Goal: Answer question/provide support: Share knowledge or assist other users

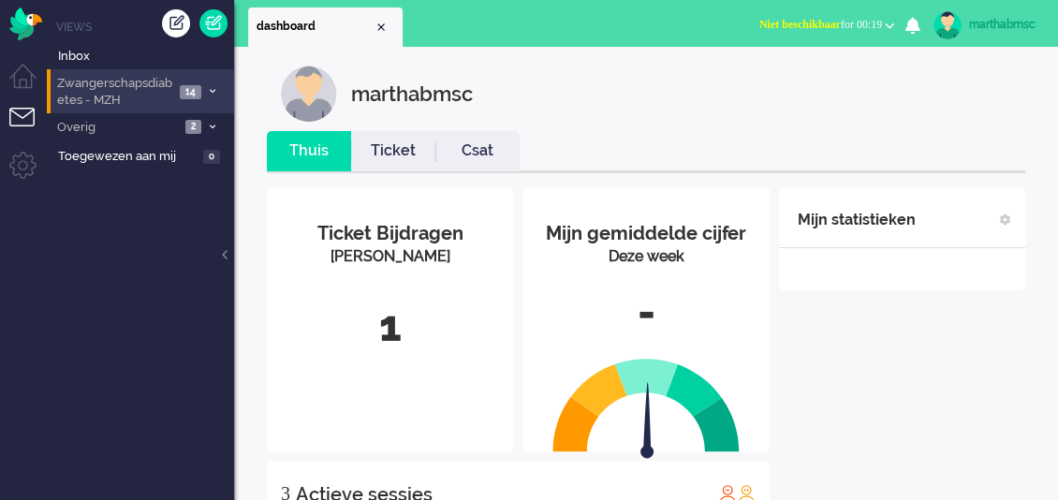
click at [144, 96] on span "Zwangerschapsdiabetes - MZH" at bounding box center [114, 92] width 120 height 35
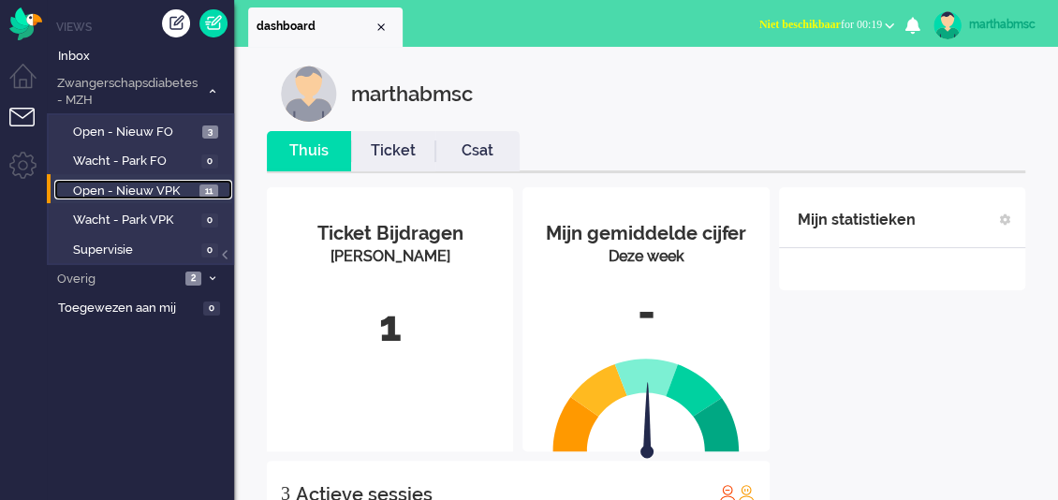
click at [121, 184] on span "Open - Nieuw VPK" at bounding box center [134, 192] width 122 height 18
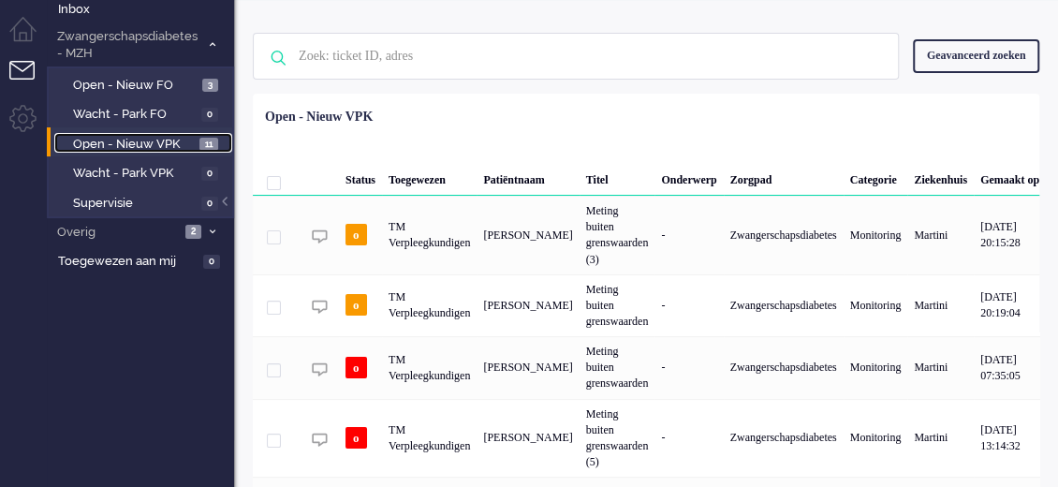
scroll to position [21, 12]
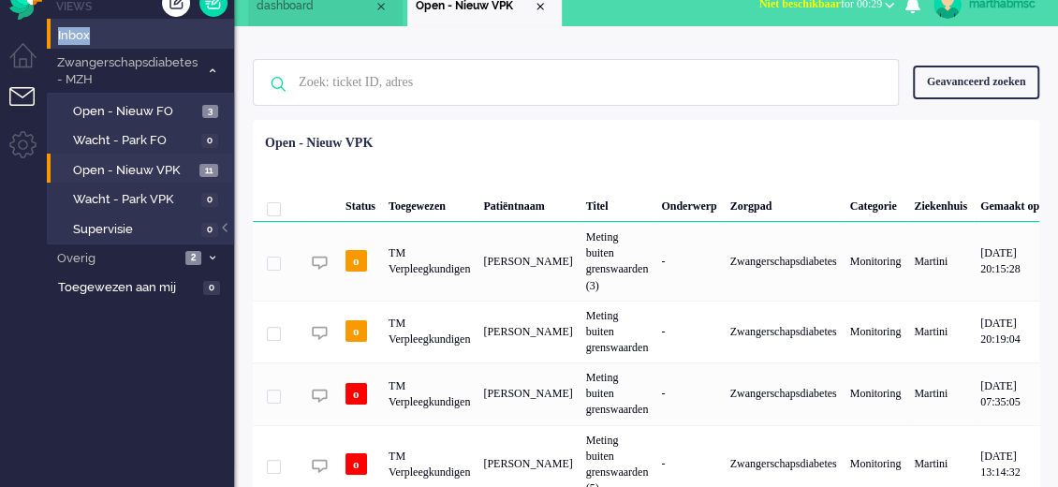
drag, startPoint x: 37, startPoint y: 43, endPoint x: 83, endPoint y: 35, distance: 46.7
click at [82, 35] on li "Inbox" at bounding box center [140, 34] width 187 height 30
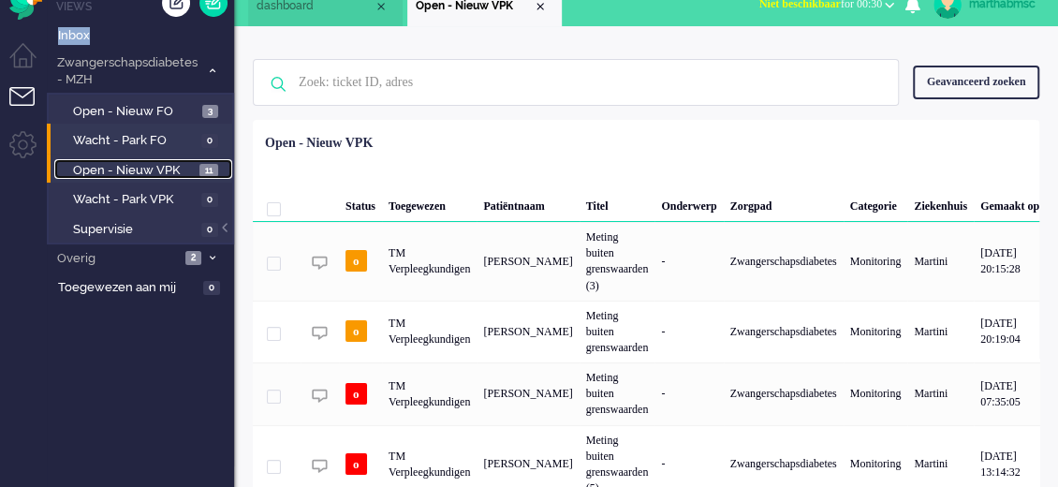
click at [126, 173] on span "Open - Nieuw VPK" at bounding box center [134, 171] width 122 height 18
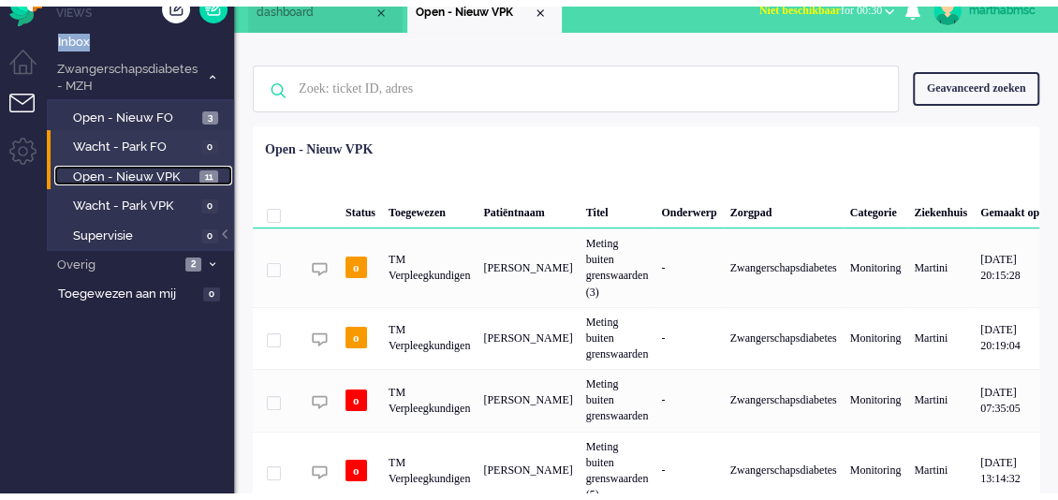
scroll to position [0, 0]
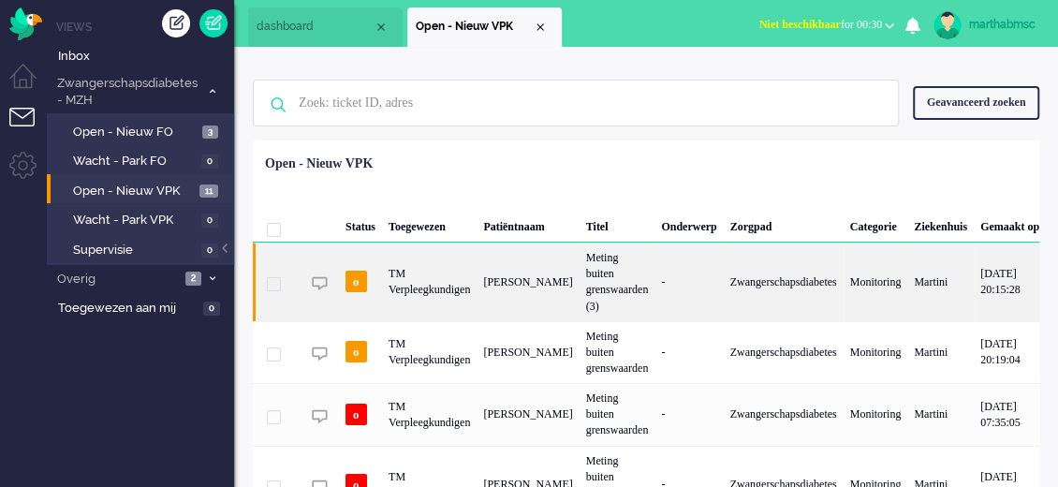
click at [451, 286] on div "TM Verpleegkundigen" at bounding box center [429, 282] width 95 height 79
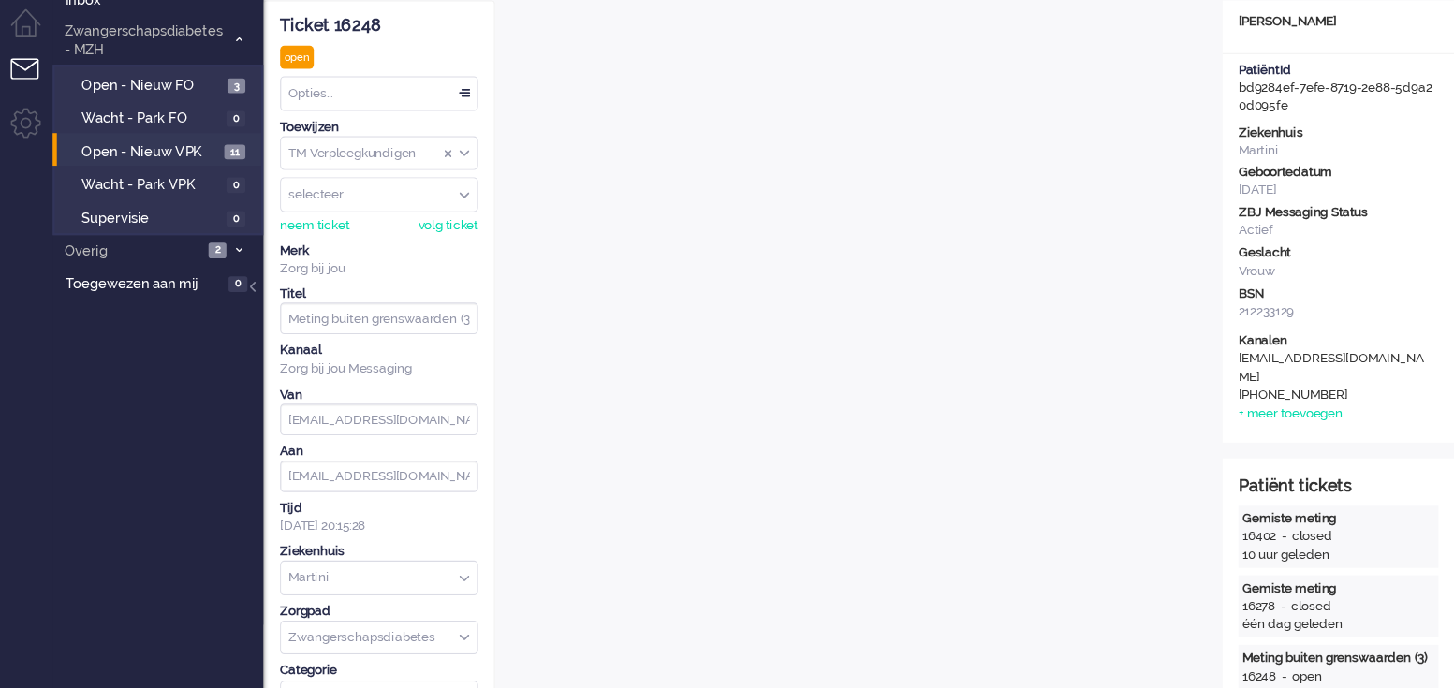
scroll to position [55, 0]
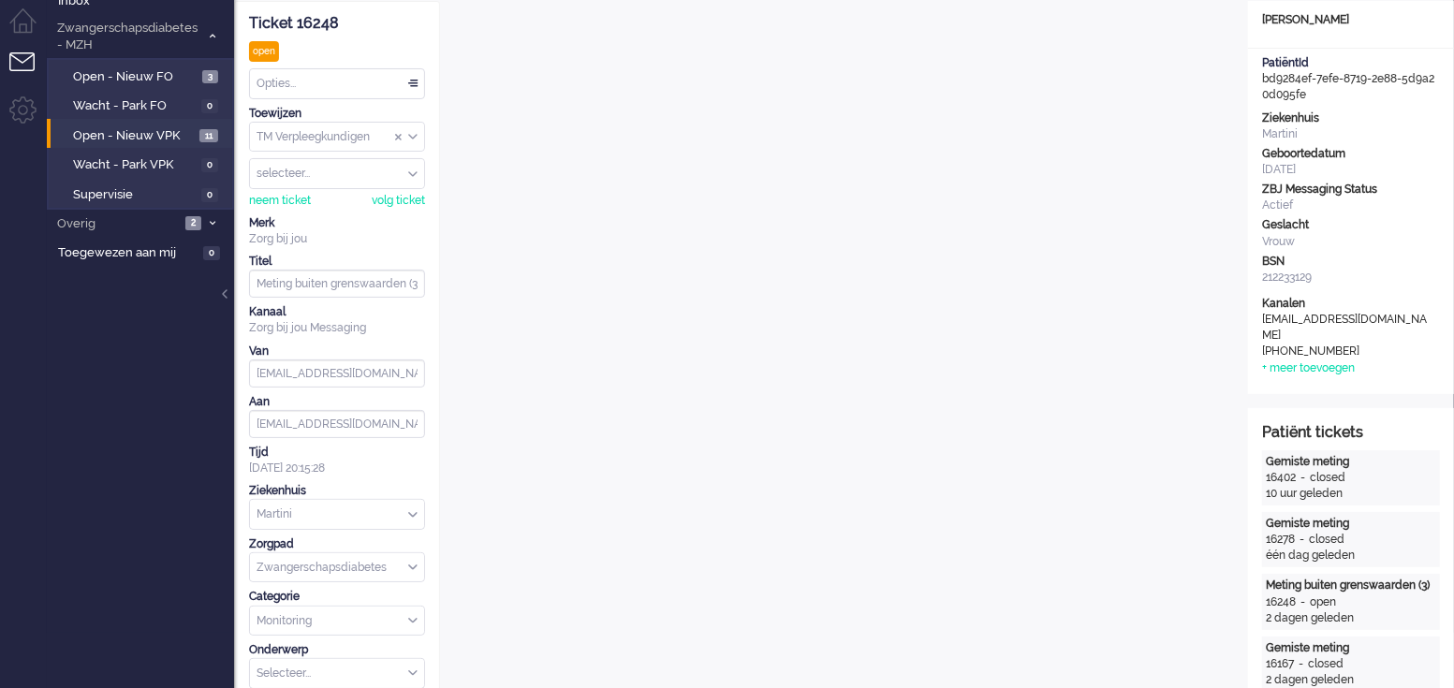
drag, startPoint x: 1048, startPoint y: 1, endPoint x: 187, endPoint y: 374, distance: 937.9
click at [187, 374] on ul "Views Inbox Zwangerschapsdiabetes - MZH 14 Open - Nieuw FO 3 Wacht - Park FO 0 …" at bounding box center [140, 289] width 187 height 688
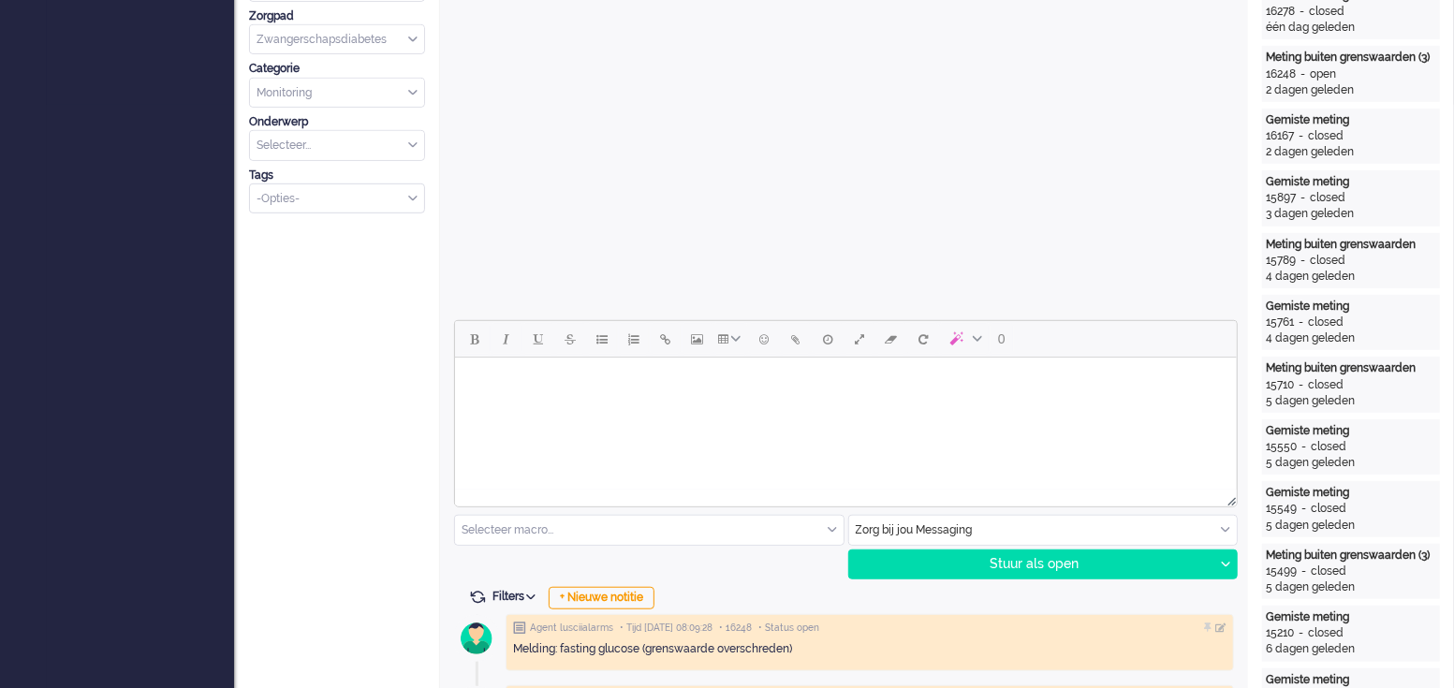
scroll to position [585, 0]
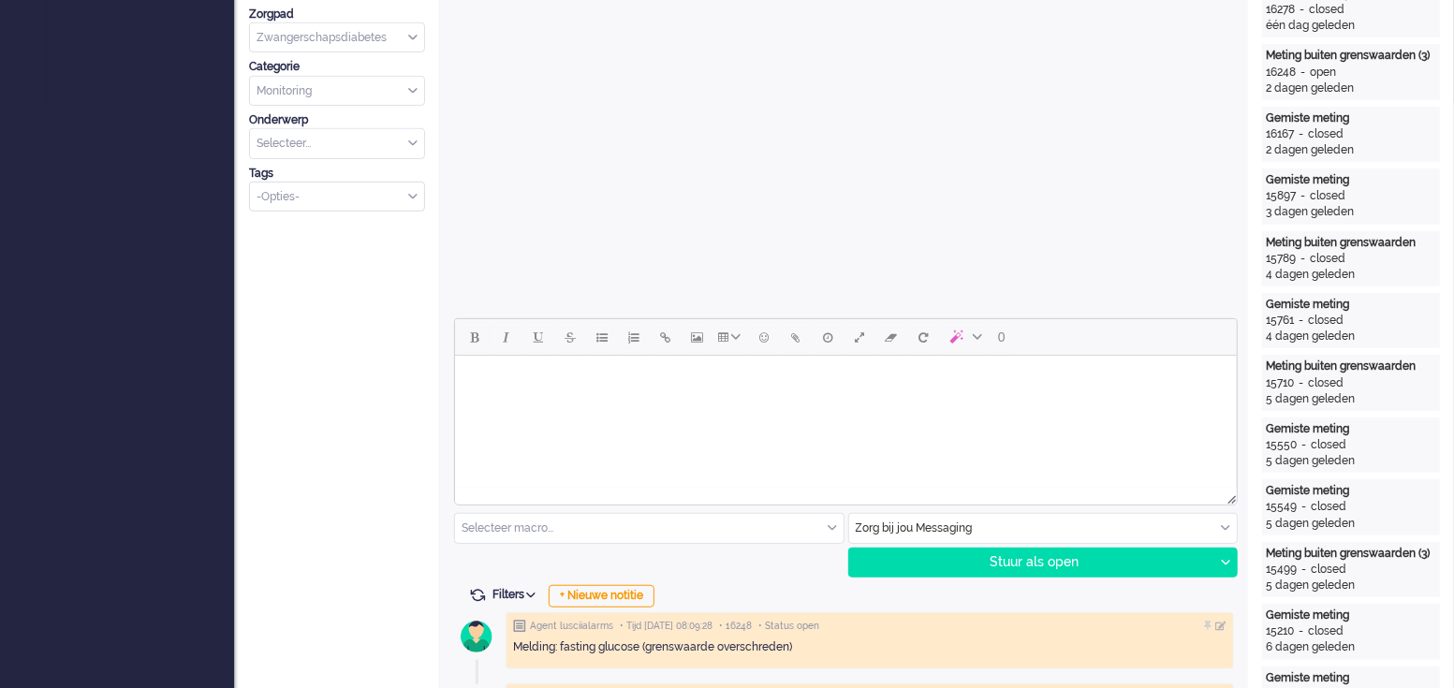
click at [630, 396] on html at bounding box center [845, 380] width 782 height 48
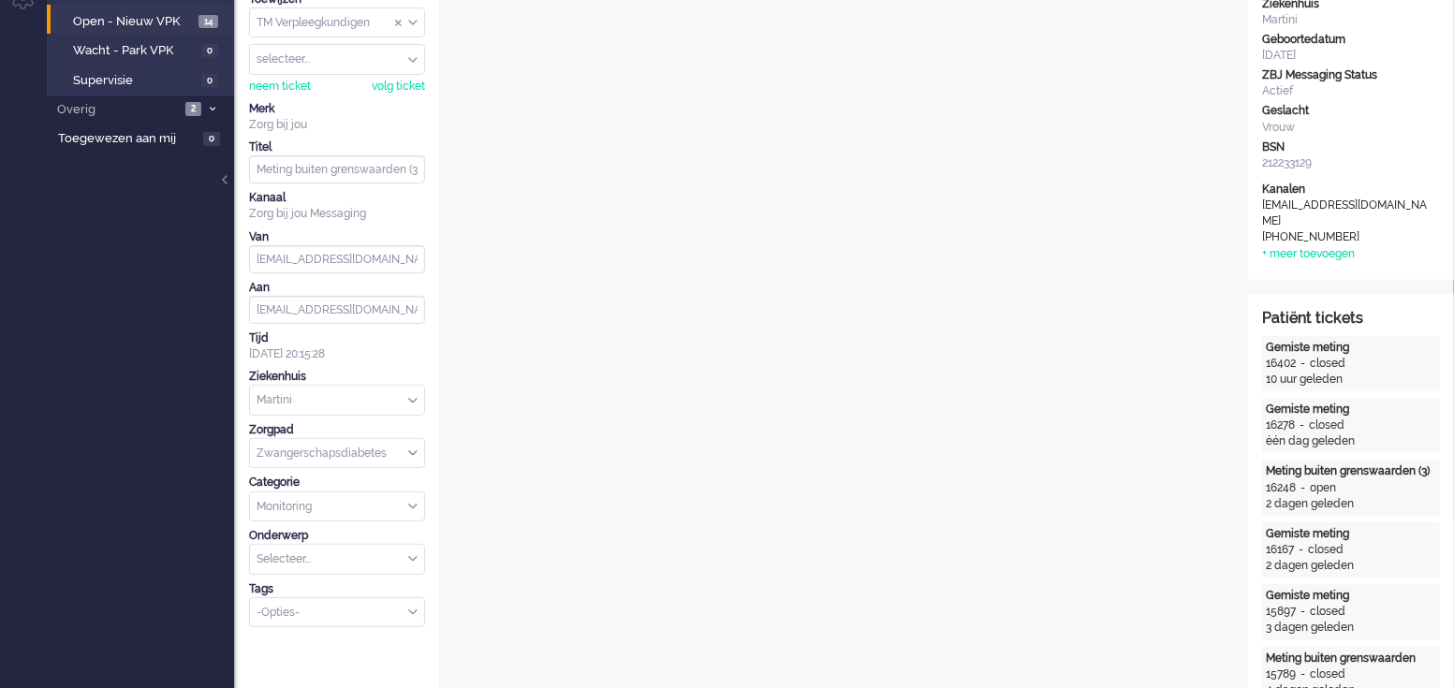
scroll to position [351, 0]
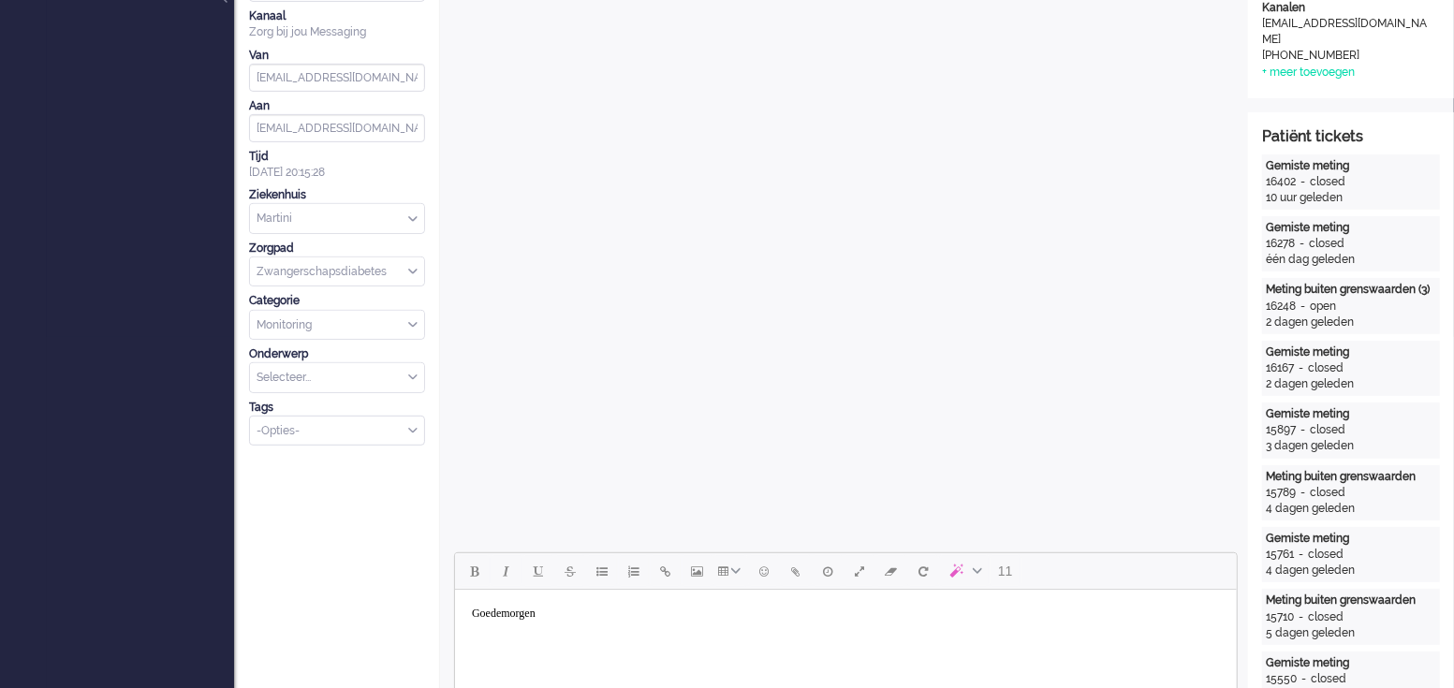
click at [599, 499] on body "Goedemorgen" at bounding box center [845, 614] width 767 height 33
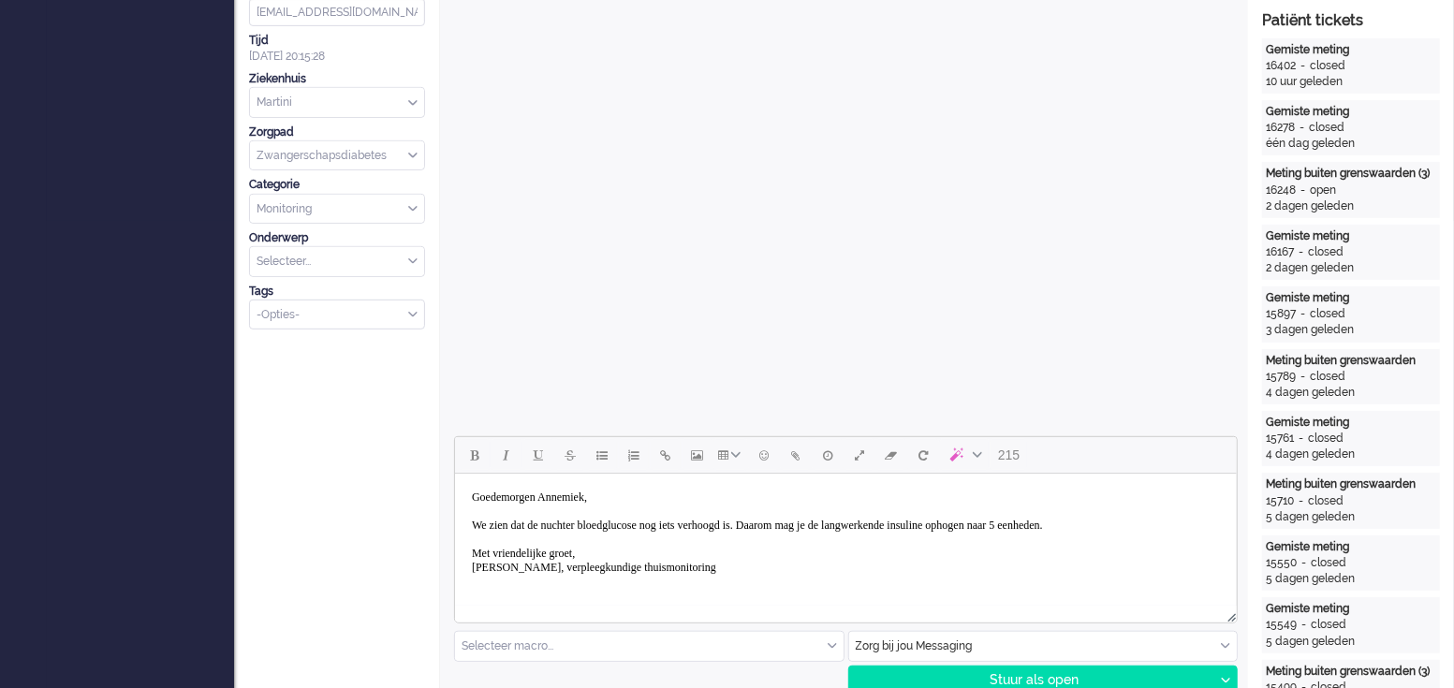
scroll to position [585, 0]
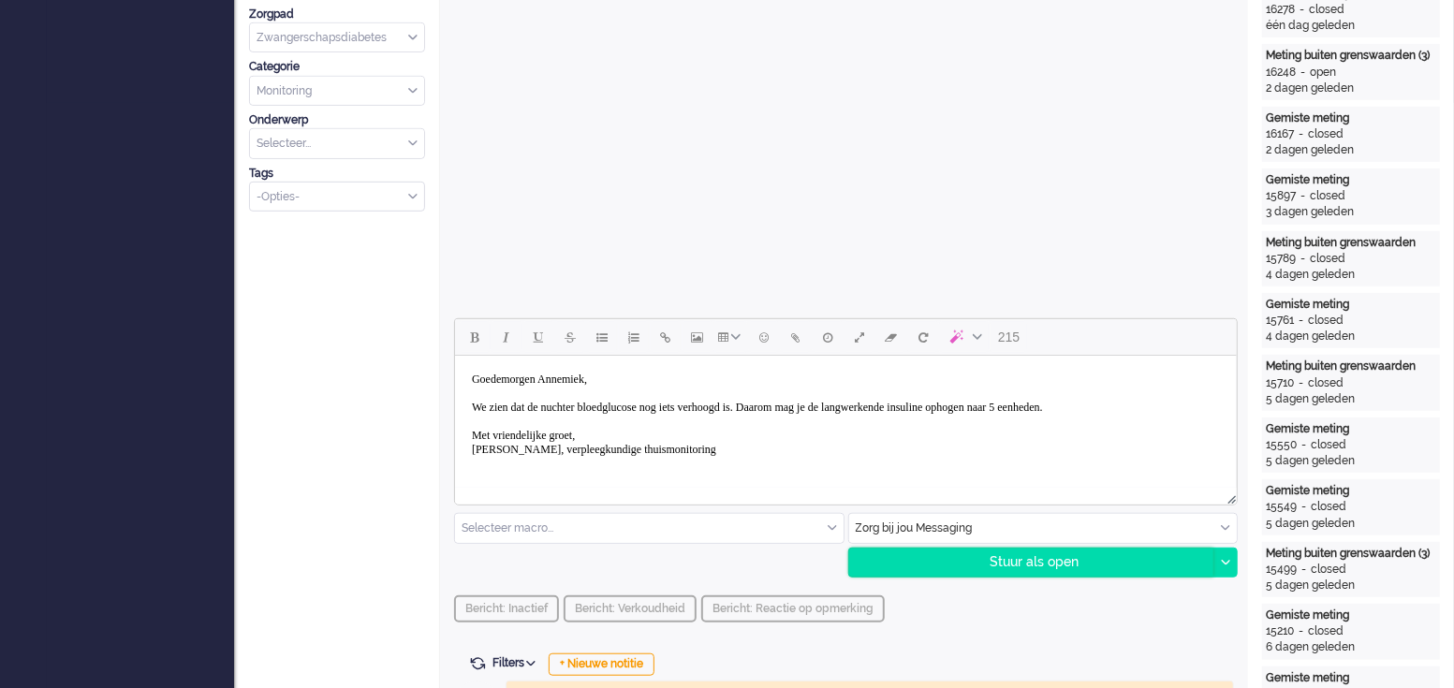
click at [1057, 499] on div "Stuur als open" at bounding box center [1031, 563] width 365 height 28
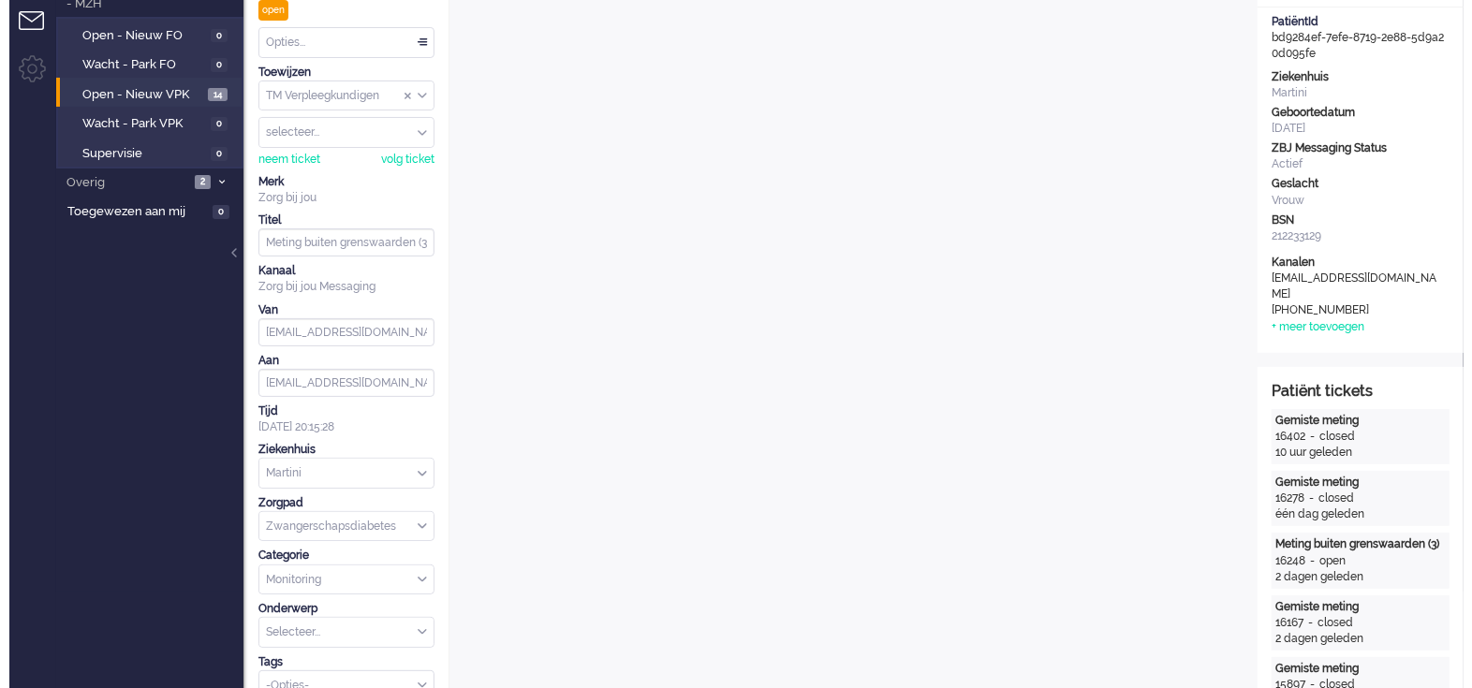
scroll to position [0, 0]
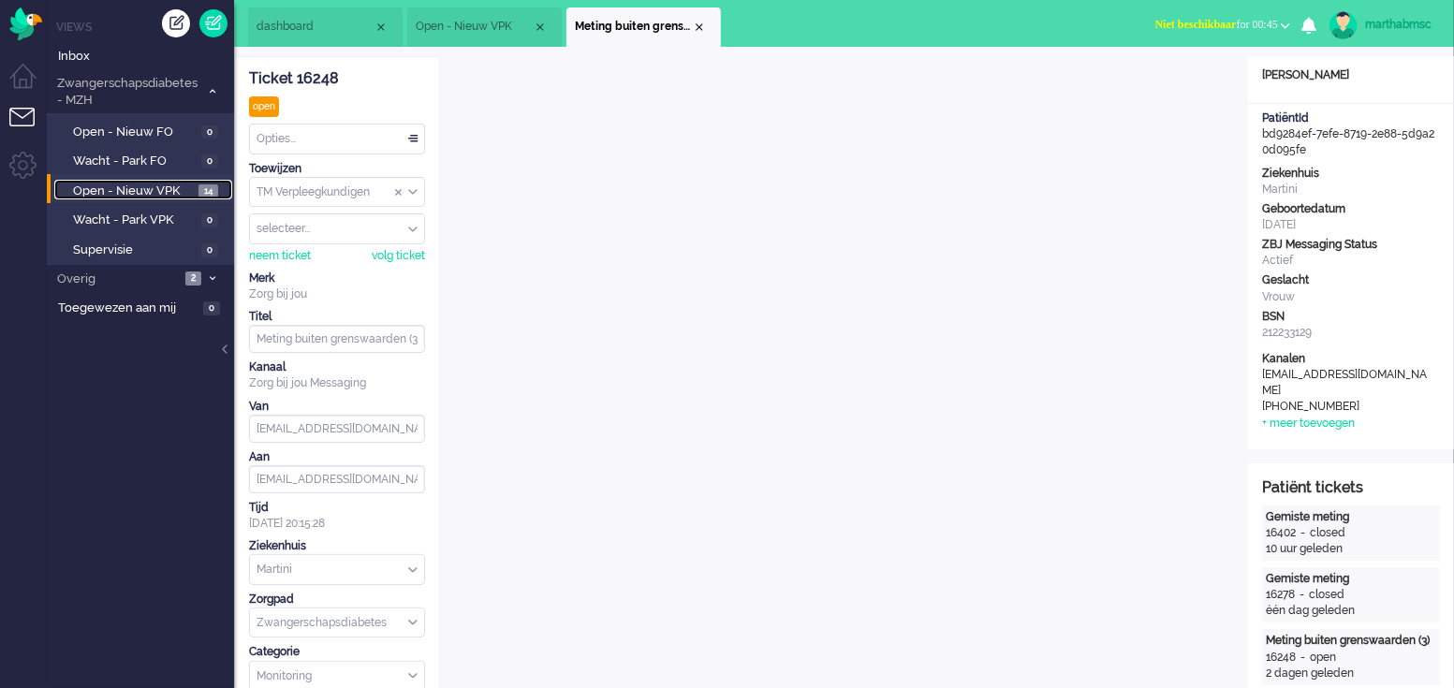
click at [133, 192] on span "Open - Nieuw VPK" at bounding box center [133, 192] width 121 height 18
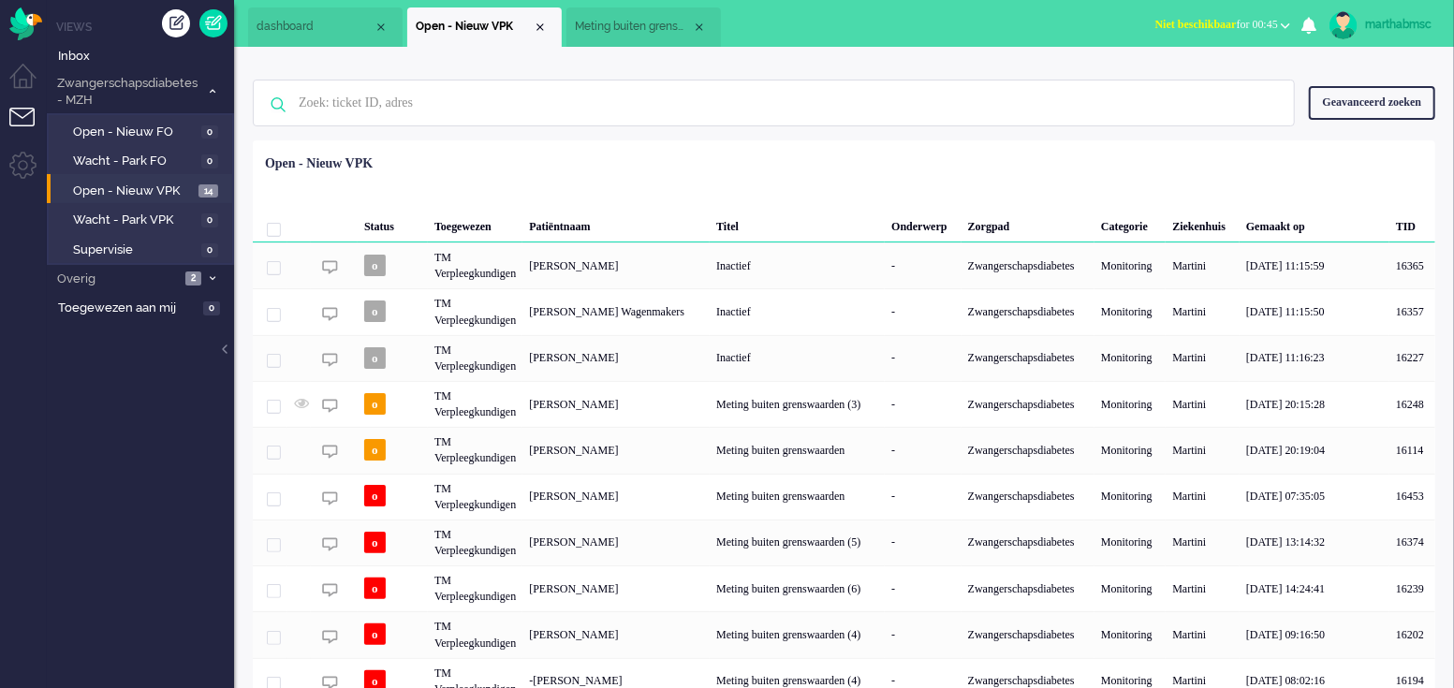
click at [491, 409] on div "TM Verpleegkundigen" at bounding box center [475, 404] width 95 height 46
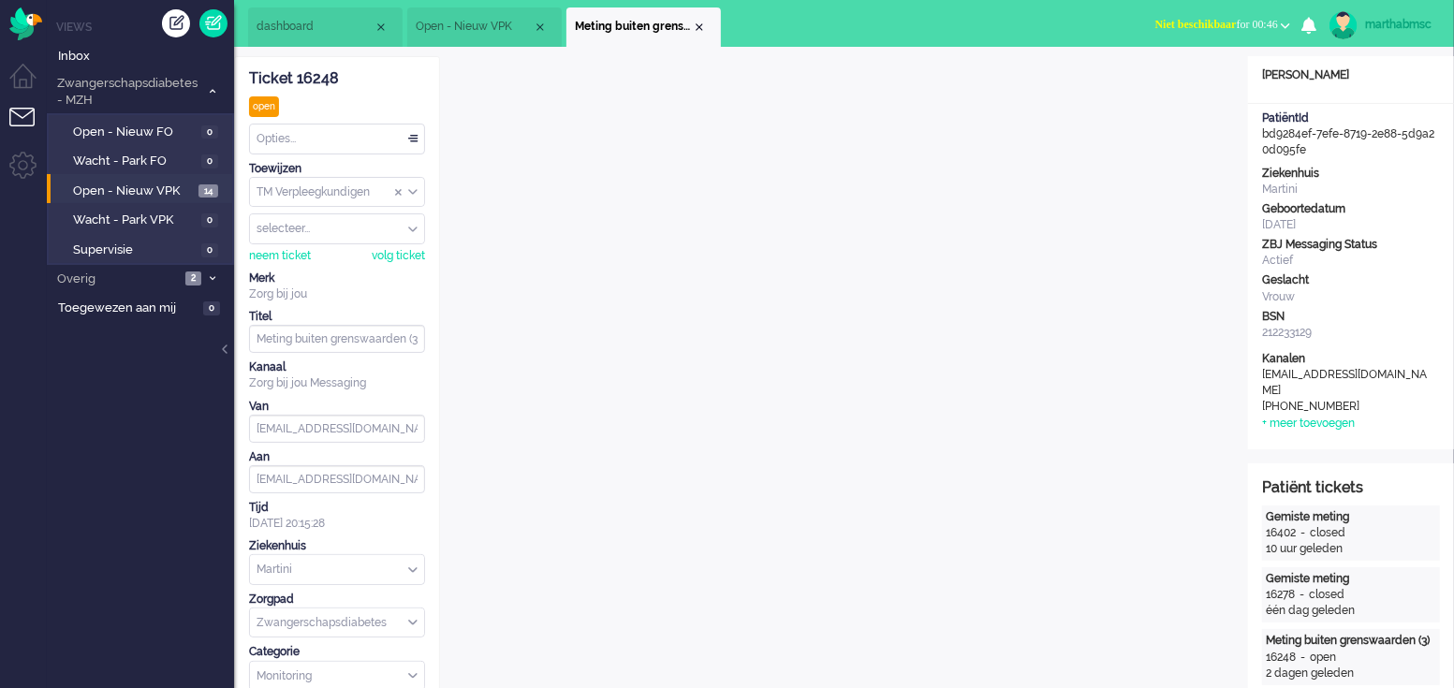
click at [413, 137] on div "Opties..." at bounding box center [337, 139] width 174 height 29
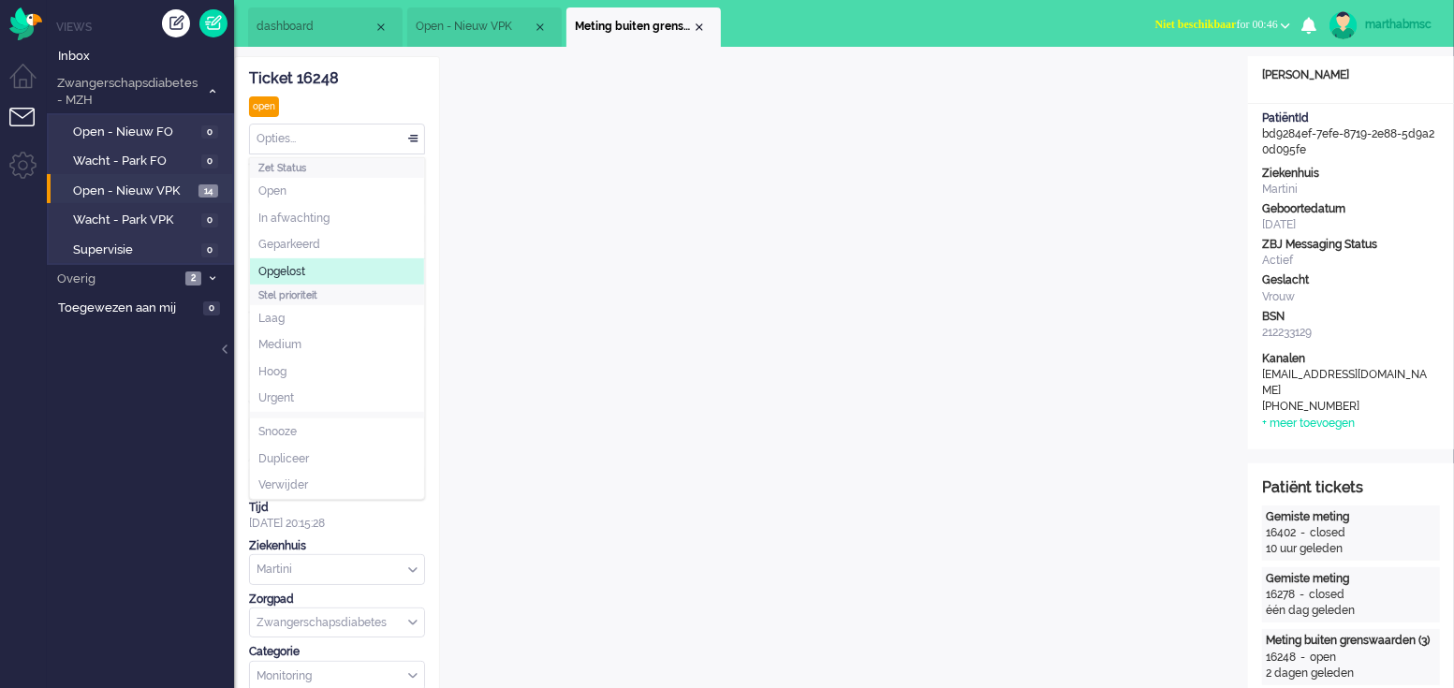
click at [312, 269] on li "Opgelost" at bounding box center [337, 271] width 174 height 27
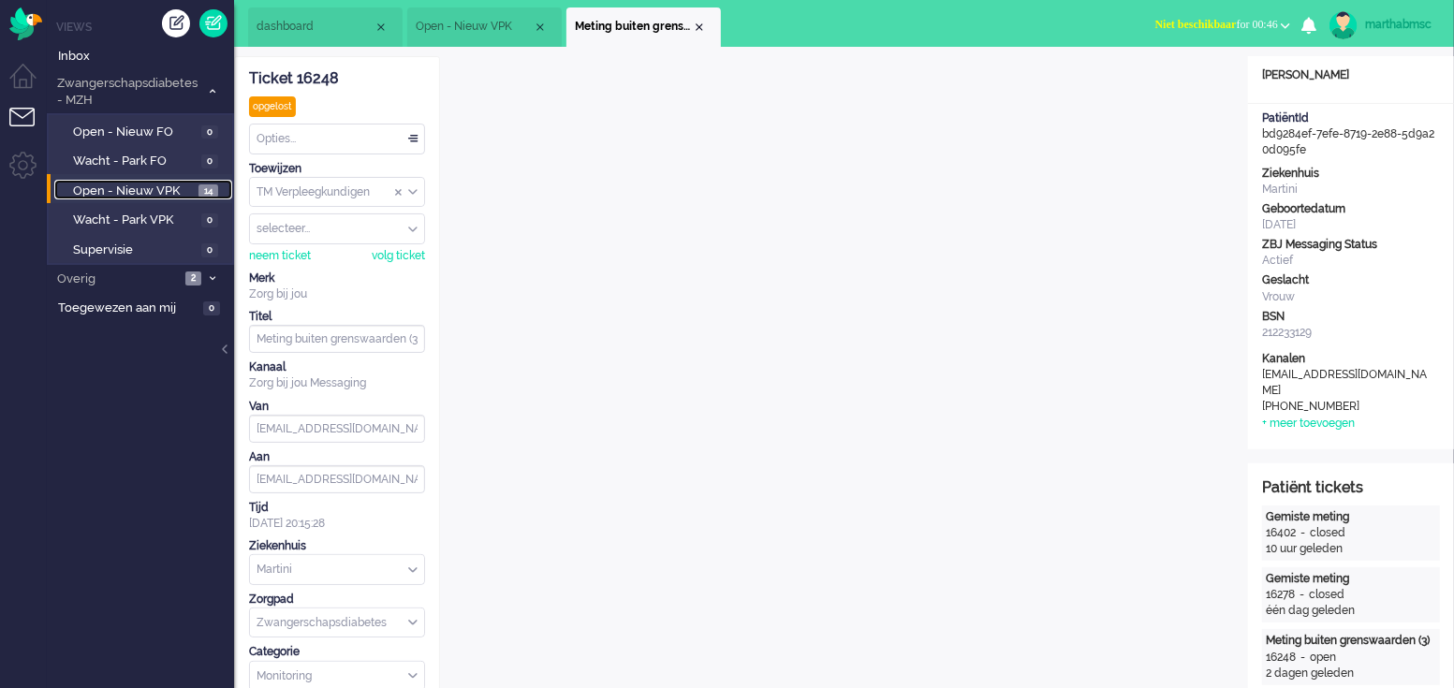
click at [150, 191] on span "Open - Nieuw VPK" at bounding box center [133, 192] width 121 height 18
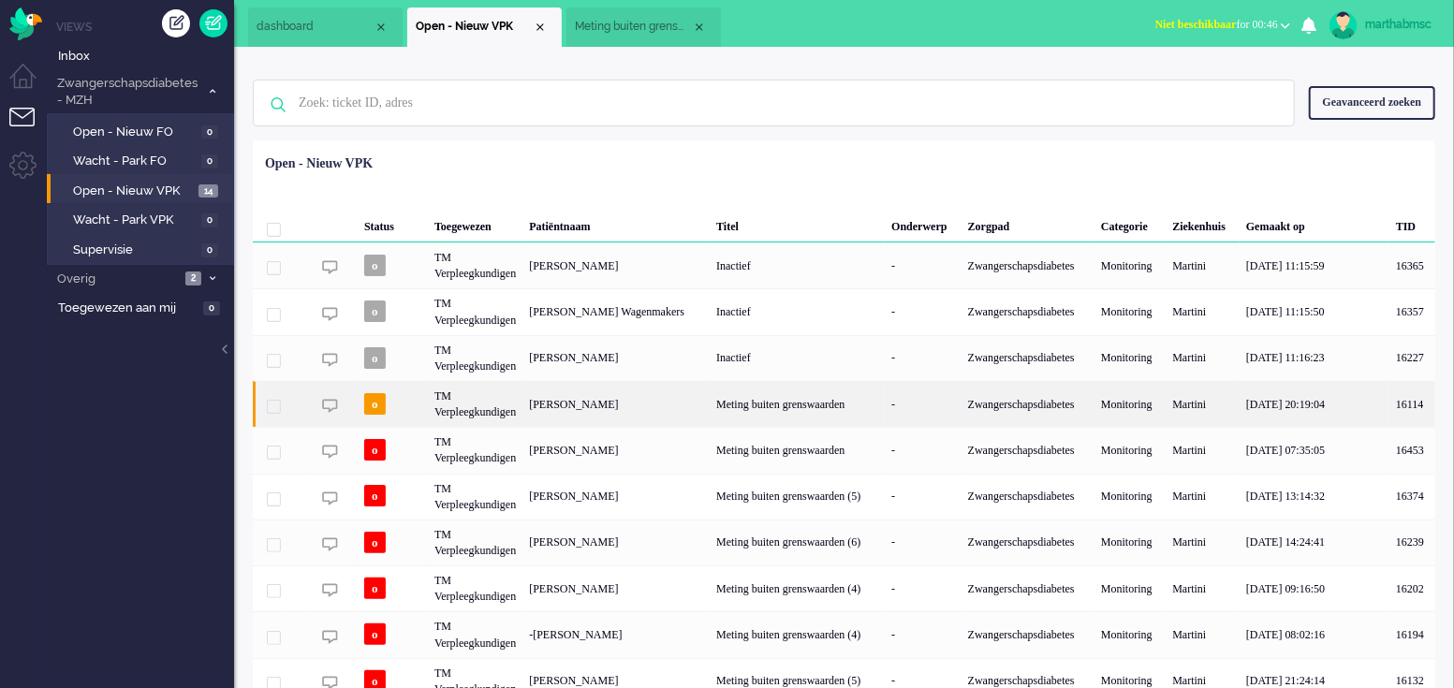
click at [480, 409] on div "TM Verpleegkundigen" at bounding box center [475, 404] width 95 height 46
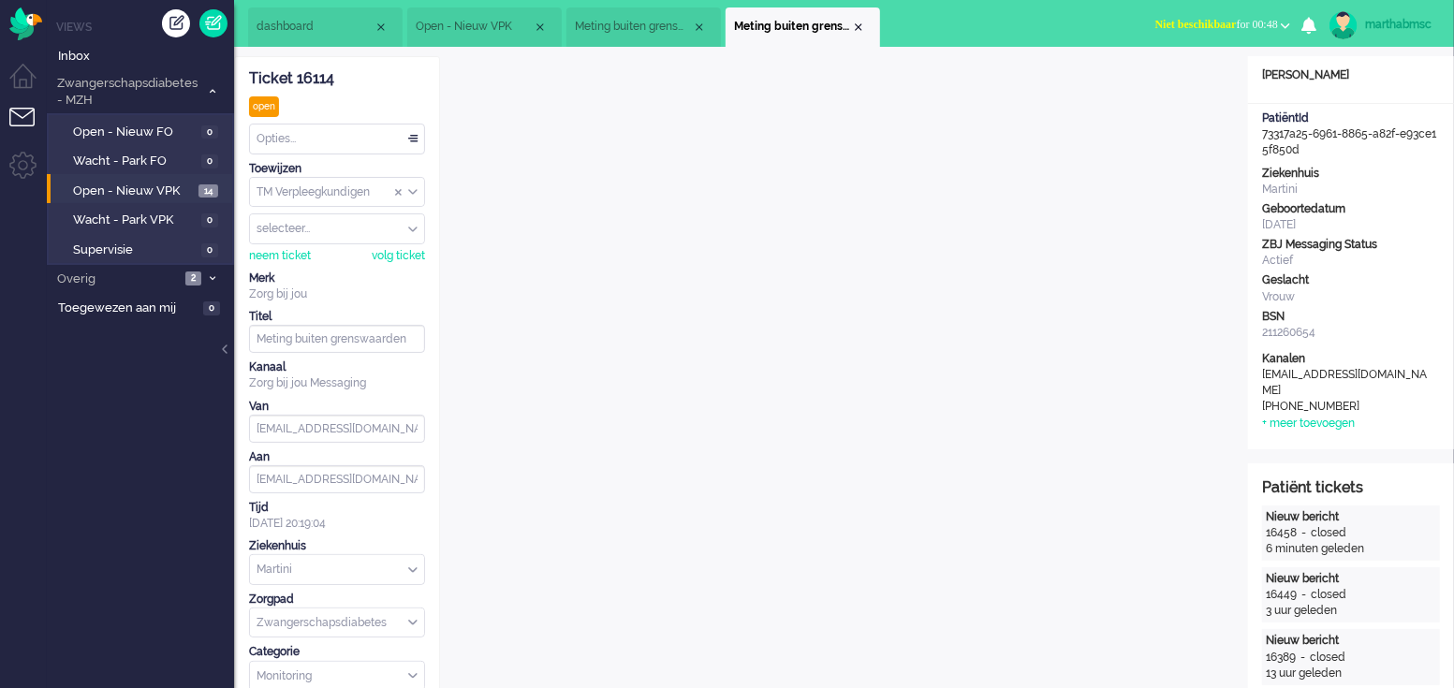
click at [412, 137] on div "Opties..." at bounding box center [337, 139] width 174 height 29
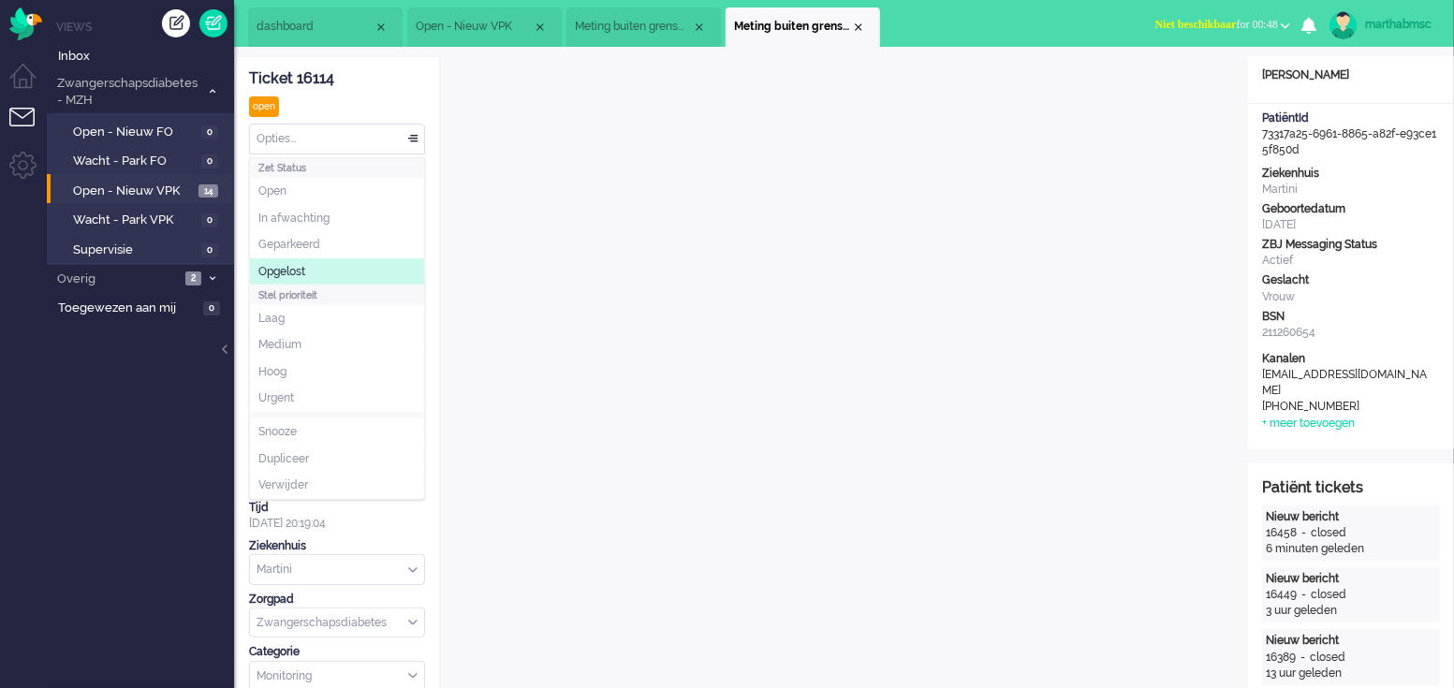
click at [341, 274] on li "Opgelost" at bounding box center [337, 271] width 174 height 27
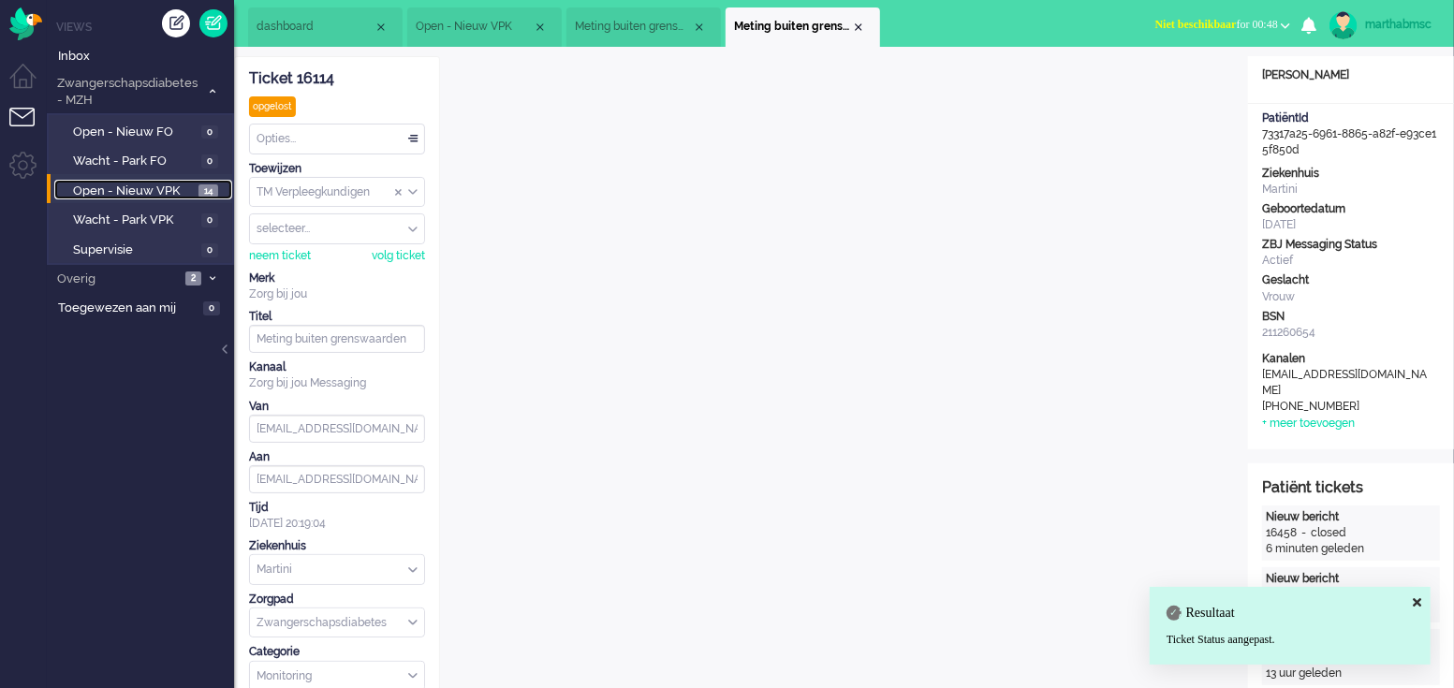
click at [128, 189] on span "Open - Nieuw VPK" at bounding box center [133, 192] width 121 height 18
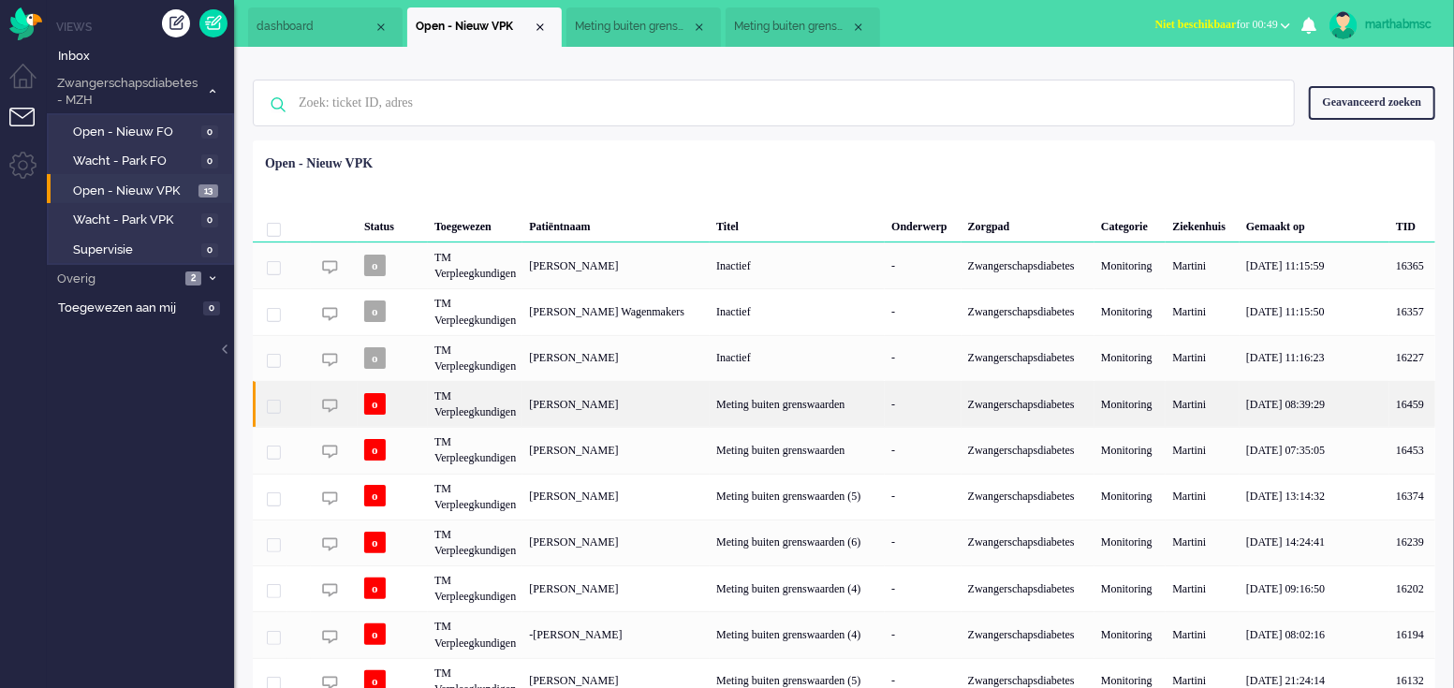
click at [512, 407] on div "TM Verpleegkundigen" at bounding box center [475, 404] width 95 height 46
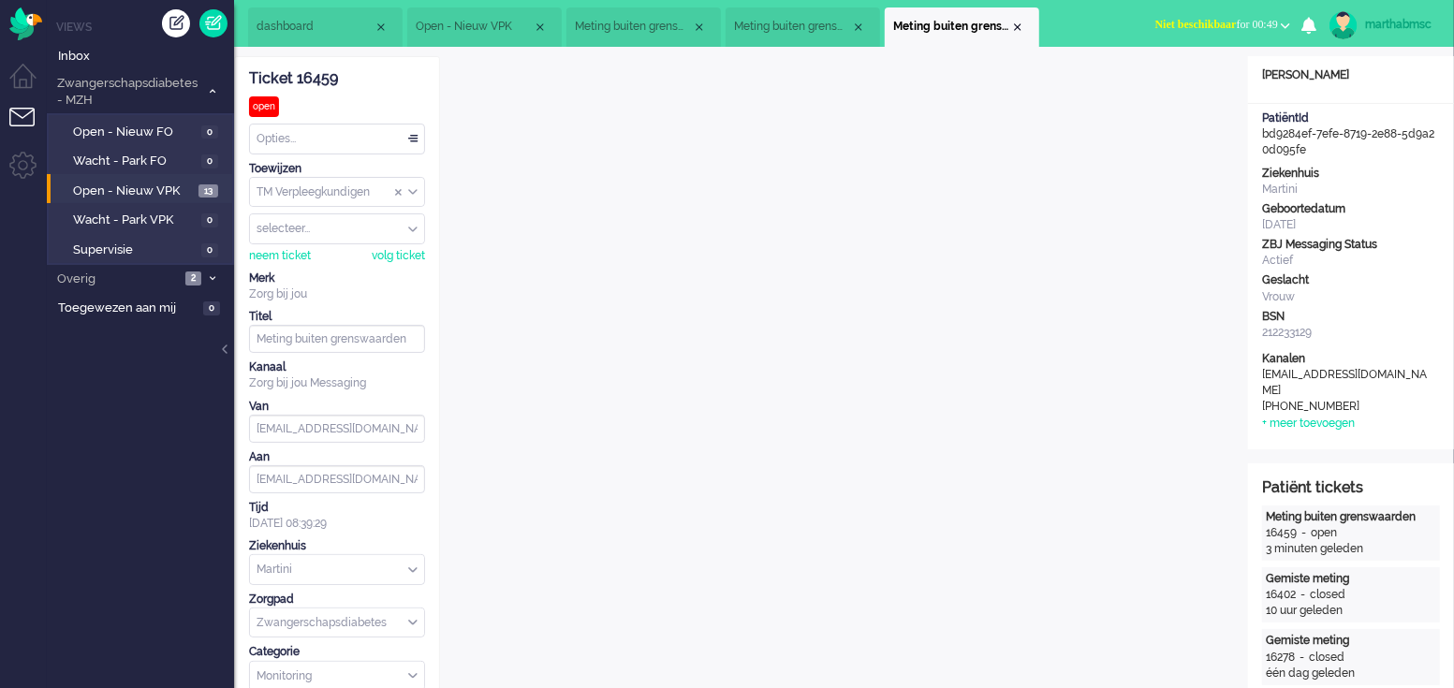
scroll to position [55, 0]
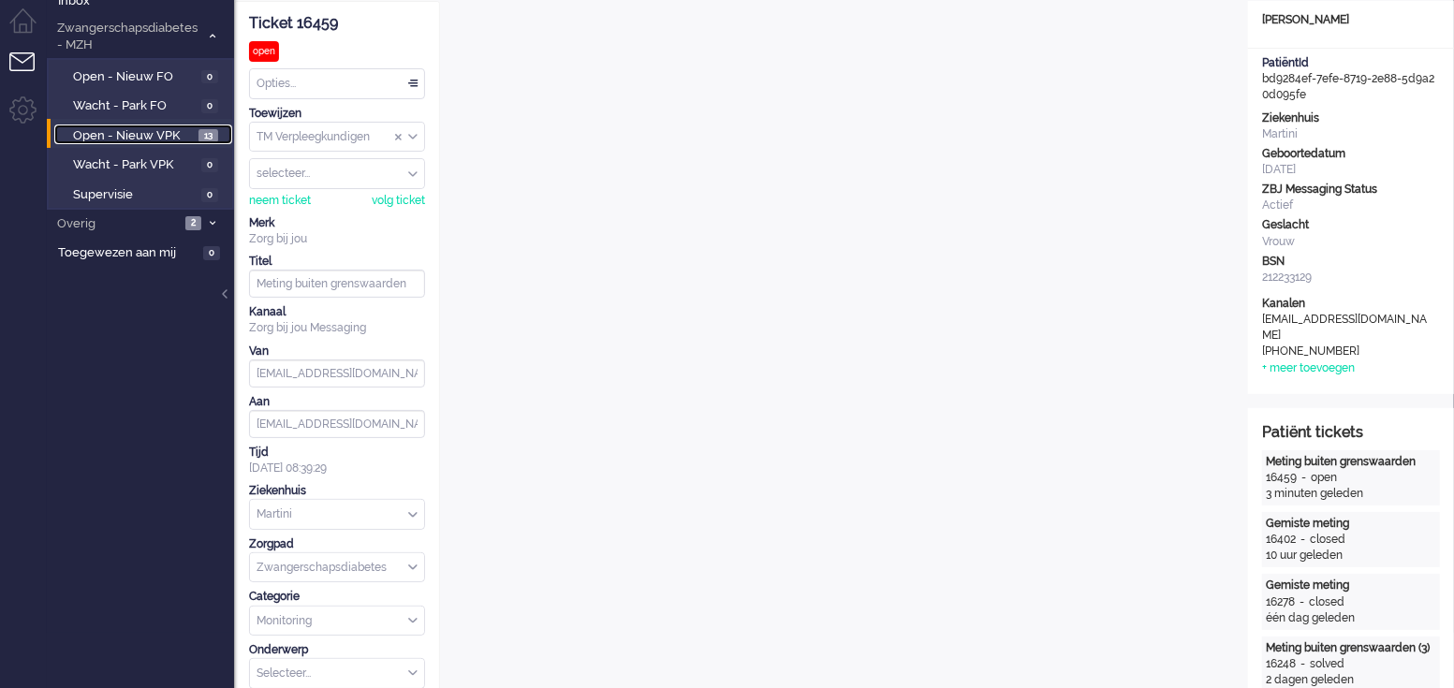
click at [159, 132] on span "Open - Nieuw VPK" at bounding box center [133, 136] width 121 height 18
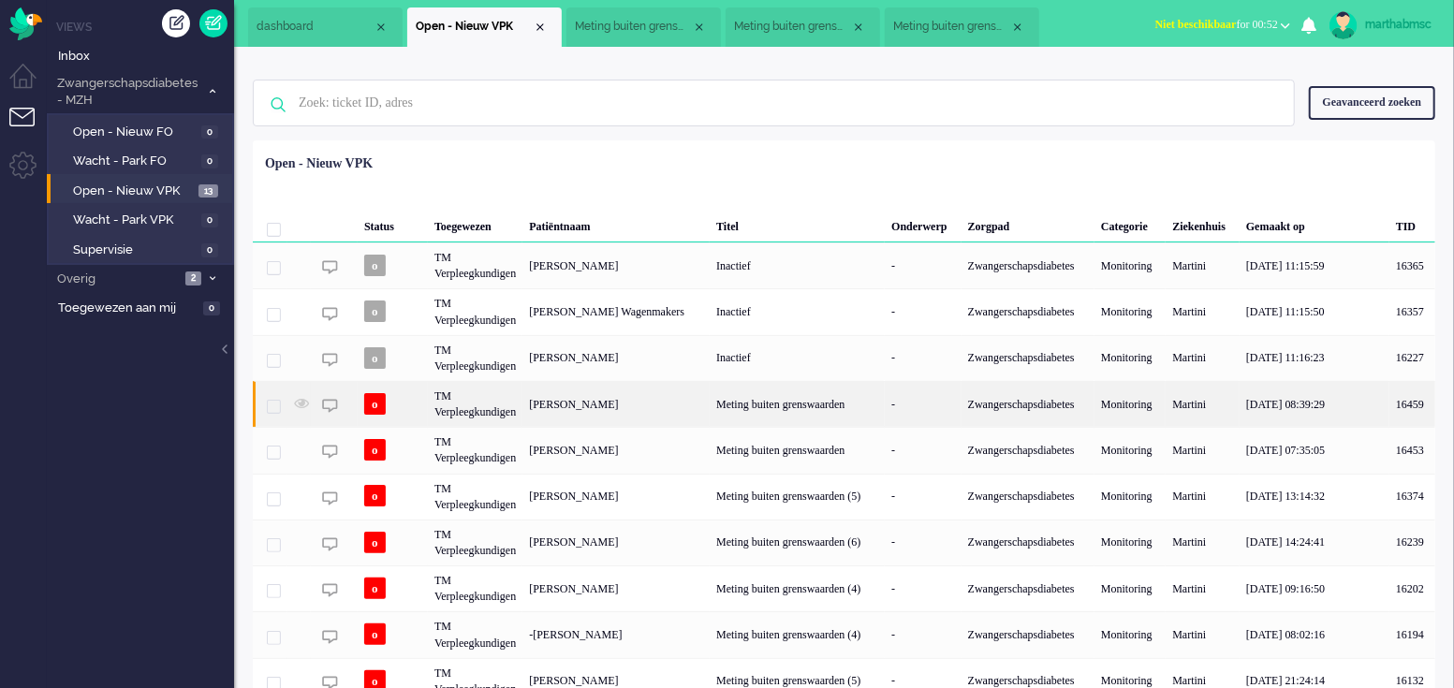
click at [523, 402] on div "TM Verpleegkundigen" at bounding box center [475, 404] width 95 height 46
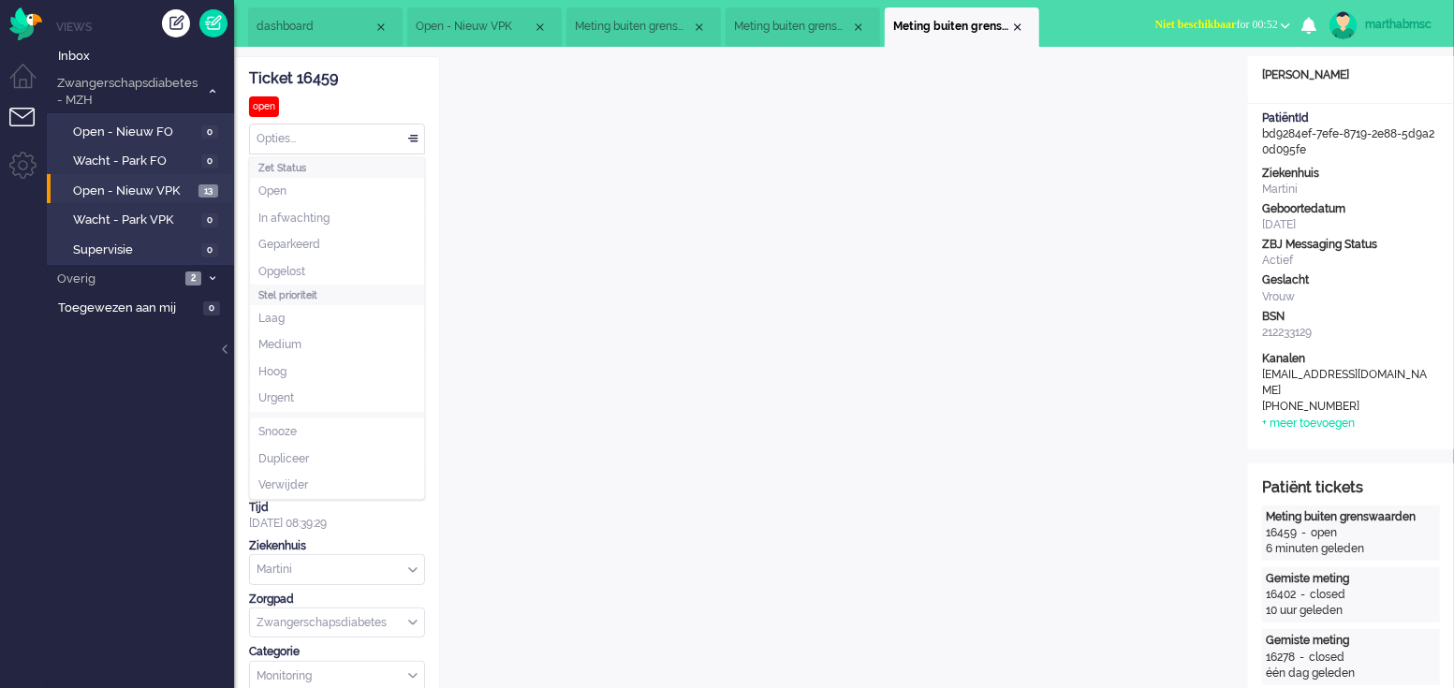
click at [414, 137] on div "Opties..." at bounding box center [337, 139] width 174 height 29
click at [320, 273] on li "Opgelost" at bounding box center [337, 271] width 174 height 27
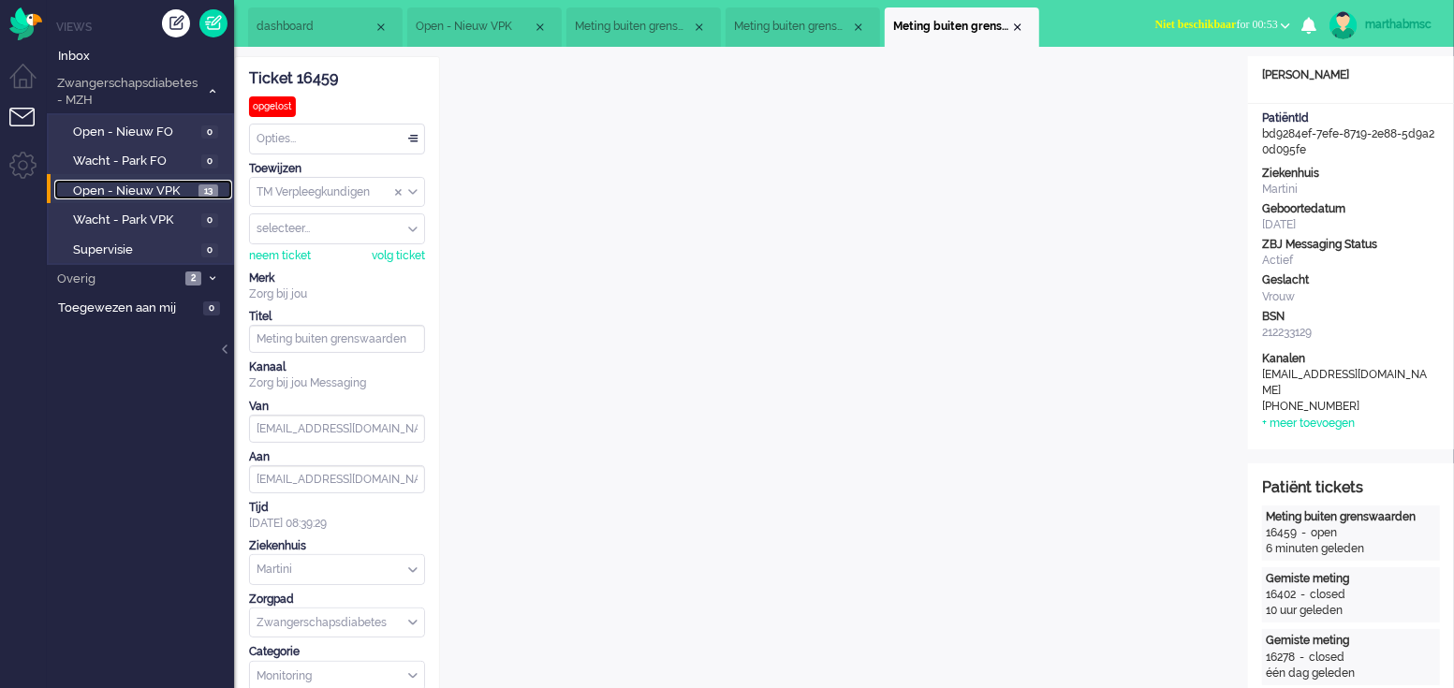
click at [145, 186] on span "Open - Nieuw VPK" at bounding box center [133, 192] width 121 height 18
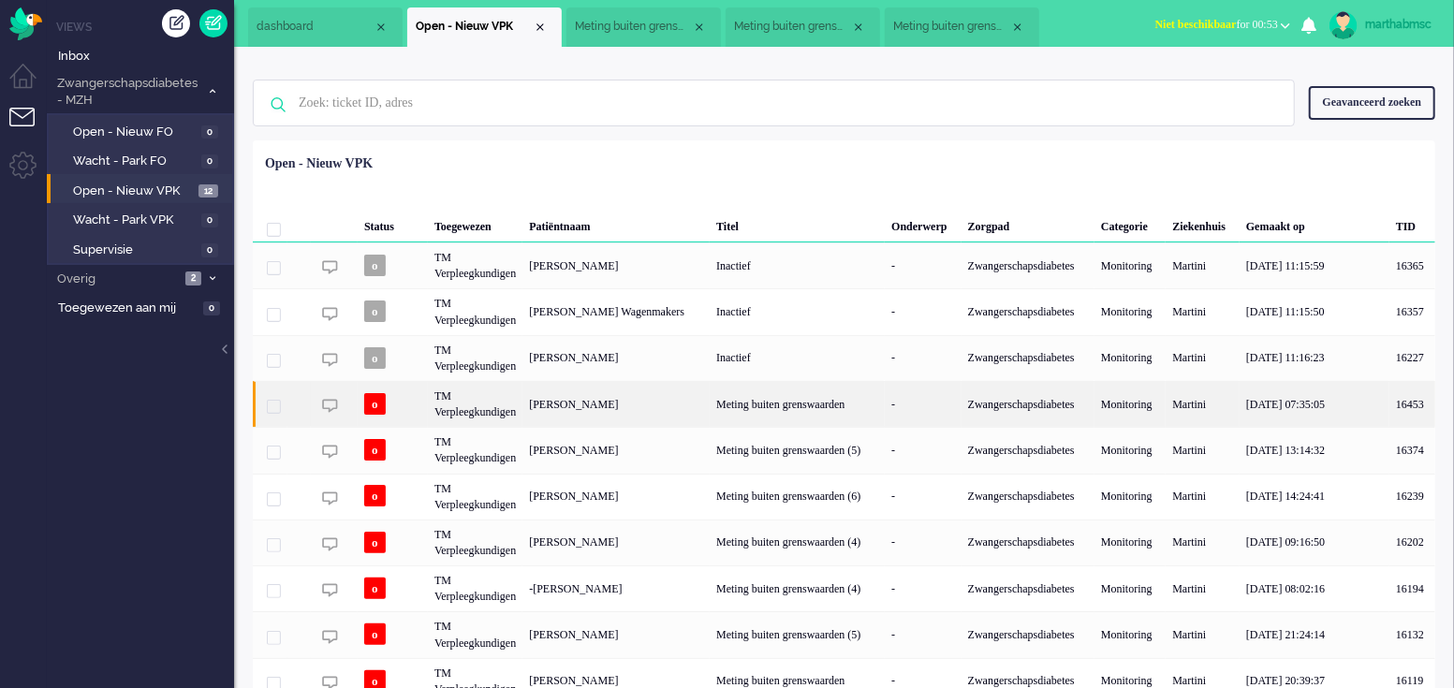
click at [494, 403] on div "TM Verpleegkundigen" at bounding box center [475, 404] width 95 height 46
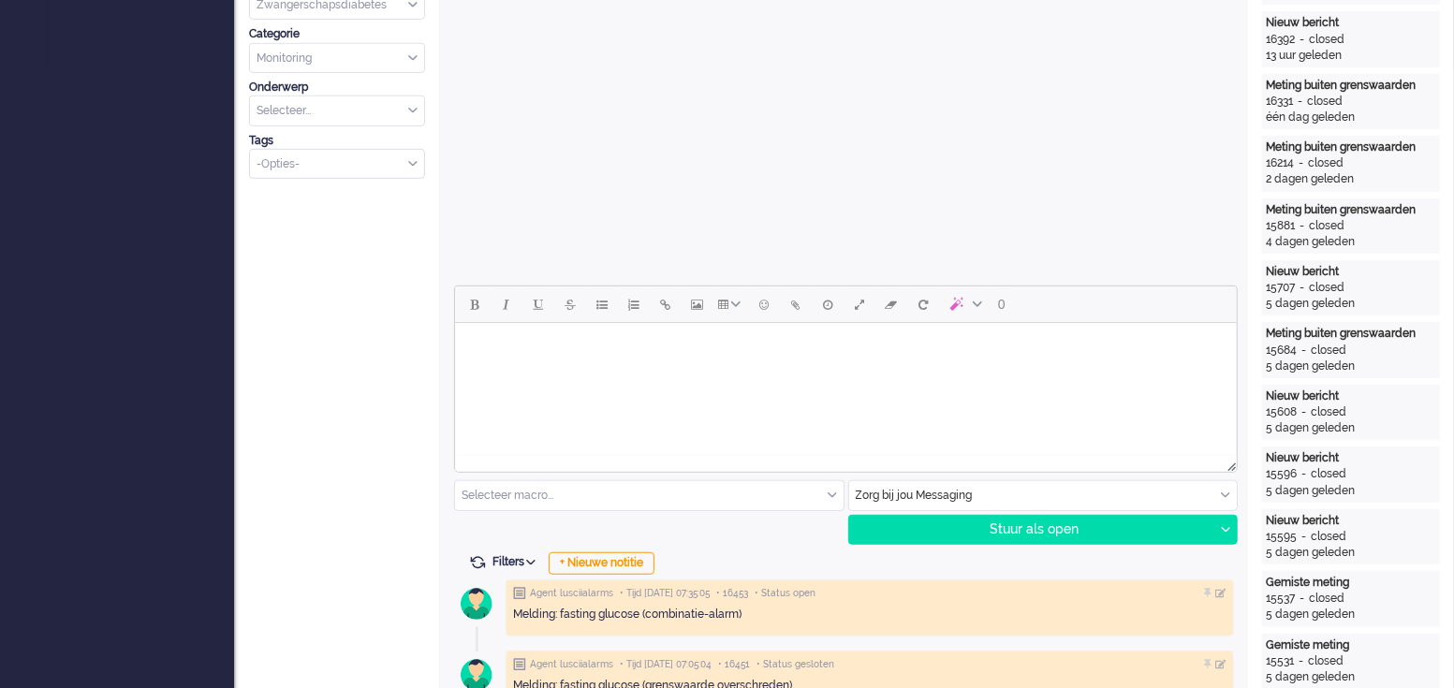
scroll to position [585, 0]
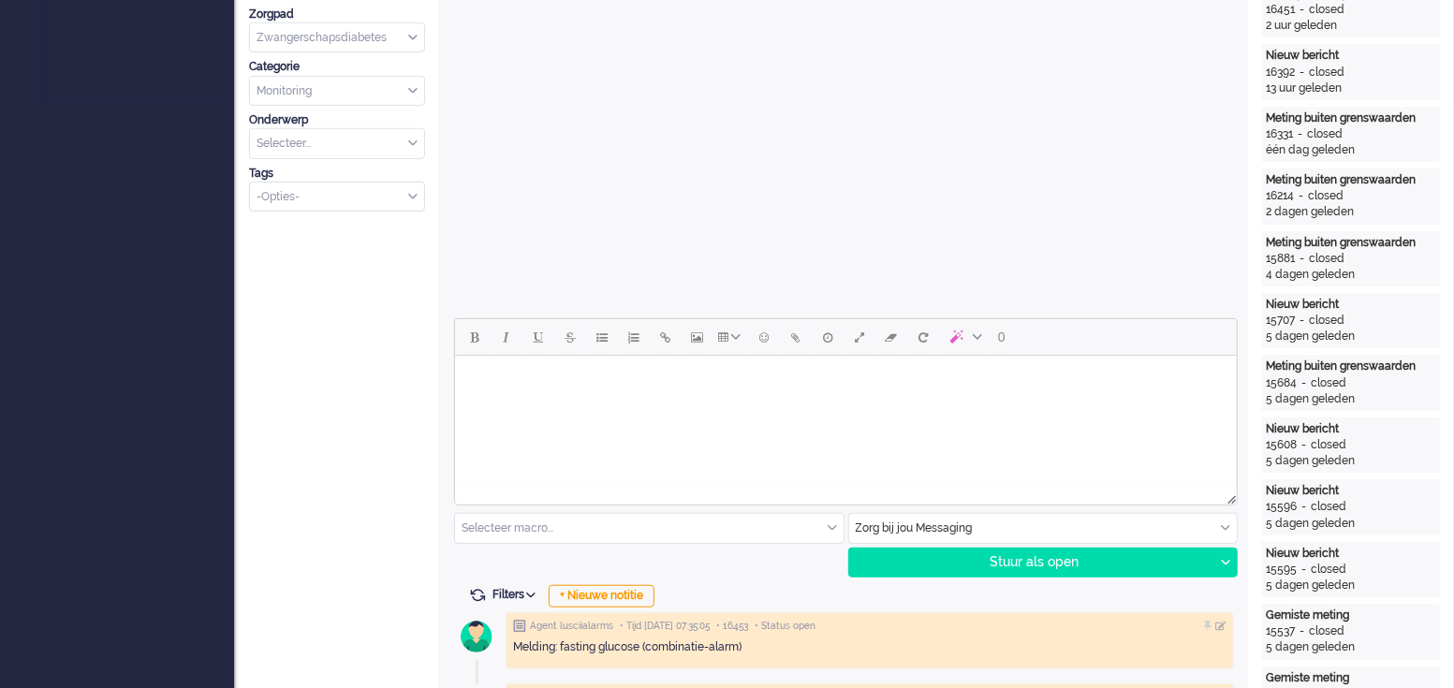
click at [712, 384] on body "Rich Text Area. Press ALT-0 for help." at bounding box center [845, 379] width 767 height 33
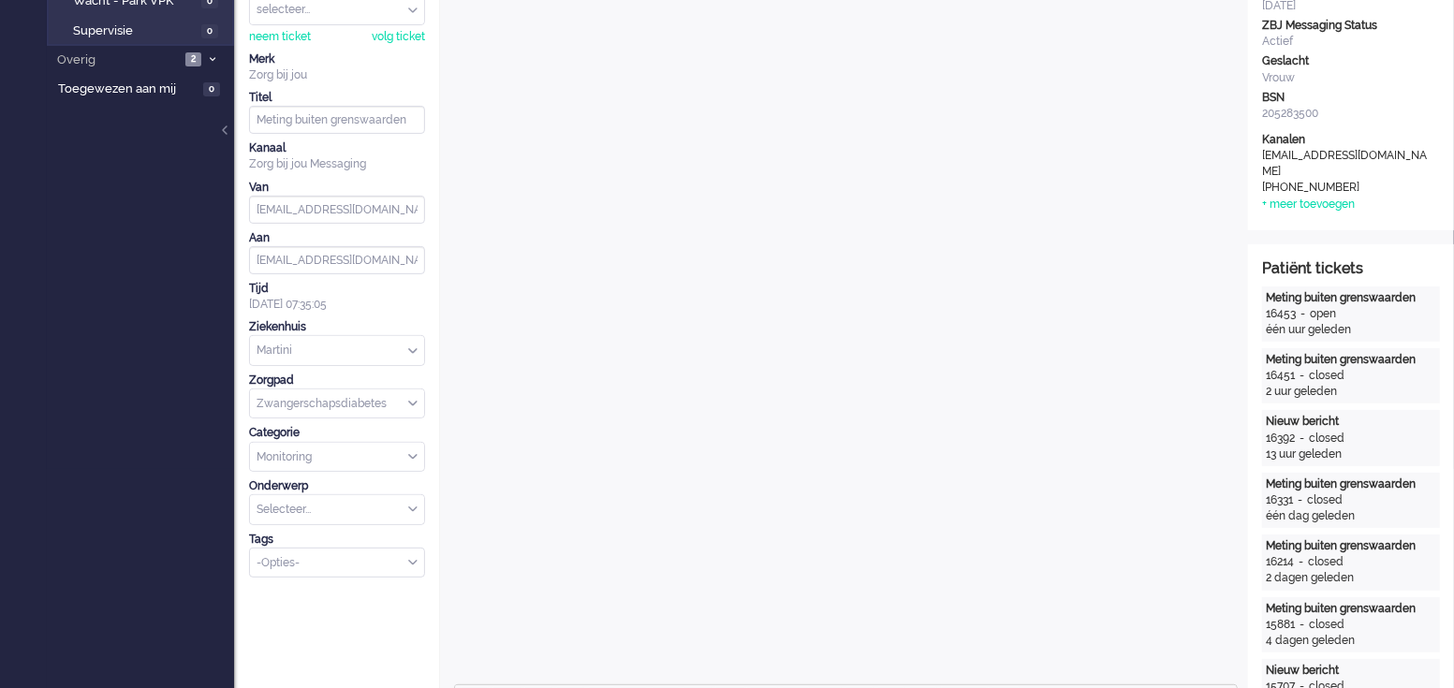
scroll to position [467, 0]
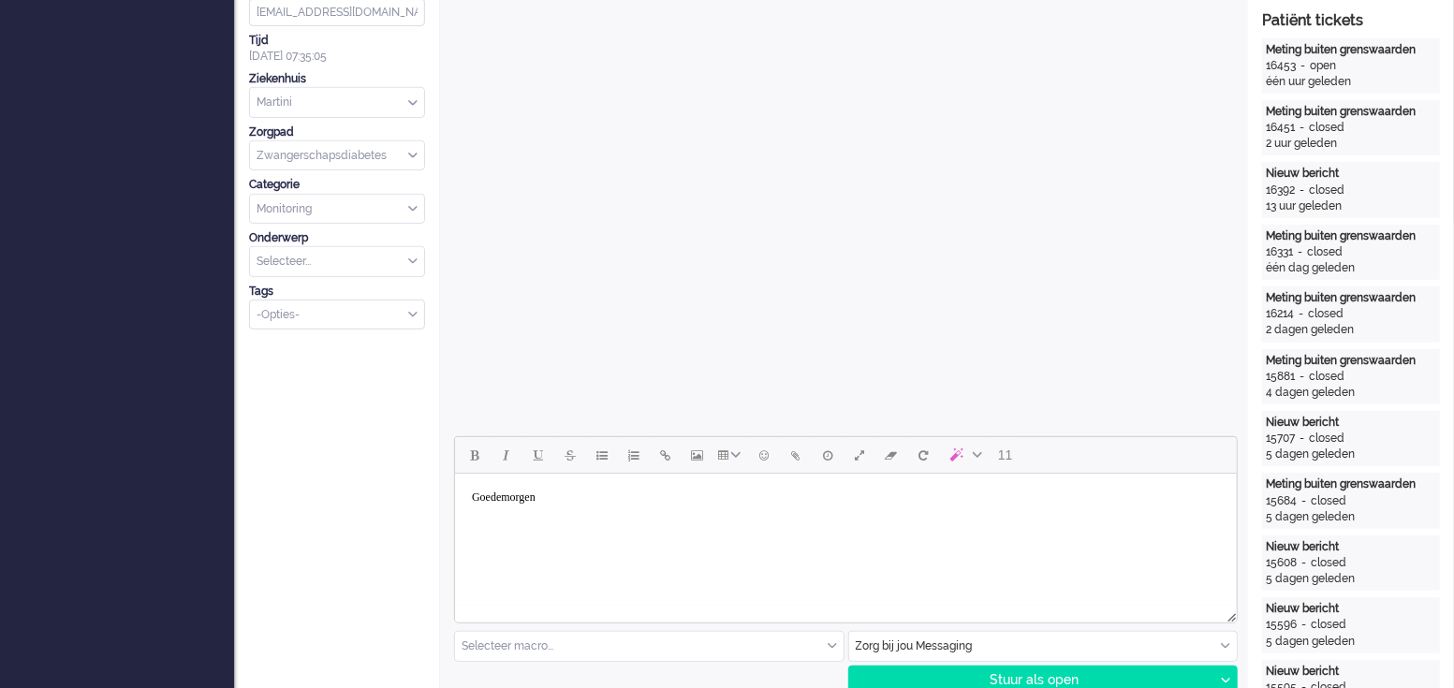
click at [624, 498] on body "Goedemorgen" at bounding box center [845, 497] width 767 height 33
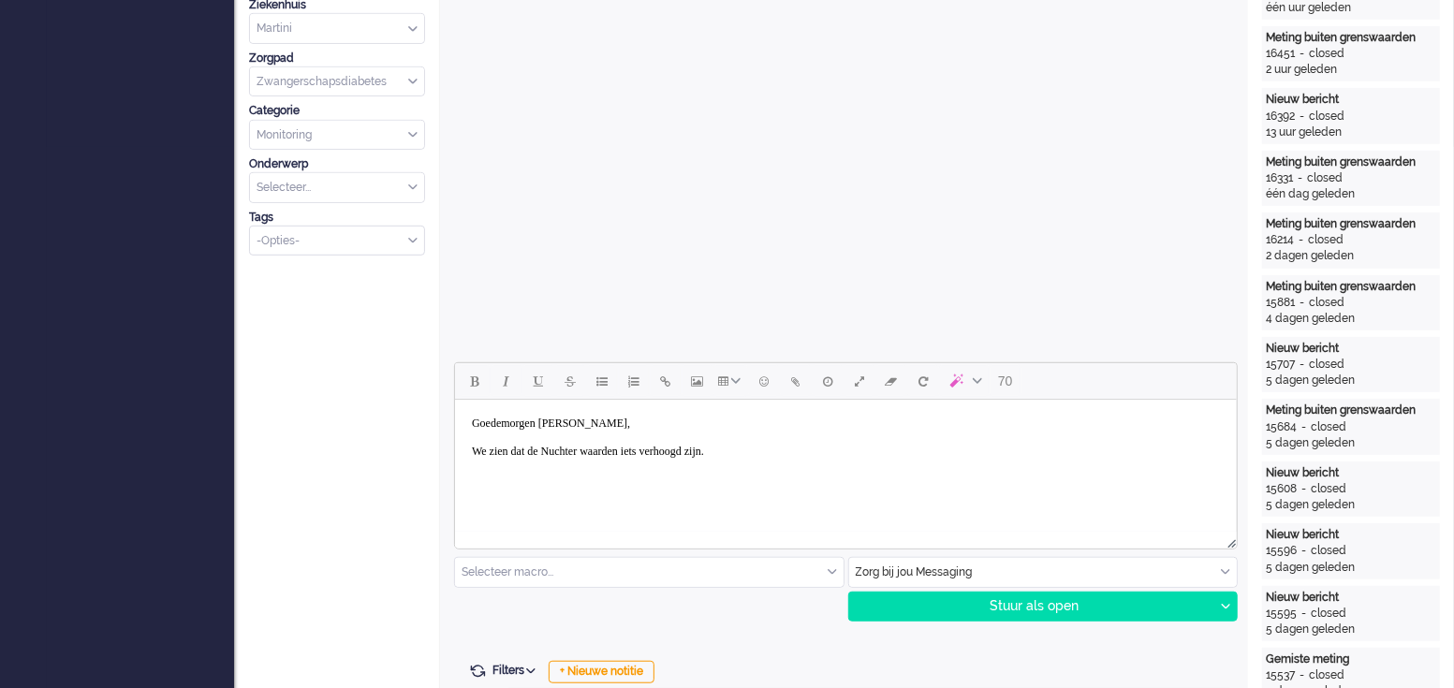
scroll to position [702, 0]
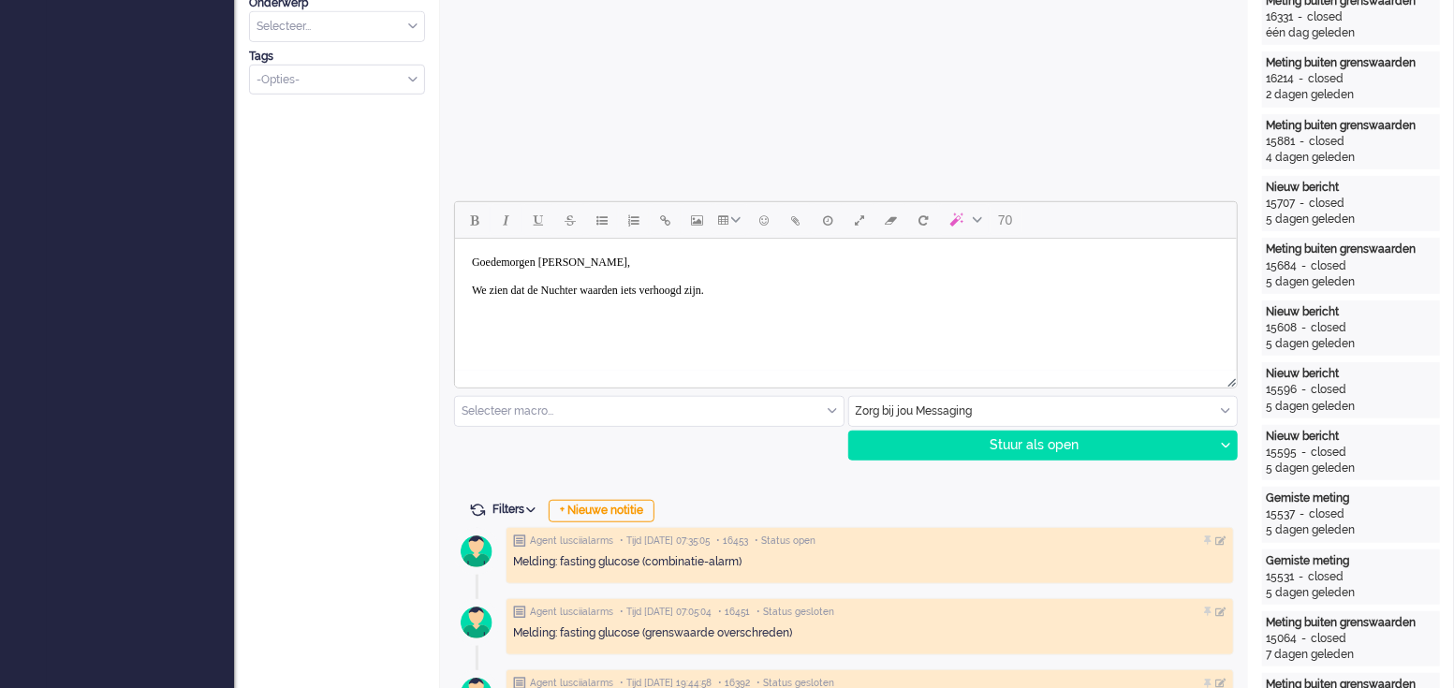
click at [830, 406] on div "Selecteer macro..." at bounding box center [649, 411] width 389 height 29
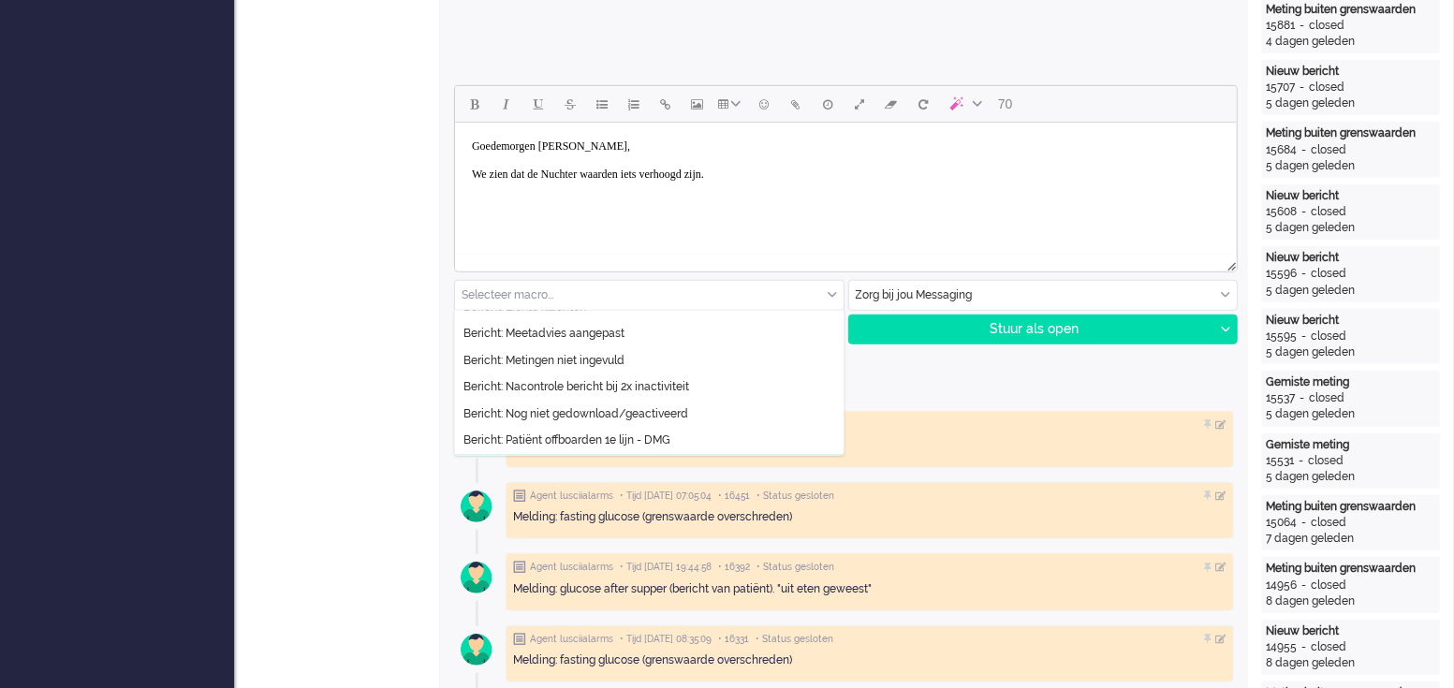
scroll to position [150, 0]
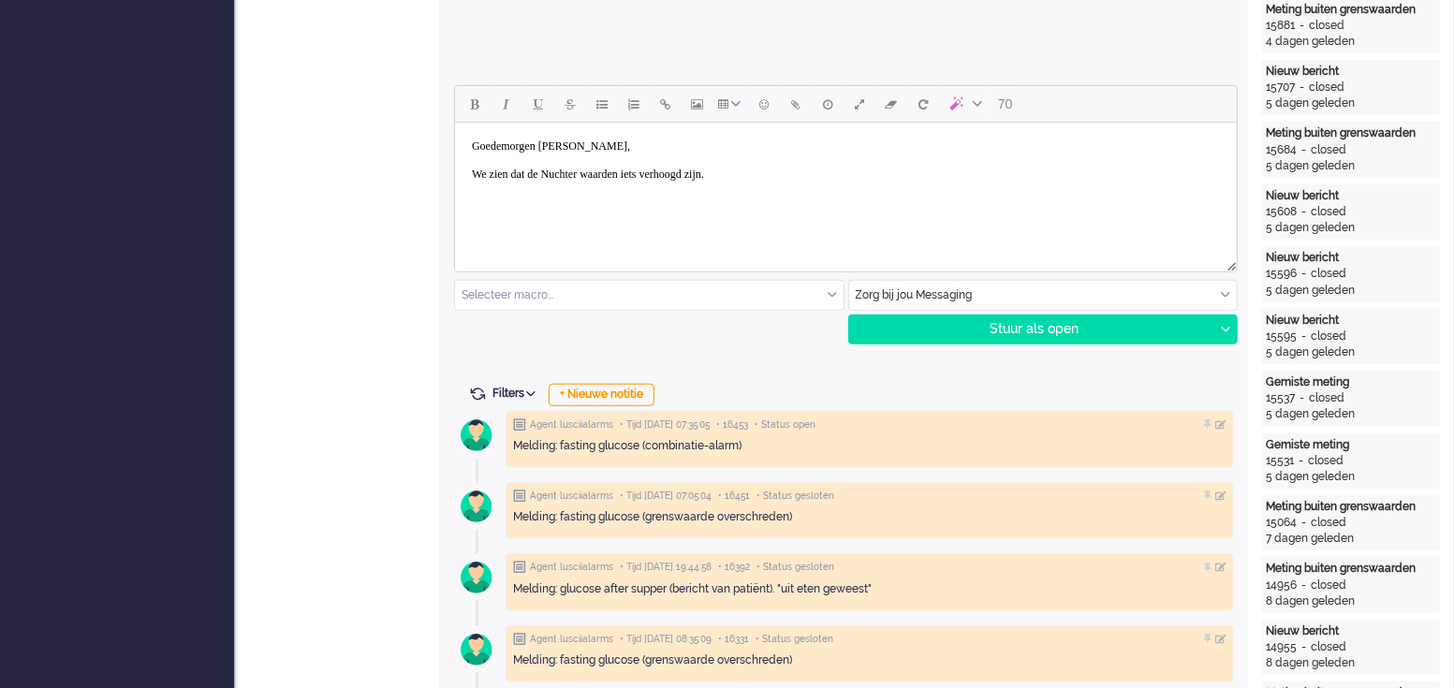
click at [796, 170] on body "Goedemorgen Nicky, We zien dat de Nuchter waarden iets verhoogd zijn." at bounding box center [845, 167] width 767 height 75
click at [1049, 187] on body "Goedemorgen Nicky, We zien dat de Nuchter waarden iets verhoogd zijn. Het kan s…" at bounding box center [845, 195] width 767 height 131
click at [778, 174] on body "Goedemorgen Nicky, We zien dat de Nuchter waarden iets verhoogd zijn. Het kan s…" at bounding box center [845, 202] width 767 height 145
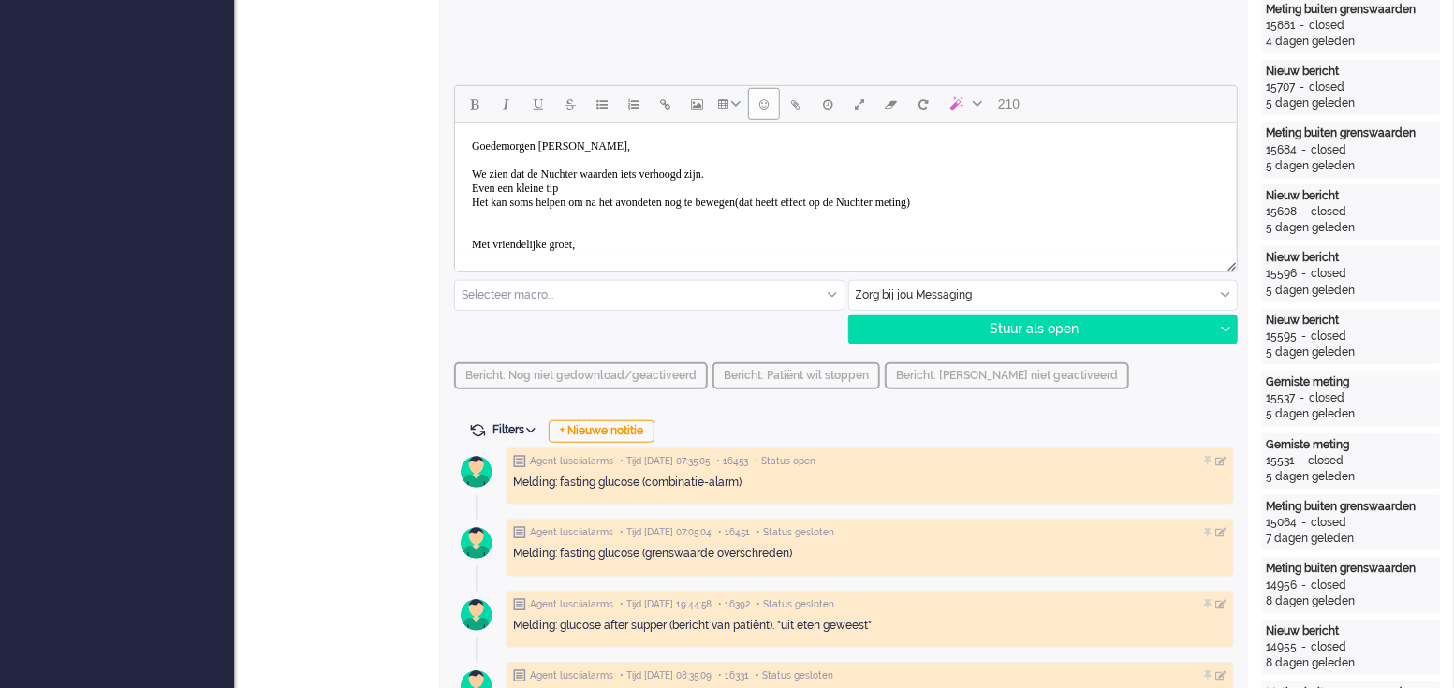
click at [762, 105] on span "Emoticons" at bounding box center [764, 103] width 9 height 15
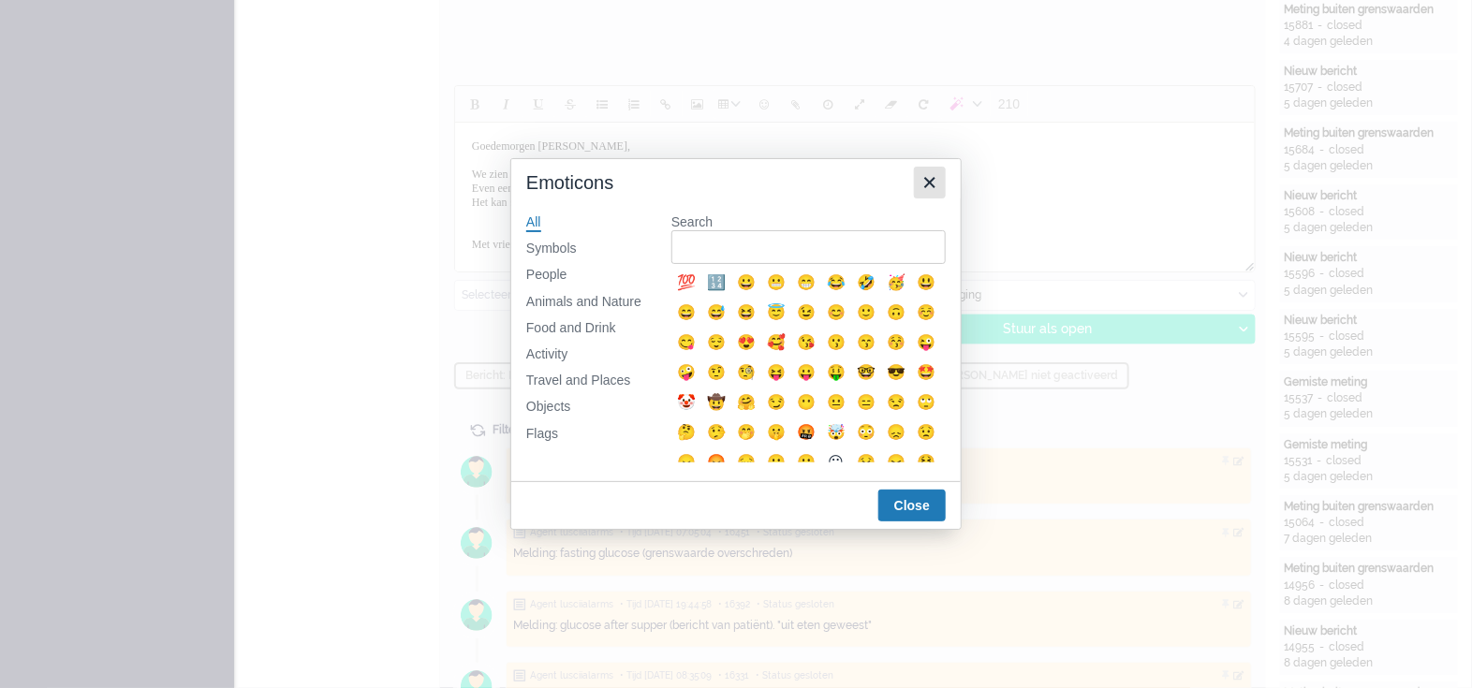
click at [934, 184] on icon "Close" at bounding box center [930, 182] width 22 height 22
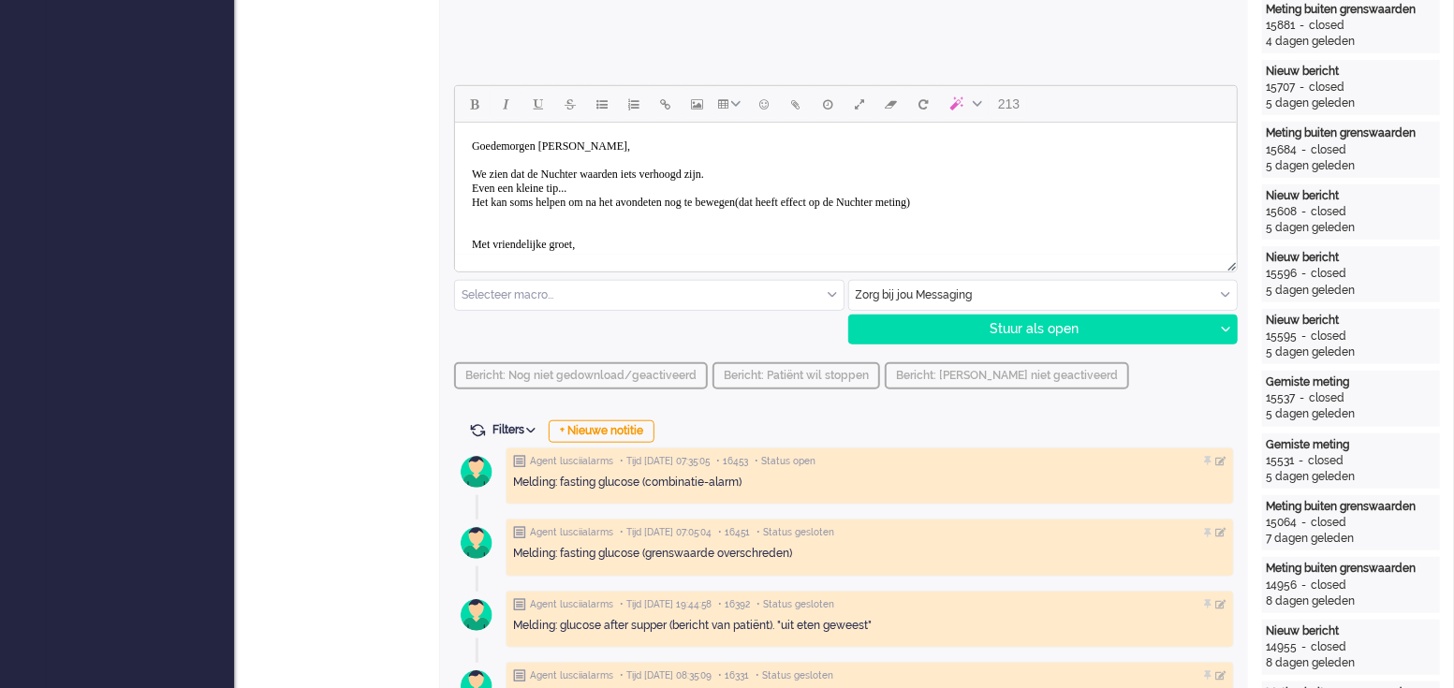
click at [810, 199] on body "Goedemorgen Nicky, We zien dat de Nuchter waarden iets verhoogd zijn. Even een …" at bounding box center [845, 209] width 767 height 159
click at [895, 200] on body "Goedemorgen Nicky, We zien dat de Nuchter waarden iets verhoogd zijn. Even een …" at bounding box center [845, 209] width 767 height 159
click at [867, 199] on body "Goedemorgen Nicky, We zien dat de Nuchter waarden iets verhoogd zijn. Even een …" at bounding box center [845, 209] width 767 height 159
click at [871, 197] on body "Goedemorgen Nicky, We zien dat de Nuchter waarden iets verhoogd zijn. Even een …" at bounding box center [845, 209] width 767 height 159
click at [1025, 199] on body "Goedemorgen Nicky, We zien dat de Nuchter waarden iets verhoogd zijn. Even een …" at bounding box center [845, 209] width 767 height 159
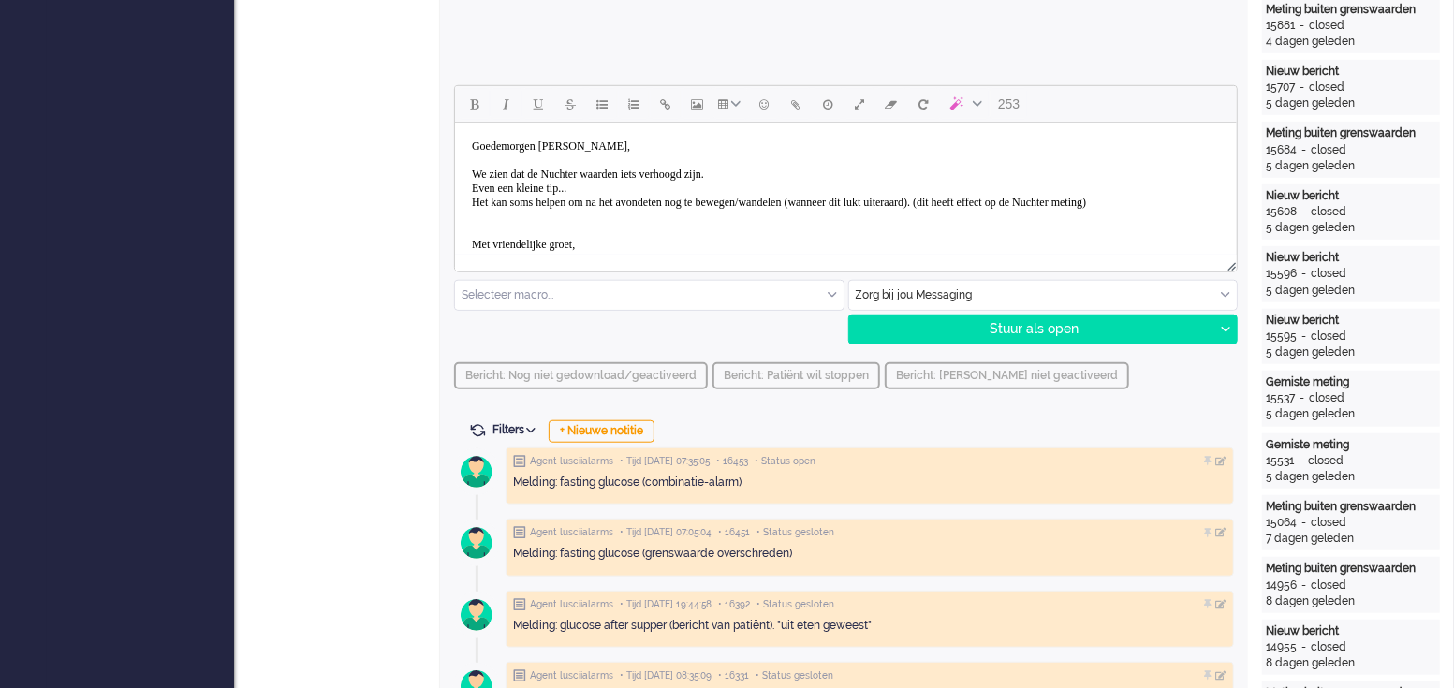
click at [1044, 198] on body "Goedemorgen Nicky, We zien dat de Nuchter waarden iets verhoogd zijn. Even een …" at bounding box center [845, 209] width 767 height 159
click at [1049, 198] on body "Goedemorgen Nicky, We zien dat de Nuchter waarden iets verhoogd zijn. Even een …" at bounding box center [845, 209] width 767 height 159
click at [1057, 202] on body "Goedemorgen Nicky, We zien dat de Nuchter waarden iets verhoogd zijn. Even een …" at bounding box center [845, 209] width 767 height 159
click at [1057, 199] on body "Goedemorgen Nicky, We zien dat de Nuchter waarden iets verhoogd zijn. Even een …" at bounding box center [845, 209] width 767 height 159
click at [620, 222] on body "Goedemorgen Nicky, We zien dat de Nuchter waarden iets verhoogd zijn. Even een …" at bounding box center [845, 209] width 767 height 159
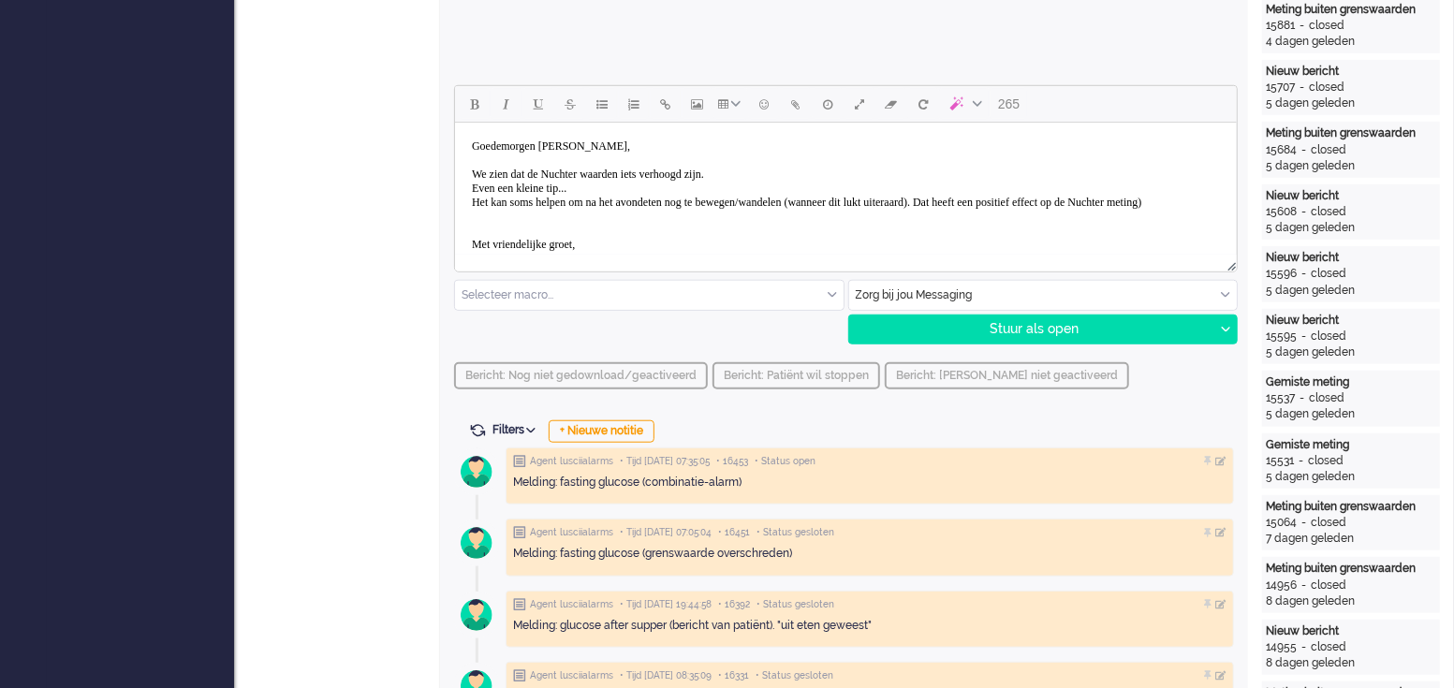
click at [618, 221] on body "Goedemorgen Nicky, We zien dat de Nuchter waarden iets verhoogd zijn. Even een …" at bounding box center [845, 209] width 767 height 159
click at [612, 212] on body "Goedemorgen Nicky, We zien dat de Nuchter waarden iets verhoogd zijn. Even een …" at bounding box center [845, 209] width 767 height 159
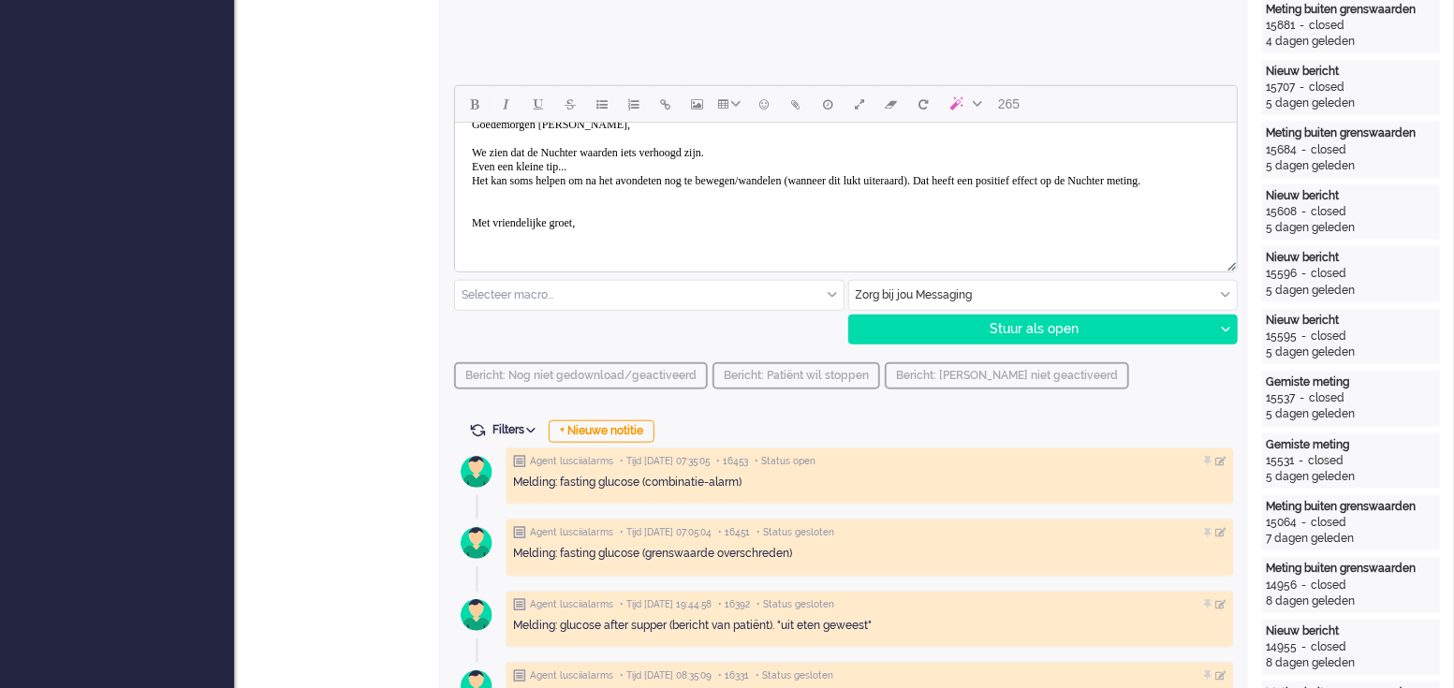
scroll to position [46, 0]
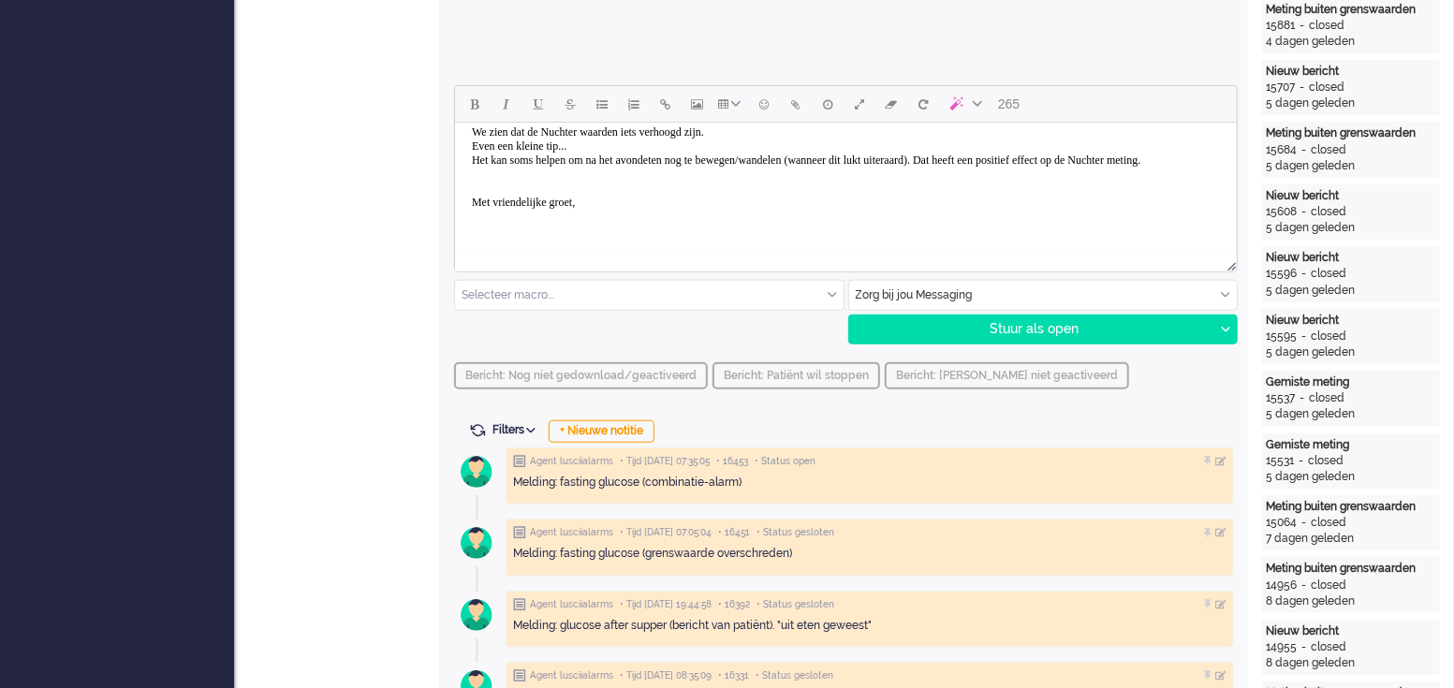
click at [623, 207] on body "Goedemorgen Nicky, We zien dat de Nuchter waarden iets verhoogd zijn. Even een …" at bounding box center [845, 167] width 767 height 159
click at [1057, 330] on div "Stuur als open" at bounding box center [1031, 330] width 365 height 28
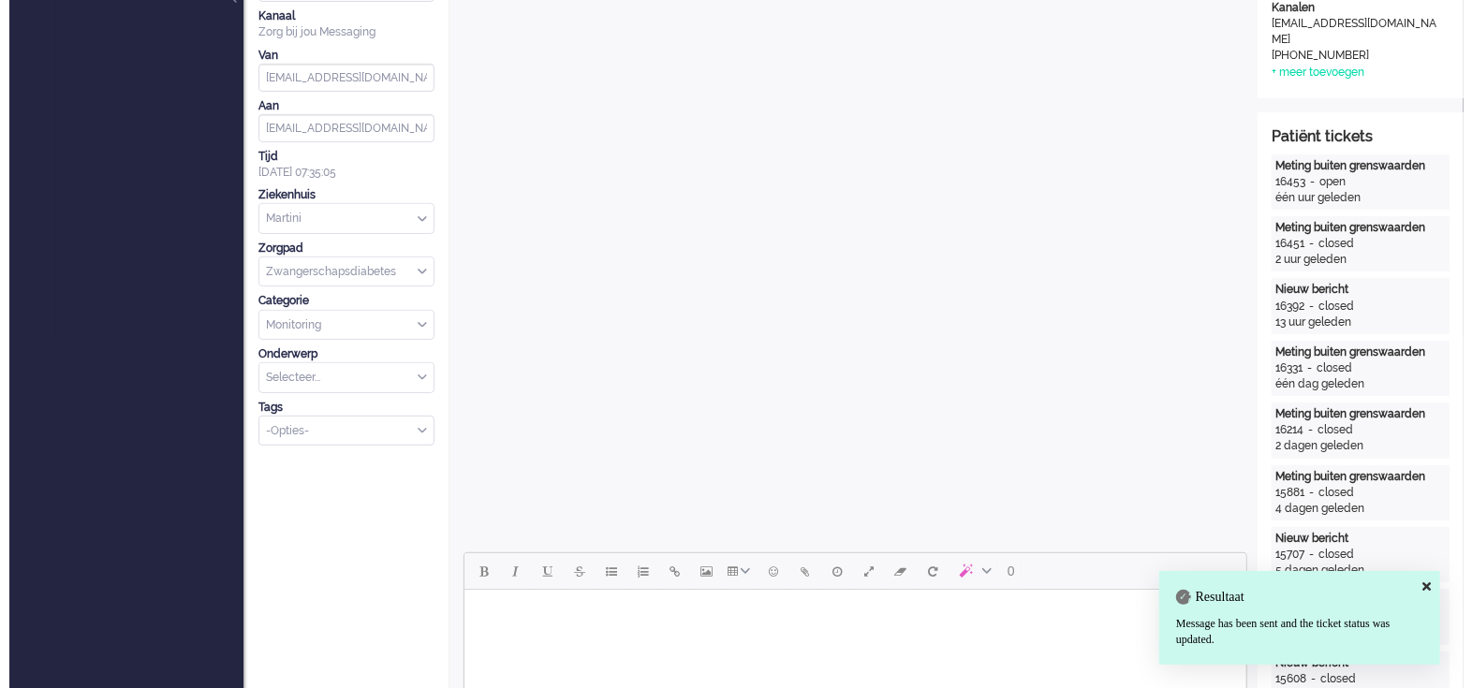
scroll to position [0, 0]
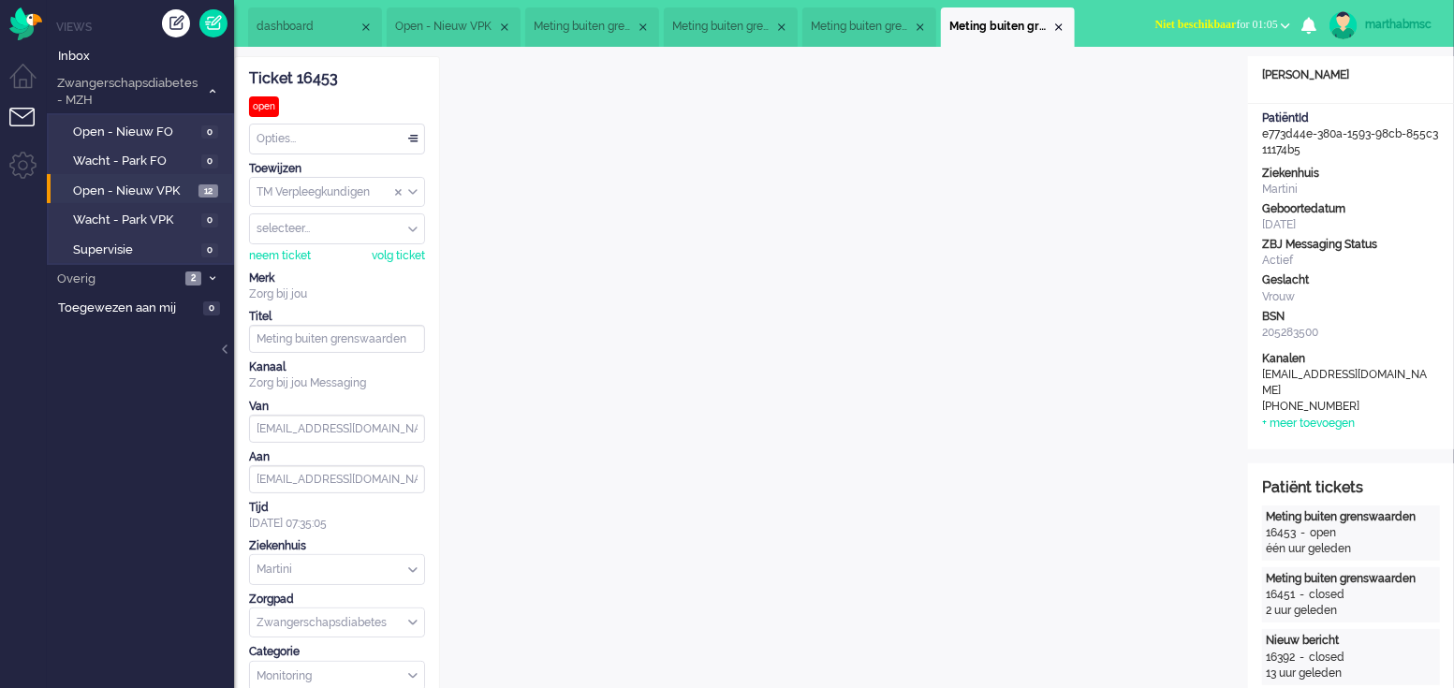
click at [417, 139] on div "Opties..." at bounding box center [337, 139] width 174 height 29
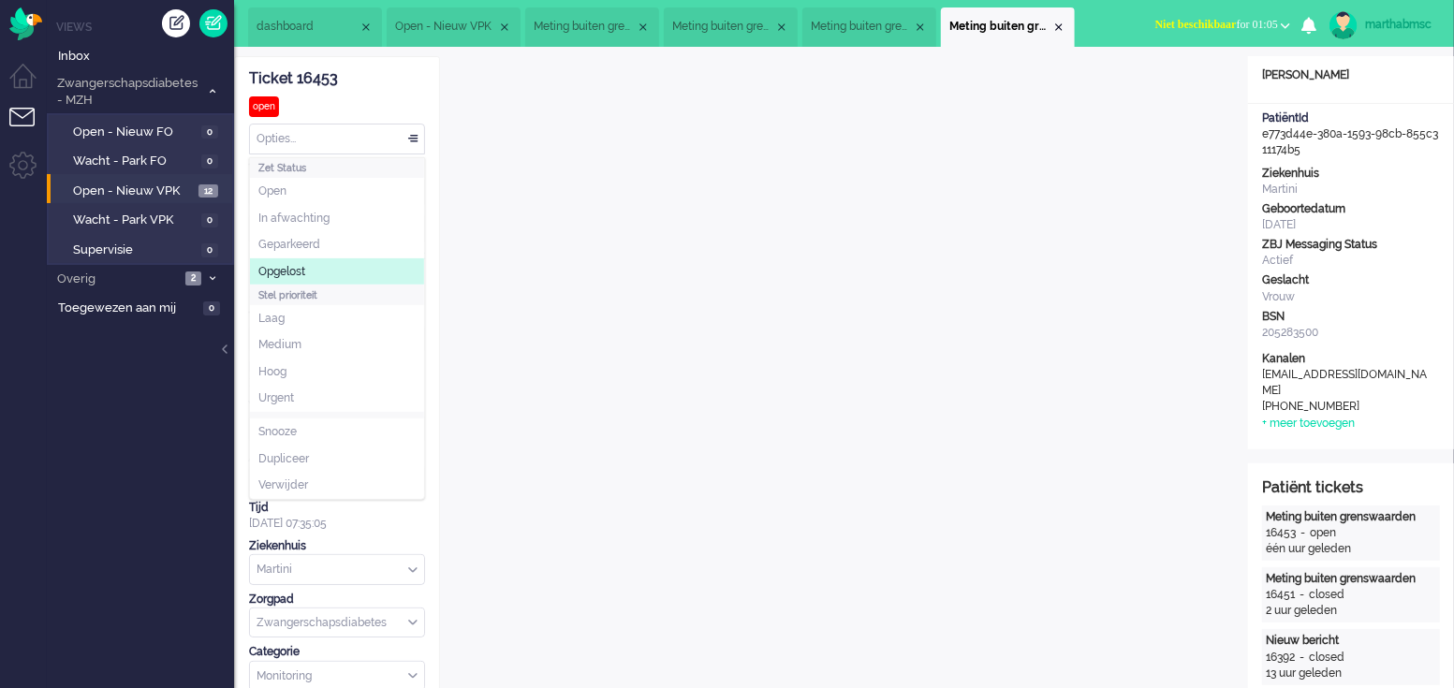
click at [304, 269] on span "Opgelost" at bounding box center [281, 272] width 47 height 16
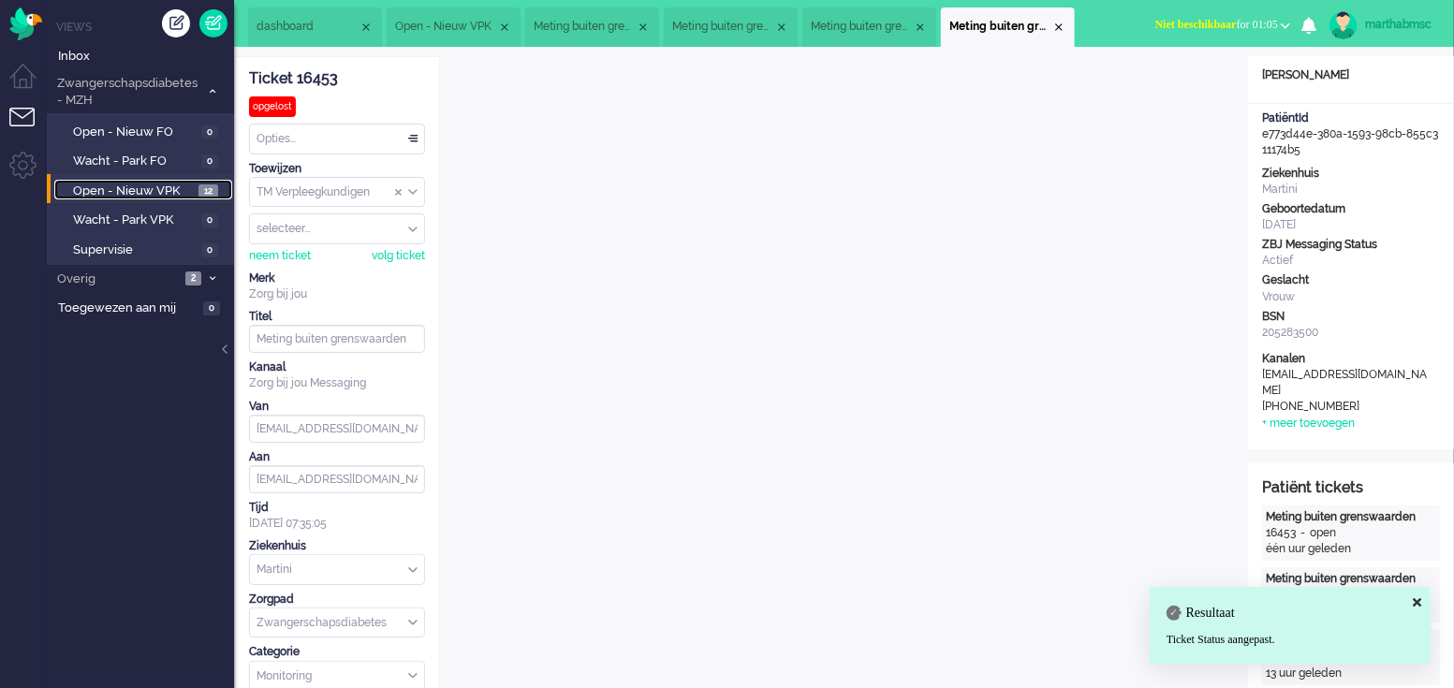
click at [140, 184] on span "Open - Nieuw VPK" at bounding box center [133, 192] width 121 height 18
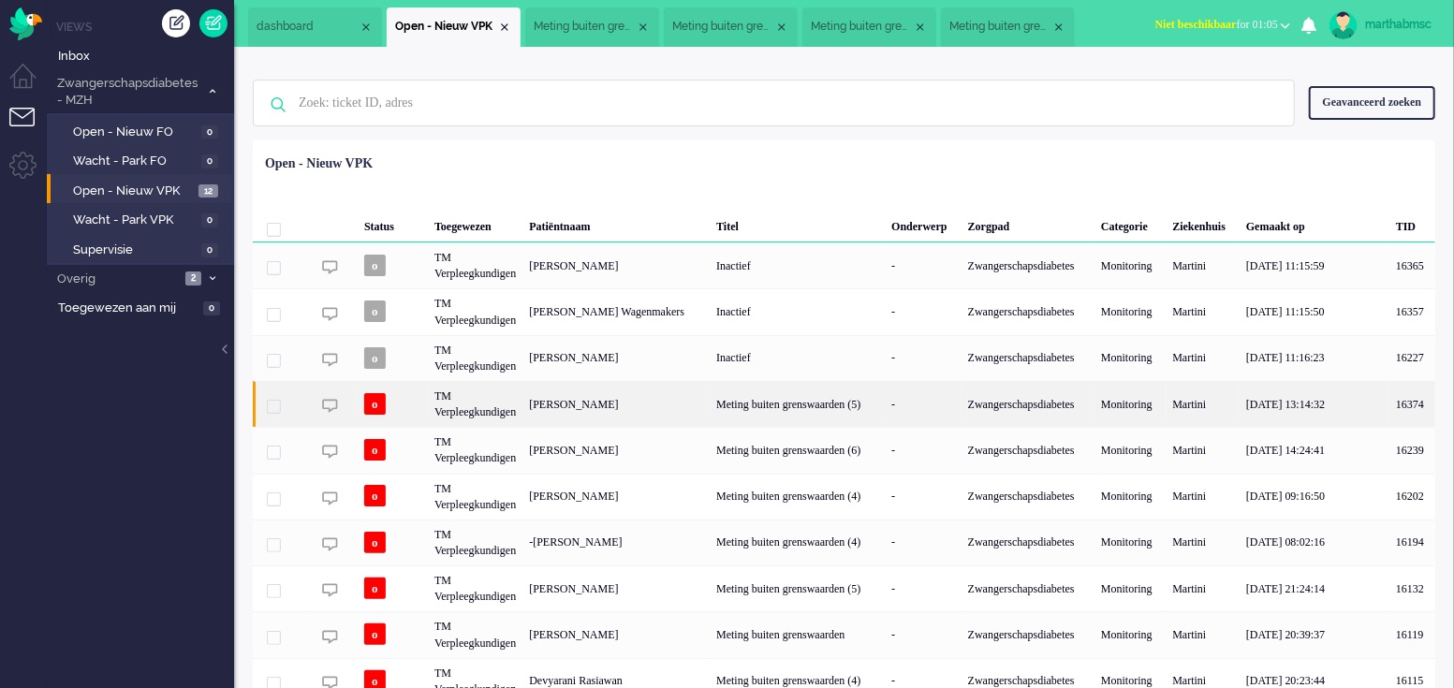
click at [483, 413] on div "TM Verpleegkundigen" at bounding box center [475, 404] width 95 height 46
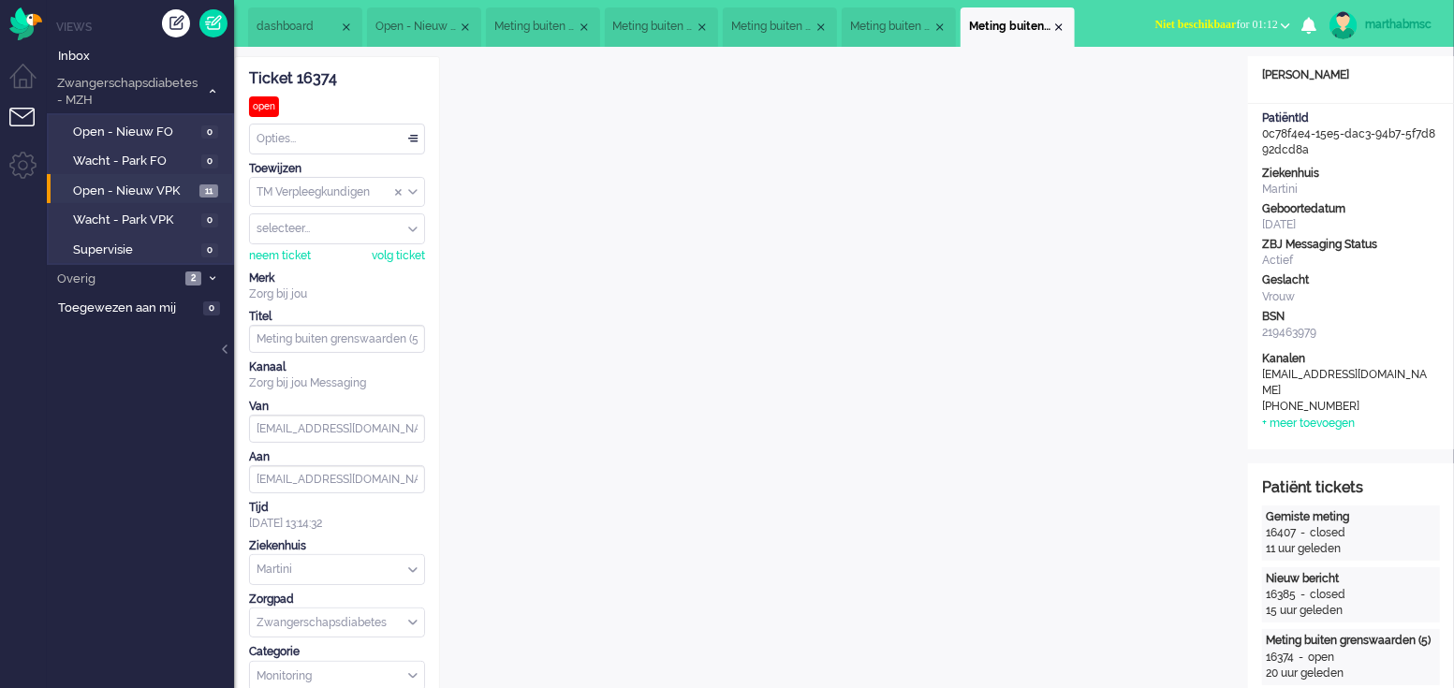
click at [408, 135] on div "Opties..." at bounding box center [337, 139] width 174 height 29
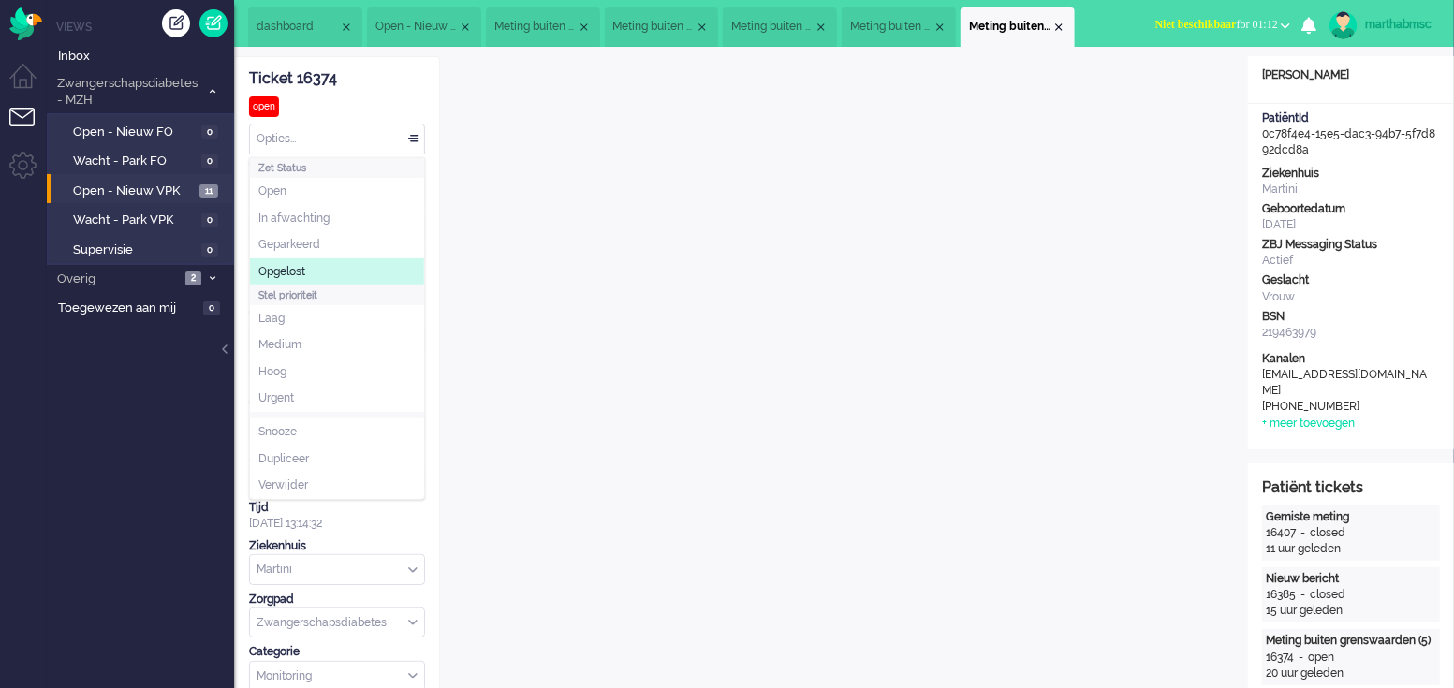
click at [321, 266] on li "Opgelost" at bounding box center [337, 271] width 174 height 27
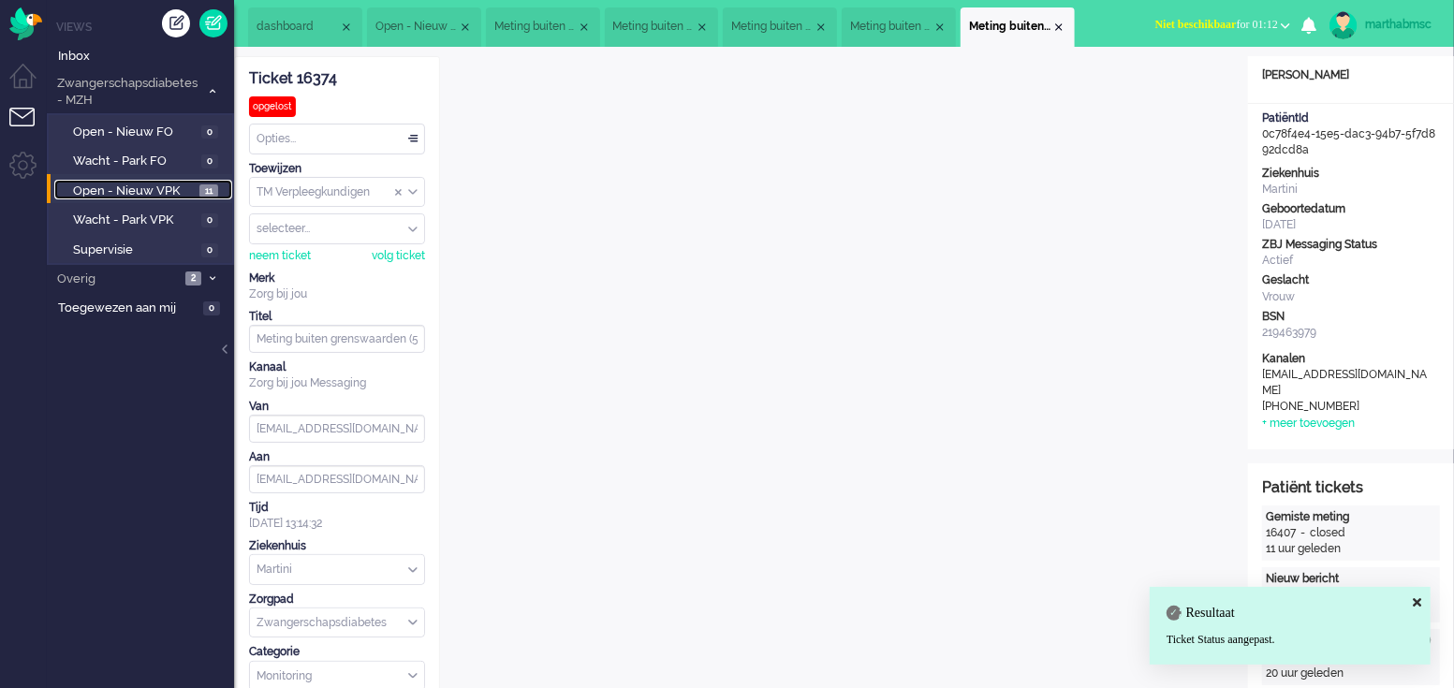
click at [140, 191] on span "Open - Nieuw VPK" at bounding box center [134, 192] width 122 height 18
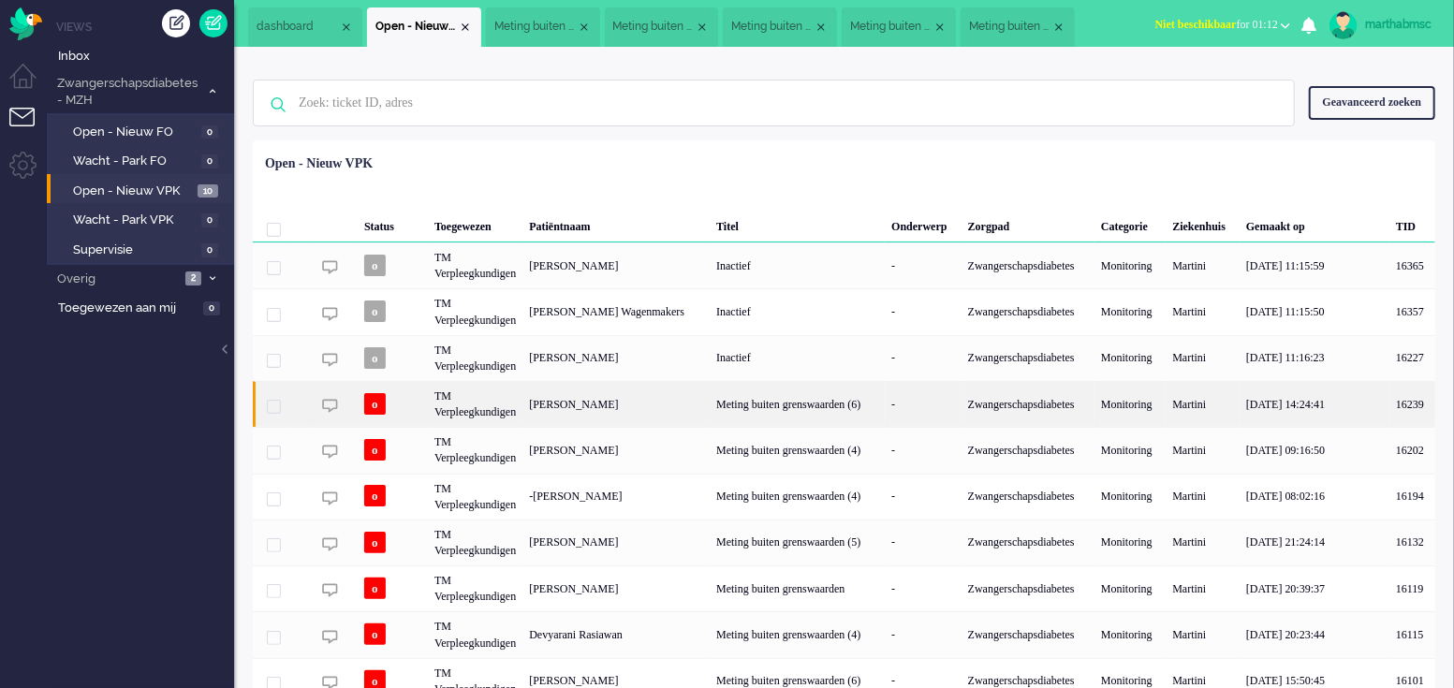
click at [513, 405] on div "TM Verpleegkundigen" at bounding box center [475, 404] width 95 height 46
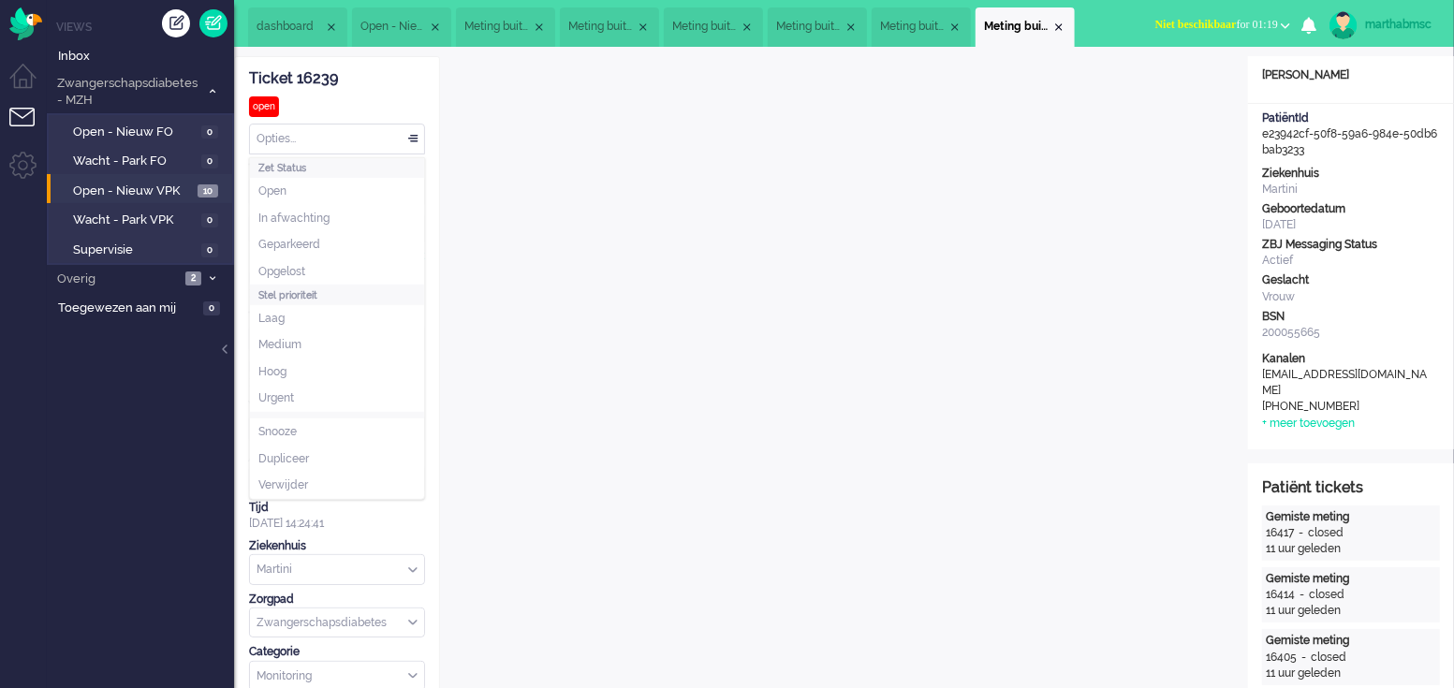
click at [415, 134] on div "Opties..." at bounding box center [337, 139] width 174 height 29
click at [315, 273] on li "Opgelost" at bounding box center [337, 271] width 174 height 27
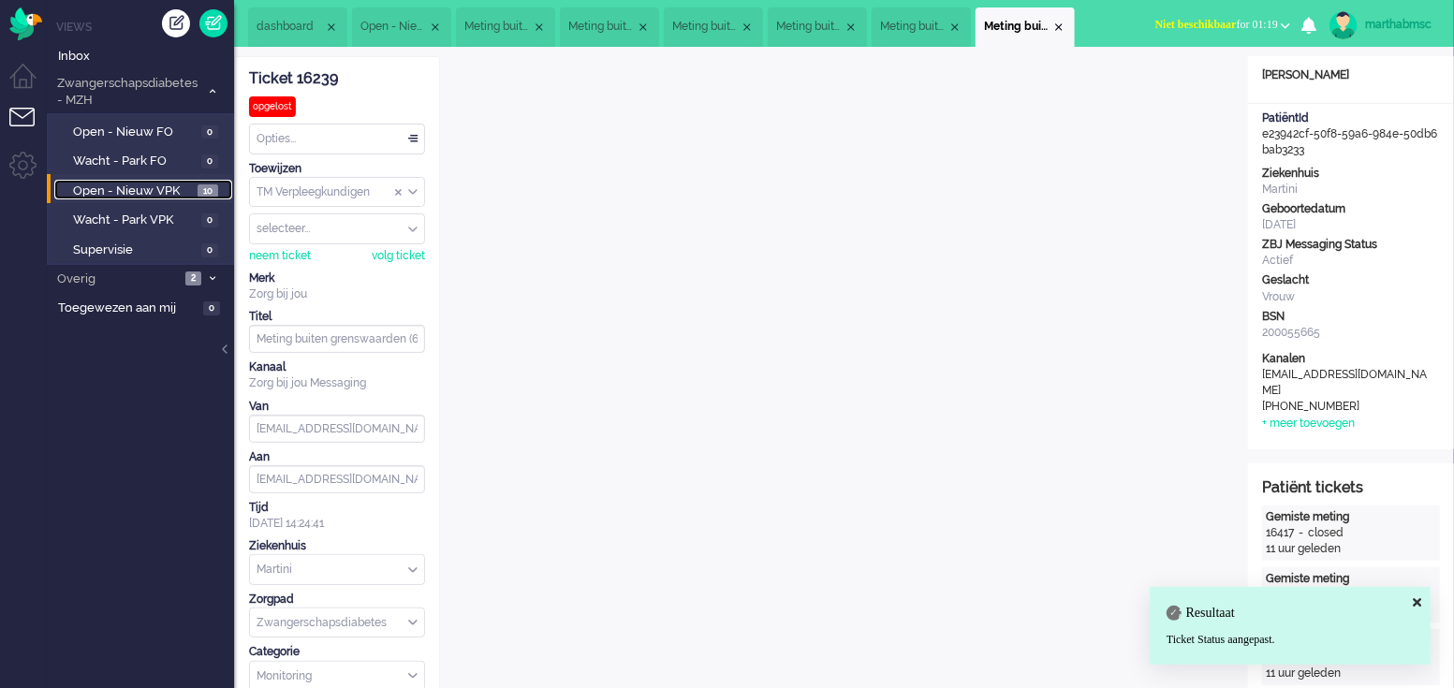
click at [133, 184] on span "Open - Nieuw VPK" at bounding box center [133, 192] width 120 height 18
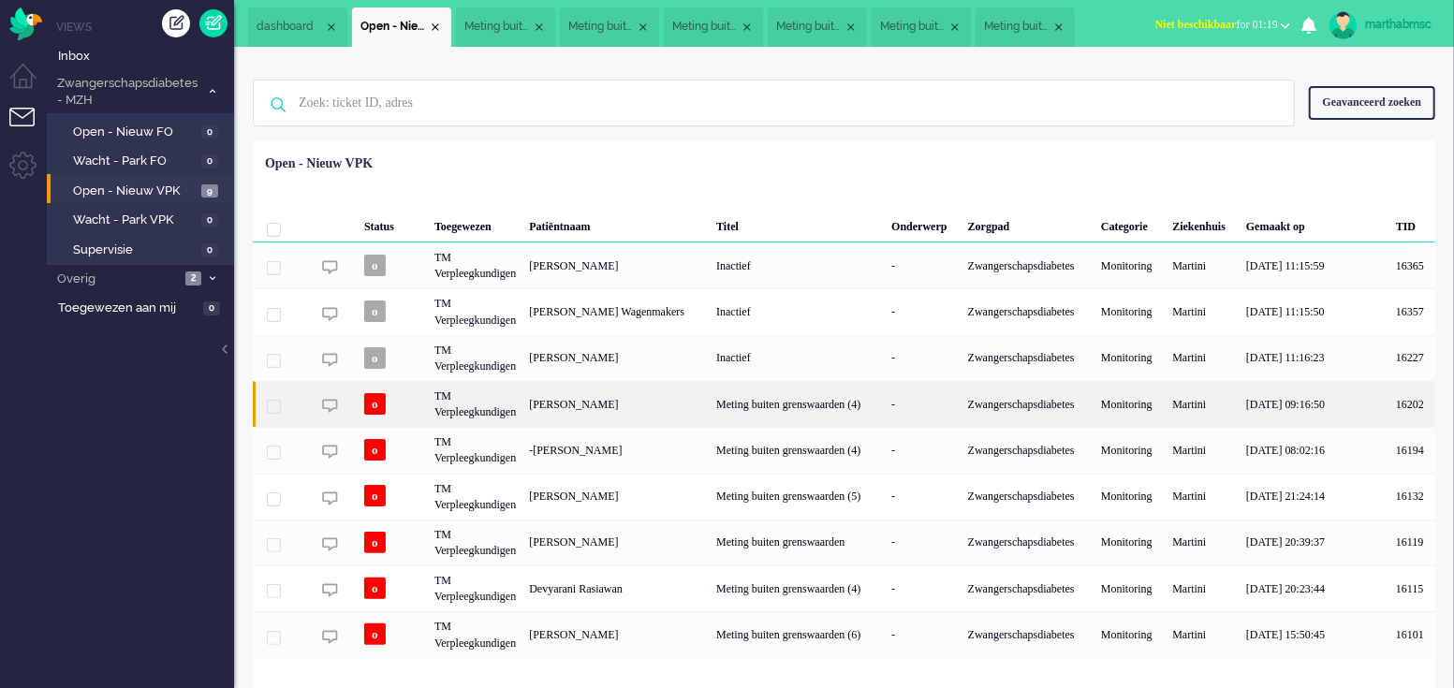
click at [471, 407] on div "TM Verpleegkundigen" at bounding box center [475, 404] width 95 height 46
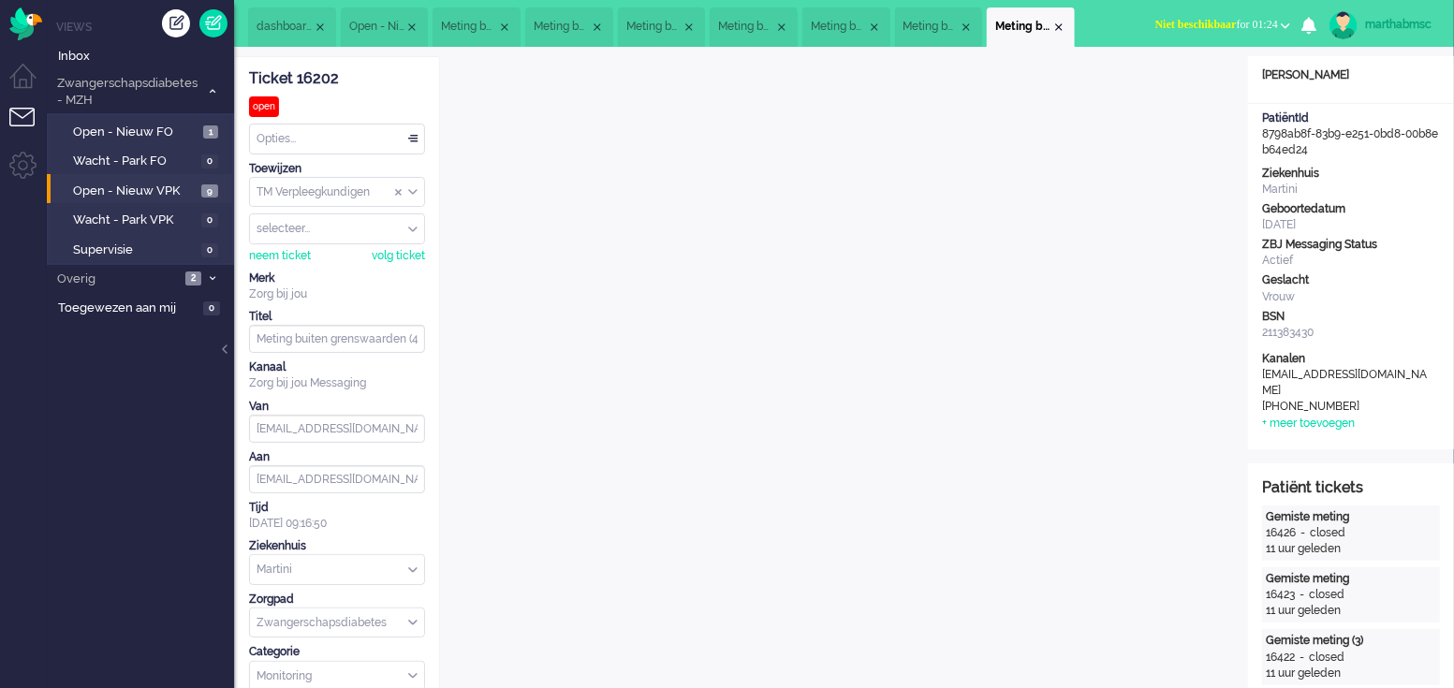
click at [411, 137] on div "Opties..." at bounding box center [337, 139] width 174 height 29
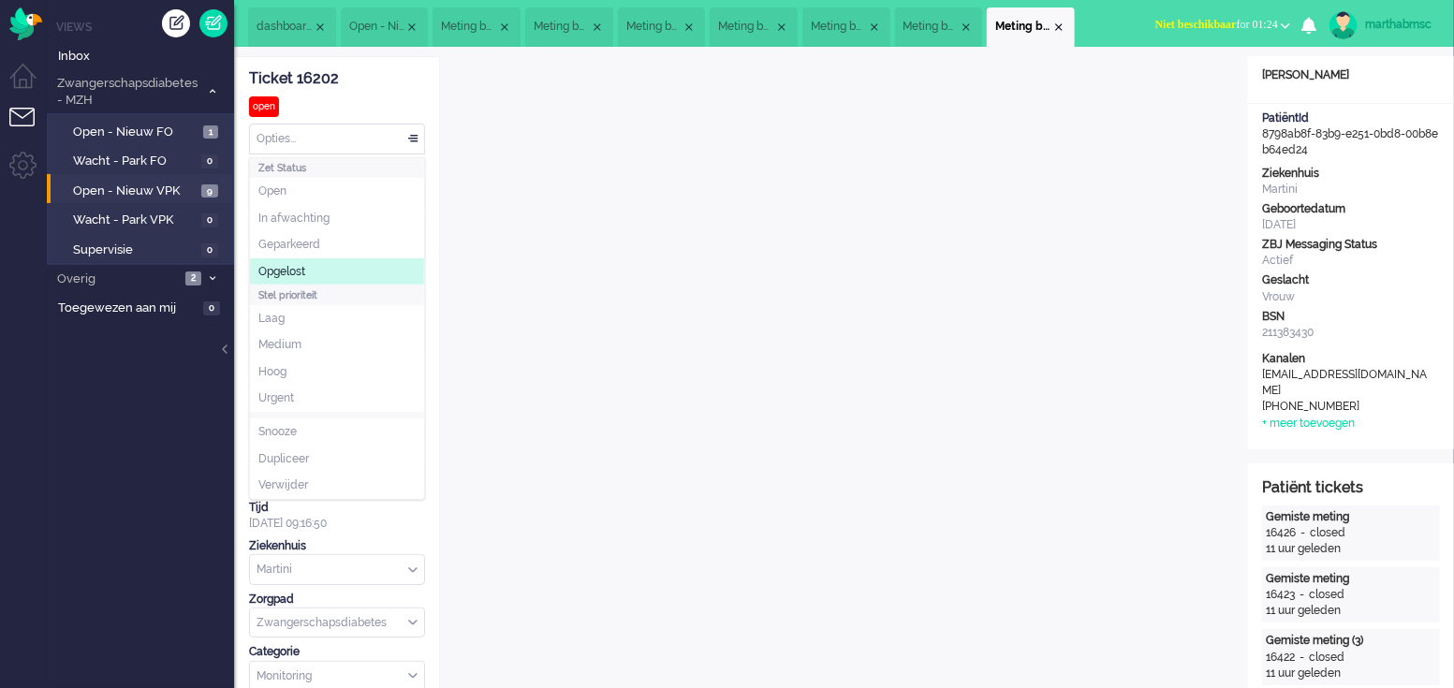
click at [315, 269] on li "Opgelost" at bounding box center [337, 271] width 174 height 27
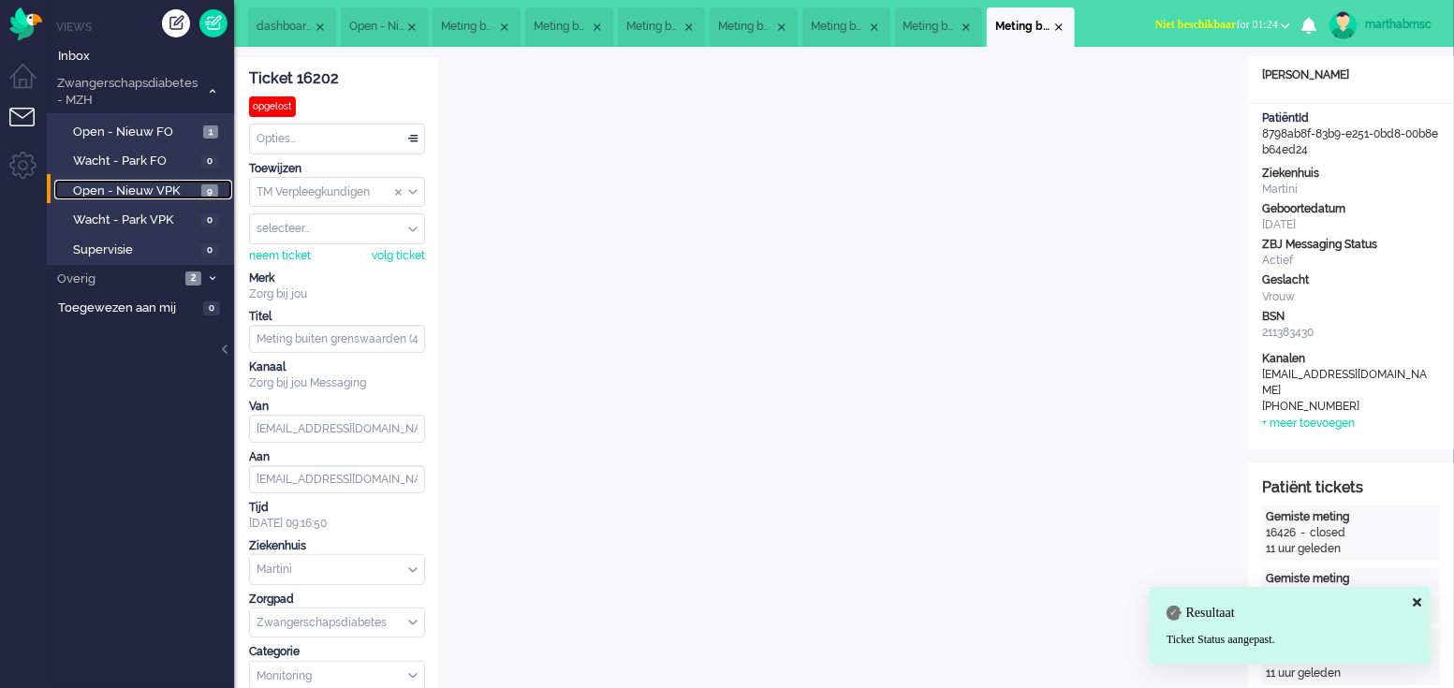
click at [140, 192] on span "Open - Nieuw VPK" at bounding box center [135, 192] width 124 height 18
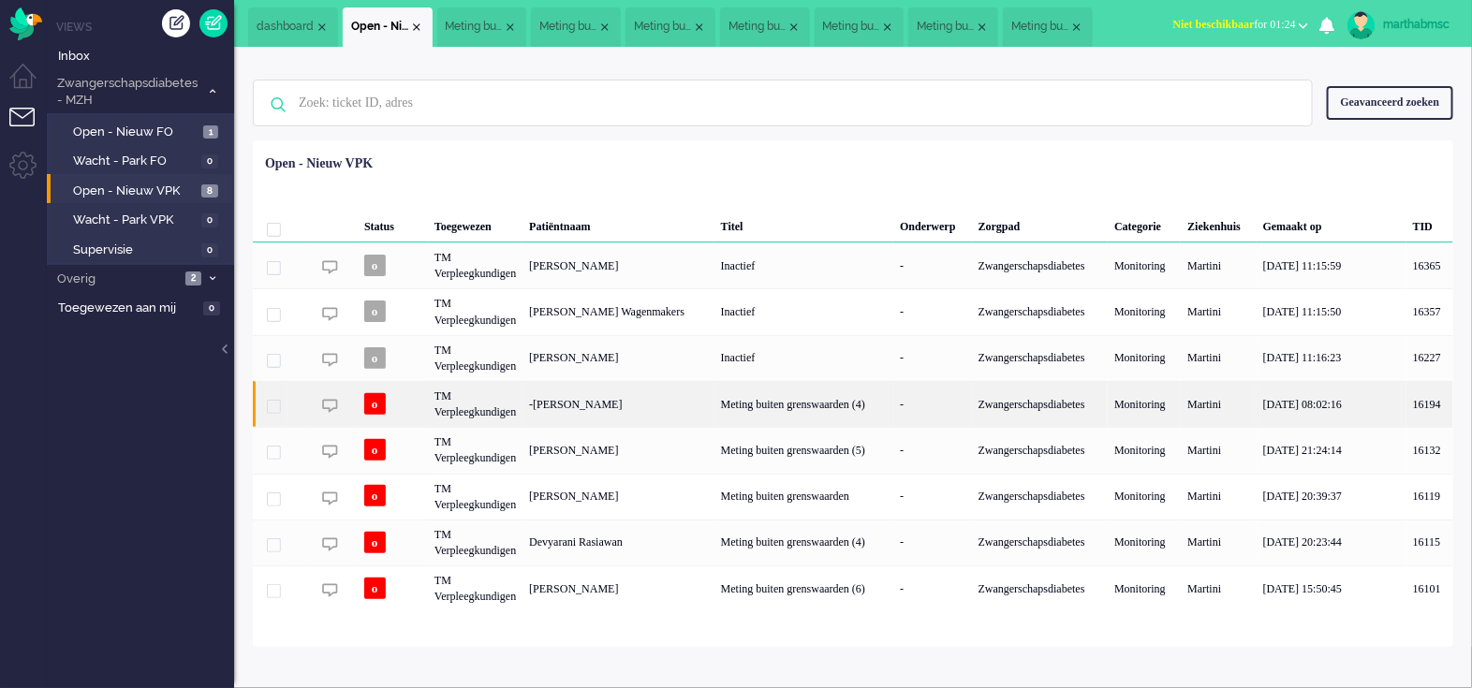
click at [487, 401] on div "TM Verpleegkundigen" at bounding box center [475, 404] width 95 height 46
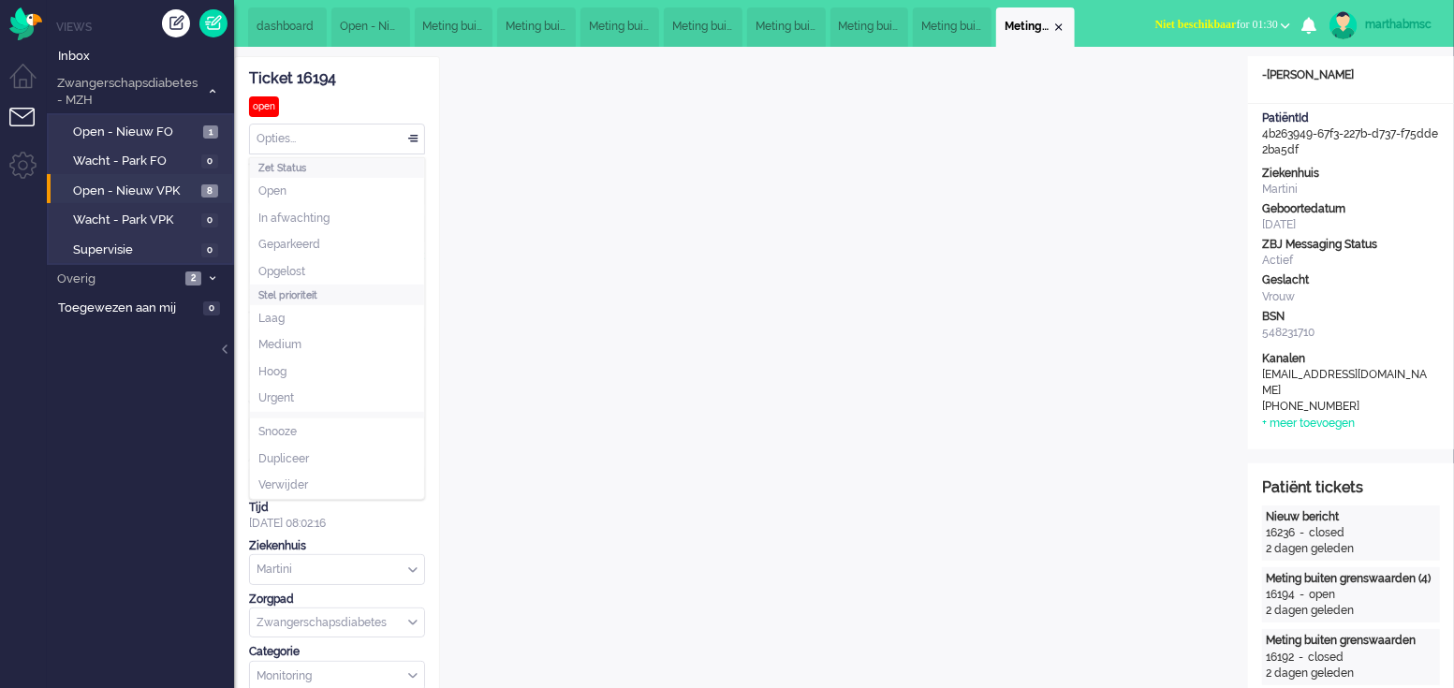
click at [418, 137] on div "Opties..." at bounding box center [337, 139] width 174 height 29
click at [325, 266] on li "Opgelost" at bounding box center [337, 271] width 174 height 27
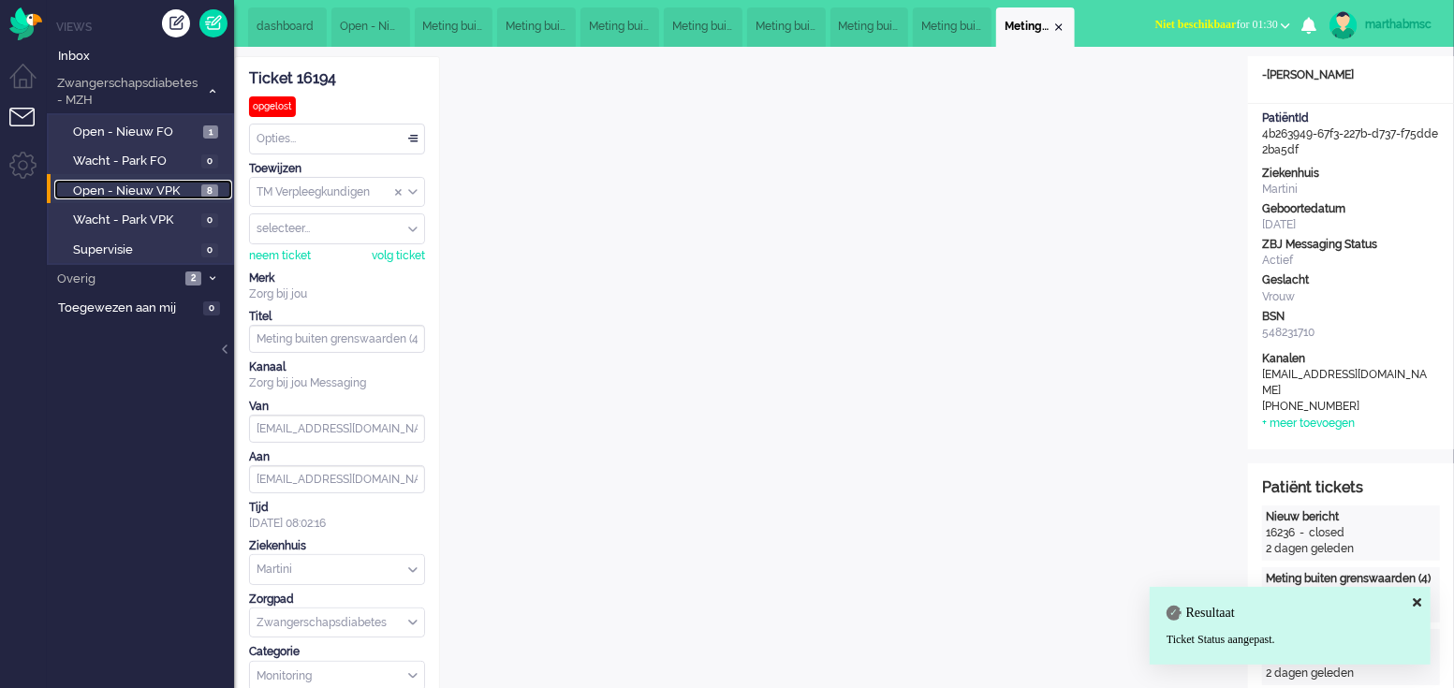
click at [140, 189] on span "Open - Nieuw VPK" at bounding box center [135, 192] width 124 height 18
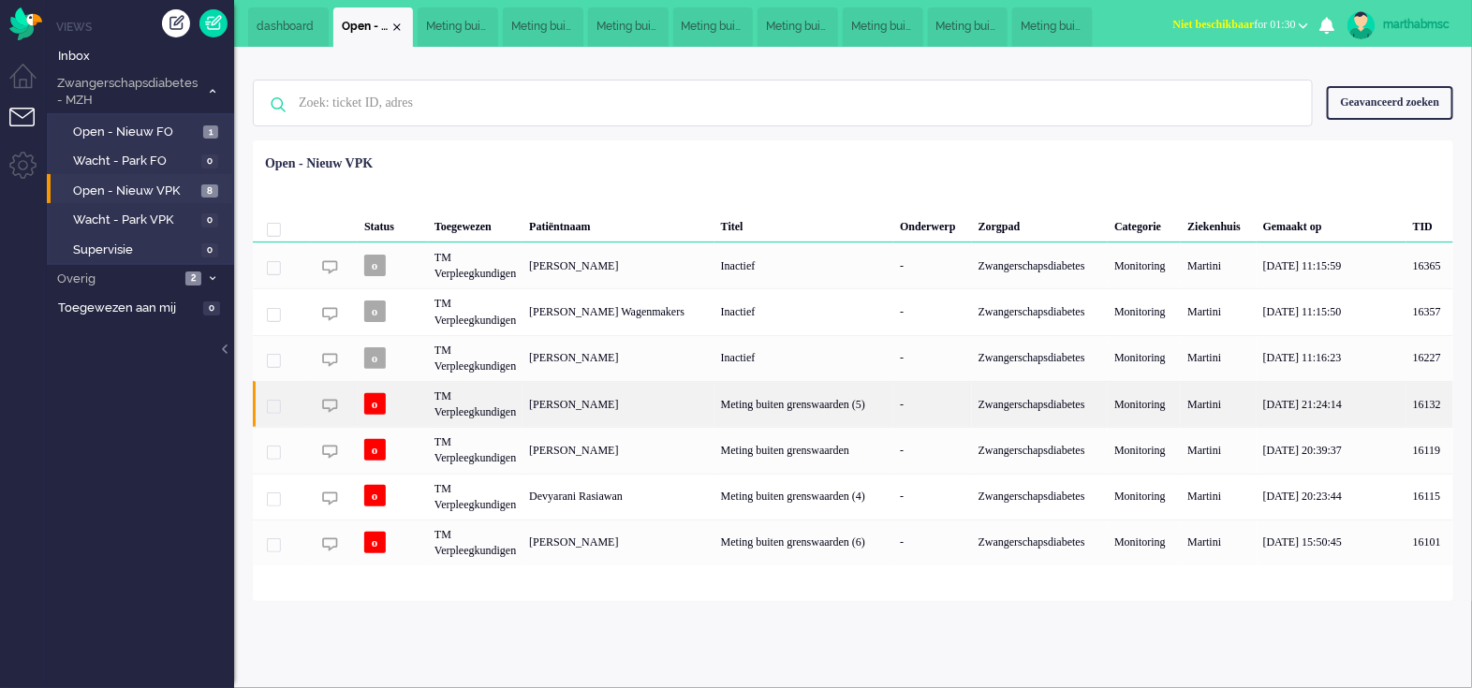
click at [458, 409] on div "TM Verpleegkundigen" at bounding box center [475, 404] width 95 height 46
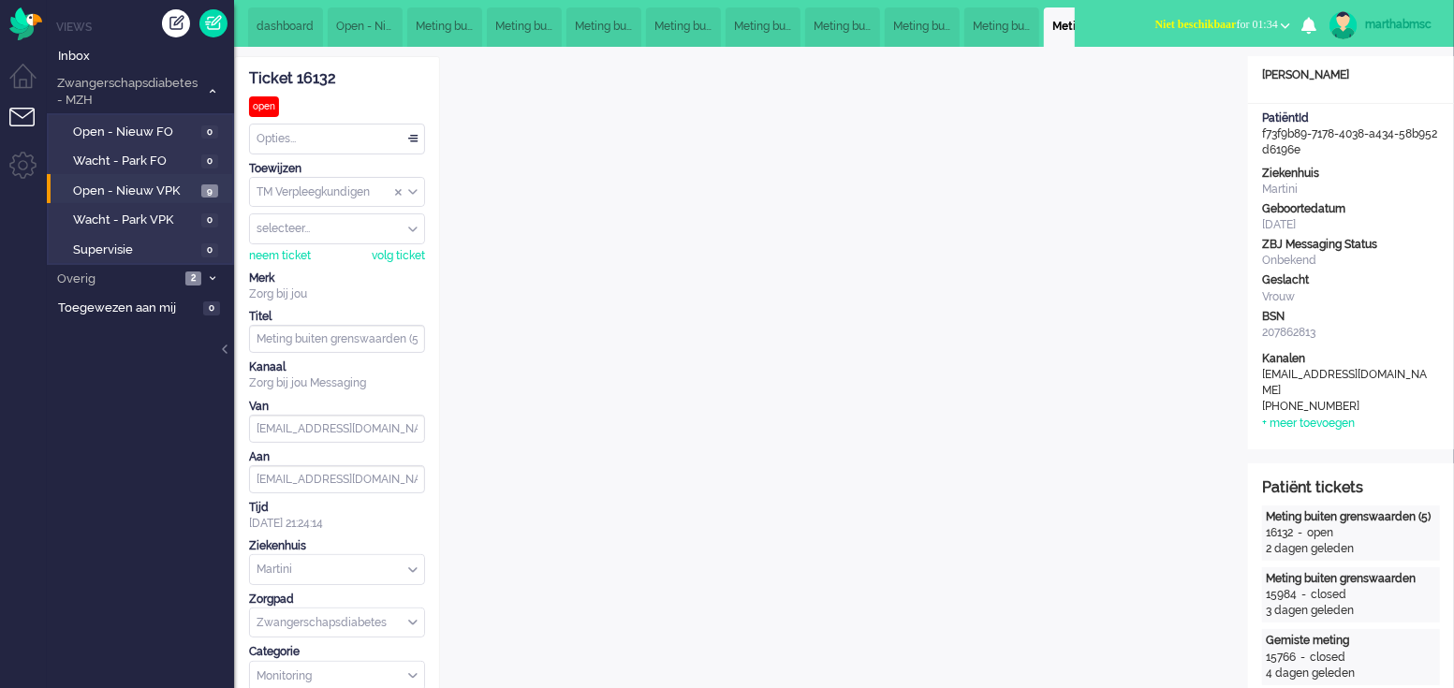
click at [420, 130] on div "Opties..." at bounding box center [337, 139] width 174 height 29
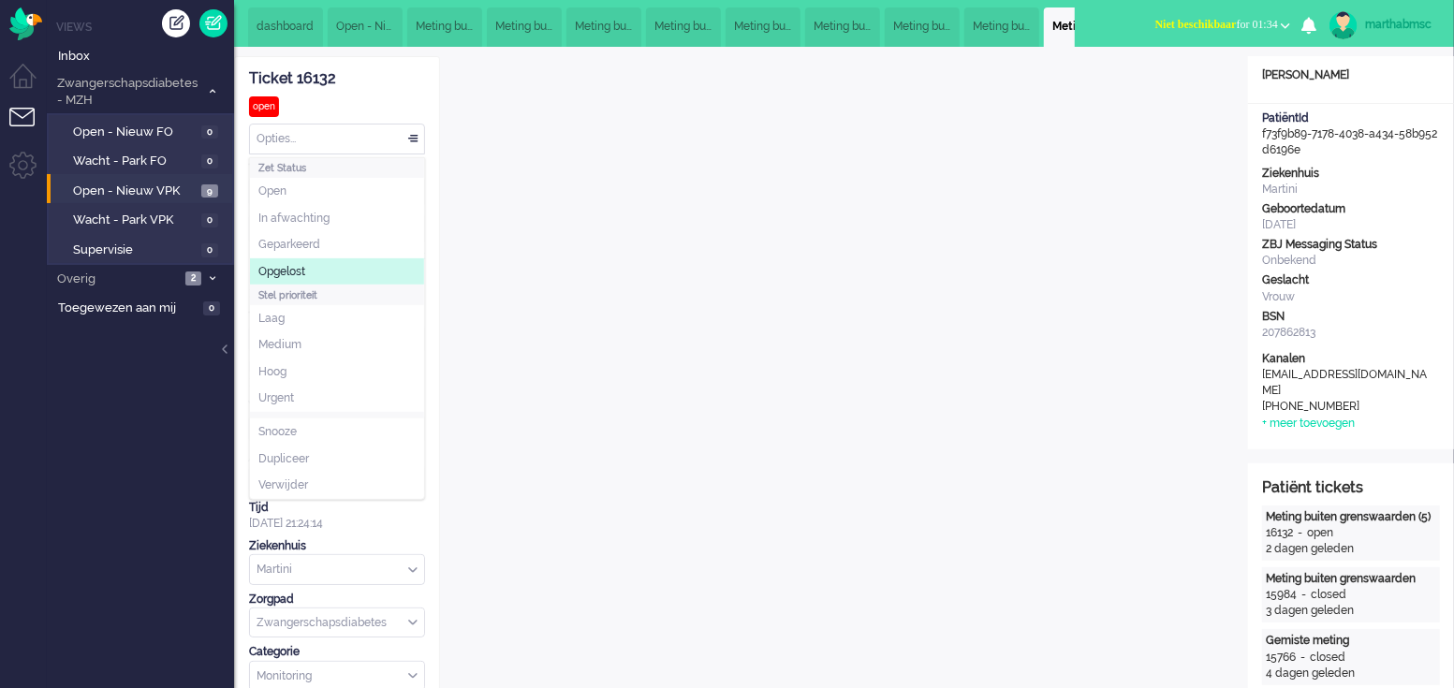
click at [326, 265] on li "Opgelost" at bounding box center [337, 271] width 174 height 27
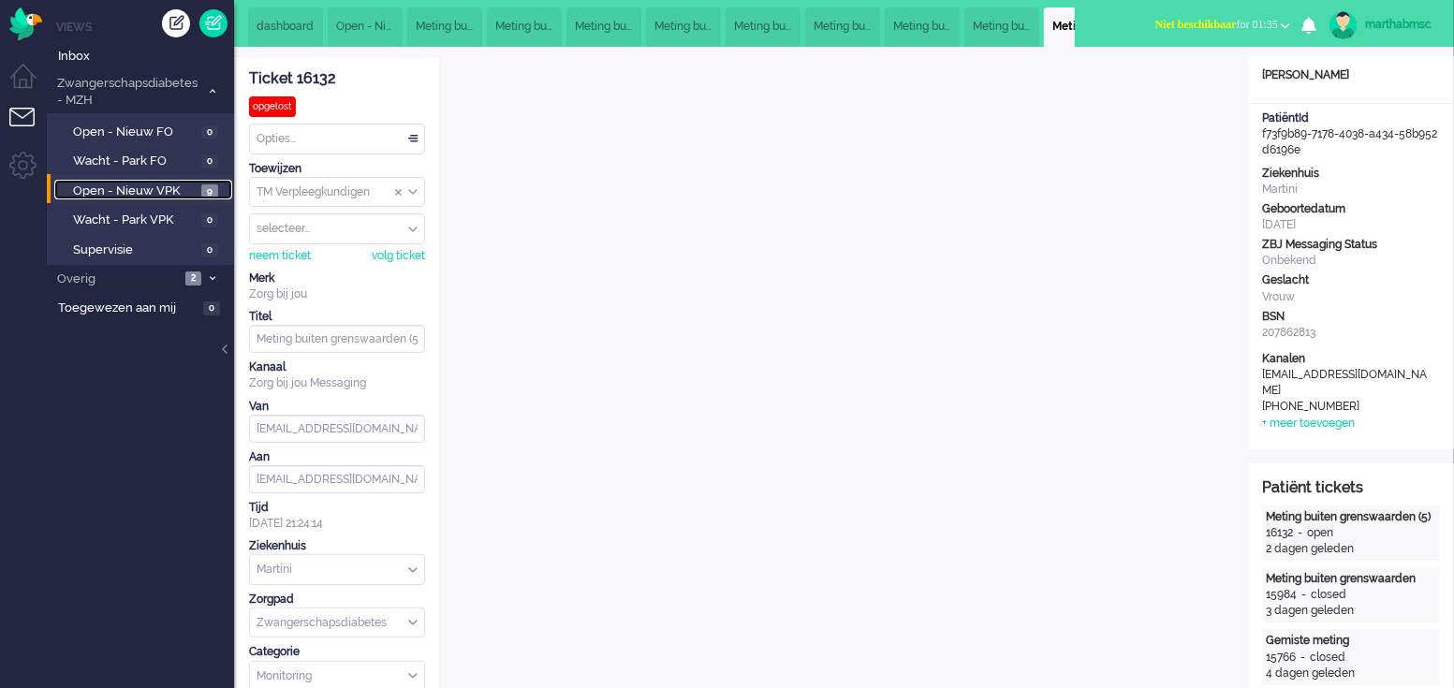
click at [168, 184] on span "Open - Nieuw VPK" at bounding box center [135, 192] width 124 height 18
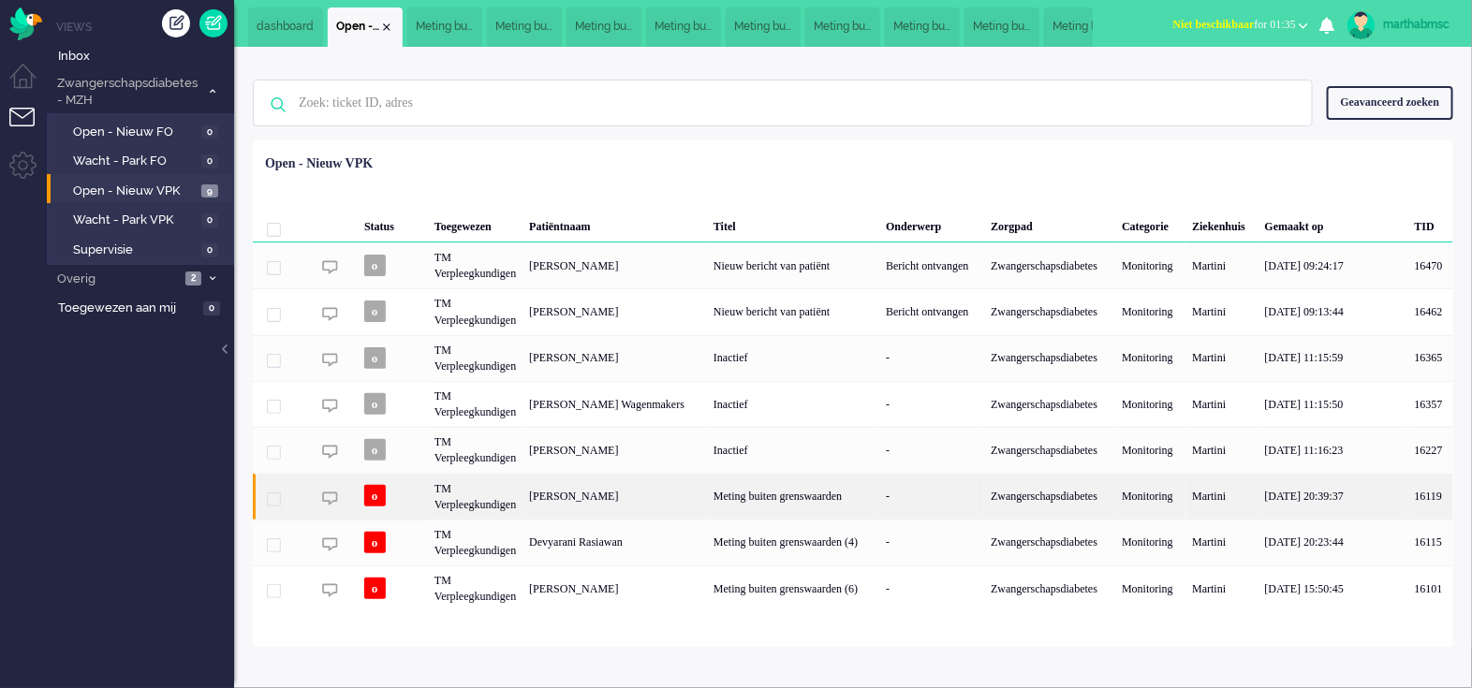
click at [496, 499] on div "TM Verpleegkundigen" at bounding box center [475, 497] width 95 height 46
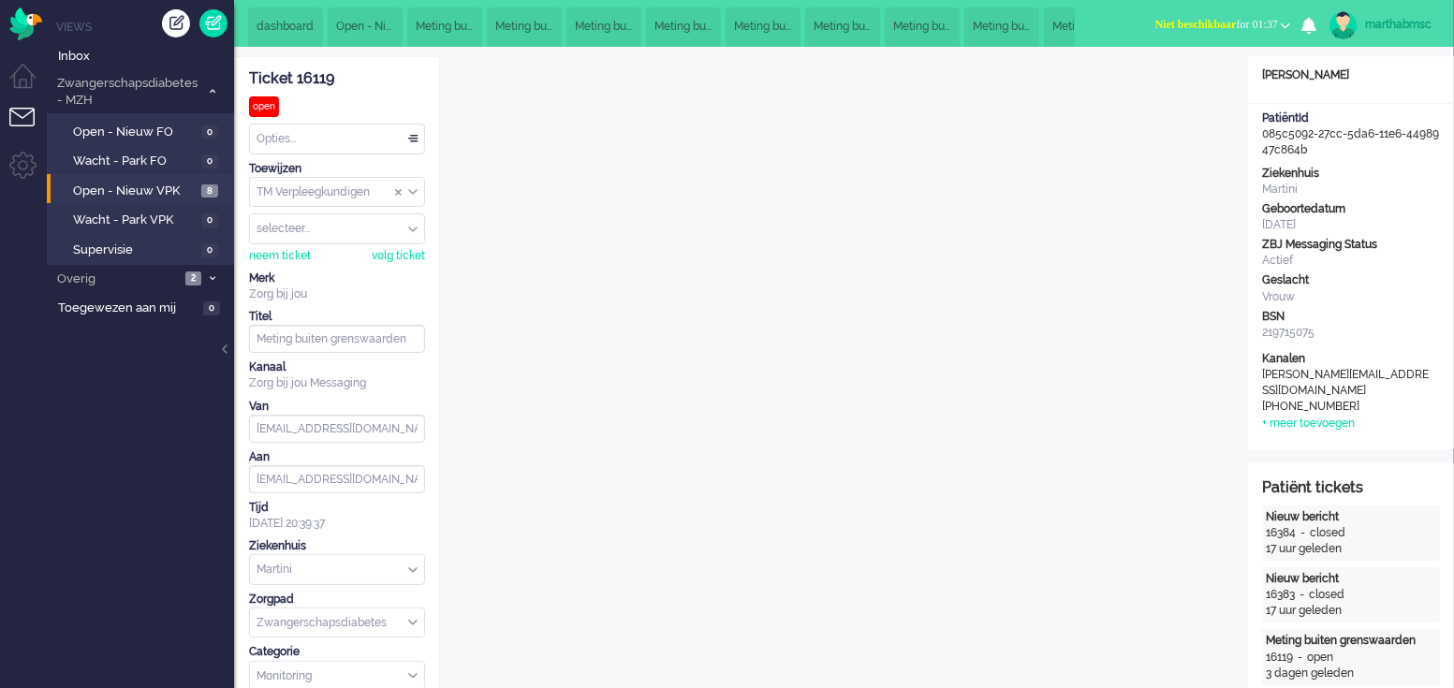
click at [412, 135] on div "Opties..." at bounding box center [337, 139] width 174 height 29
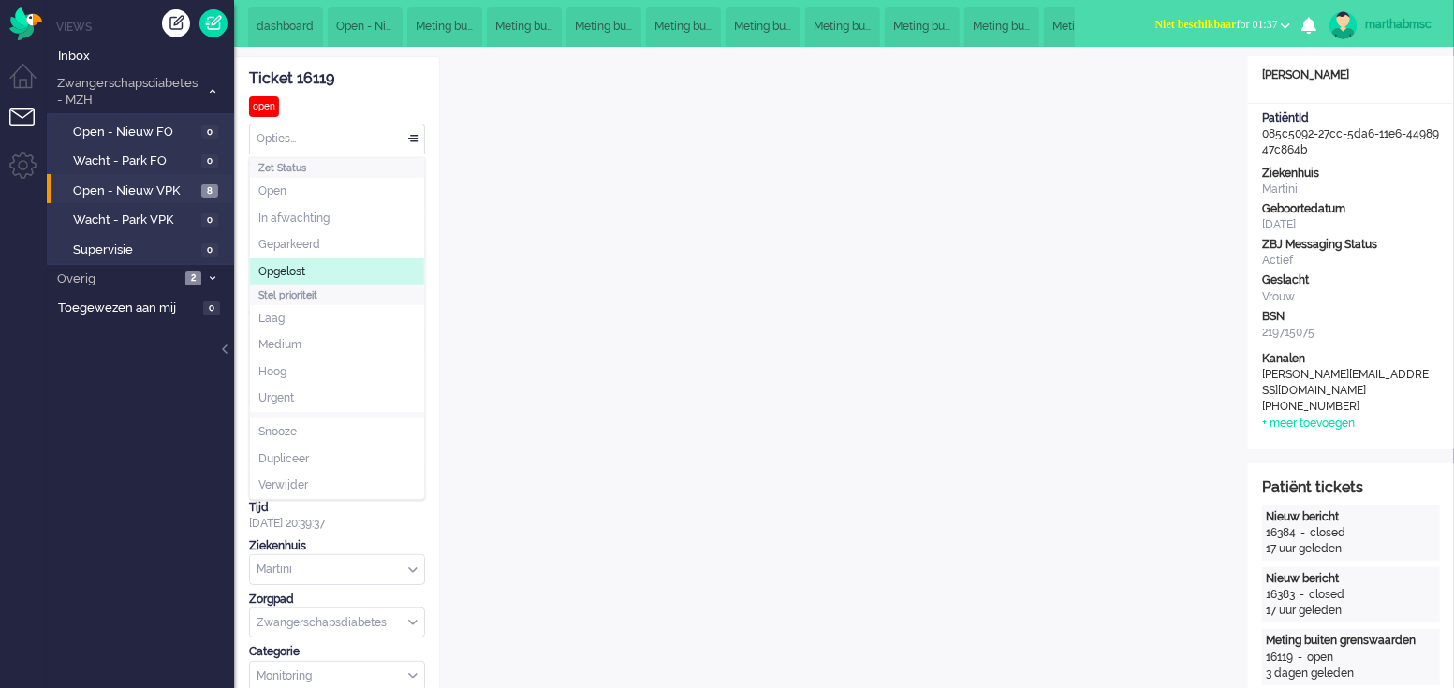
click at [313, 273] on li "Opgelost" at bounding box center [337, 271] width 174 height 27
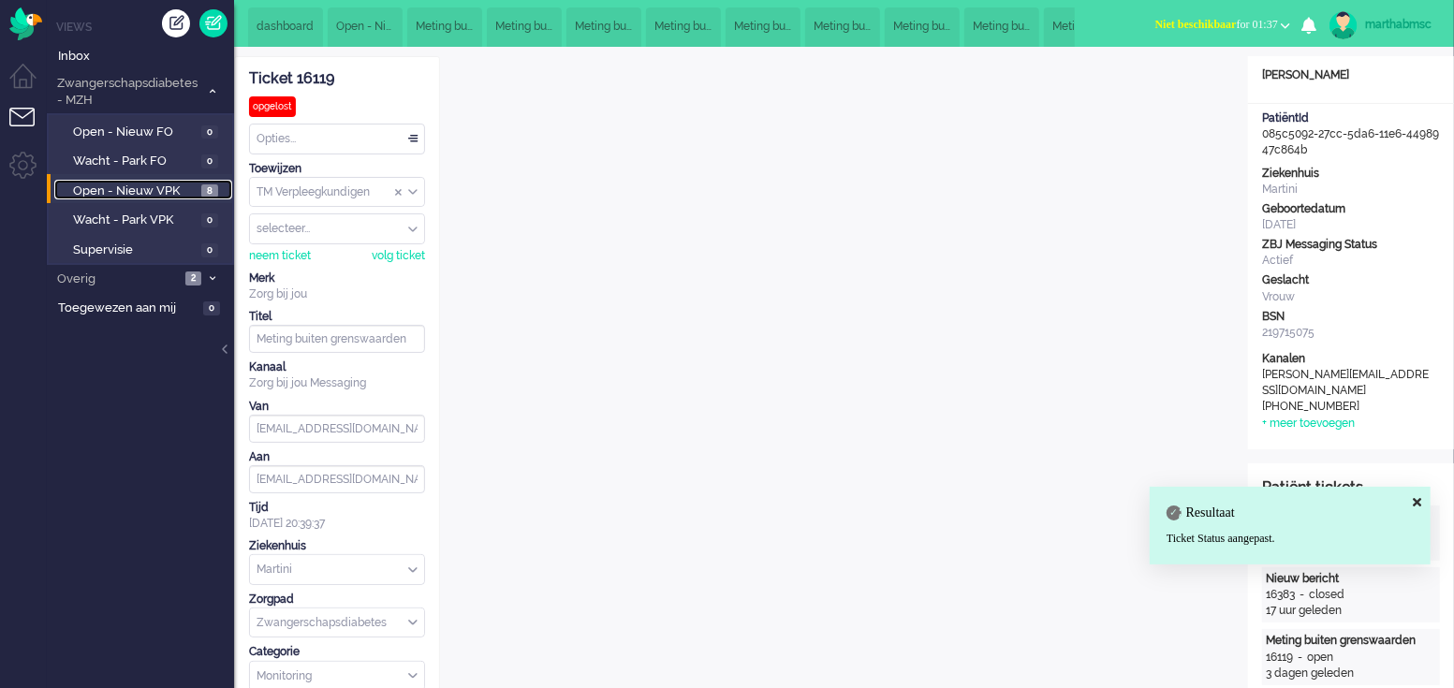
click at [139, 184] on span "Open - Nieuw VPK" at bounding box center [135, 192] width 124 height 18
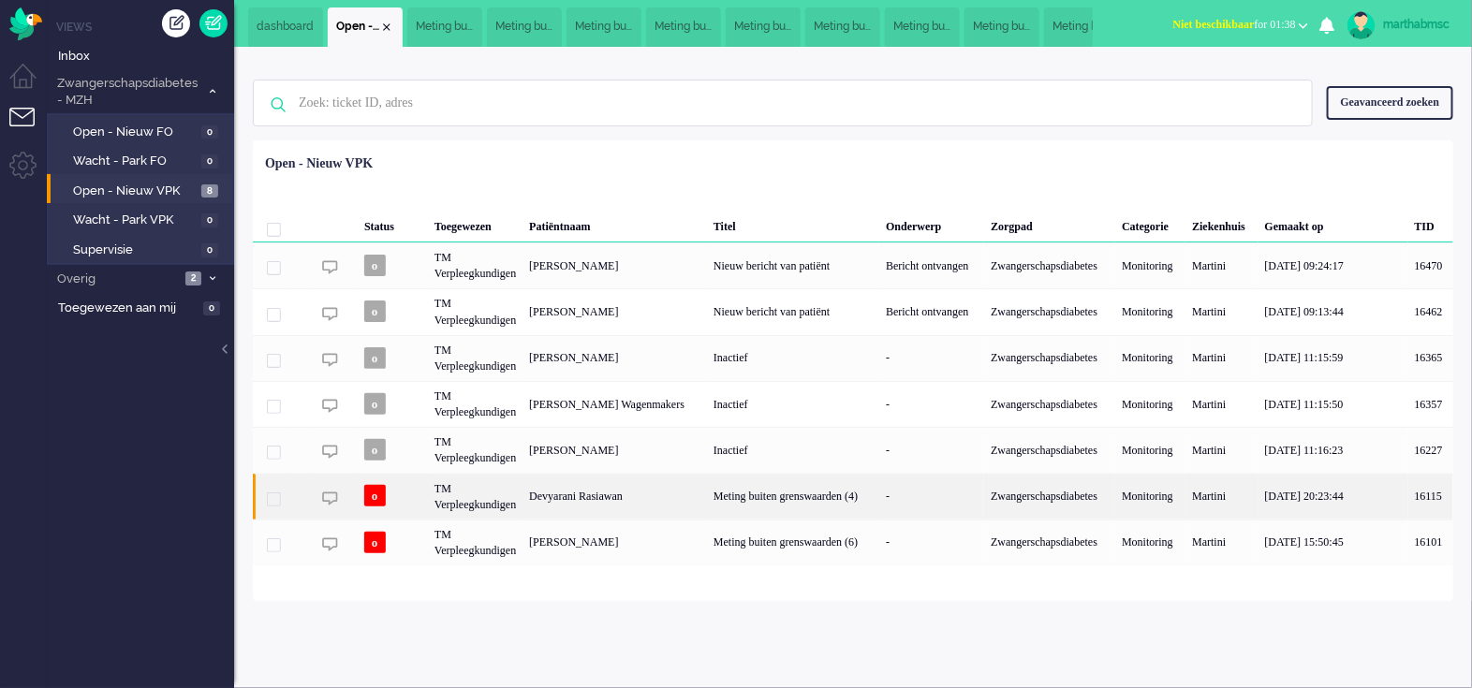
click at [454, 484] on div "TM Verpleegkundigen" at bounding box center [475, 497] width 95 height 46
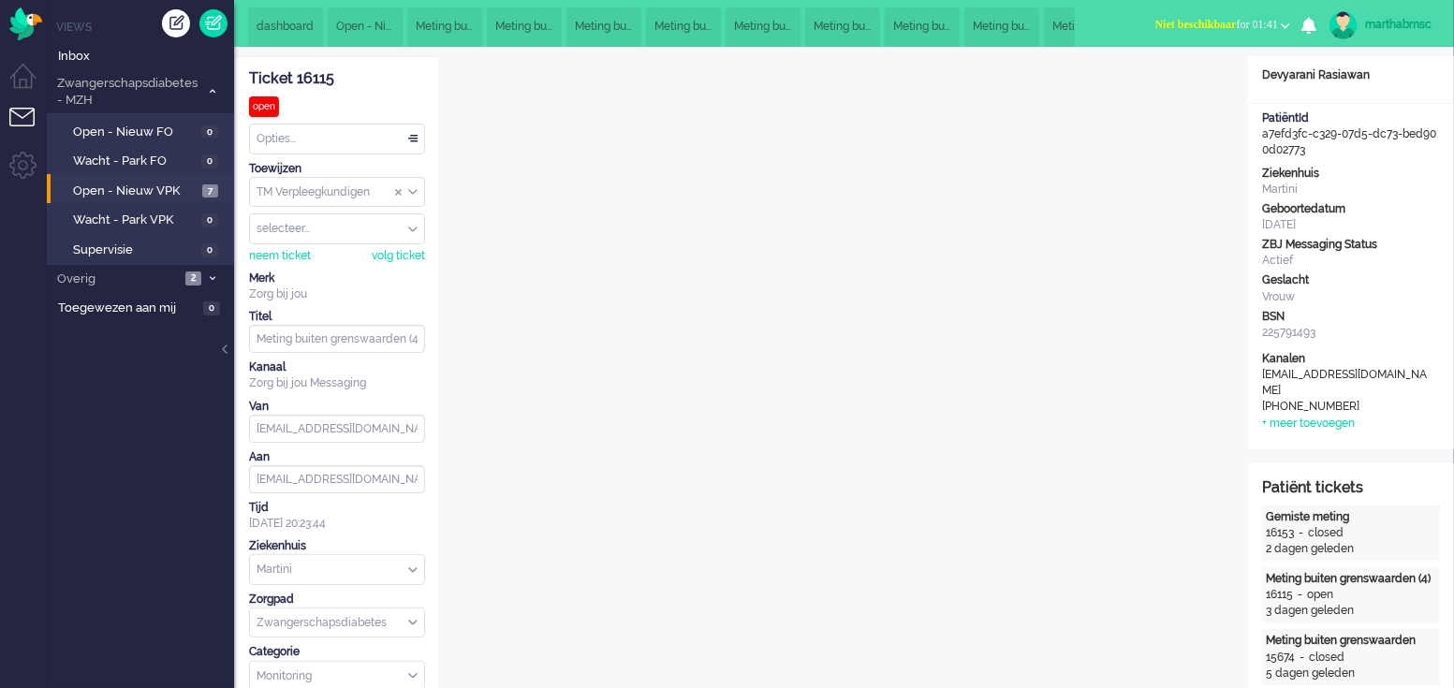
click at [421, 139] on div "Opties..." at bounding box center [337, 139] width 174 height 29
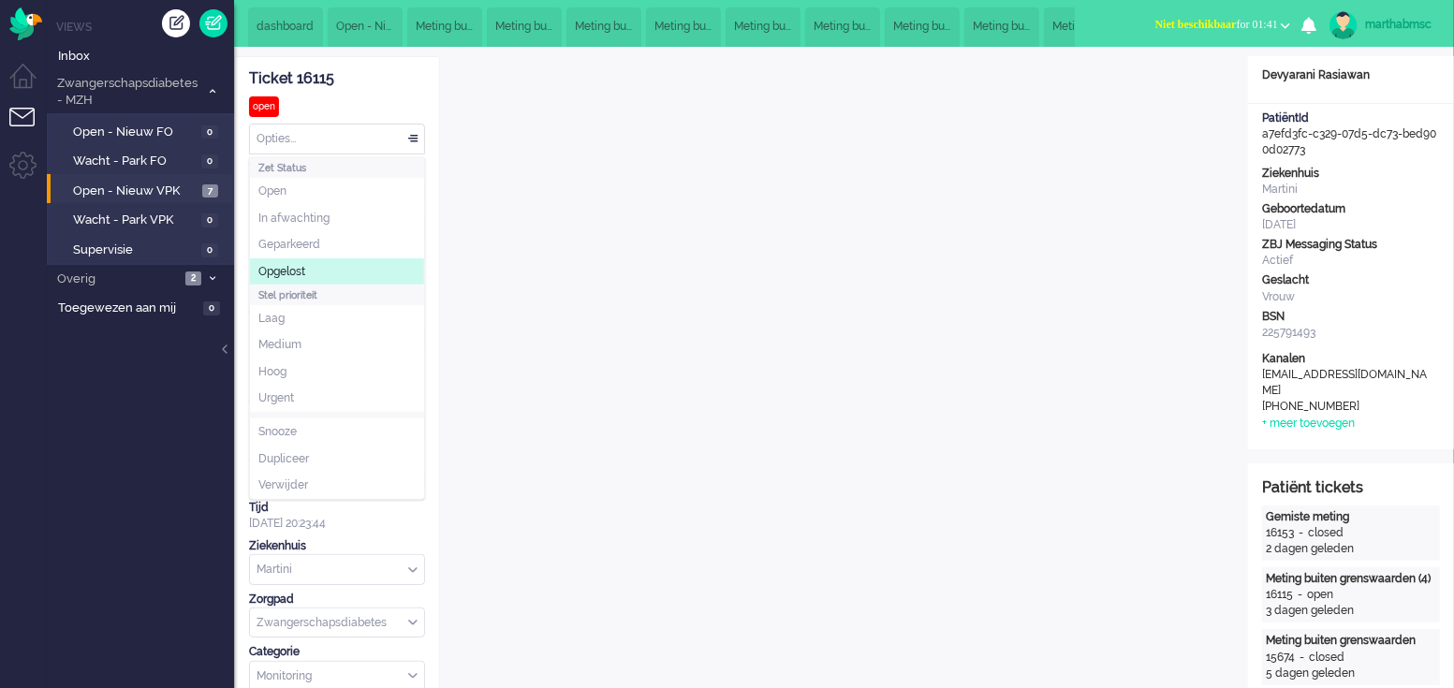
click at [314, 275] on li "Opgelost" at bounding box center [337, 271] width 174 height 27
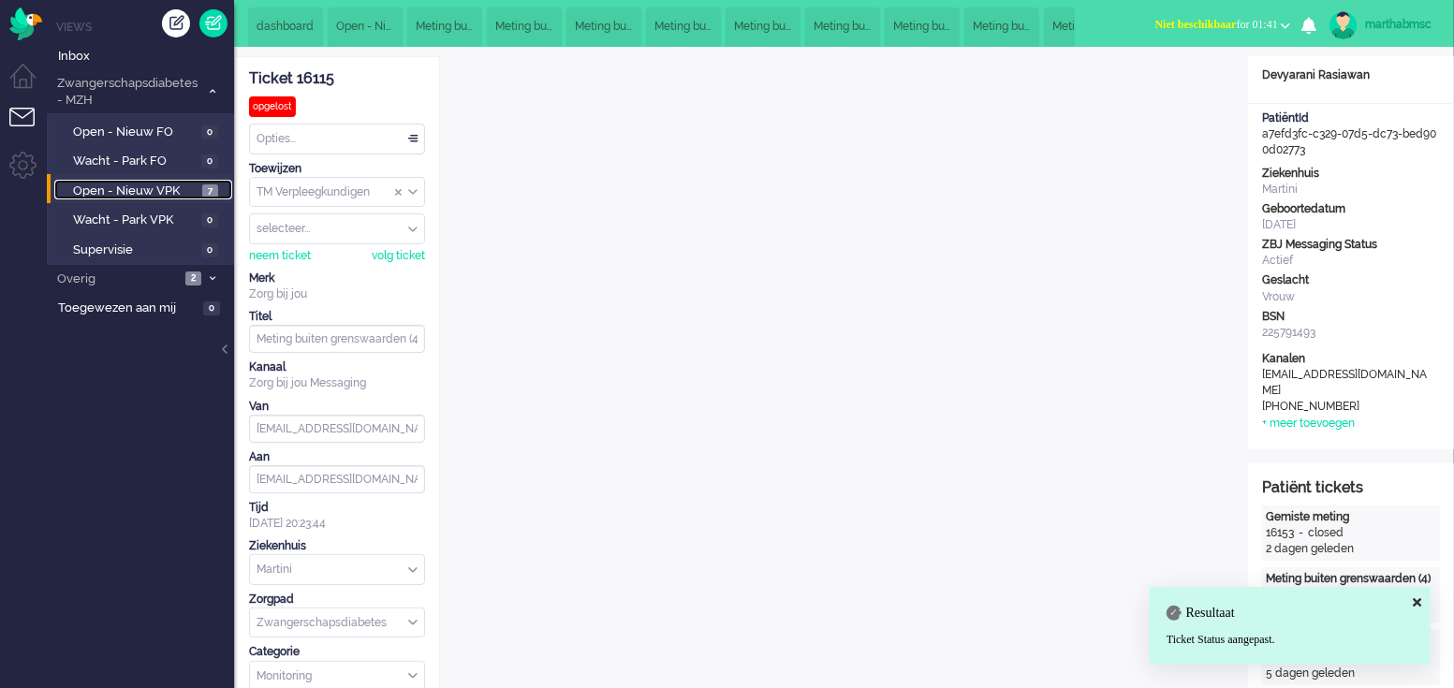
click at [106, 190] on span "Open - Nieuw VPK" at bounding box center [135, 192] width 125 height 18
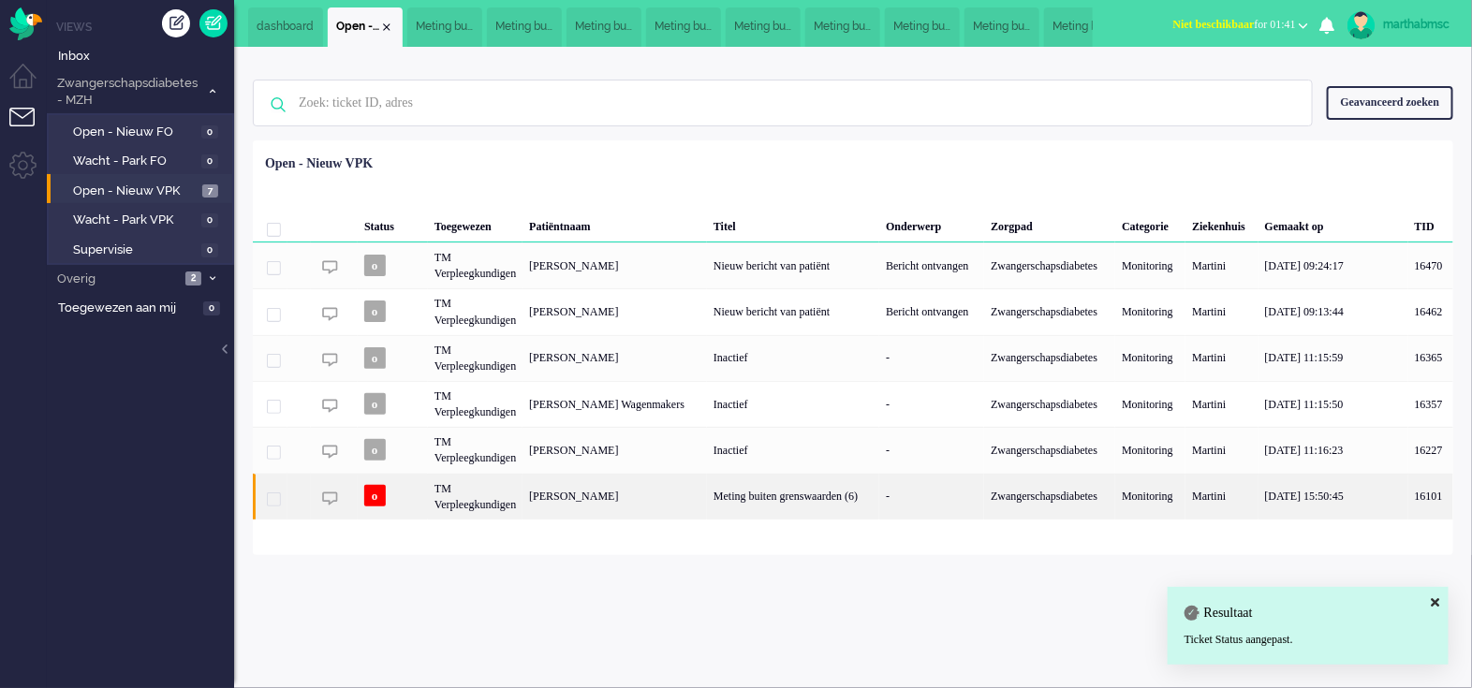
click at [477, 499] on div "TM Verpleegkundigen" at bounding box center [475, 497] width 95 height 46
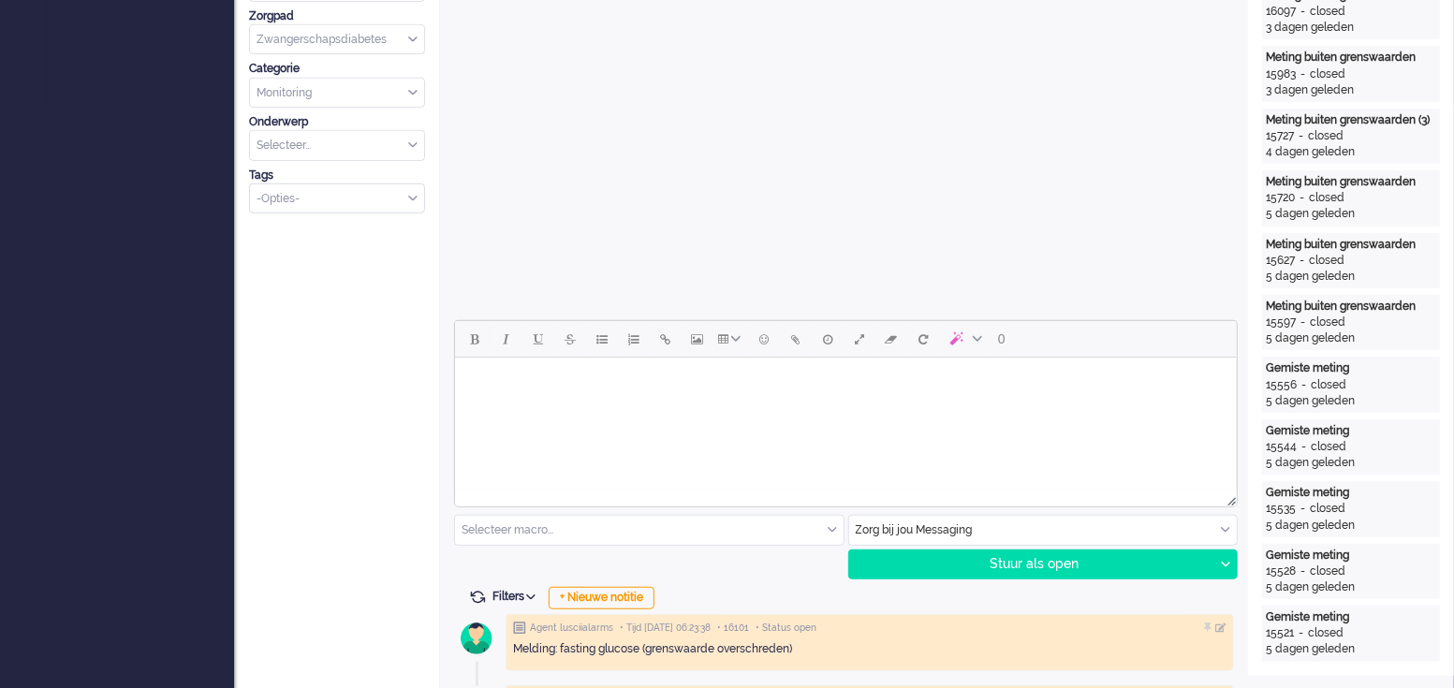
scroll to position [210, 0]
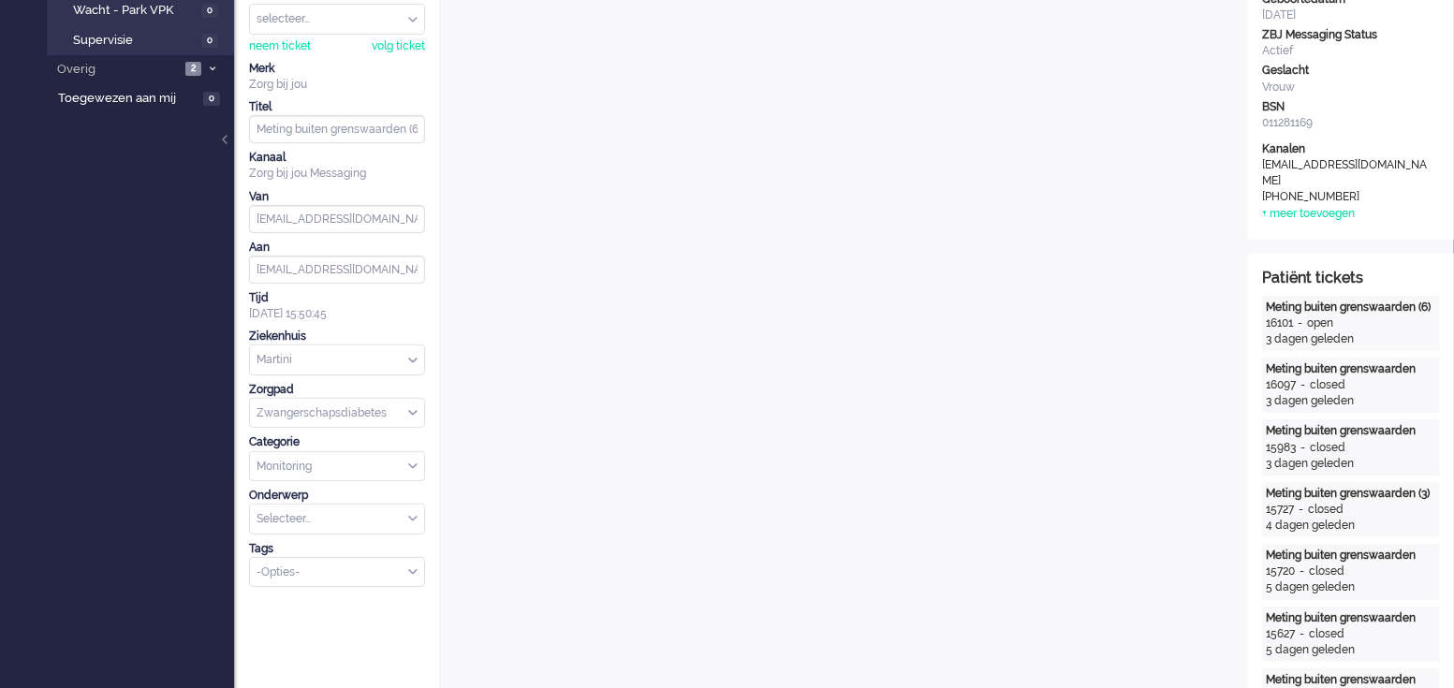
click at [153, 251] on ul "Views Inbox Zwangerschapsdiabetes - MZH 6 Open - Nieuw FO 0 Wacht - Park FO 0 O…" at bounding box center [140, 134] width 187 height 688
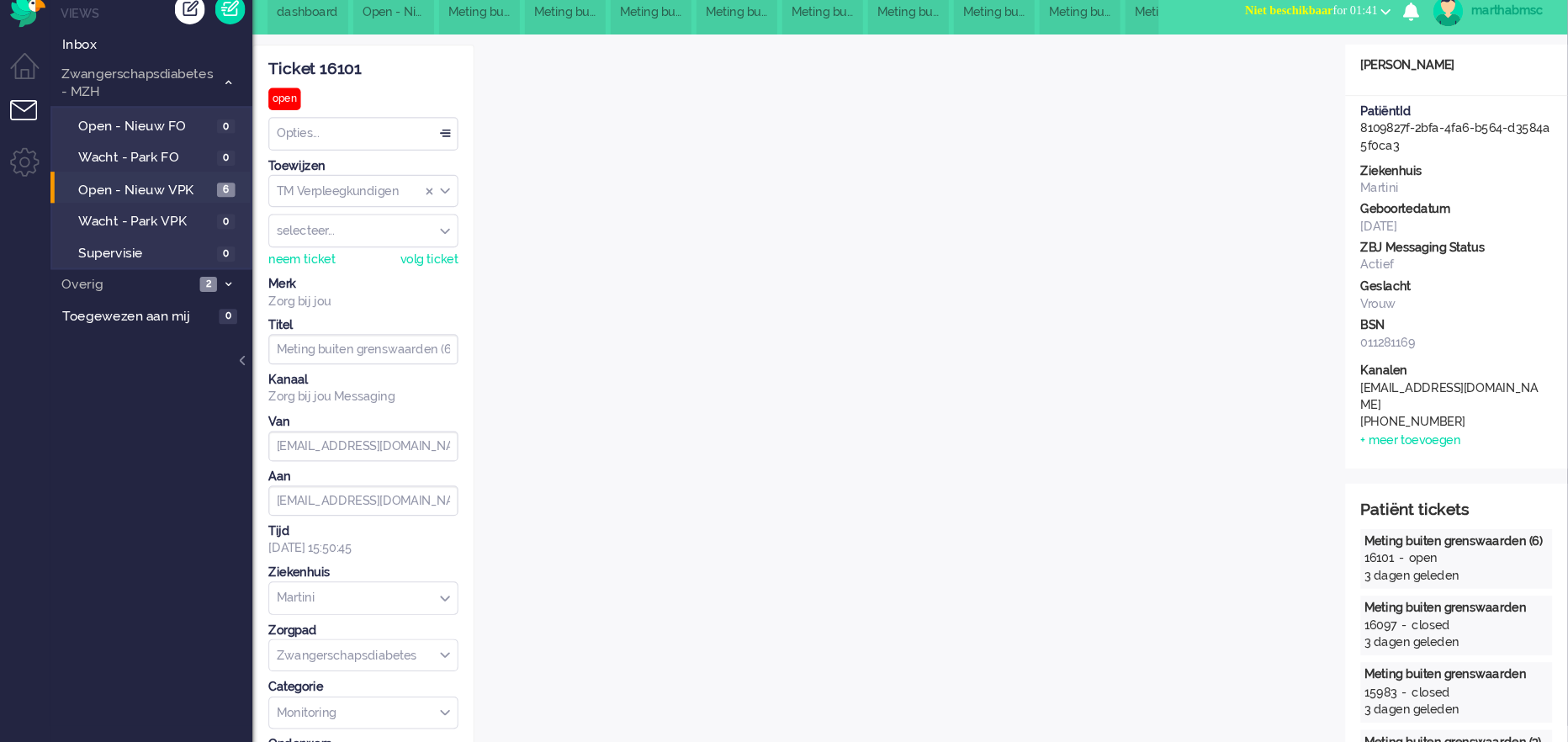
scroll to position [0, 0]
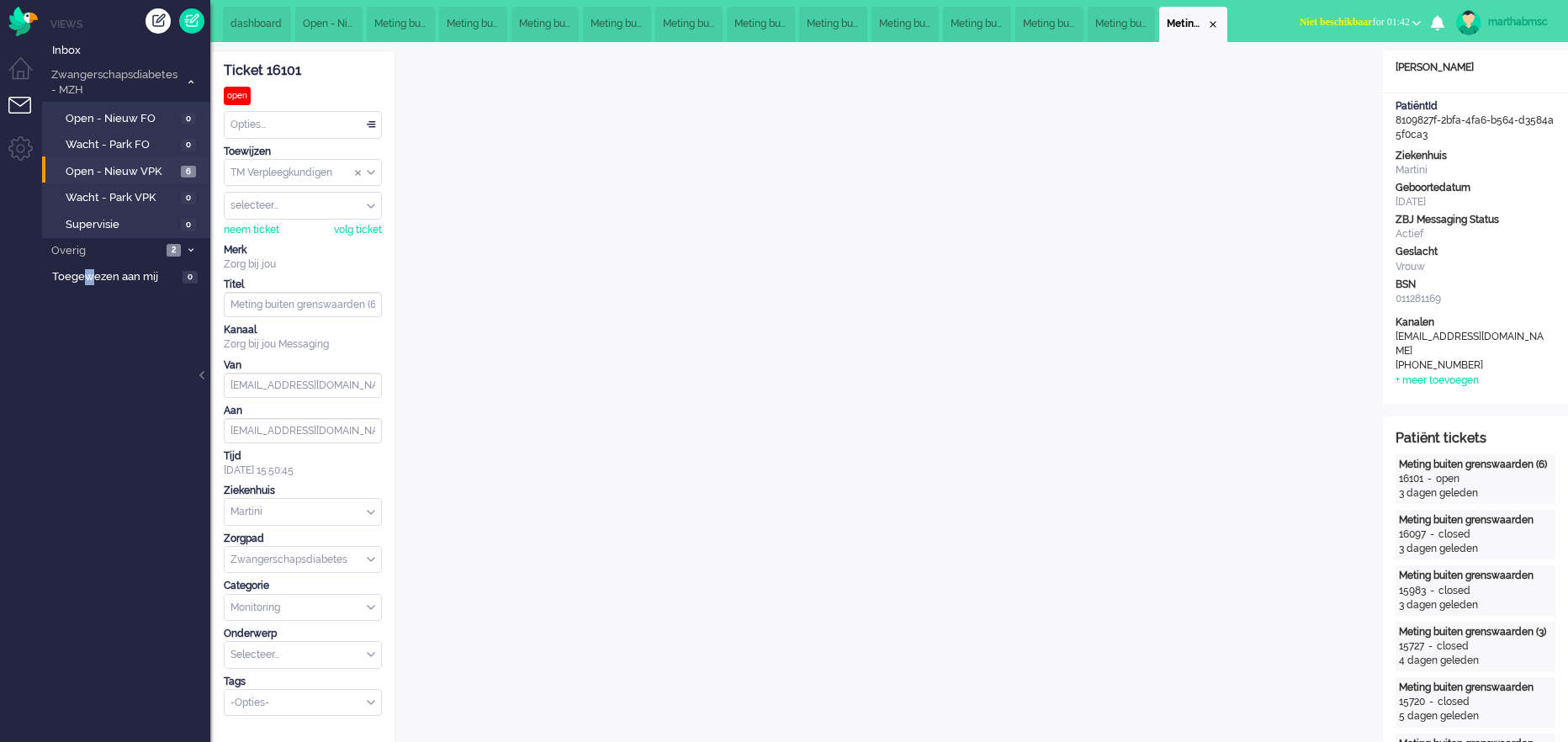
drag, startPoint x: 1270, startPoint y: 0, endPoint x: 90, endPoint y: 480, distance: 1273.9
click at [90, 448] on ul "Views Inbox Zwangerschapsdiabetes - MZH 6 Open - Nieuw FO 0 Wacht - Park FO 0 O…" at bounding box center [126, 371] width 168 height 742
click at [371, 125] on div "Opties..." at bounding box center [303, 125] width 156 height 26
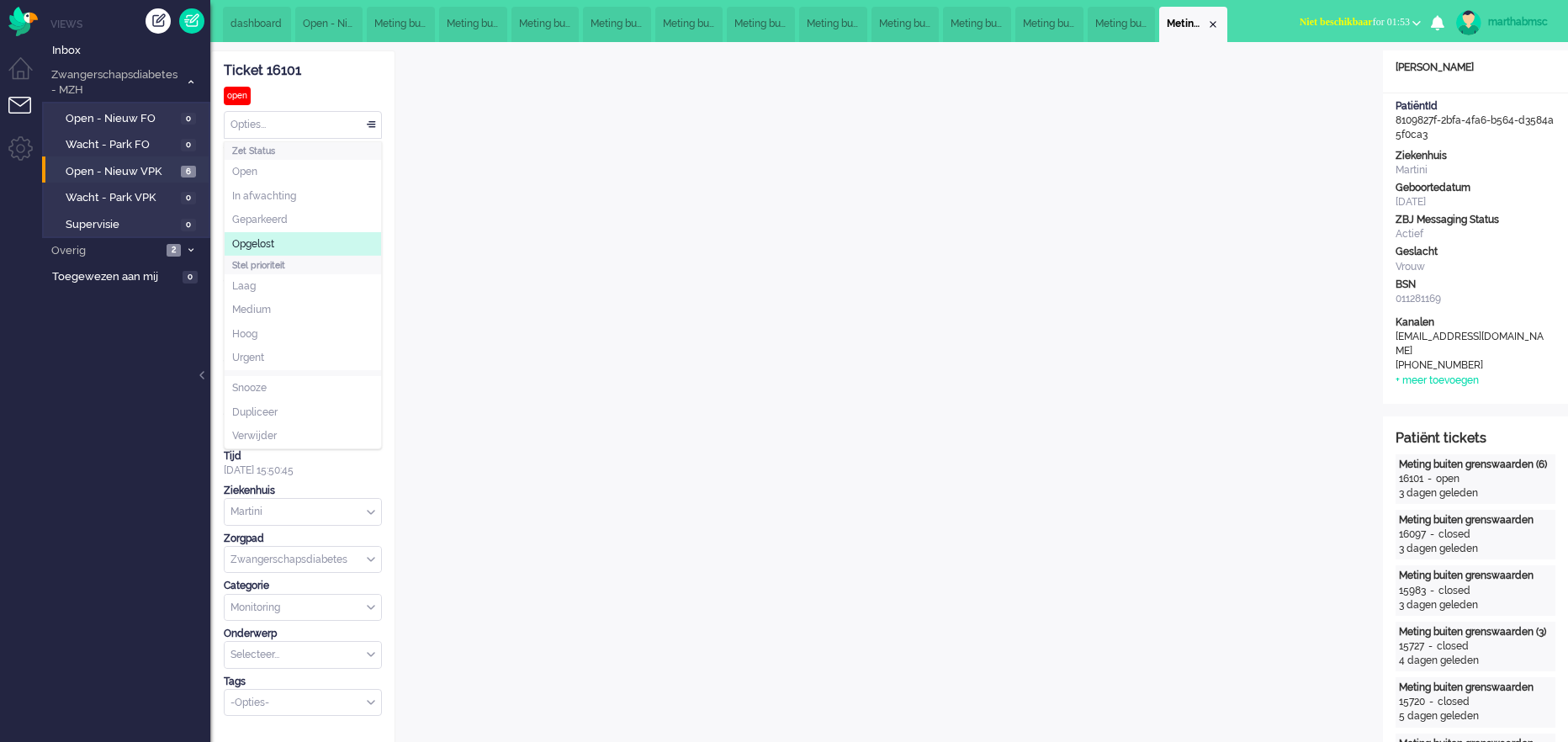
click at [273, 245] on span "Opgelost" at bounding box center [252, 244] width 42 height 14
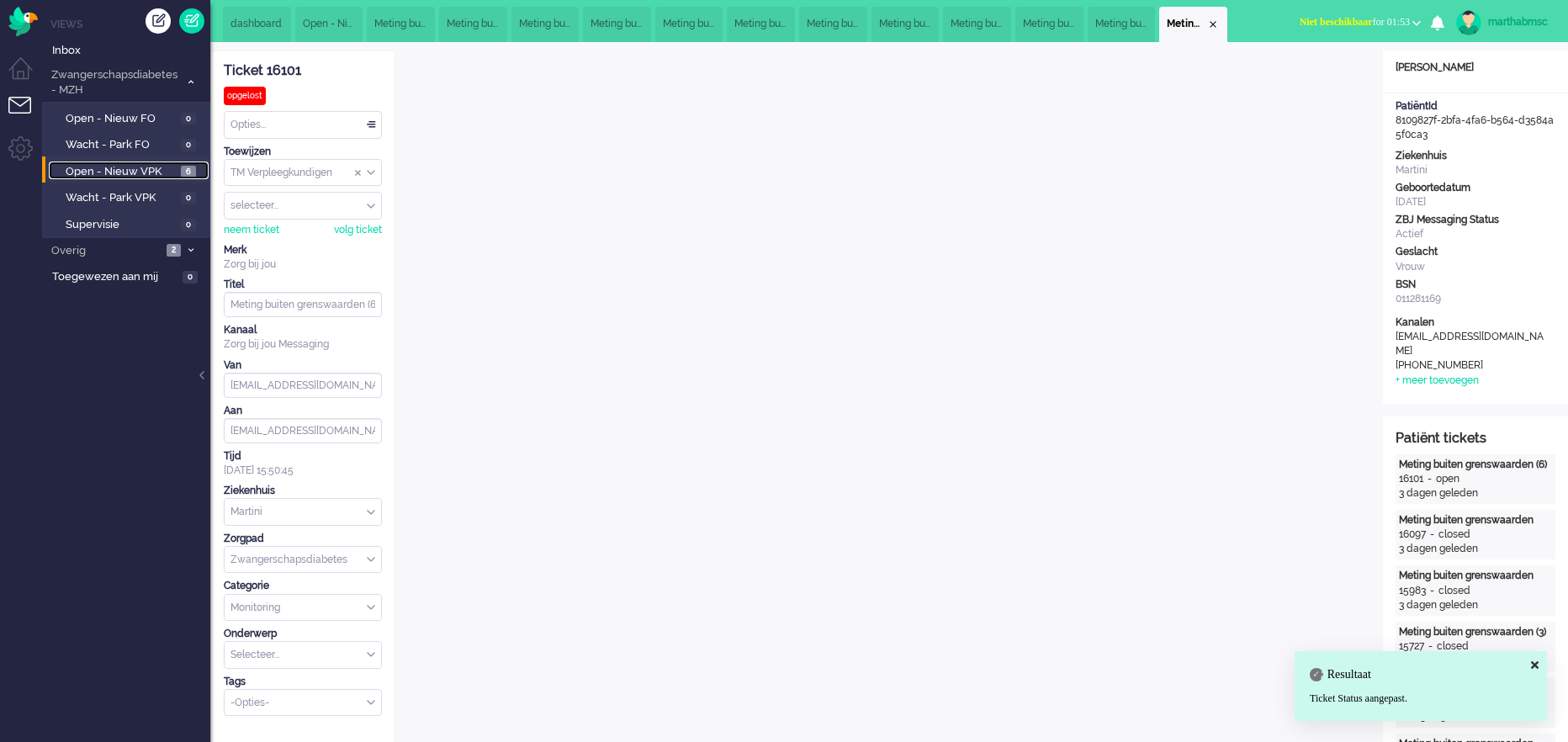
click at [134, 169] on span "Open - Nieuw VPK" at bounding box center [121, 172] width 111 height 16
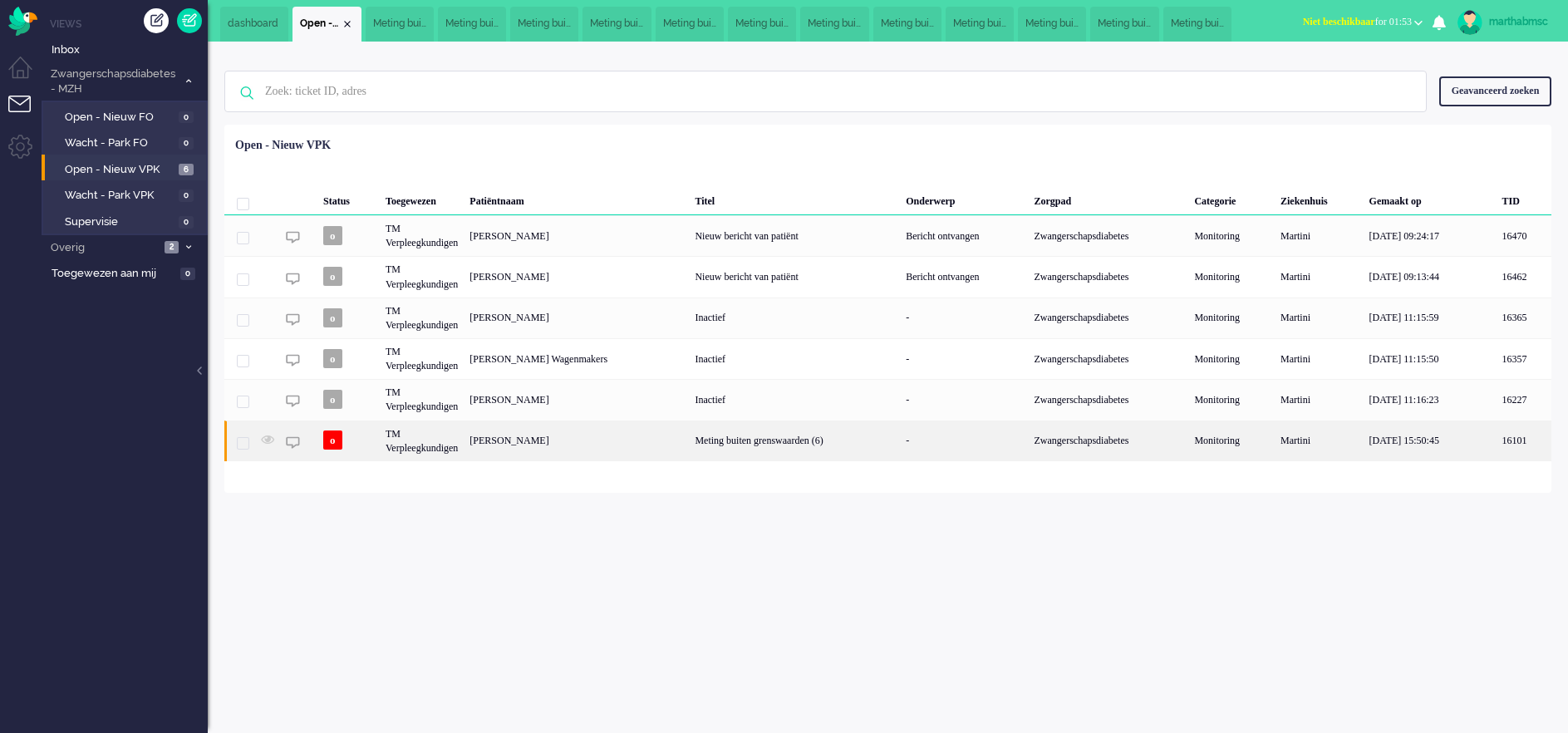
click at [438, 443] on div "TM Verpleegkundigen" at bounding box center [422, 441] width 84 height 41
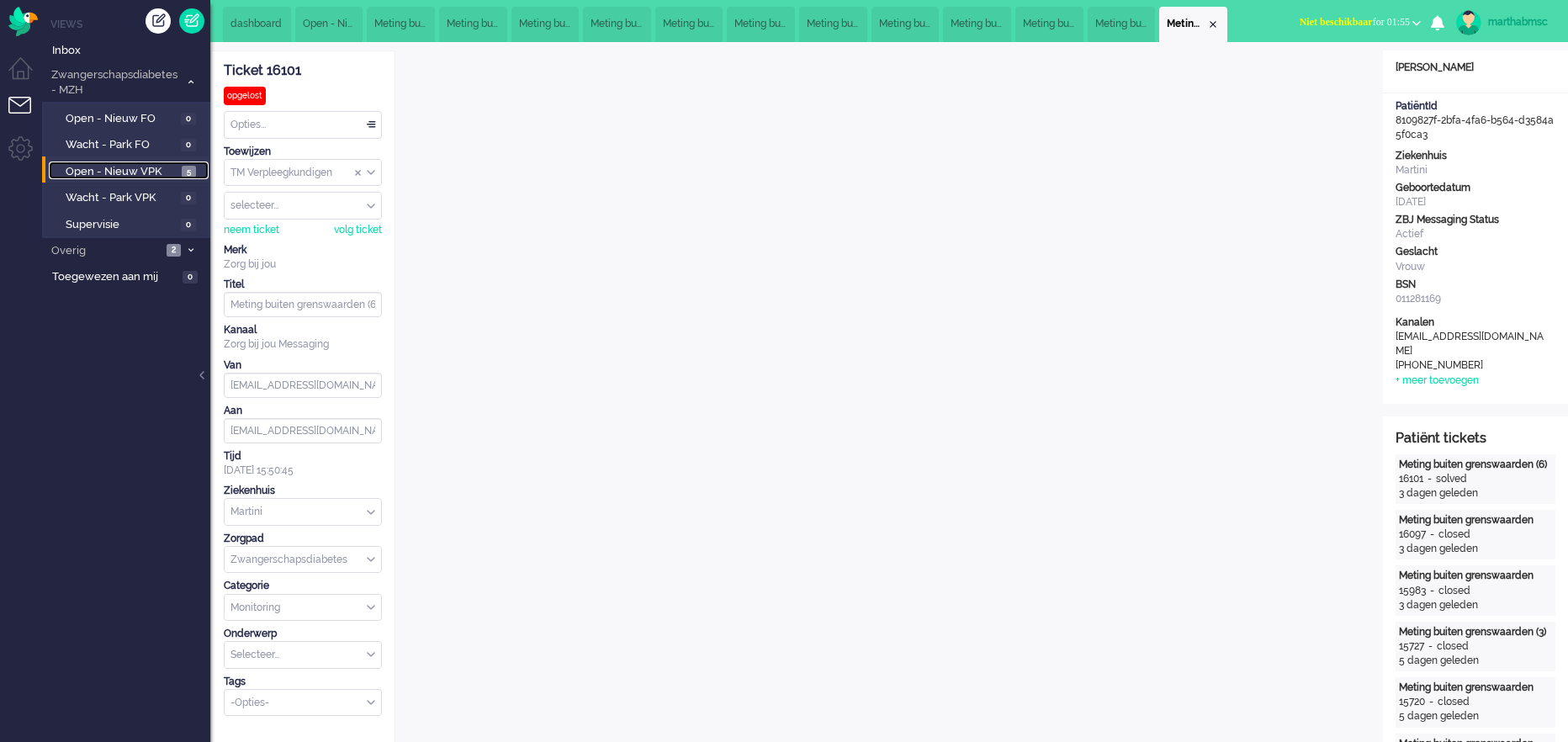
click at [126, 169] on span "Open - Nieuw VPK" at bounding box center [121, 172] width 112 height 16
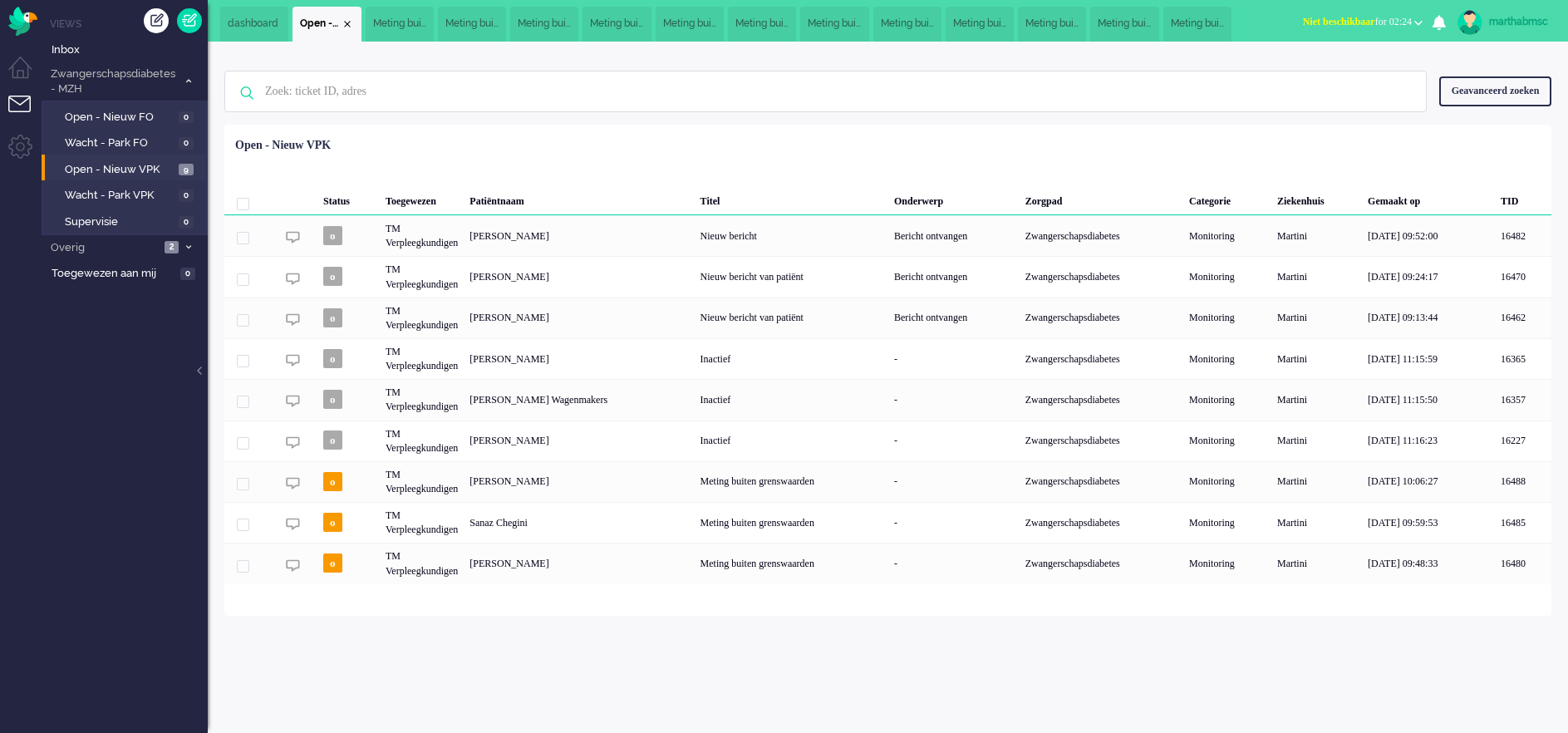
click at [838, 166] on div "Geselecteerd 0 Set Status: open pending holding solved Verwijder Selecteer... U…" at bounding box center [888, 166] width 1328 height 33
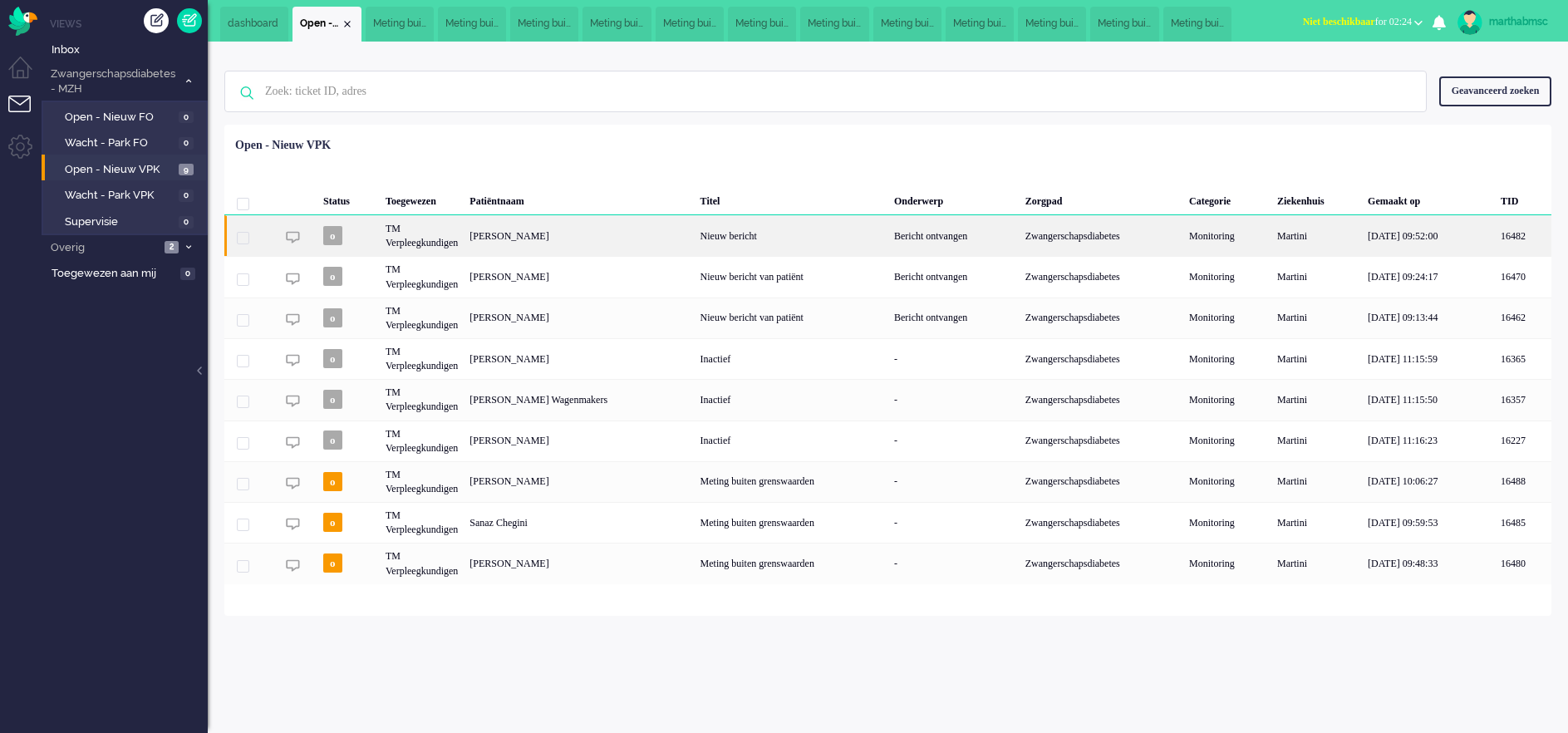
click at [932, 231] on div "Bericht ontvangen" at bounding box center [954, 236] width 131 height 41
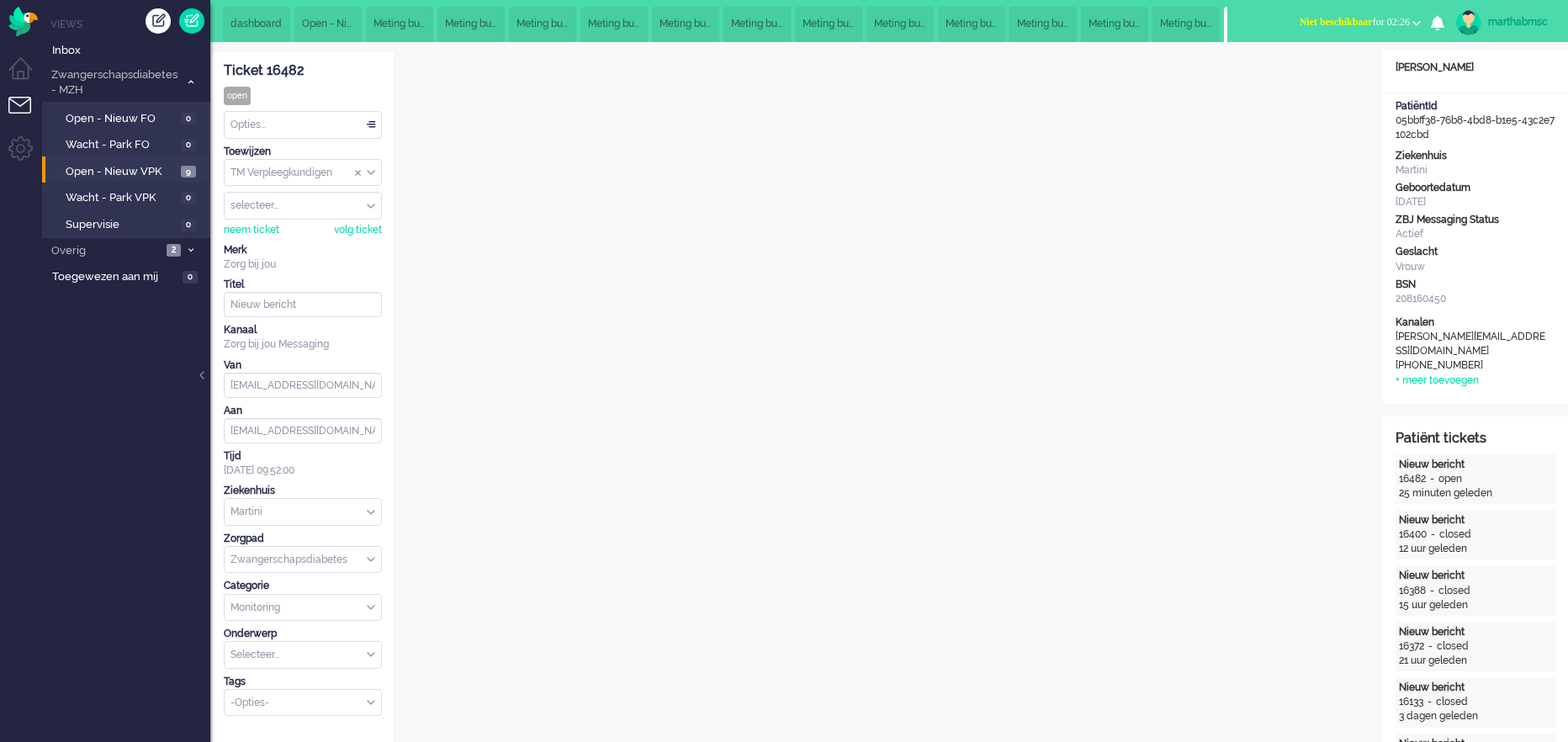
click at [371, 126] on div "Opties..." at bounding box center [303, 125] width 156 height 26
click at [284, 252] on li "Opgelost" at bounding box center [303, 243] width 156 height 24
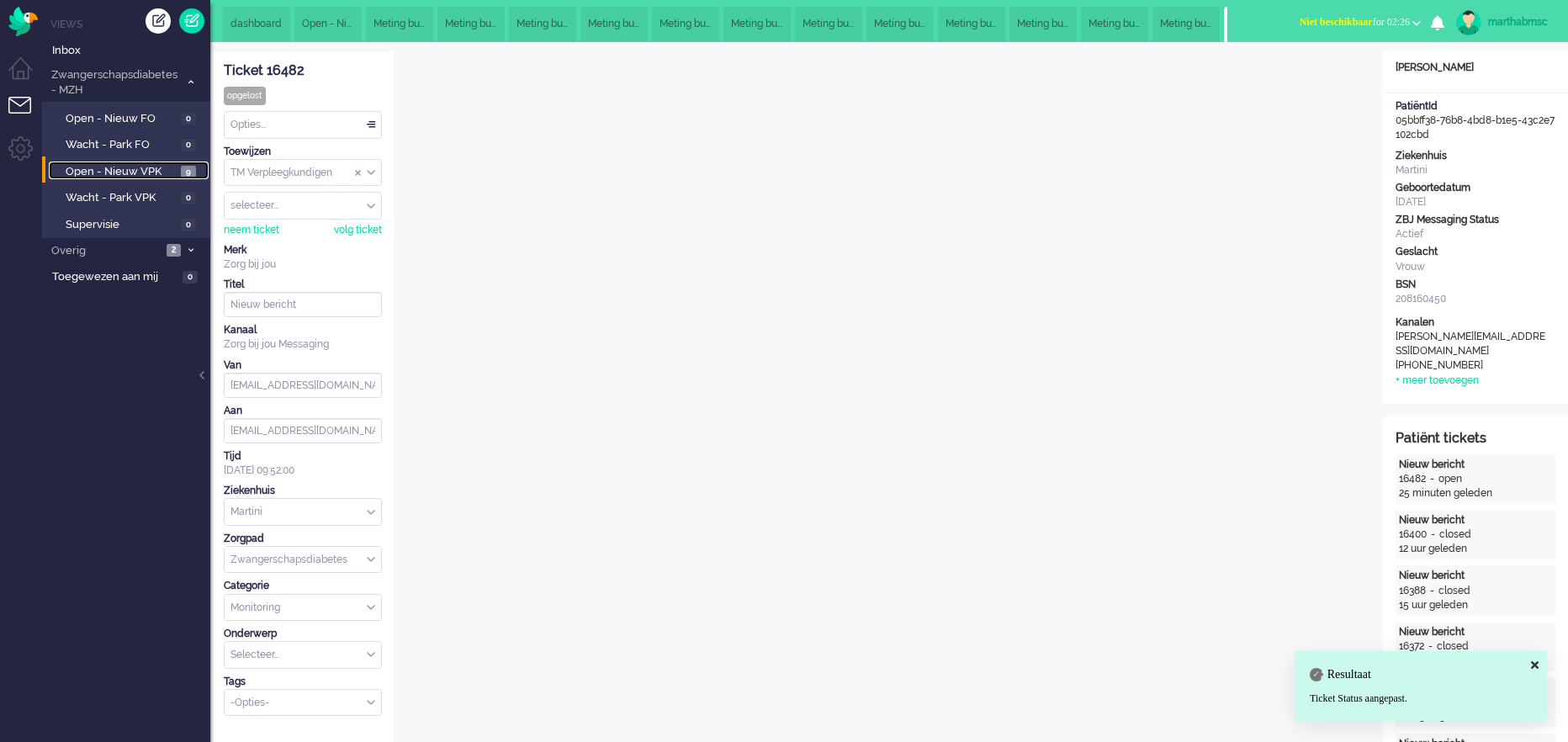
click at [124, 168] on span "Open - Nieuw VPK" at bounding box center [121, 172] width 111 height 16
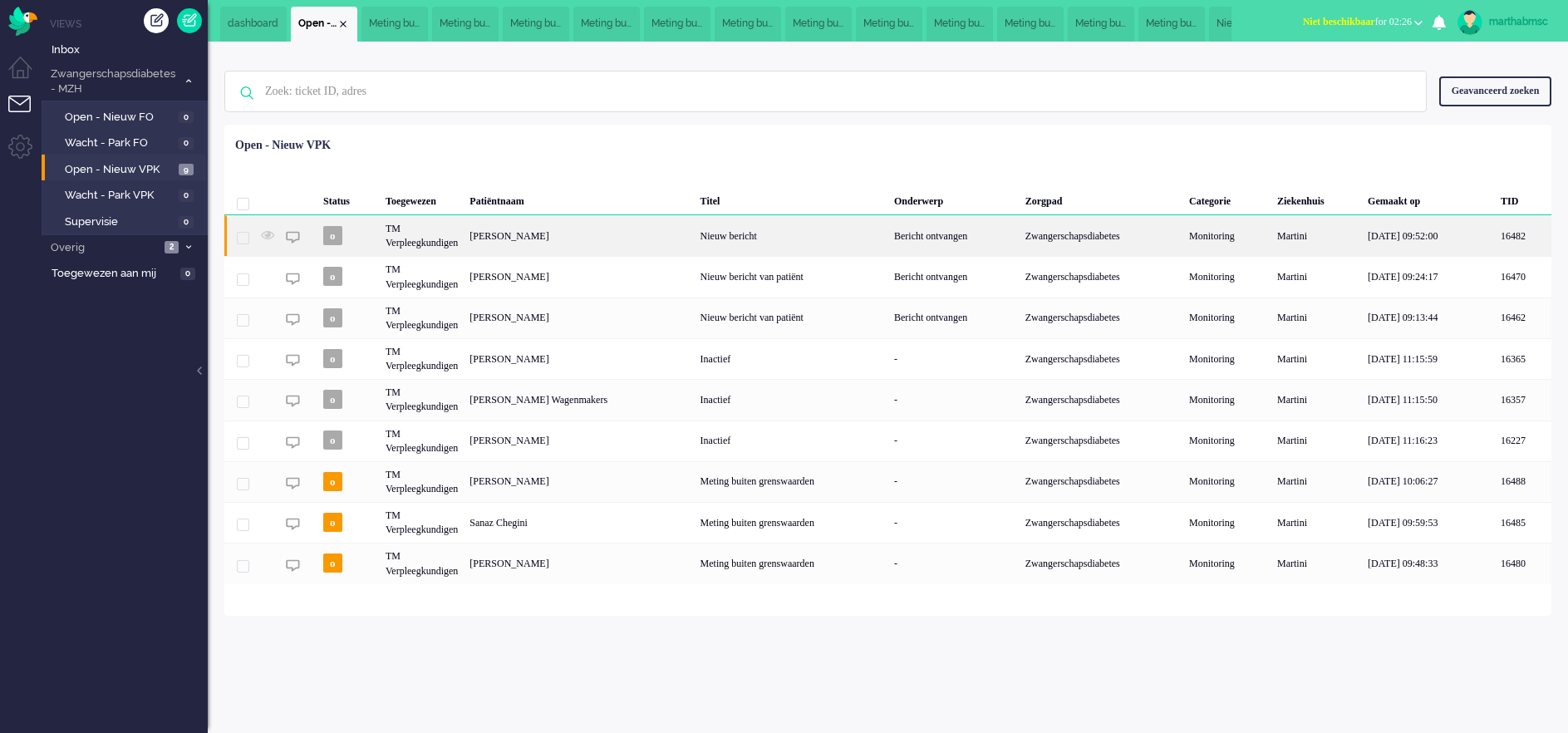
click at [531, 242] on div "[PERSON_NAME]" at bounding box center [579, 236] width 230 height 41
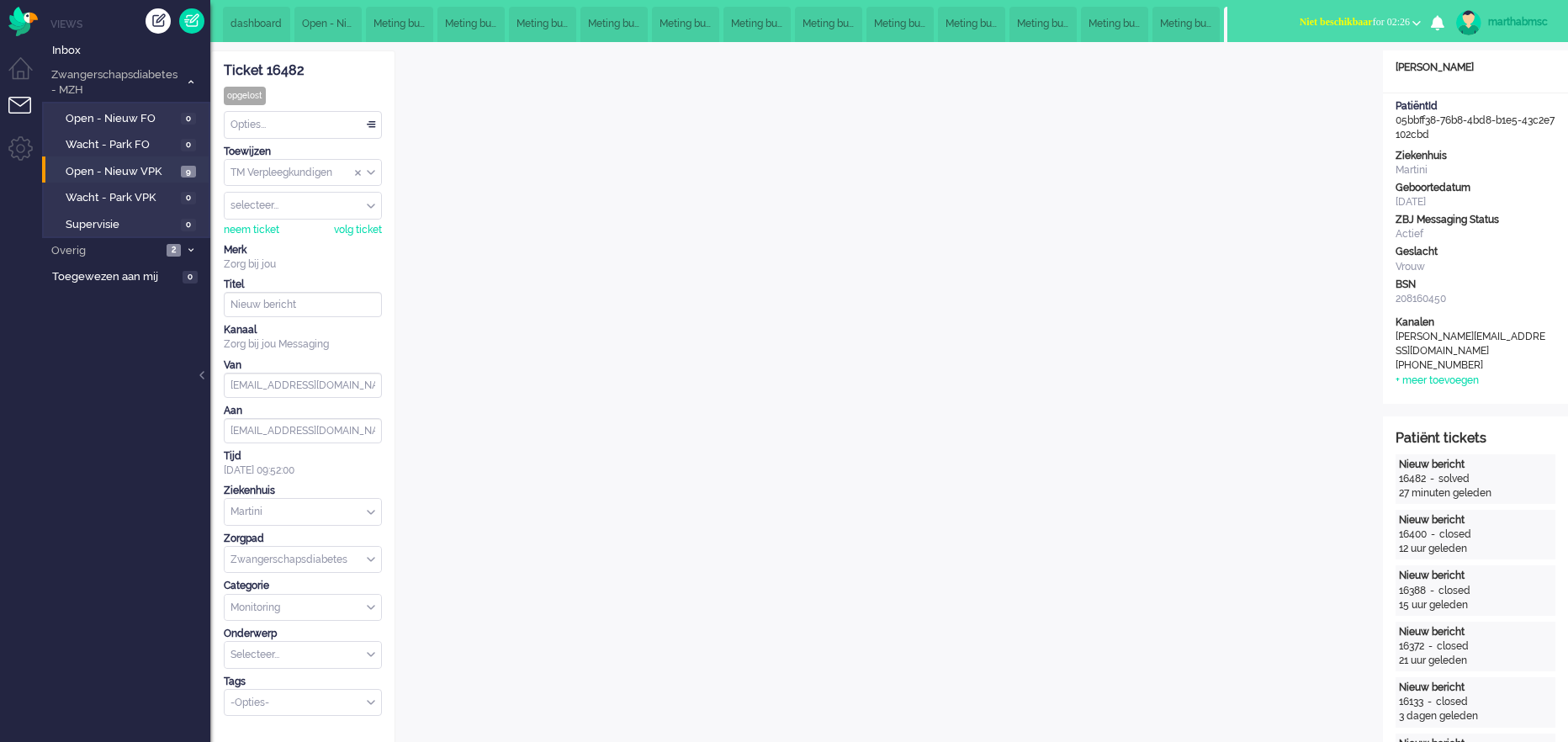
click at [378, 126] on div "Opties..." at bounding box center [303, 125] width 156 height 26
click at [291, 238] on li "Opgelost" at bounding box center [303, 243] width 156 height 24
click at [149, 172] on span "Open - Nieuw VPK" at bounding box center [121, 172] width 111 height 16
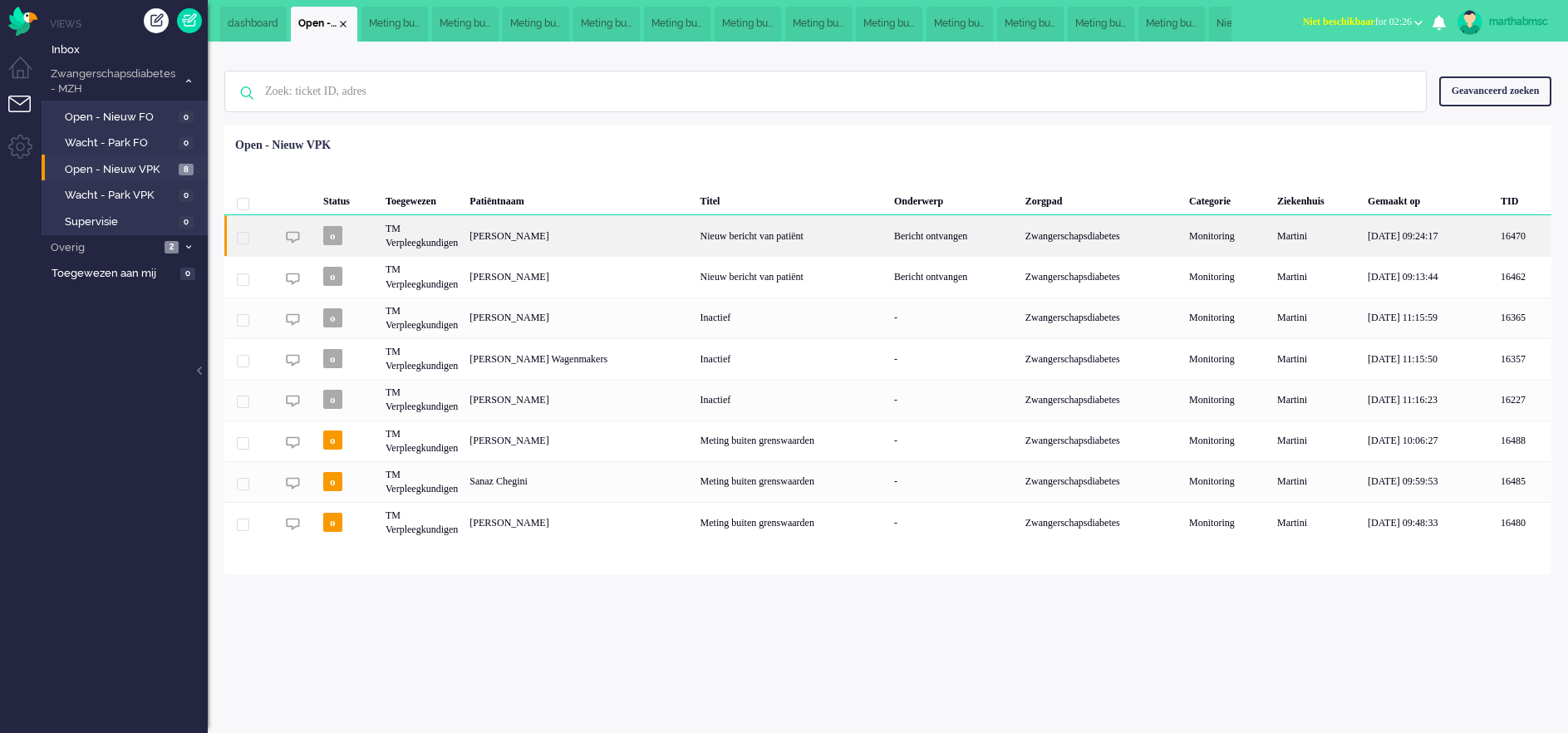
click at [583, 240] on div "[PERSON_NAME]" at bounding box center [579, 236] width 230 height 41
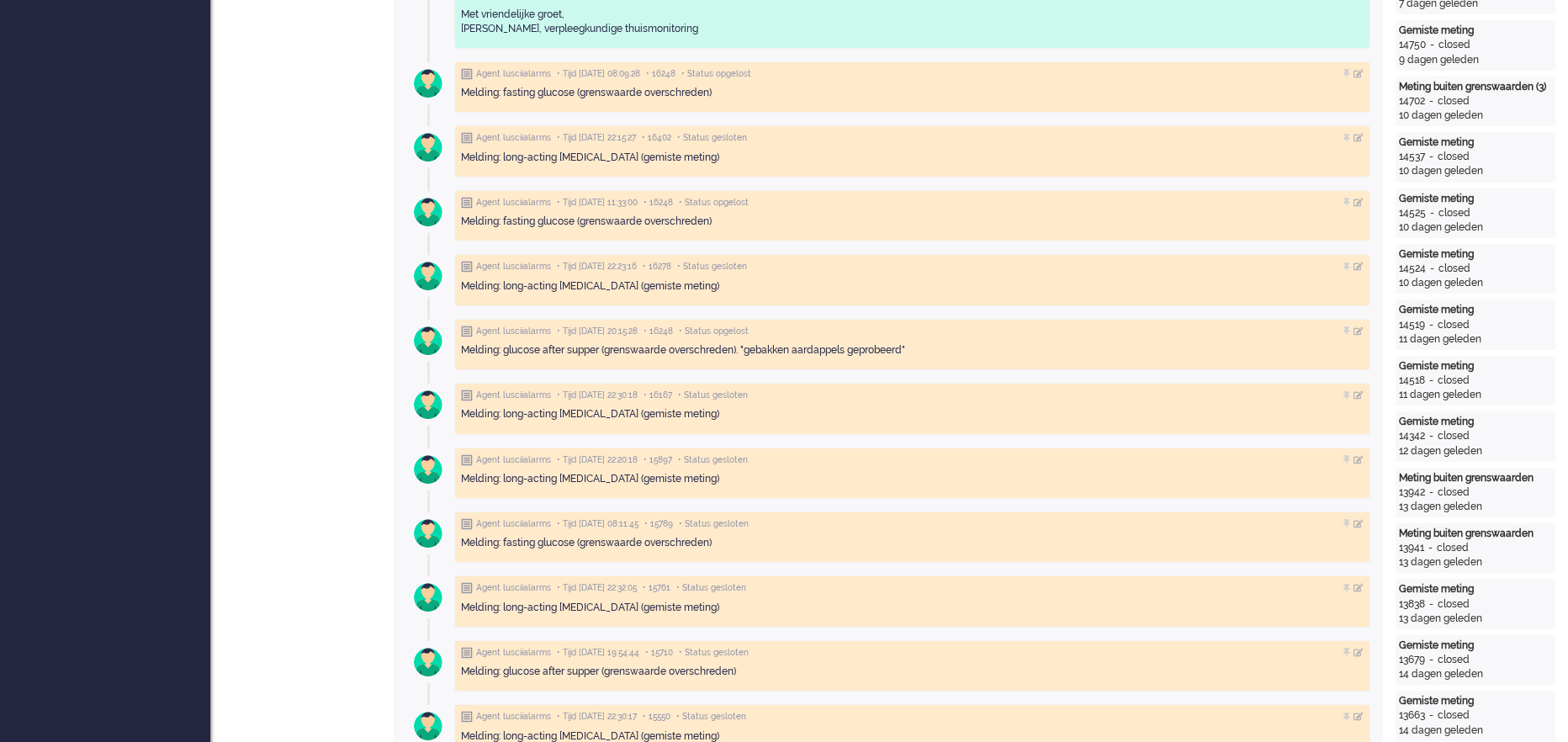
scroll to position [949, 0]
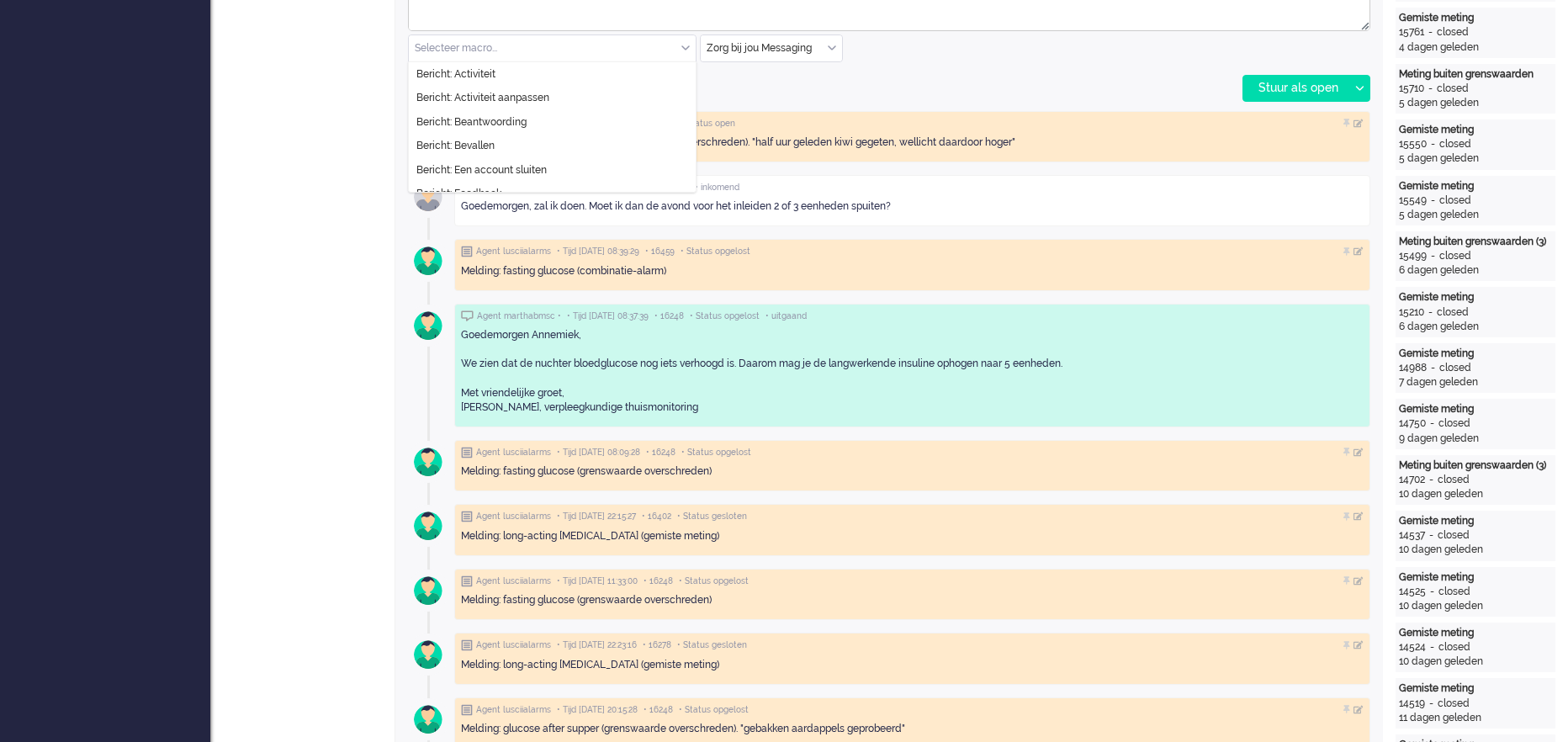
click at [684, 47] on div "Selecteer macro..." at bounding box center [551, 48] width 286 height 26
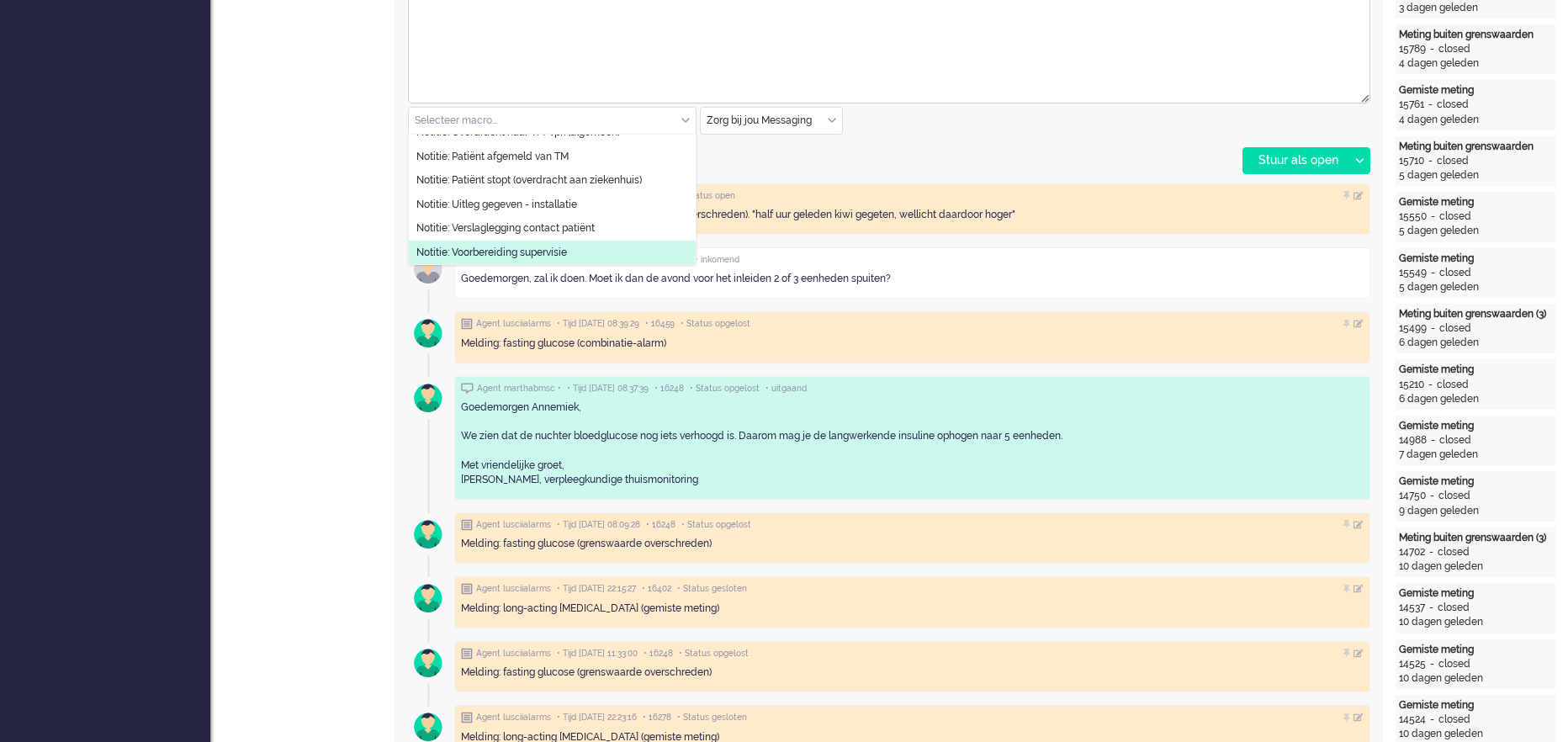
scroll to position [823, 0]
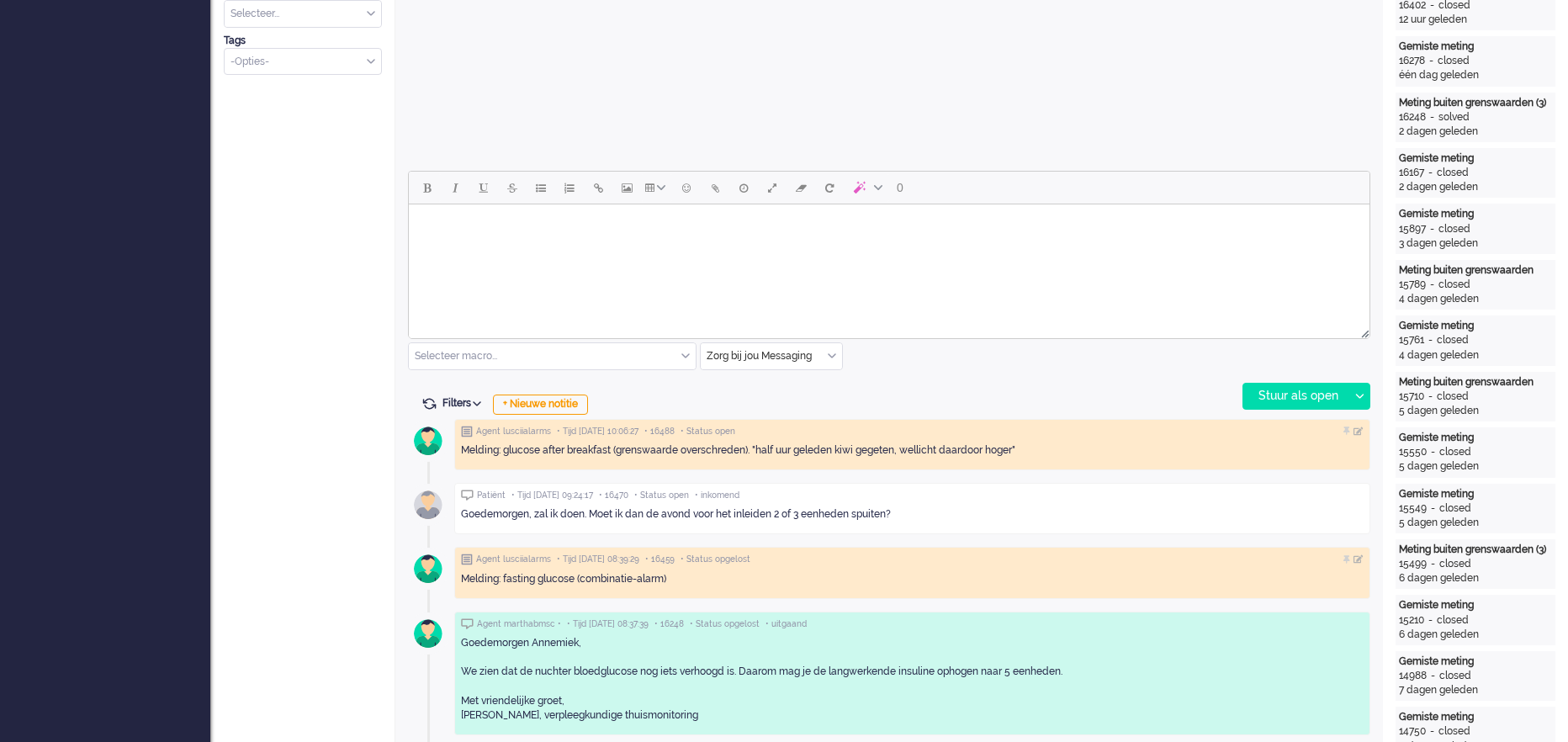
scroll to position [631, 0]
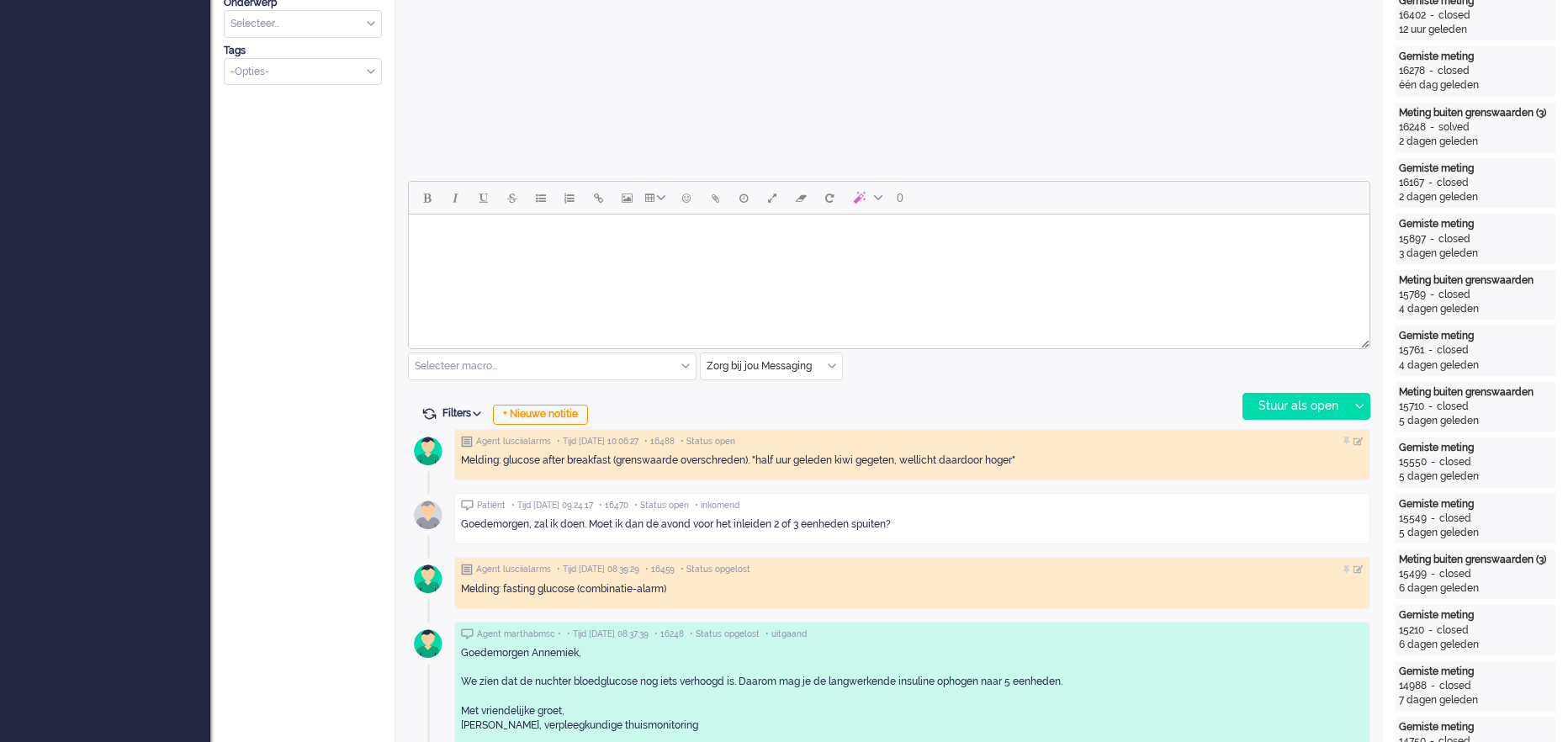
click at [599, 242] on body "Rich Text Area. Press ALT-0 for help." at bounding box center [889, 235] width 947 height 30
click at [538, 229] on body "Goedemorgen, Als u langwerkende insuline gebruikt: Halveer de hoeveelheid van d…" at bounding box center [889, 254] width 947 height 67
click at [452, 258] on body "Goedemorgen, Als u langwerkende insuline gebruikt: Halveer de hoeveelheid van d…" at bounding box center [889, 261] width 947 height 80
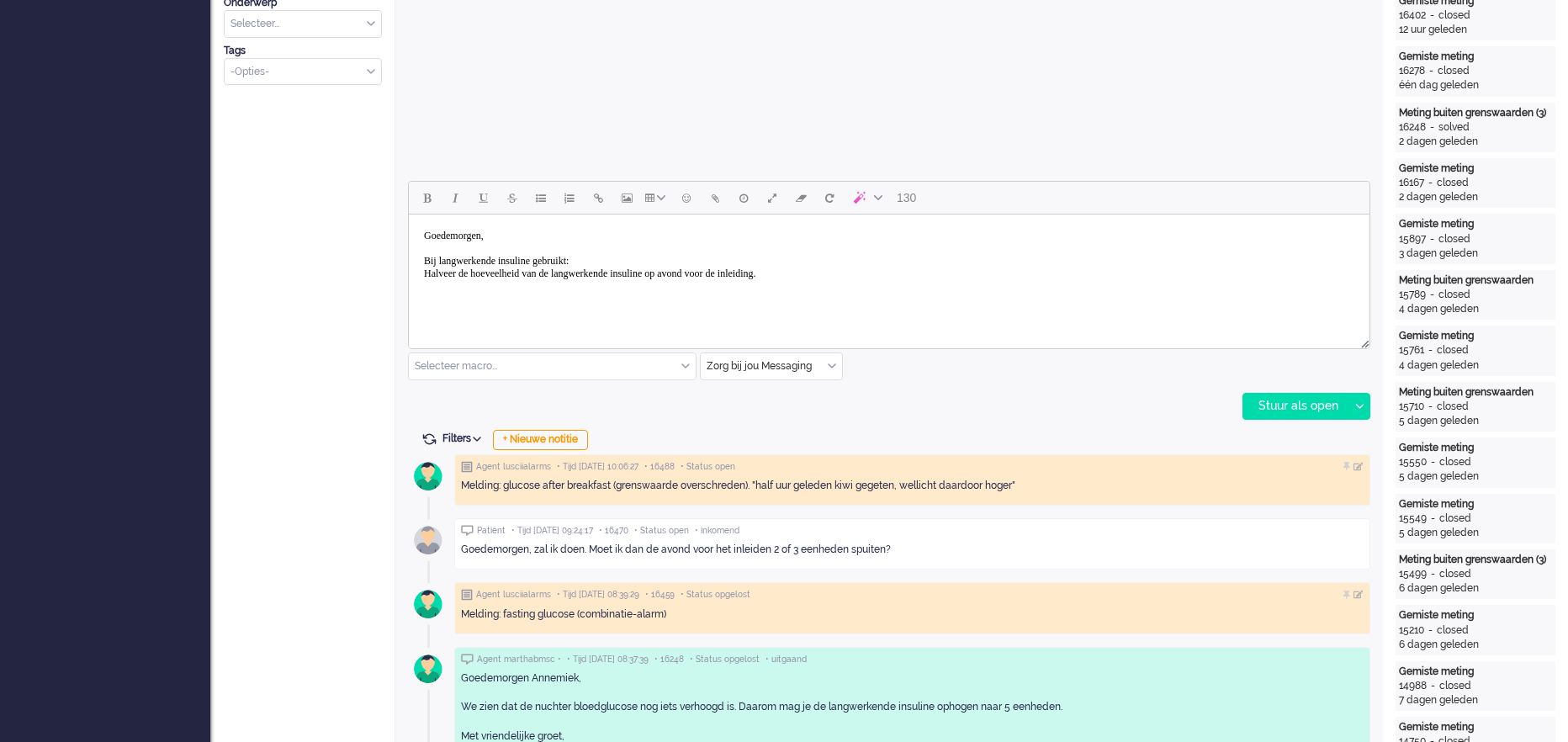
drag, startPoint x: 611, startPoint y: 256, endPoint x: 507, endPoint y: 244, distance: 104.7
click at [507, 244] on body "Goedemorgen, Bij langwerkende insuline gebruikt: Halveer de hoeveelheid van de …" at bounding box center [889, 261] width 947 height 80
drag, startPoint x: 625, startPoint y: 251, endPoint x: 530, endPoint y: 265, distance: 96.0
click at [530, 265] on body "Goedemorgen, Je mag inderdaad e langwerkende Halveer de hoeveelheid van de lang…" at bounding box center [889, 261] width 947 height 80
click at [608, 260] on body "Goedemorgen, Je mag inderdaad e langwerkende Halveer de hoeveelheid van de lang…" at bounding box center [889, 261] width 947 height 80
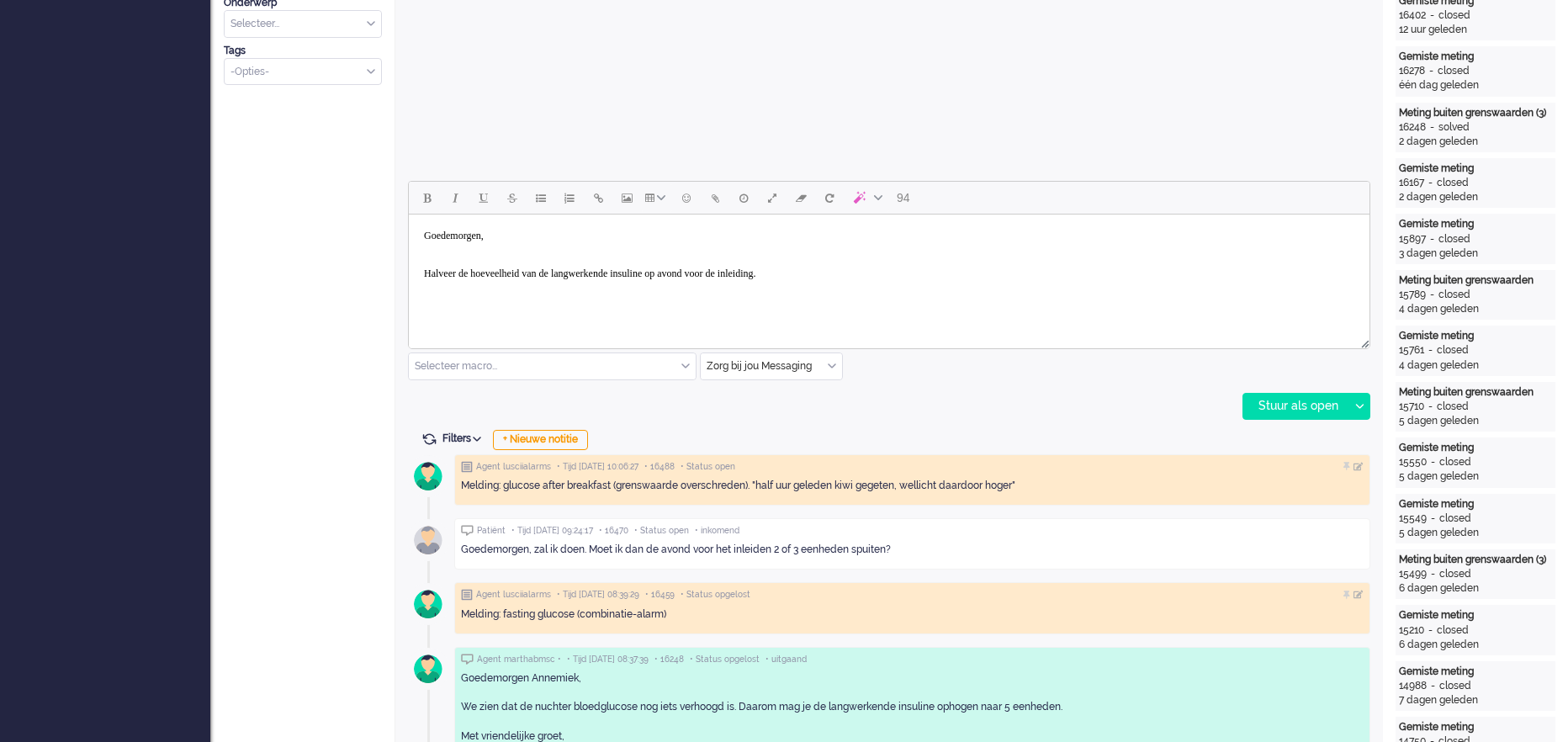
click at [848, 278] on body "Goedemorgen, Halveer de hoeveelheid van de langwerkende insuline op avond voor …" at bounding box center [889, 261] width 947 height 80
click at [425, 269] on body "Goedemorgen, Halveer de hoeveelheid van de langwerkende insuline op avond voor …" at bounding box center [889, 261] width 947 height 80
click at [638, 274] on body "Goedemorgen, Dat klopt! Halveer de hoeveelheid van de langwerkende insuline op …" at bounding box center [889, 261] width 947 height 80
click at [823, 276] on body "Goedemorgen, Dat klopt! je moet de langwerkende insuline op avond voor de inlei…" at bounding box center [889, 261] width 947 height 80
click at [483, 273] on body "Goedemorgen, Dat klopt! je moet de langwerkende insuline op avond voor de inlei…" at bounding box center [889, 261] width 947 height 80
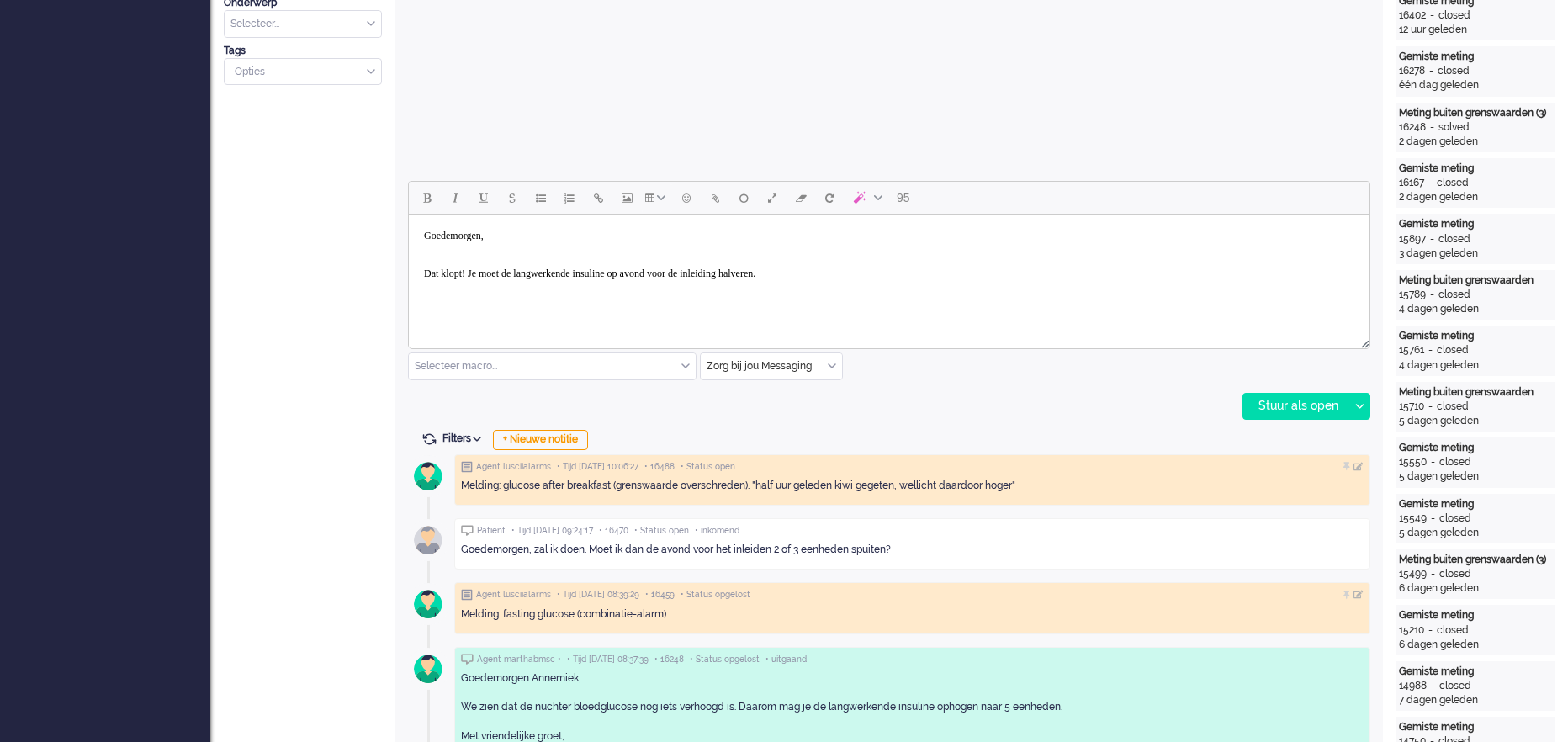
click at [841, 274] on body "Goedemorgen, Dat klopt! Je moet de langwerkende insuline op avond voor de inlei…" at bounding box center [889, 261] width 947 height 80
click at [522, 269] on body "Goedemorgen, Dat klopt! Je moet de langwerkende insuline op avond voor de inlei…" at bounding box center [889, 286] width 947 height 130
click at [498, 324] on body "Goedemorgen, Dat klopt! Je moet inderdaad de langwerkende insuline op avond voo…" at bounding box center [889, 286] width 947 height 130
click at [949, 406] on div at bounding box center [1358, 406] width 21 height 25
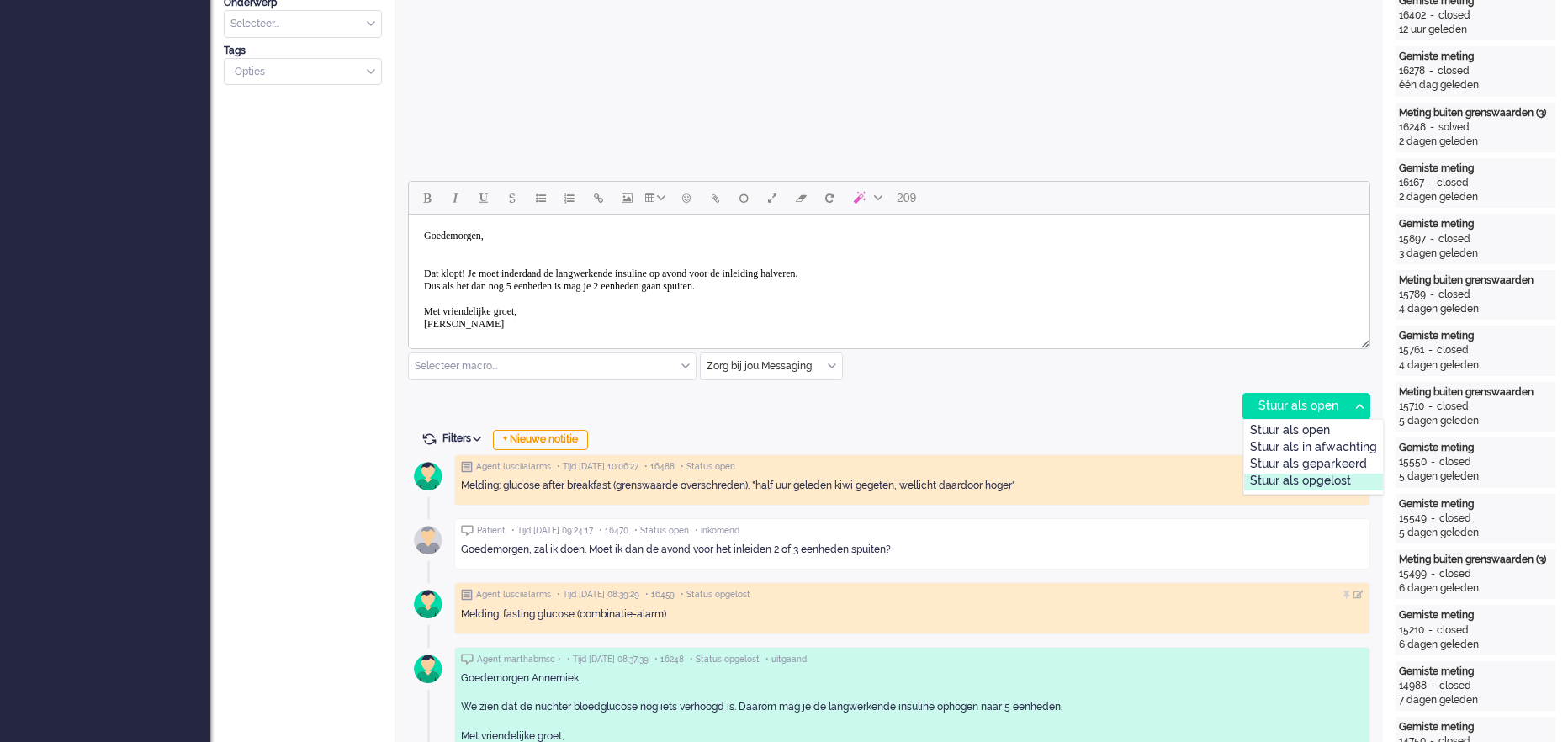
click at [949, 448] on div "Stuur als opgelost" at bounding box center [1313, 481] width 139 height 17
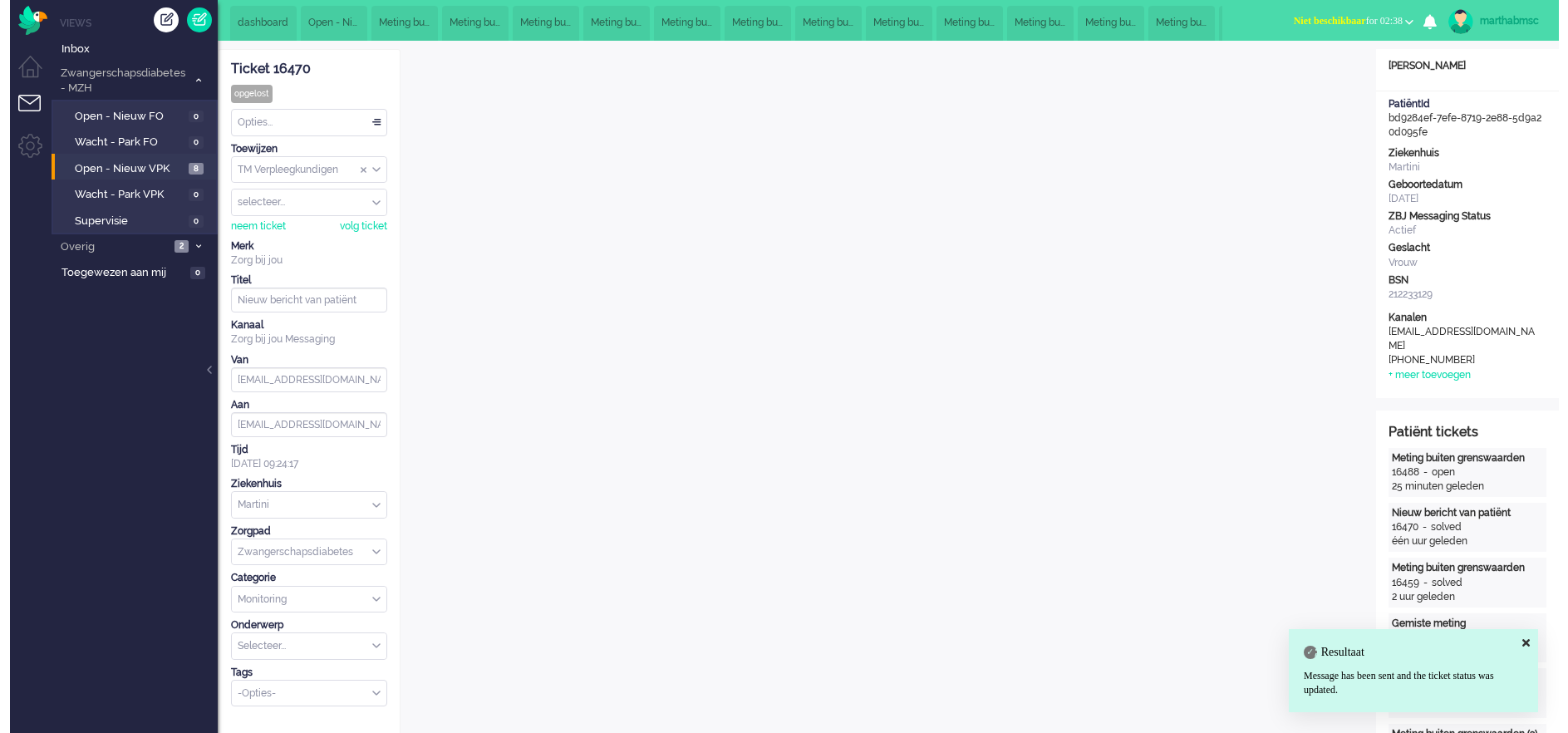
scroll to position [0, 0]
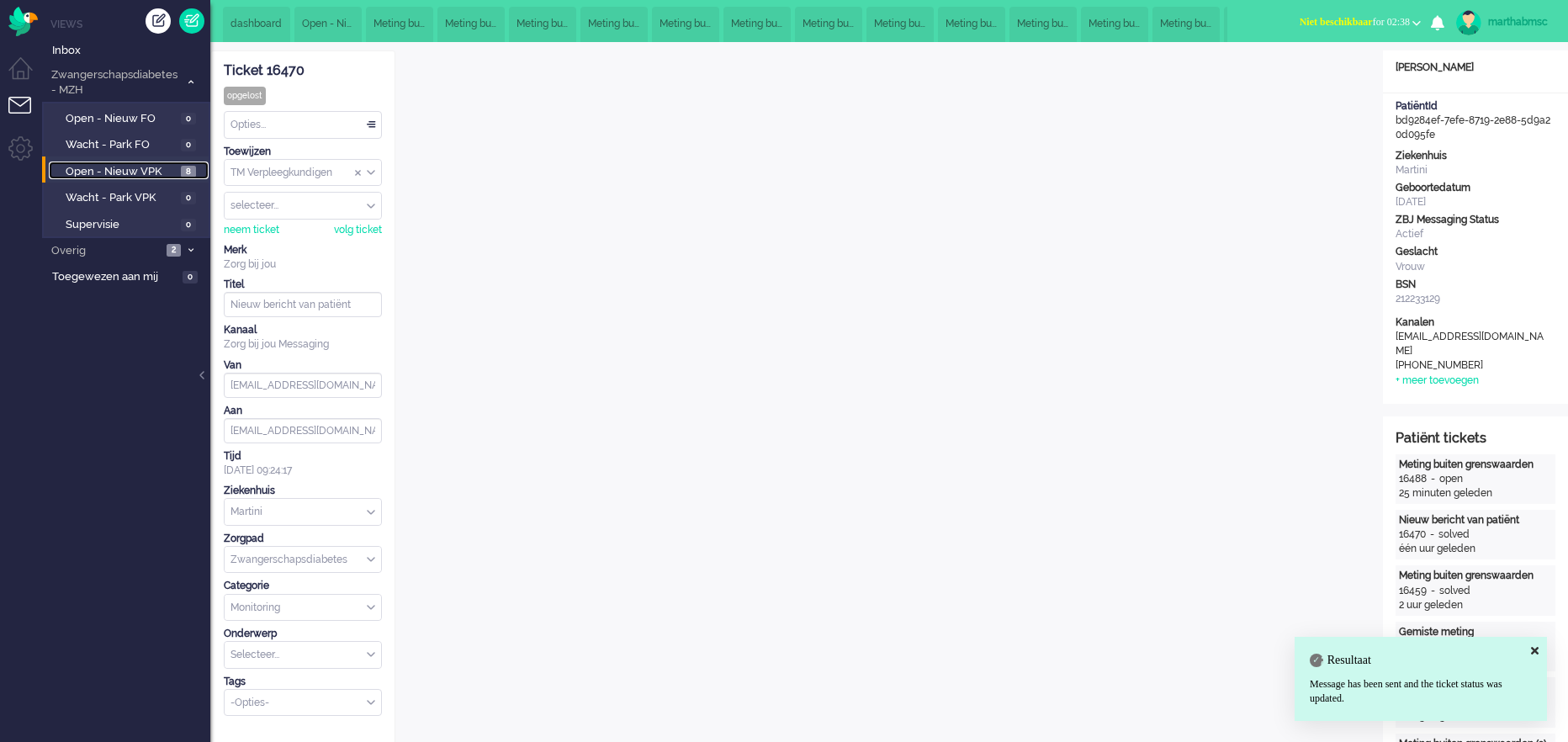
click at [153, 166] on span "Open - Nieuw VPK" at bounding box center [121, 172] width 111 height 16
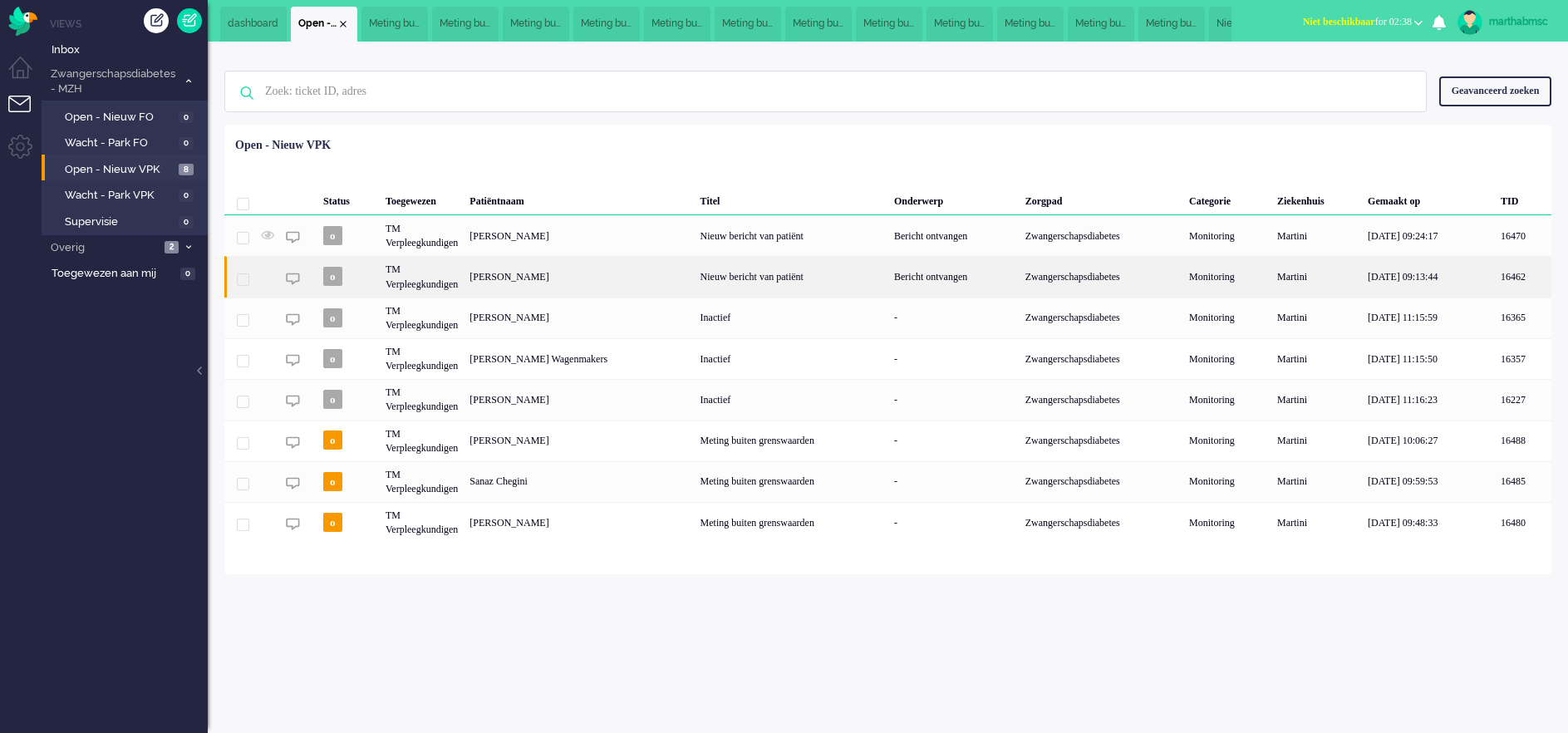
click at [531, 277] on div "[PERSON_NAME]" at bounding box center [579, 276] width 230 height 41
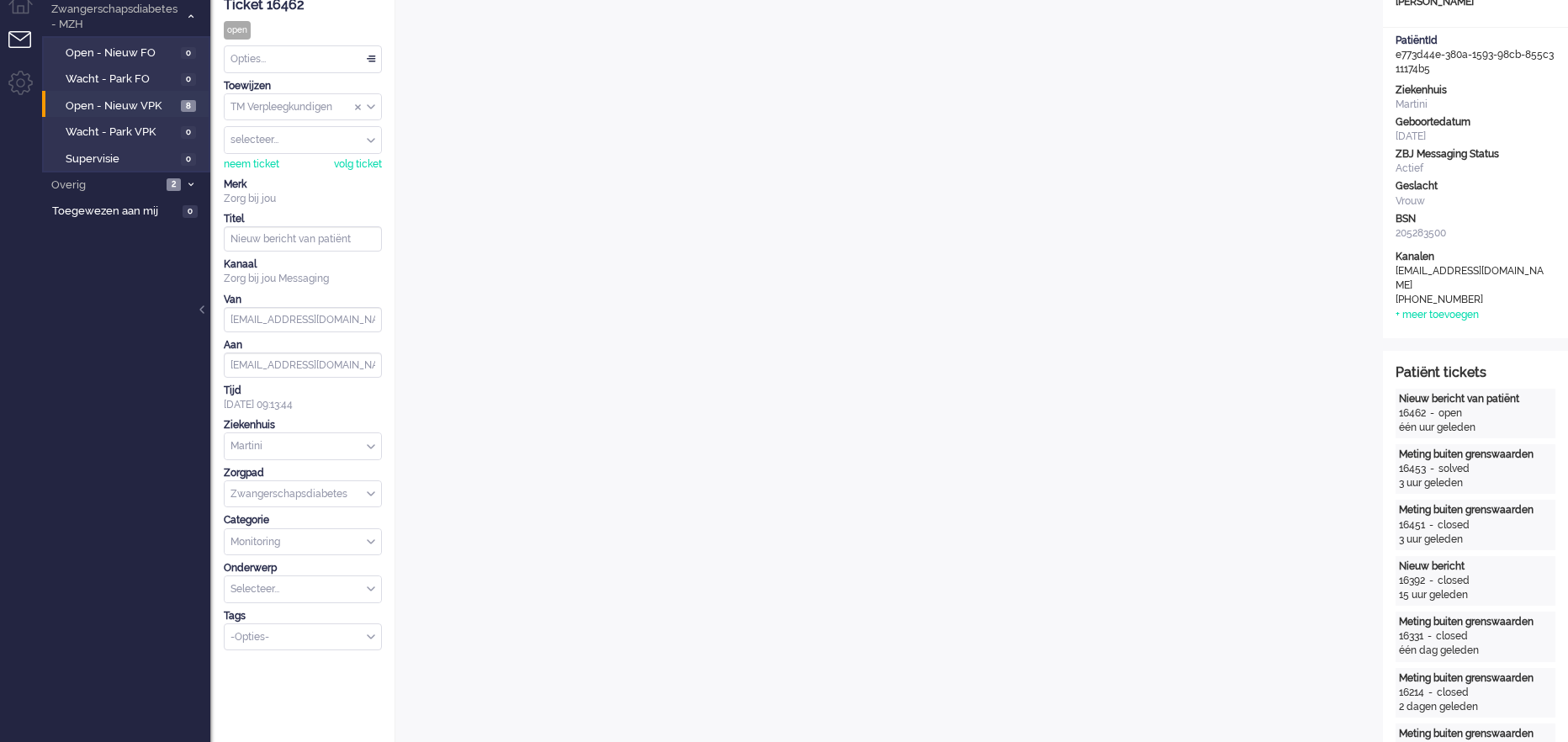
scroll to position [570, 0]
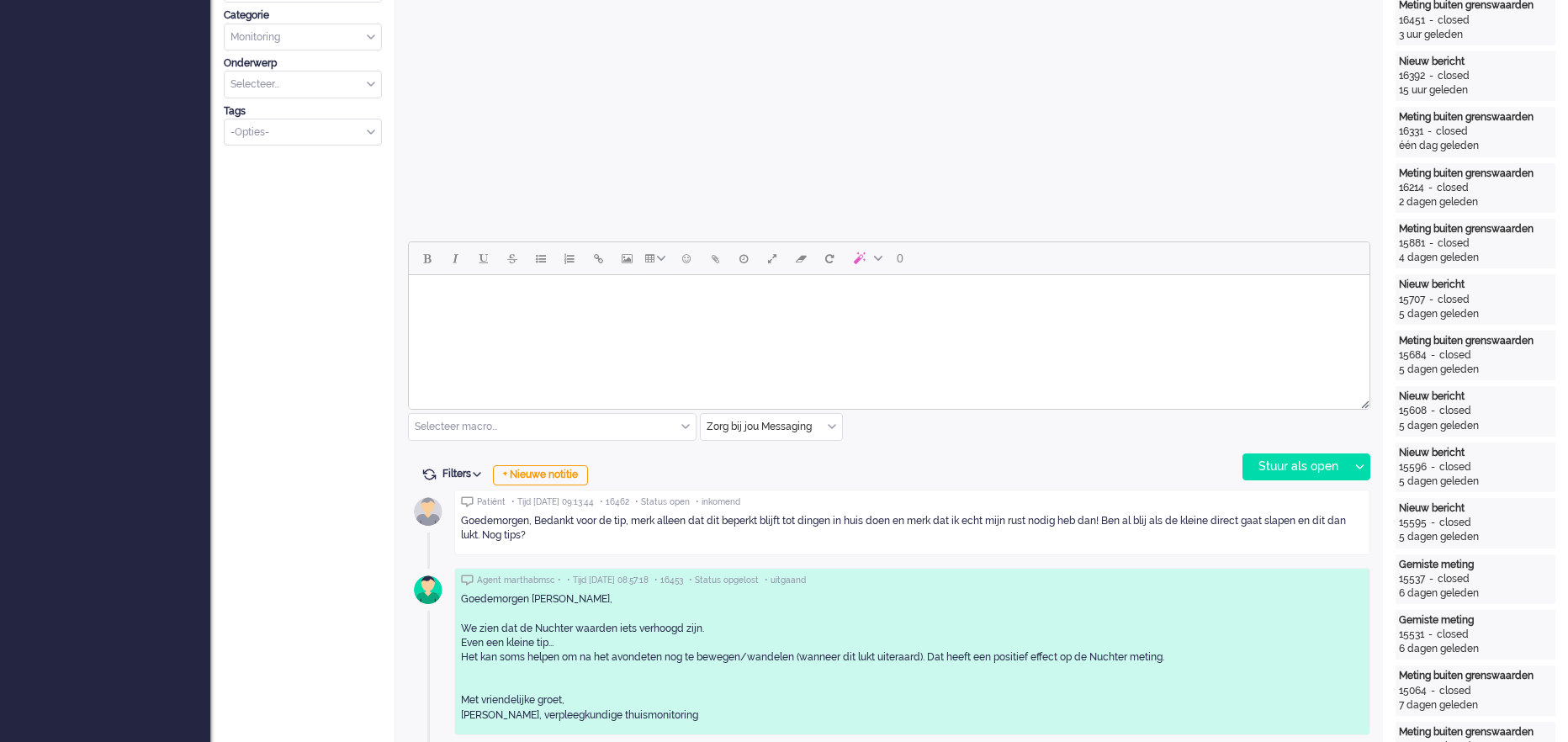
click at [522, 314] on html at bounding box center [889, 296] width 961 height 43
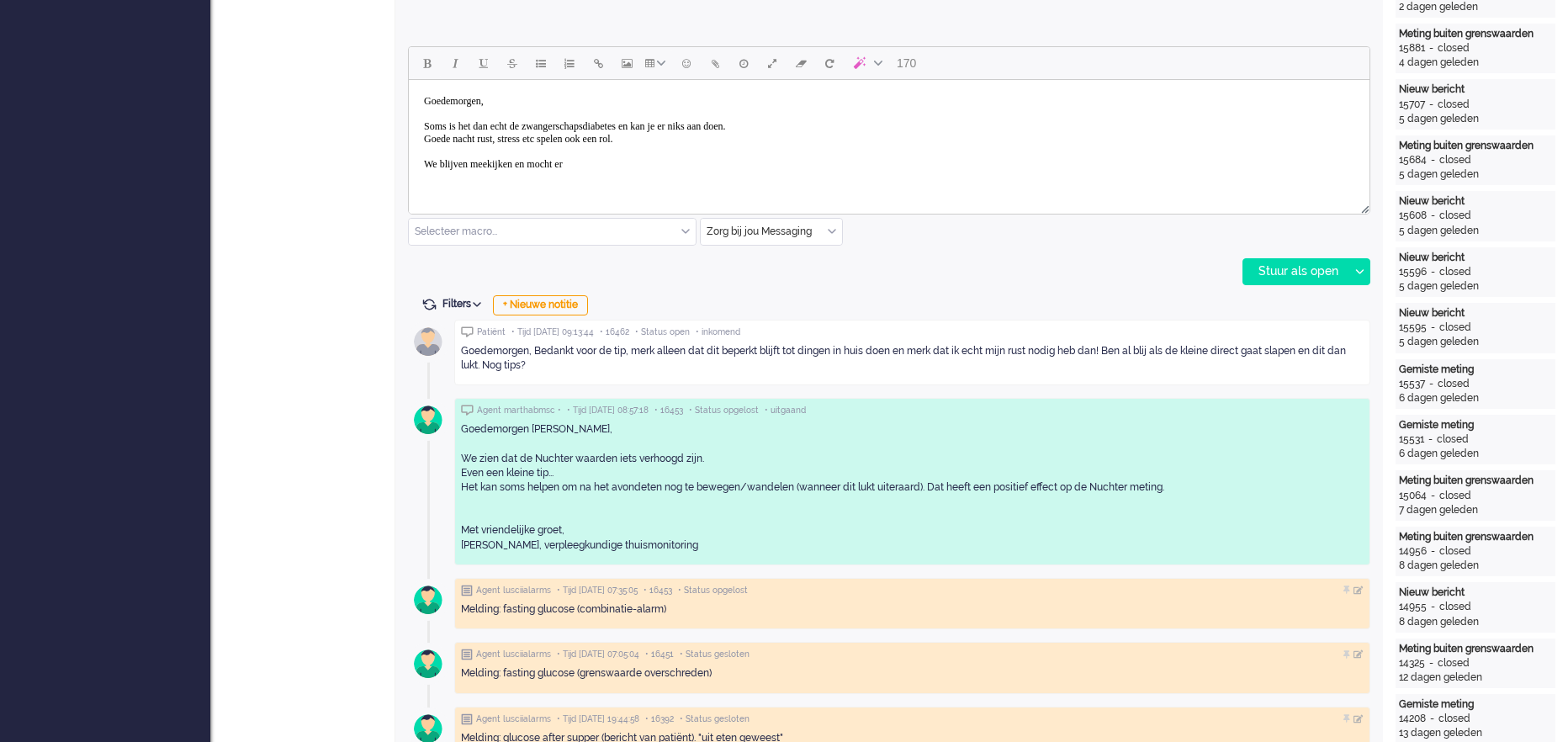
scroll to position [757, 0]
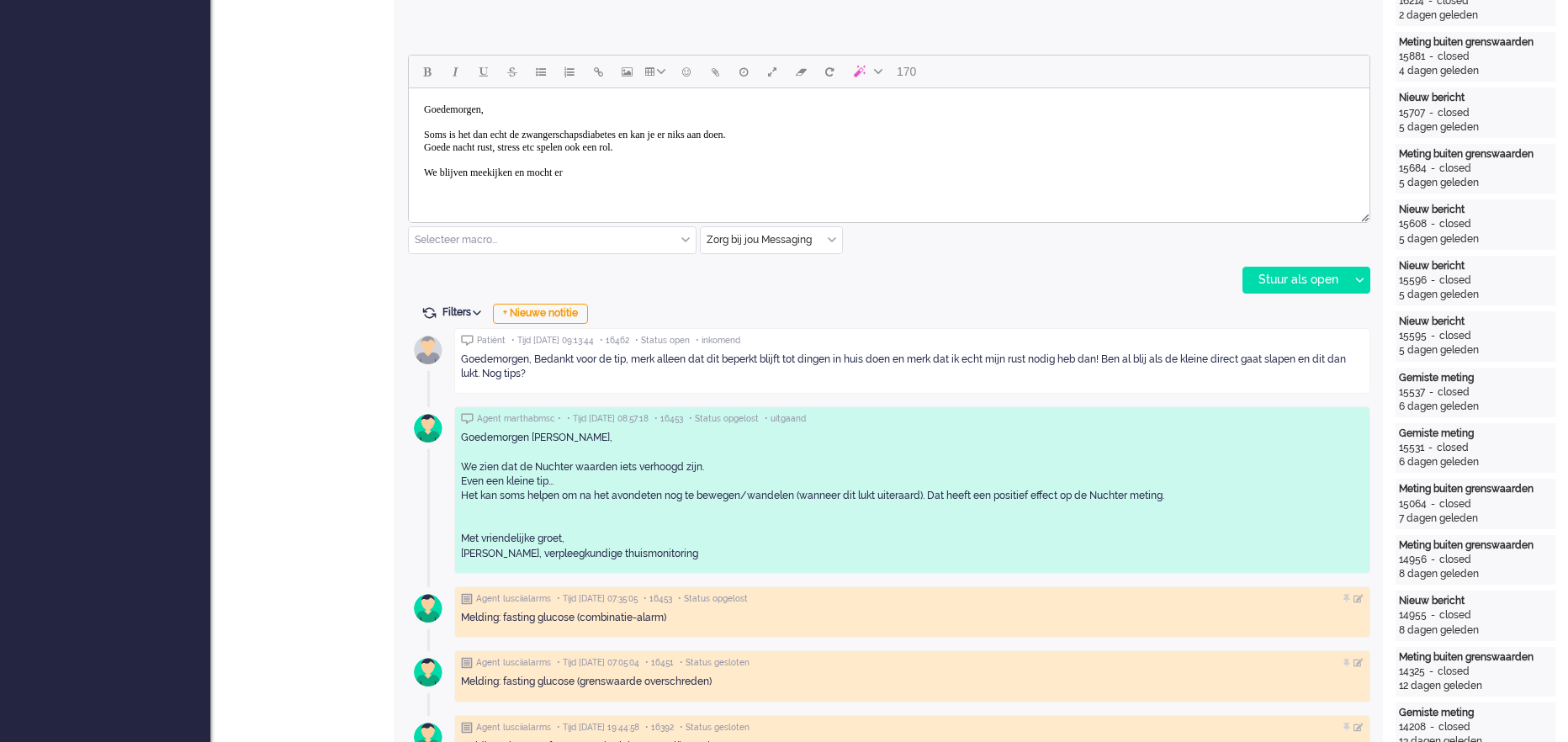
click at [622, 172] on body "Goedemorgen, Soms is het dan echt de zwangerschapsdiabetes en kan je er niks aa…" at bounding box center [889, 141] width 947 height 93
click at [427, 138] on body "Goedemorgen, Soms is het dan echt de zwangerschapsdiabetes en kan je er niks aa…" at bounding box center [889, 150] width 947 height 130
click at [452, 135] on body "Goedemorgen, Soms is het dan echt de zwangerschapsdiabetes en kan je er niks aa…" at bounding box center [889, 150] width 947 height 130
click at [541, 139] on body "Goedemorgen, Soms is het dan echt de zwangerschapsdiabetes en kan je er niks aa…" at bounding box center [889, 150] width 947 height 130
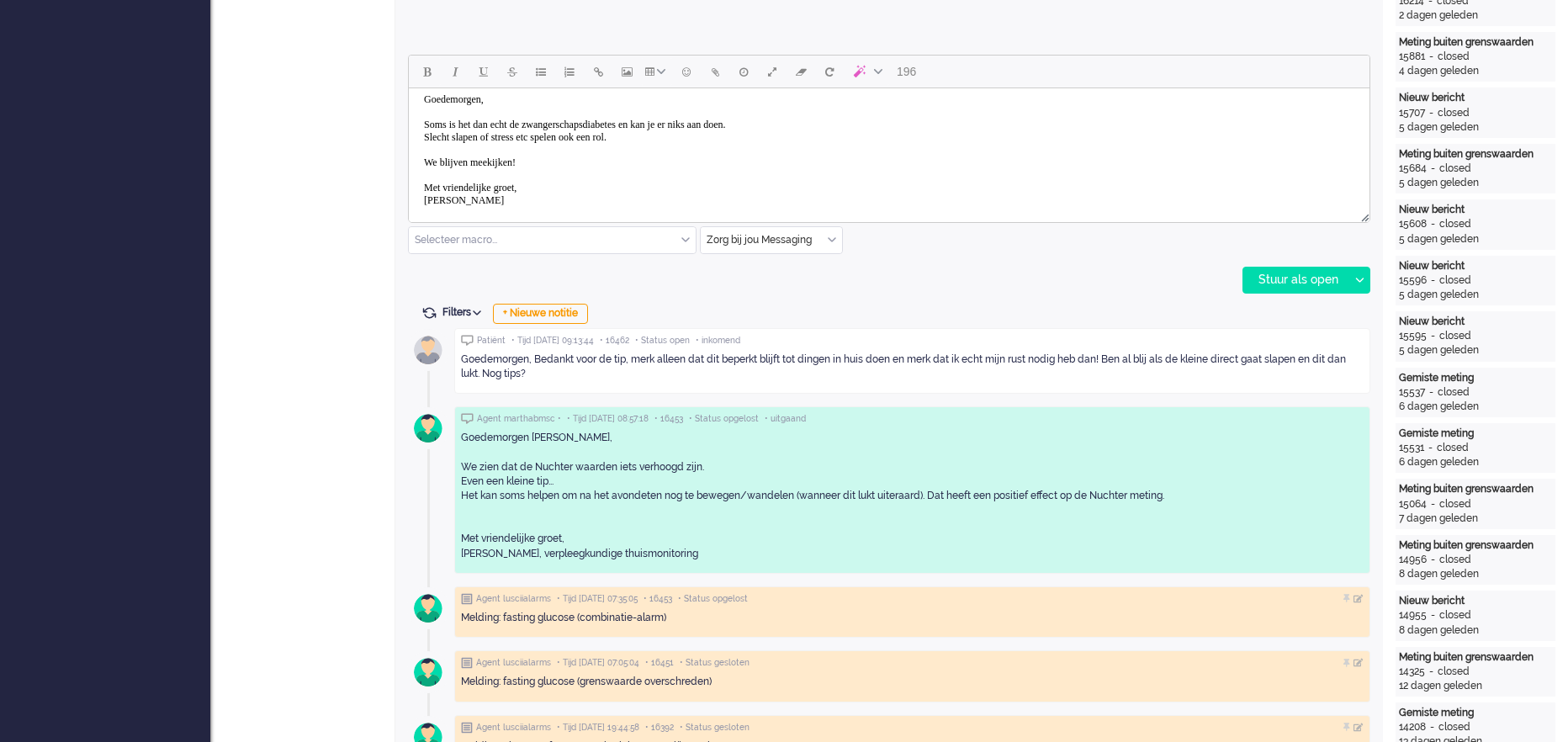
click at [682, 145] on body "Goedemorgen, Soms is het dan echt de zwangerschapsdiabetes en kan je er niks aa…" at bounding box center [889, 150] width 947 height 130
click at [676, 144] on body "Goedemorgen, Soms is het dan echt de zwangerschapsdiabetes en kan je er niks aa…" at bounding box center [889, 150] width 947 height 130
click at [678, 139] on body "Goedemorgen, Soms is het dan echt de zwangerschapsdiabetes en kan je er niks aa…" at bounding box center [889, 150] width 947 height 130
click at [576, 164] on body "Goedemorgen, Soms is het dan echt de zwangerschapsdiabetes en kan je er niks aa…" at bounding box center [889, 150] width 947 height 130
click at [545, 161] on body "Goedemorgen, Soms is het dan echt de zwangerschapsdiabetes en kan je er niks aa…" at bounding box center [889, 150] width 947 height 130
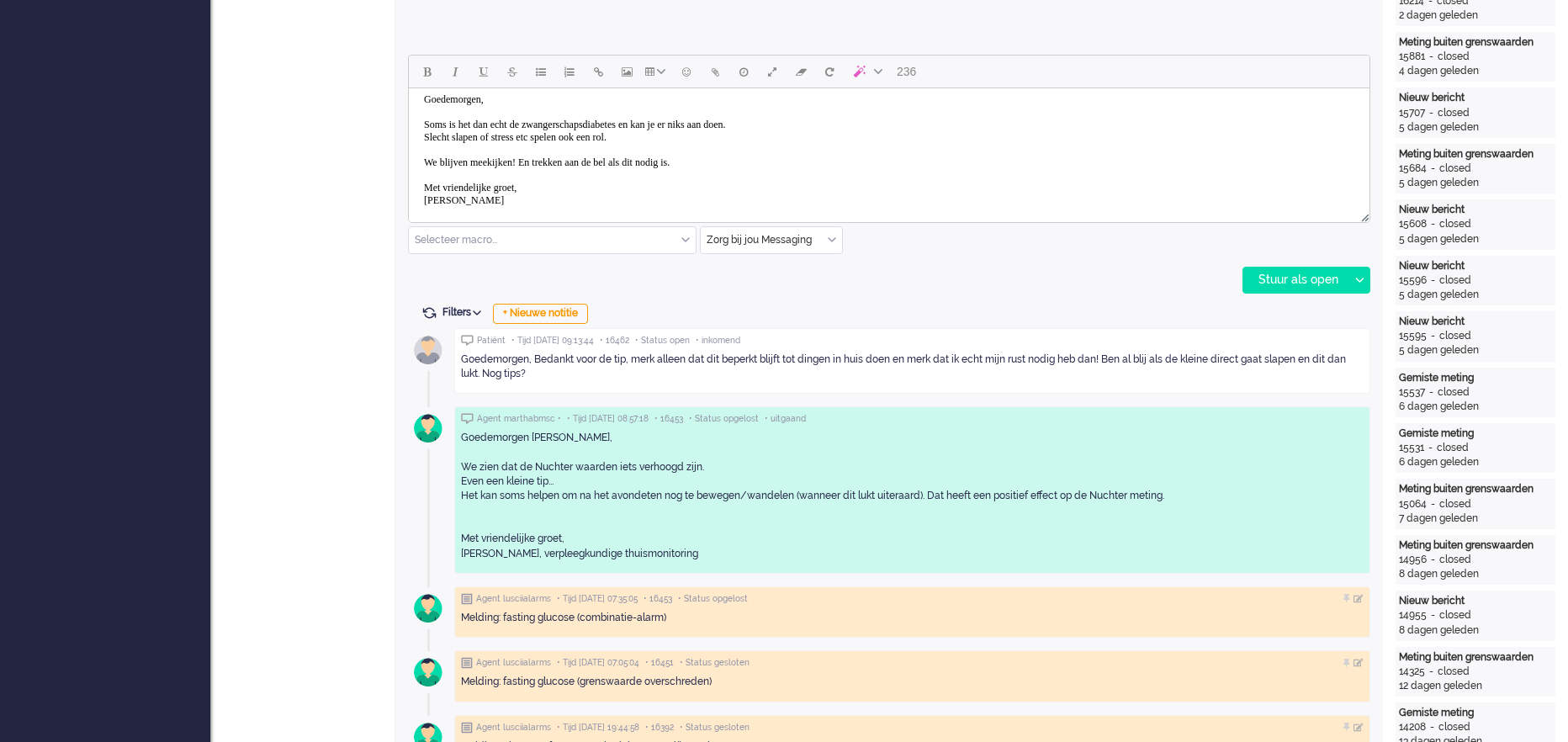
click at [555, 166] on body "Goedemorgen, Soms is het dan echt de zwangerschapsdiabetes en kan je er niks aa…" at bounding box center [889, 150] width 947 height 130
click at [949, 279] on icon at bounding box center [1359, 280] width 8 height 5
click at [949, 356] on div "Stuur als opgelost" at bounding box center [1313, 356] width 139 height 17
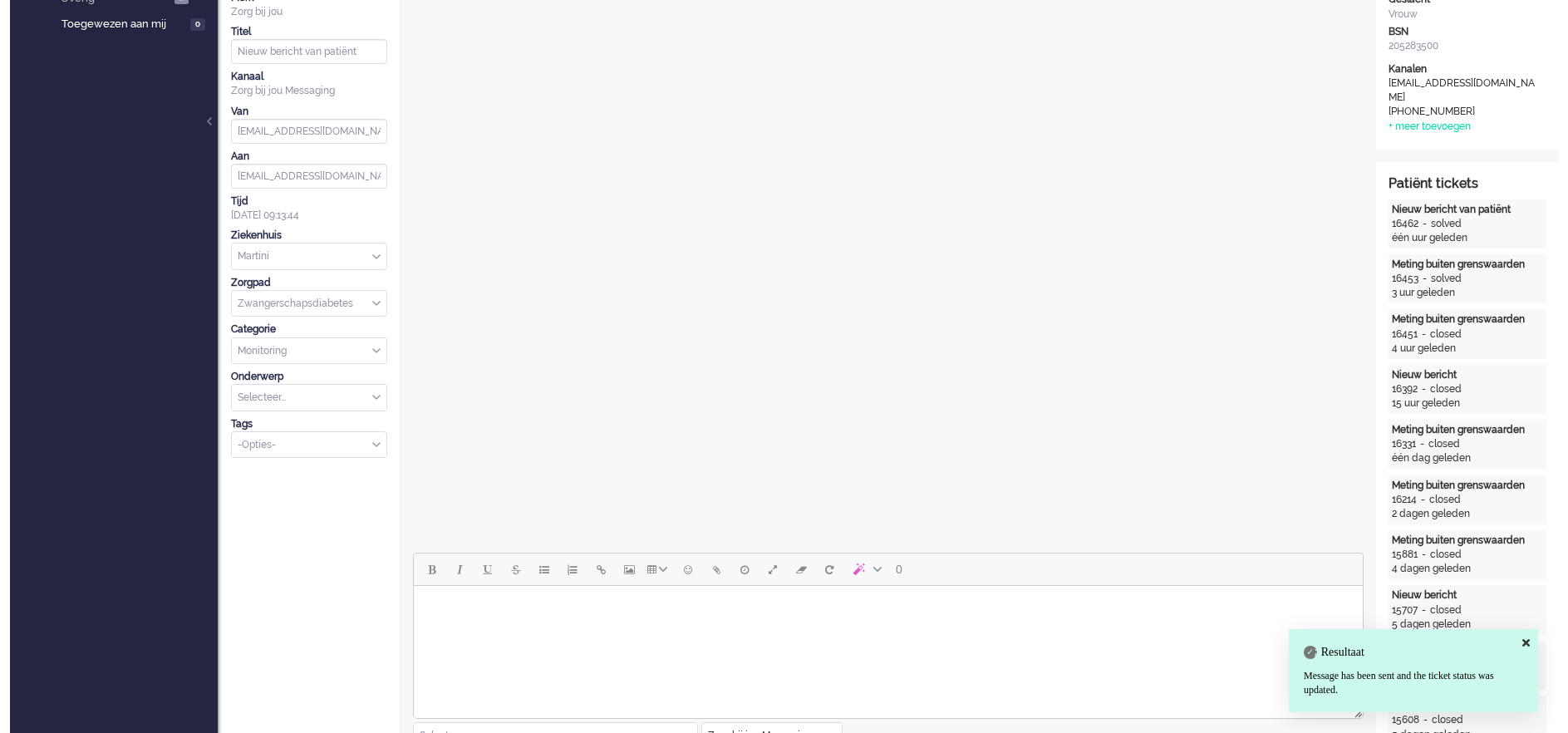
scroll to position [0, 0]
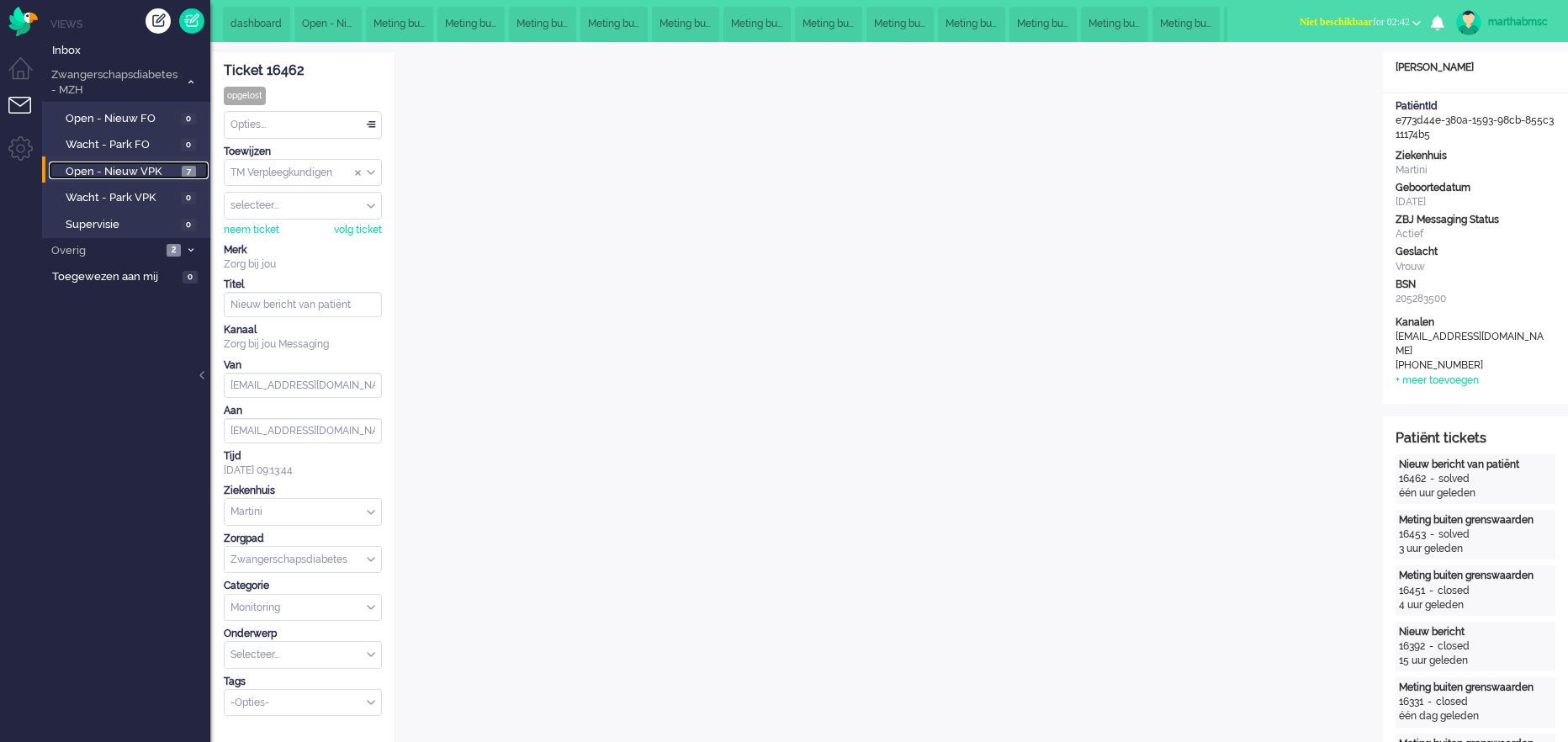
click at [127, 165] on span "Open - Nieuw VPK" at bounding box center [121, 172] width 112 height 16
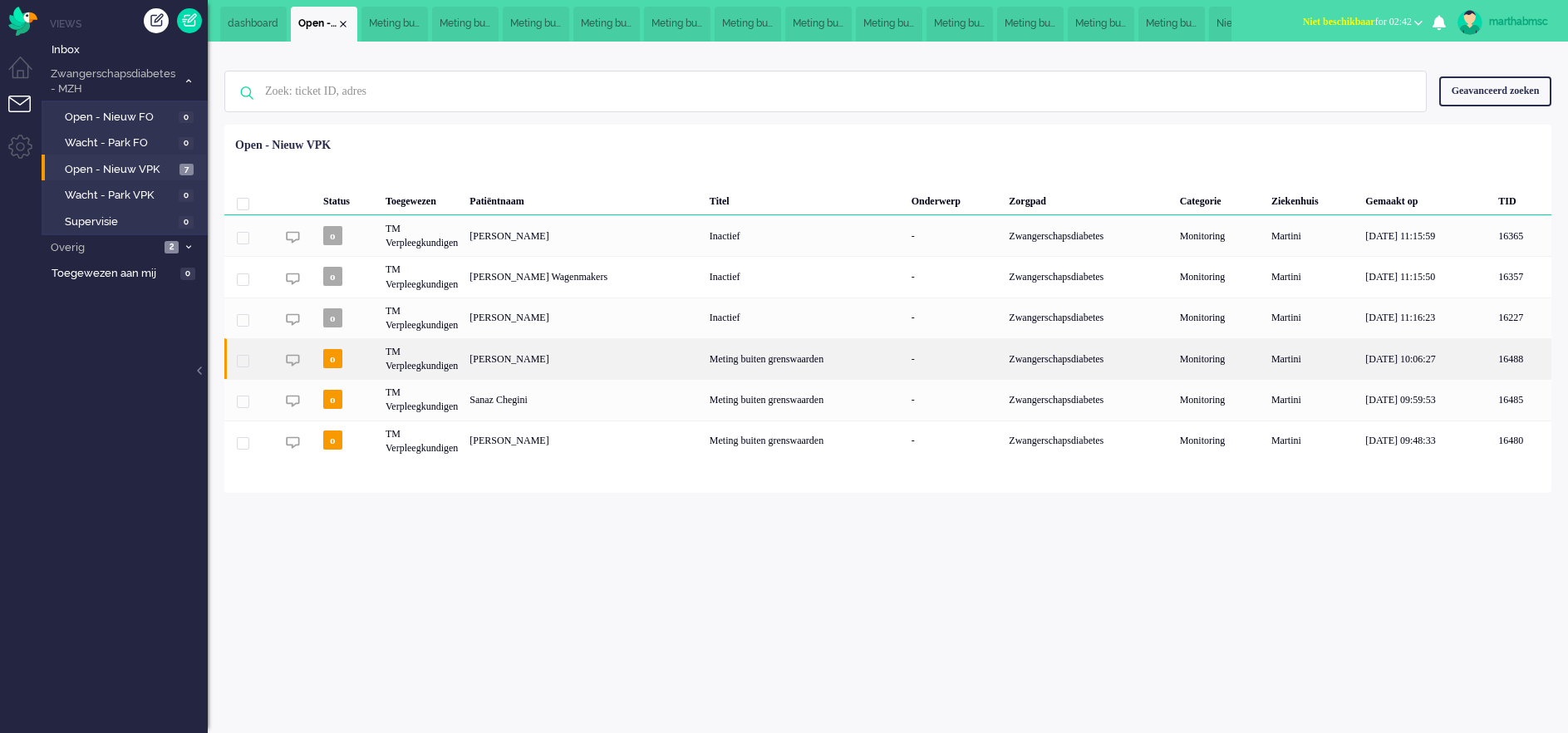
click at [544, 364] on div "[PERSON_NAME]" at bounding box center [584, 359] width 240 height 41
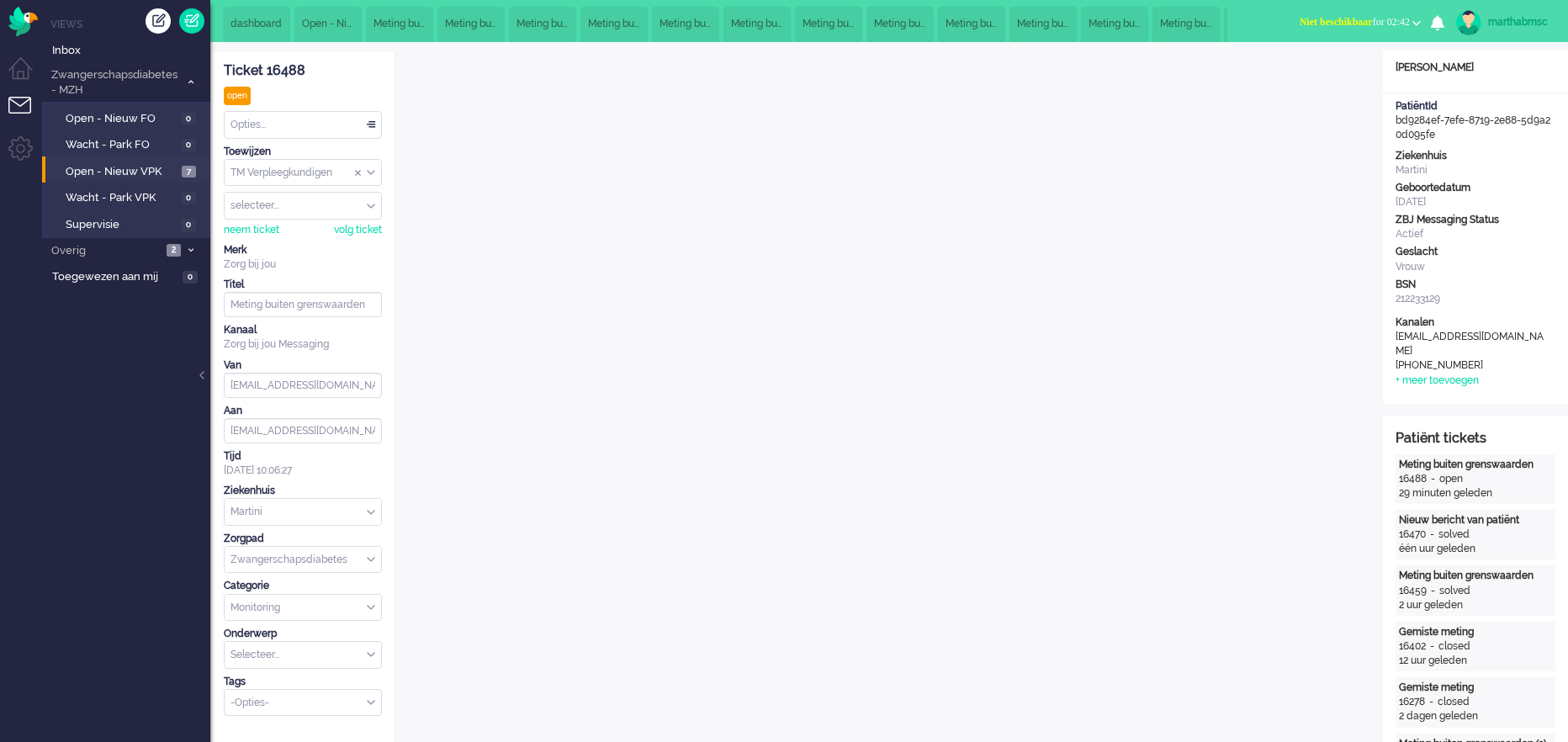
scroll to position [50, 0]
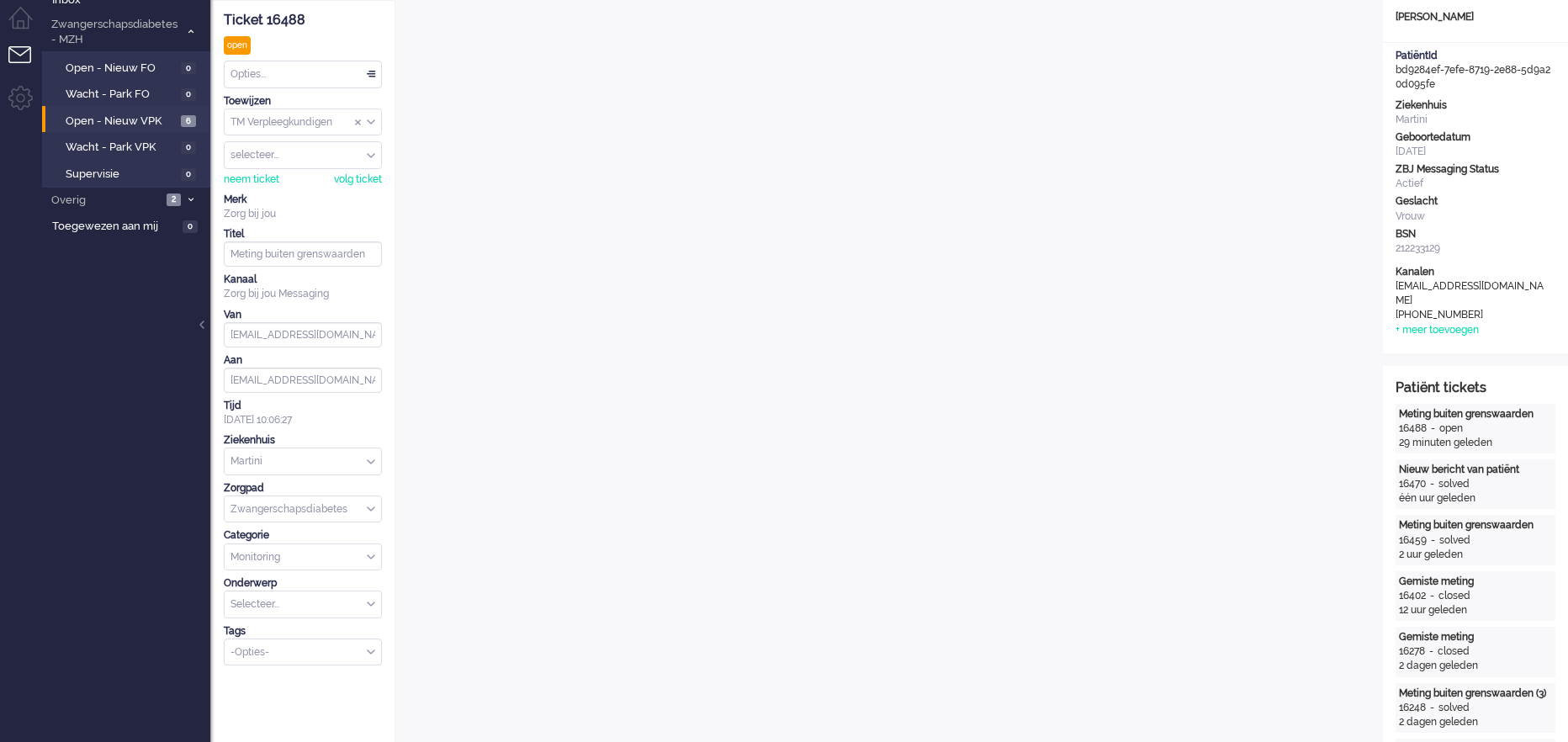
click at [367, 73] on div "Opties..." at bounding box center [303, 74] width 156 height 26
click at [376, 73] on span at bounding box center [371, 75] width 17 height 12
click at [375, 71] on div "Opties..." at bounding box center [303, 74] width 156 height 26
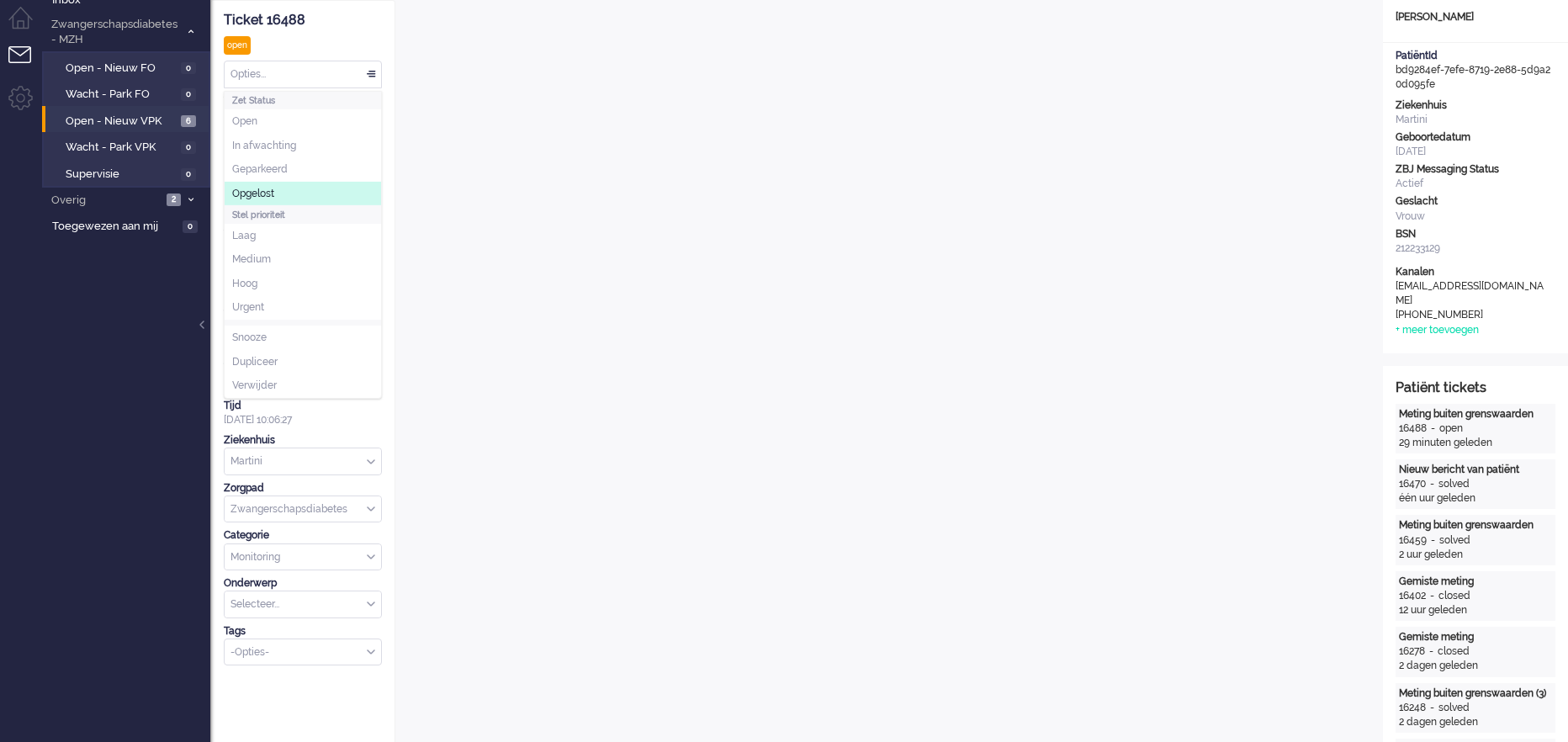
click at [285, 191] on li "Opgelost" at bounding box center [303, 193] width 156 height 24
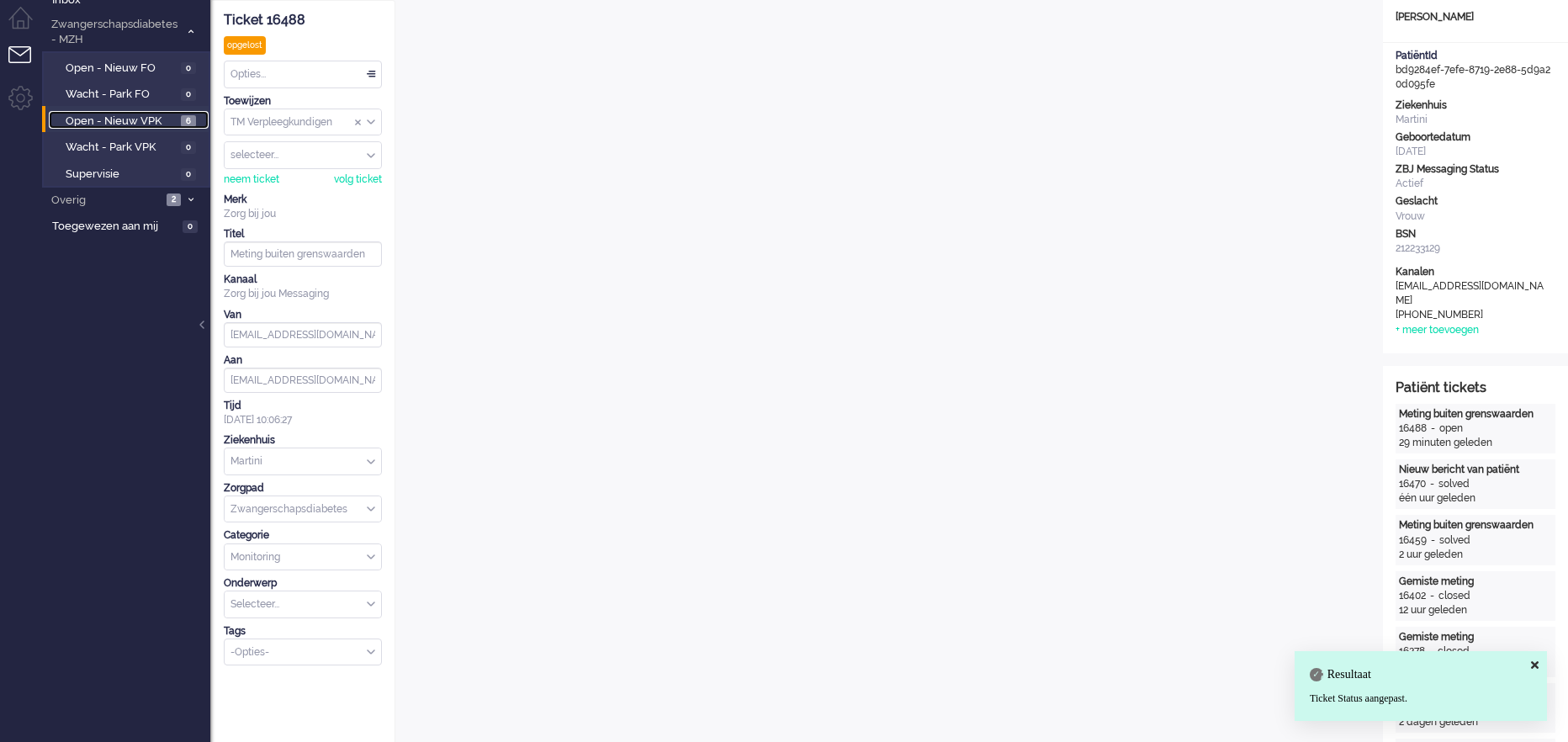
click at [114, 123] on span "Open - Nieuw VPK" at bounding box center [121, 121] width 111 height 16
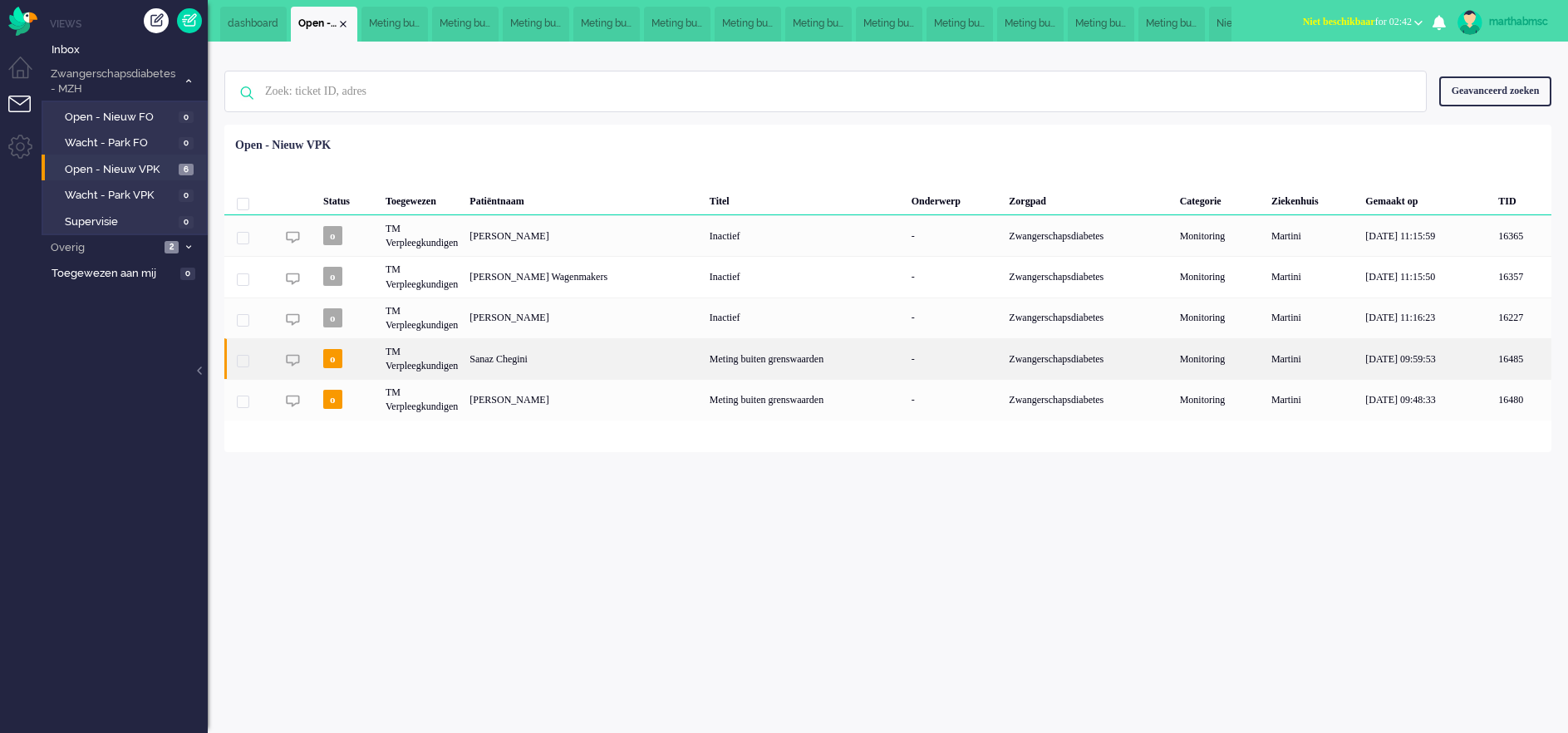
click at [498, 360] on div "Sanaz Chegini" at bounding box center [584, 359] width 240 height 41
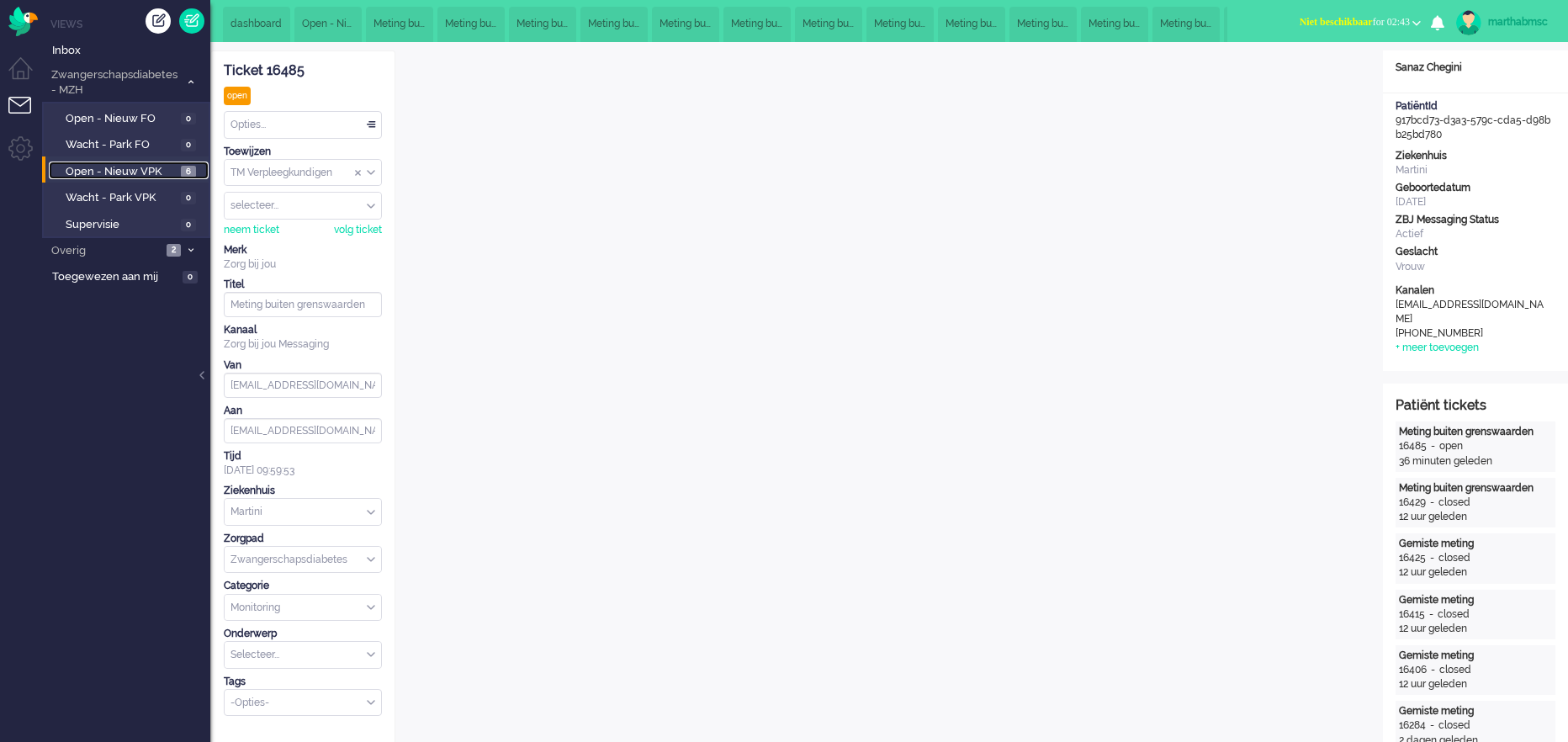
click at [134, 172] on span "Open - Nieuw VPK" at bounding box center [121, 172] width 111 height 16
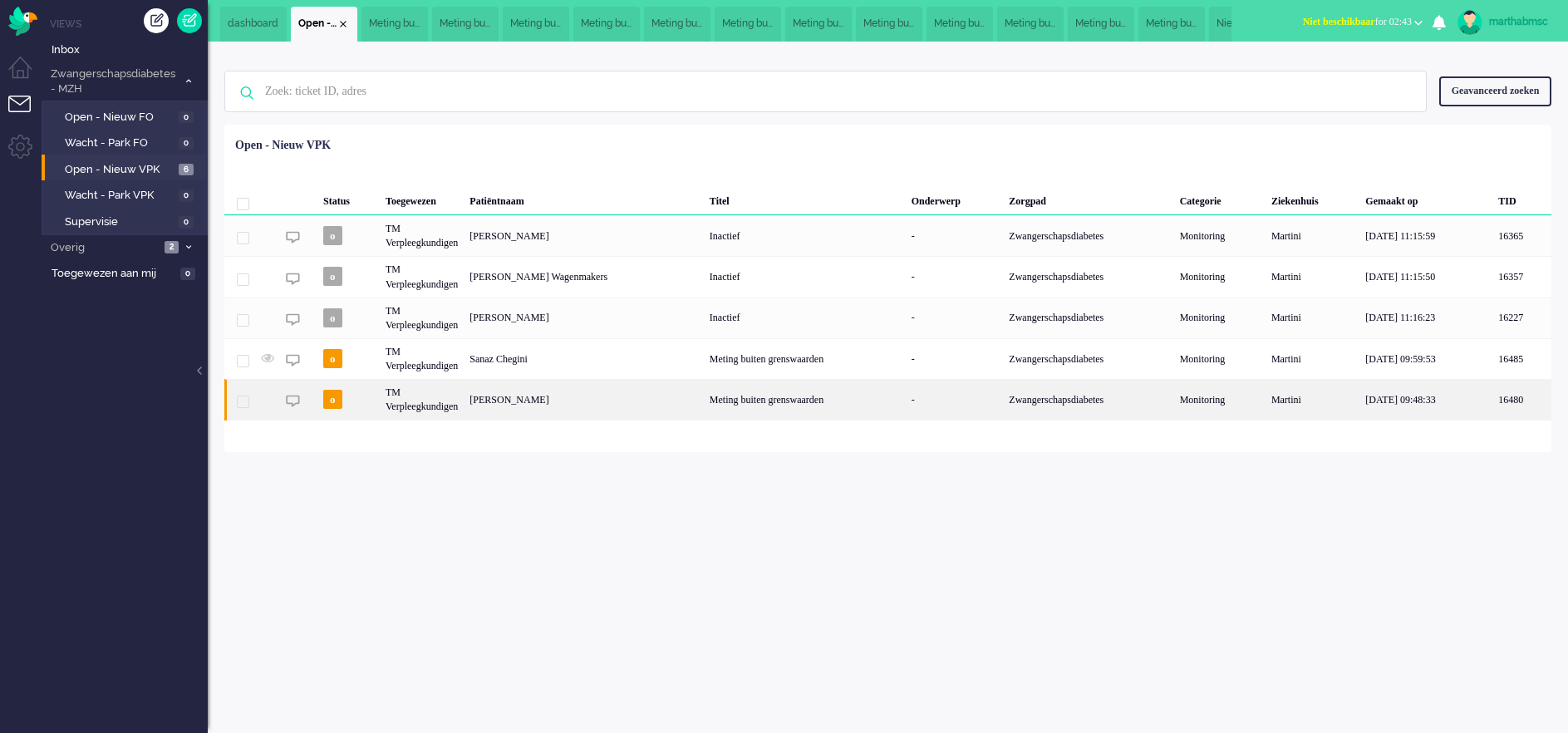
click at [436, 403] on div "TM Verpleegkundigen" at bounding box center [422, 399] width 84 height 41
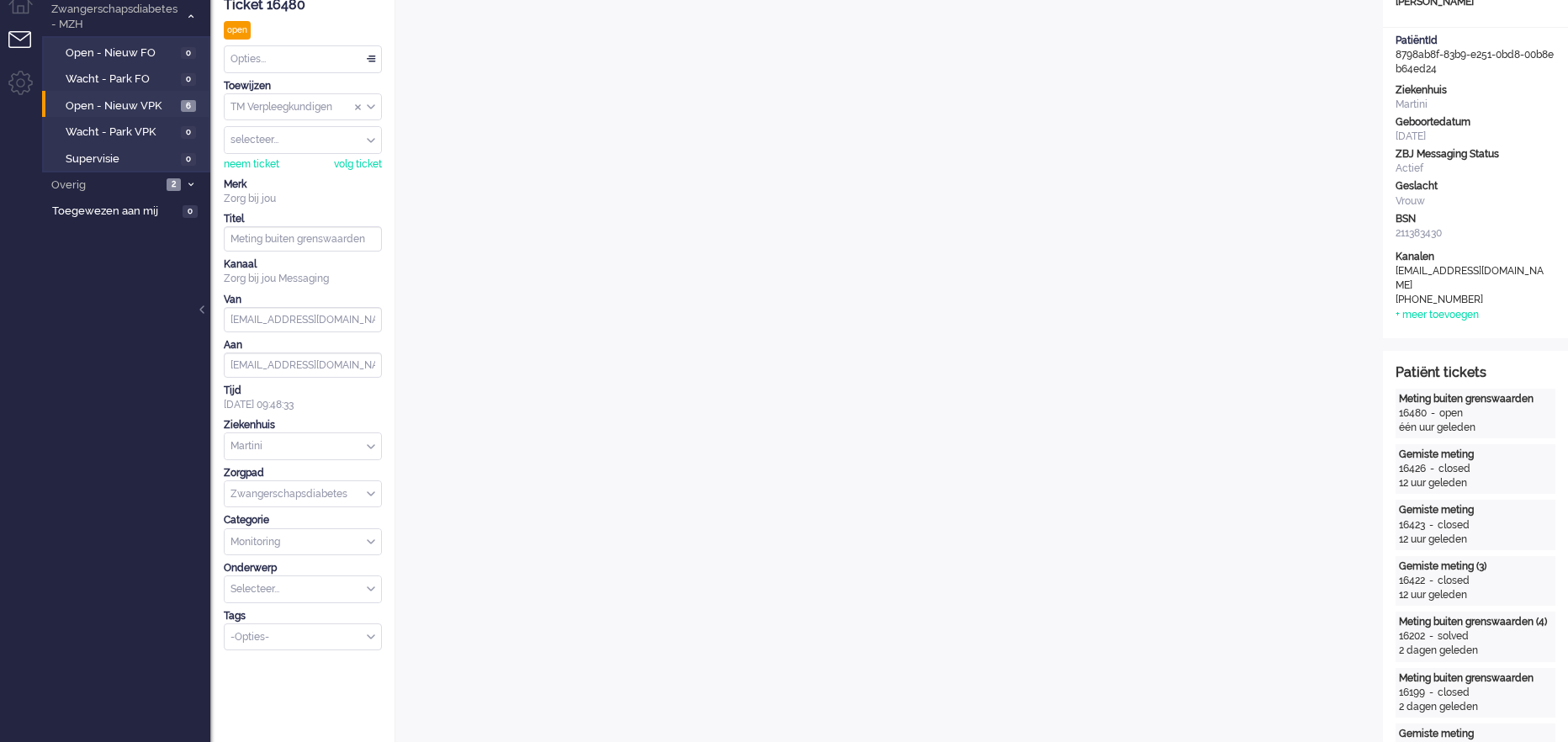
scroll to position [35, 0]
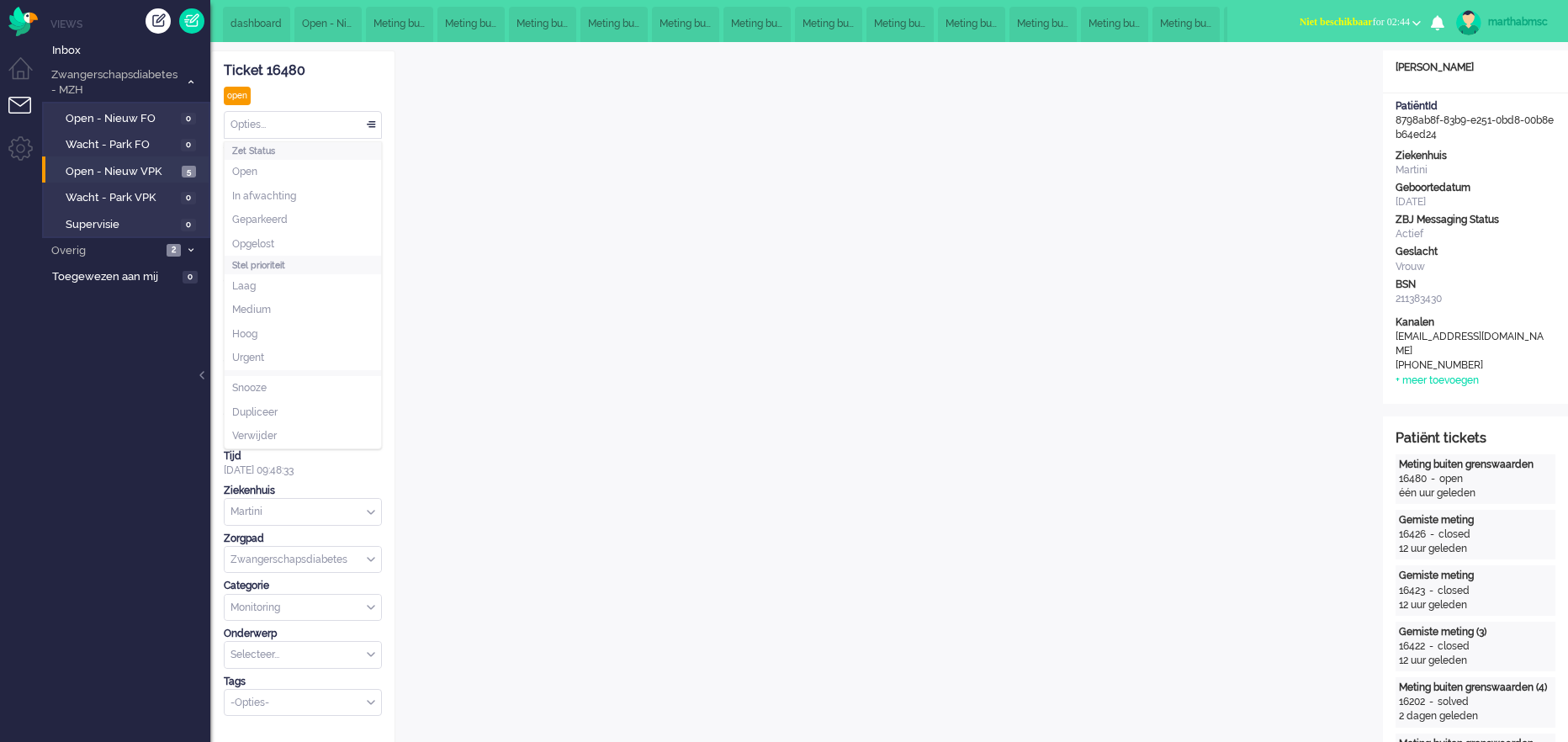
click at [371, 121] on div "Opties..." at bounding box center [303, 125] width 156 height 26
click at [259, 247] on span "Opgelost" at bounding box center [252, 244] width 42 height 14
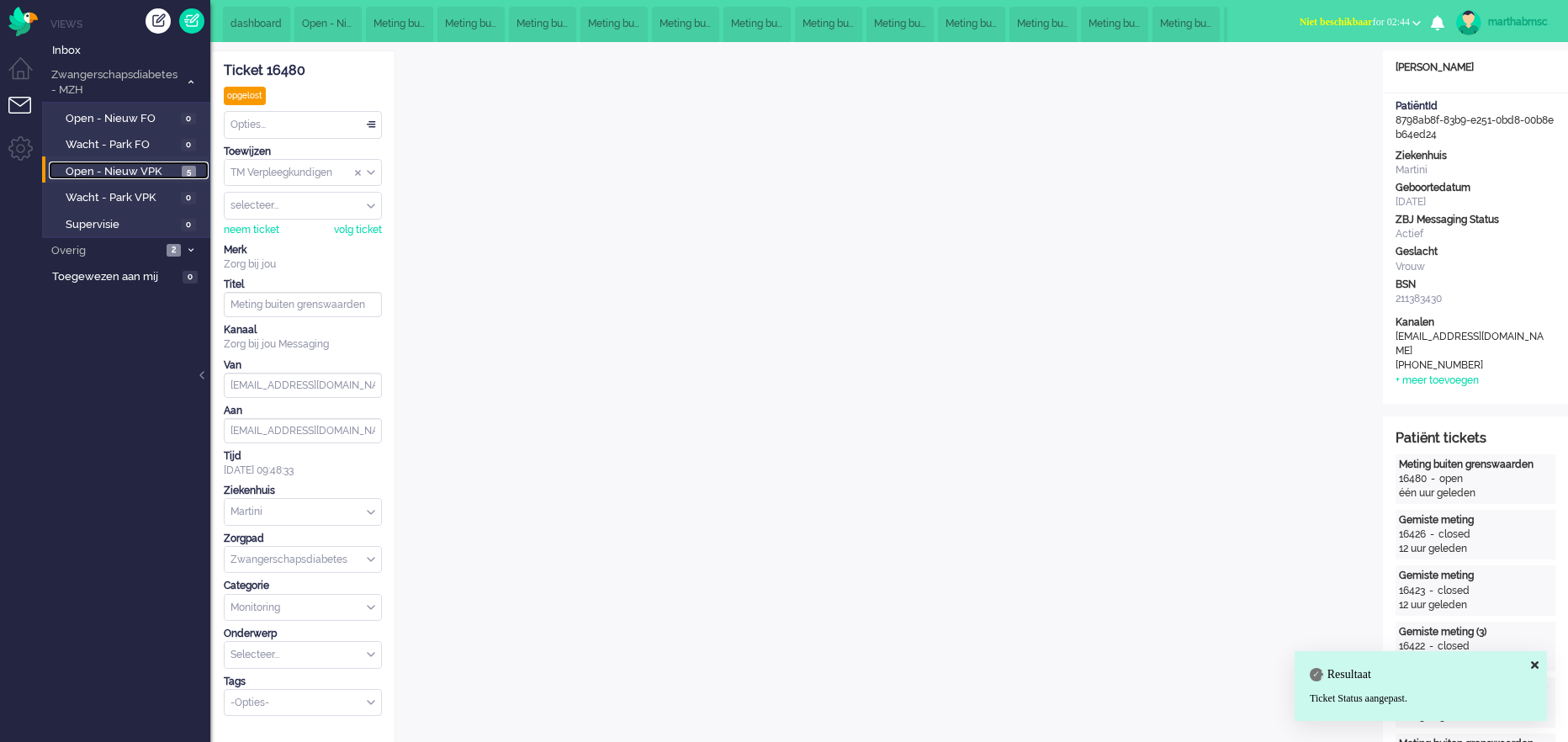
click at [113, 170] on span "Open - Nieuw VPK" at bounding box center [121, 172] width 112 height 16
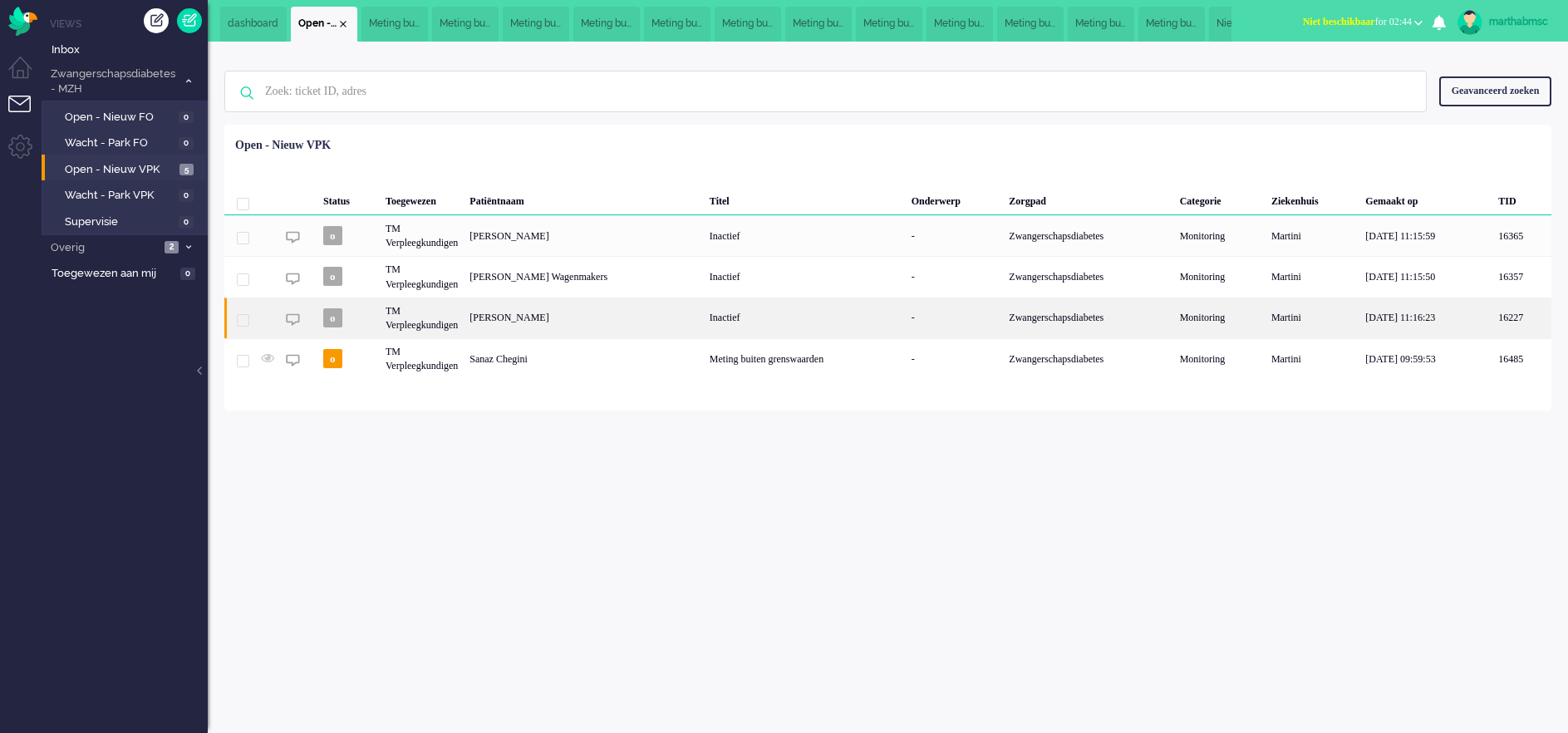
click at [446, 317] on div "TM Verpleegkundigen" at bounding box center [422, 318] width 84 height 41
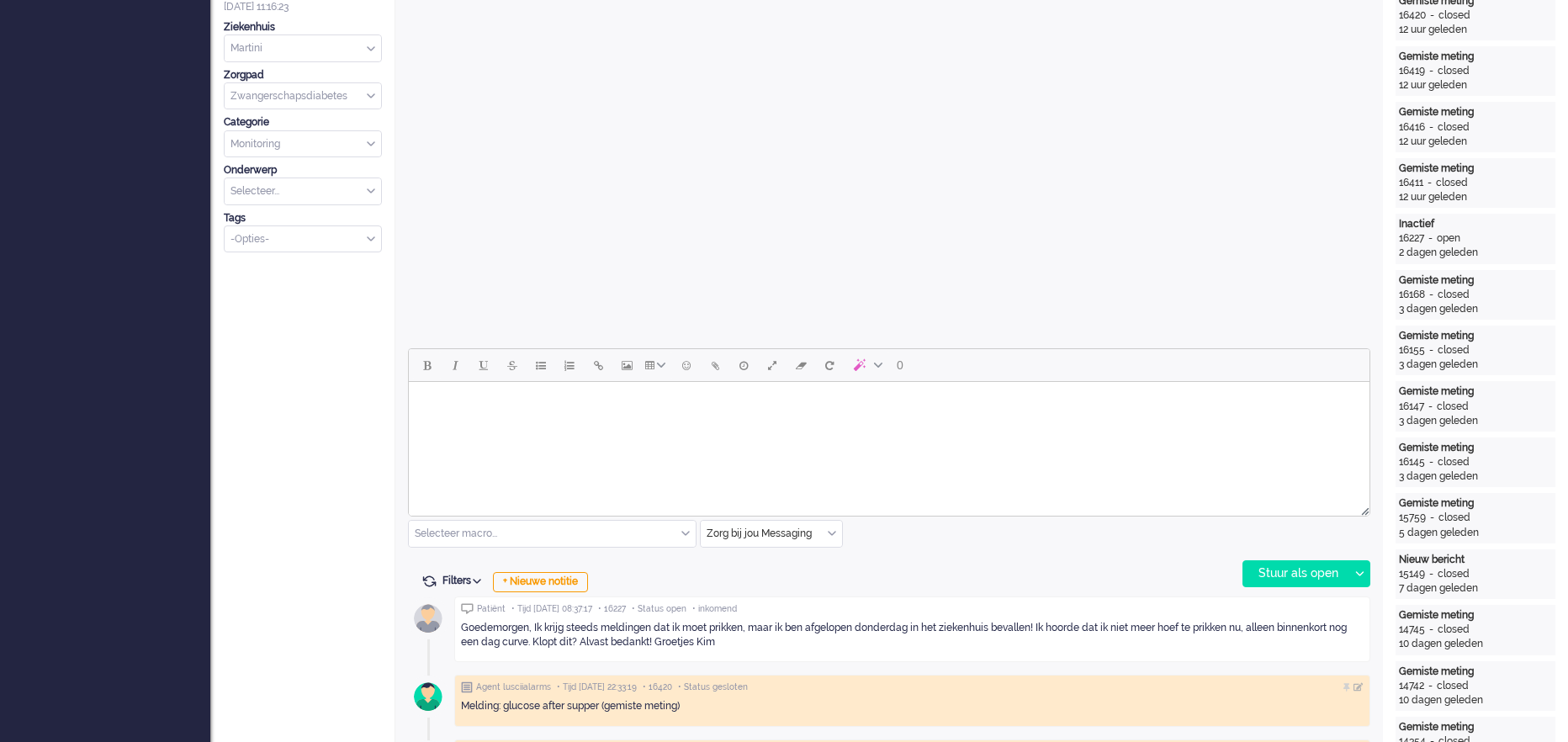
scroll to position [66, 0]
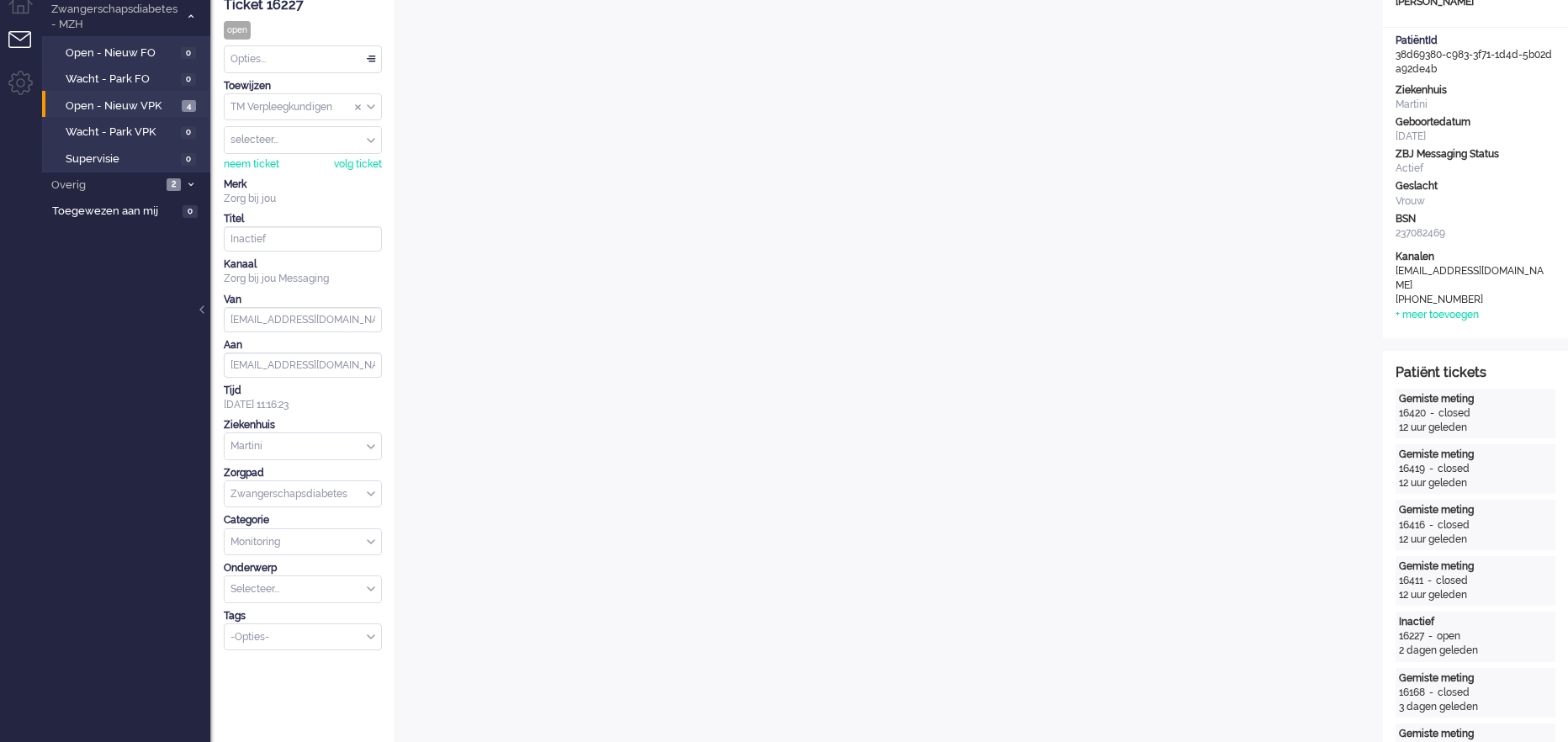
click at [377, 59] on div "Opties..." at bounding box center [303, 59] width 156 height 26
click at [295, 180] on li "Opgelost" at bounding box center [303, 178] width 156 height 24
click at [123, 96] on link "Open - Nieuw VPK 4" at bounding box center [128, 105] width 160 height 19
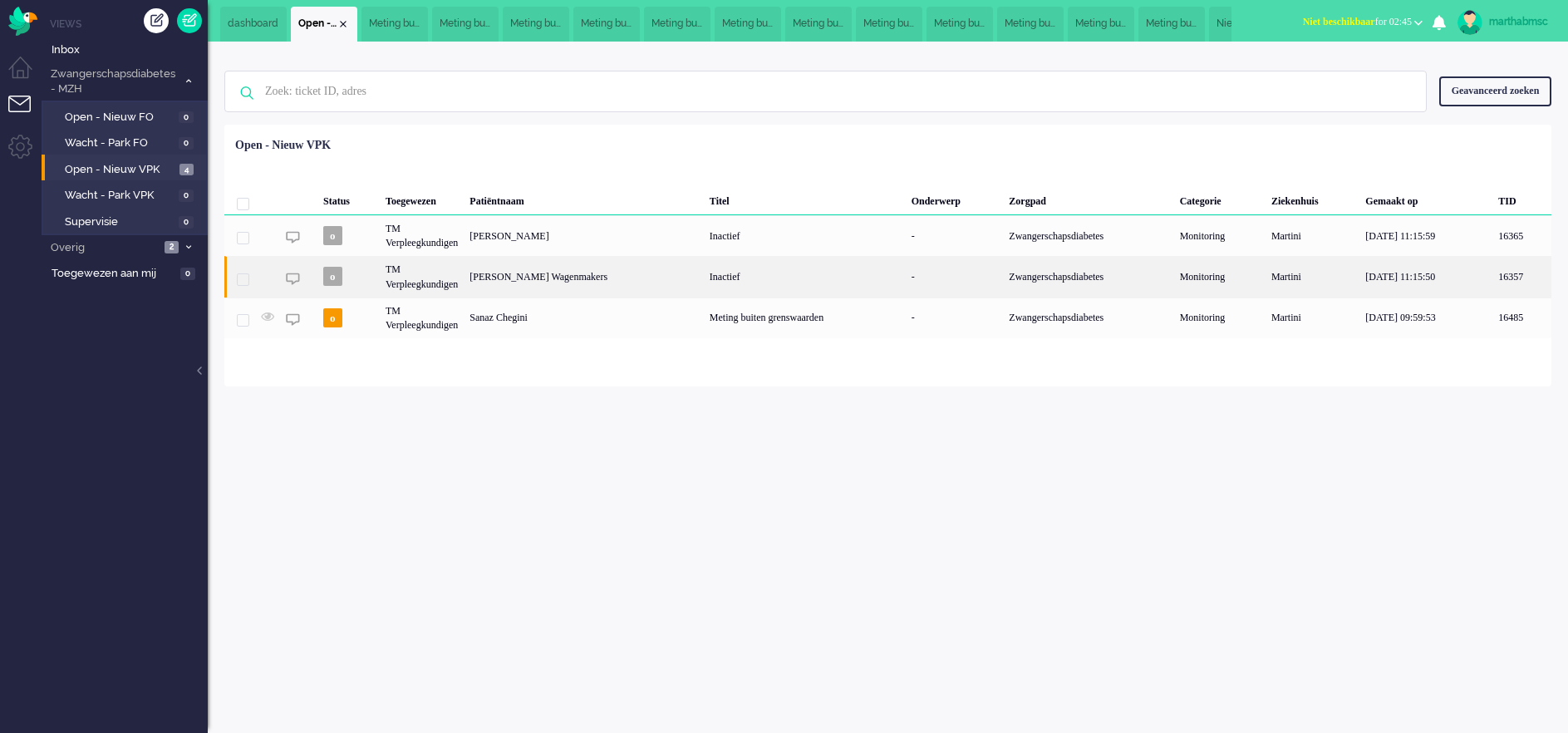
click at [437, 276] on div "TM Verpleegkundigen" at bounding box center [422, 276] width 84 height 41
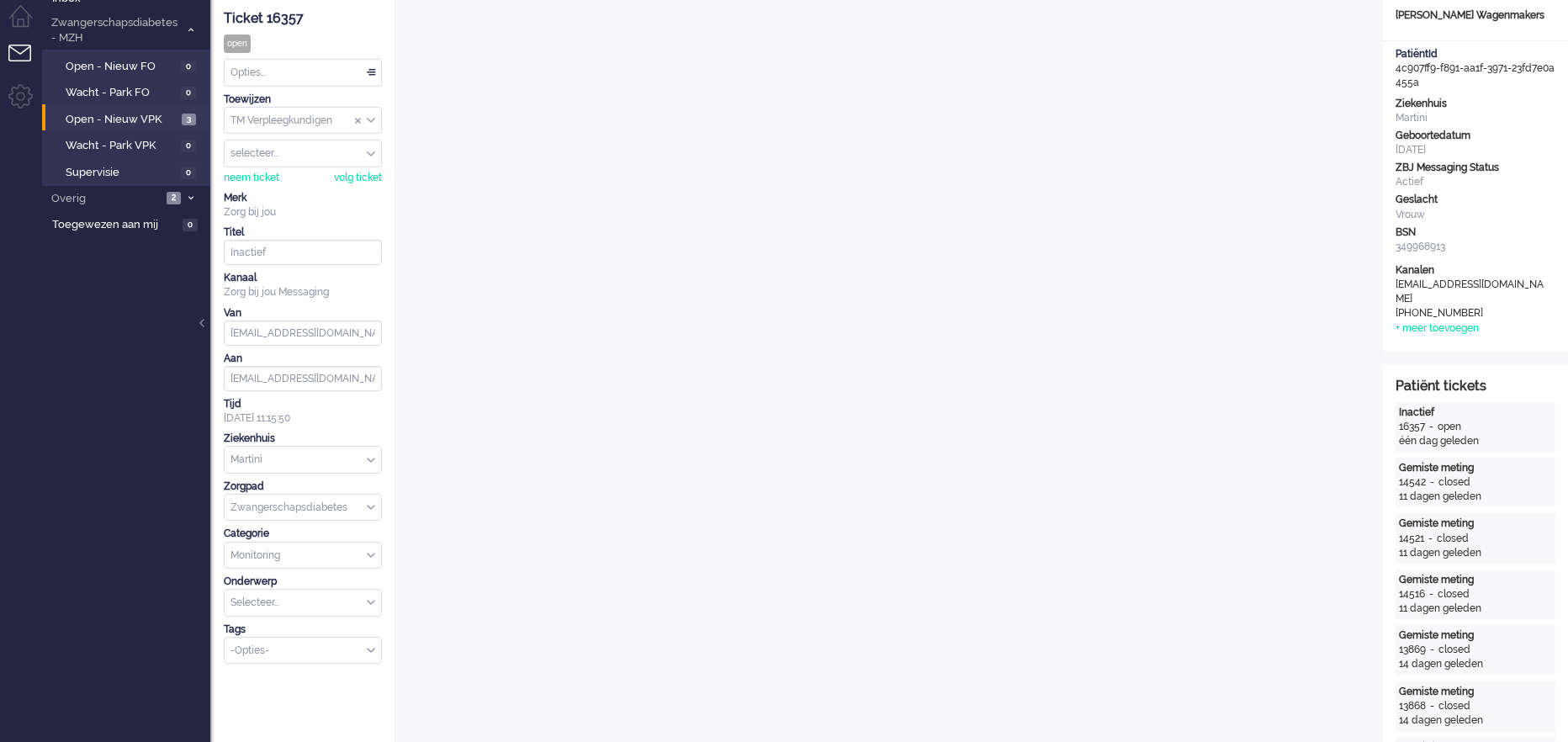
scroll to position [50, 0]
click at [123, 117] on span "Open - Nieuw VPK" at bounding box center [121, 121] width 112 height 16
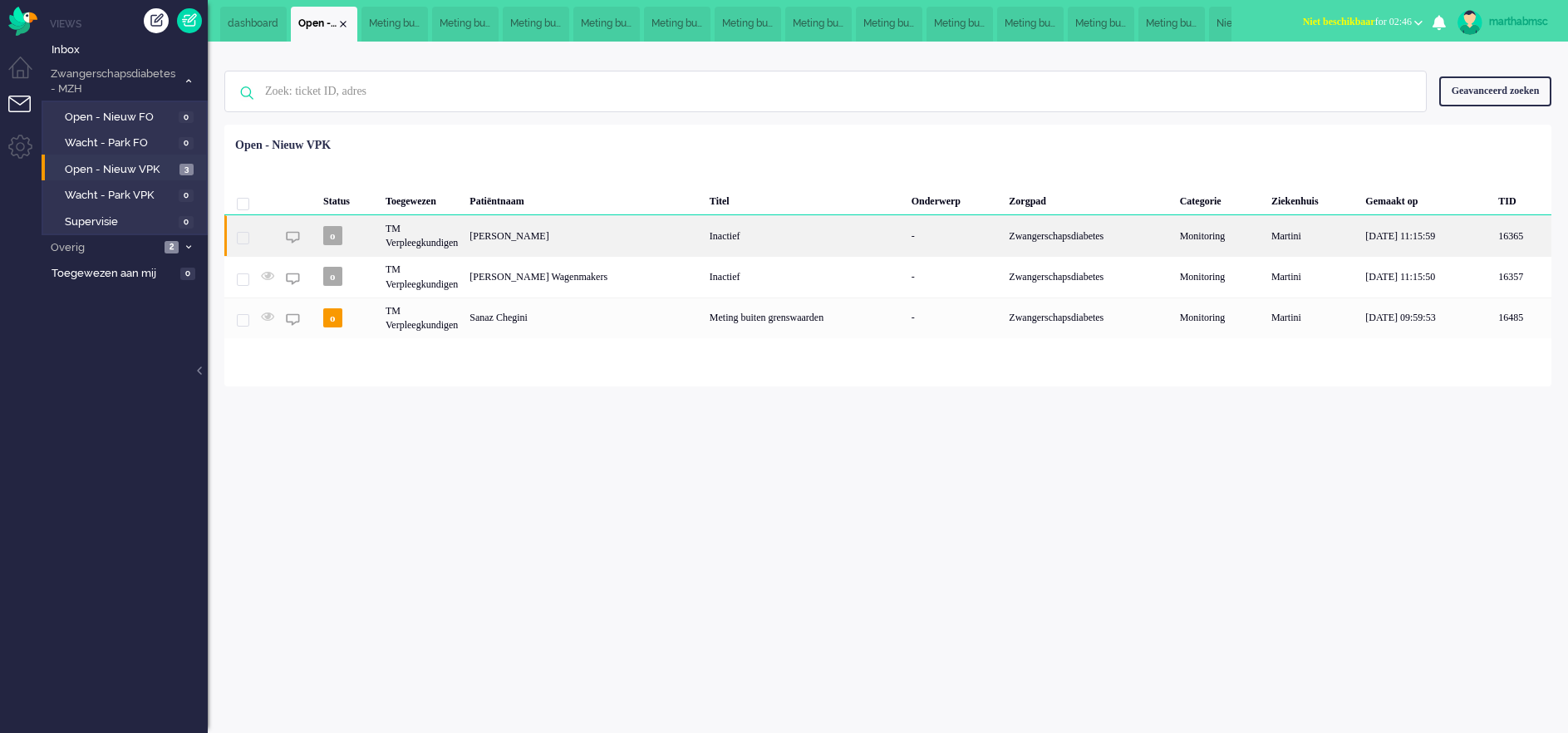
click at [417, 244] on div "TM Verpleegkundigen" at bounding box center [422, 236] width 84 height 41
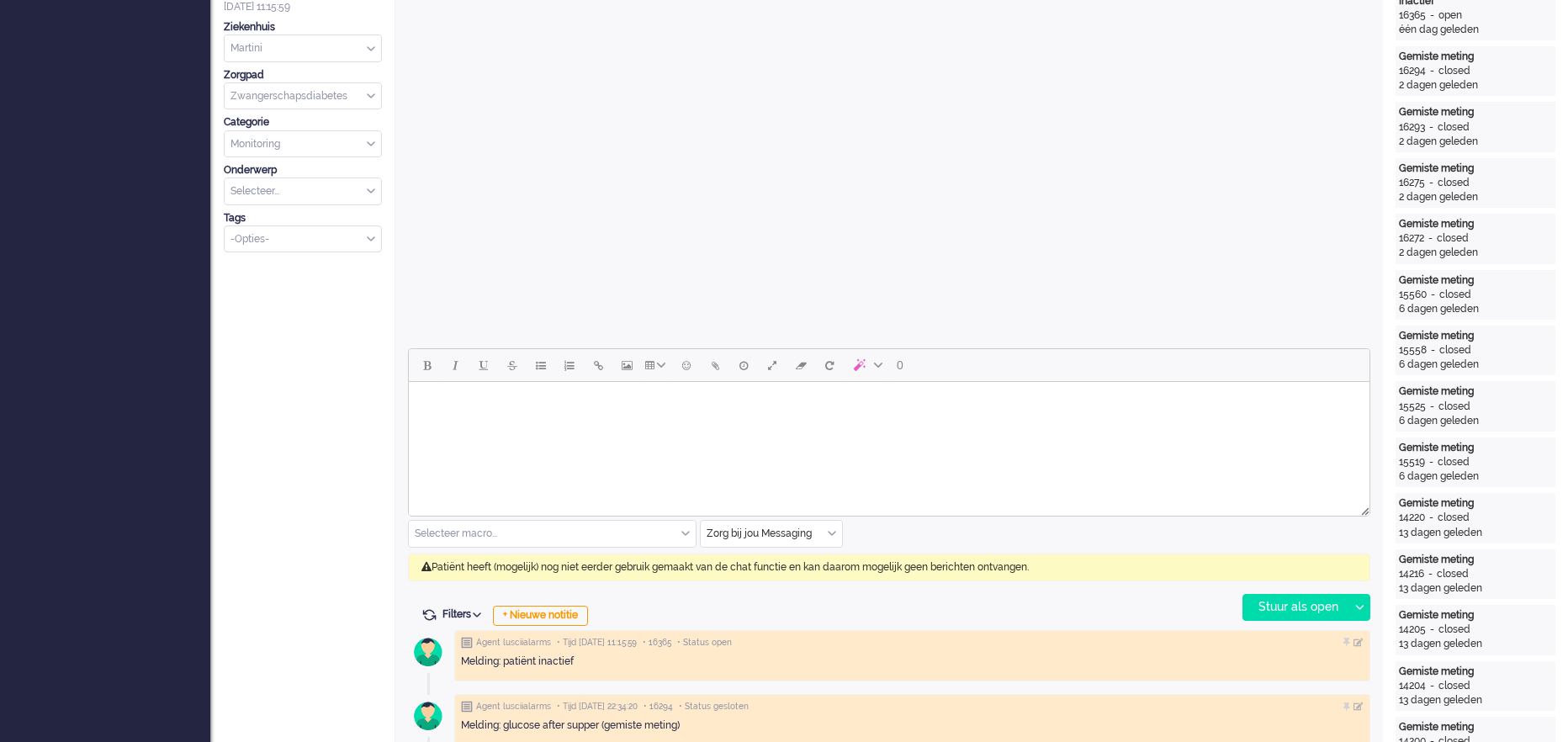
scroll to position [66, 0]
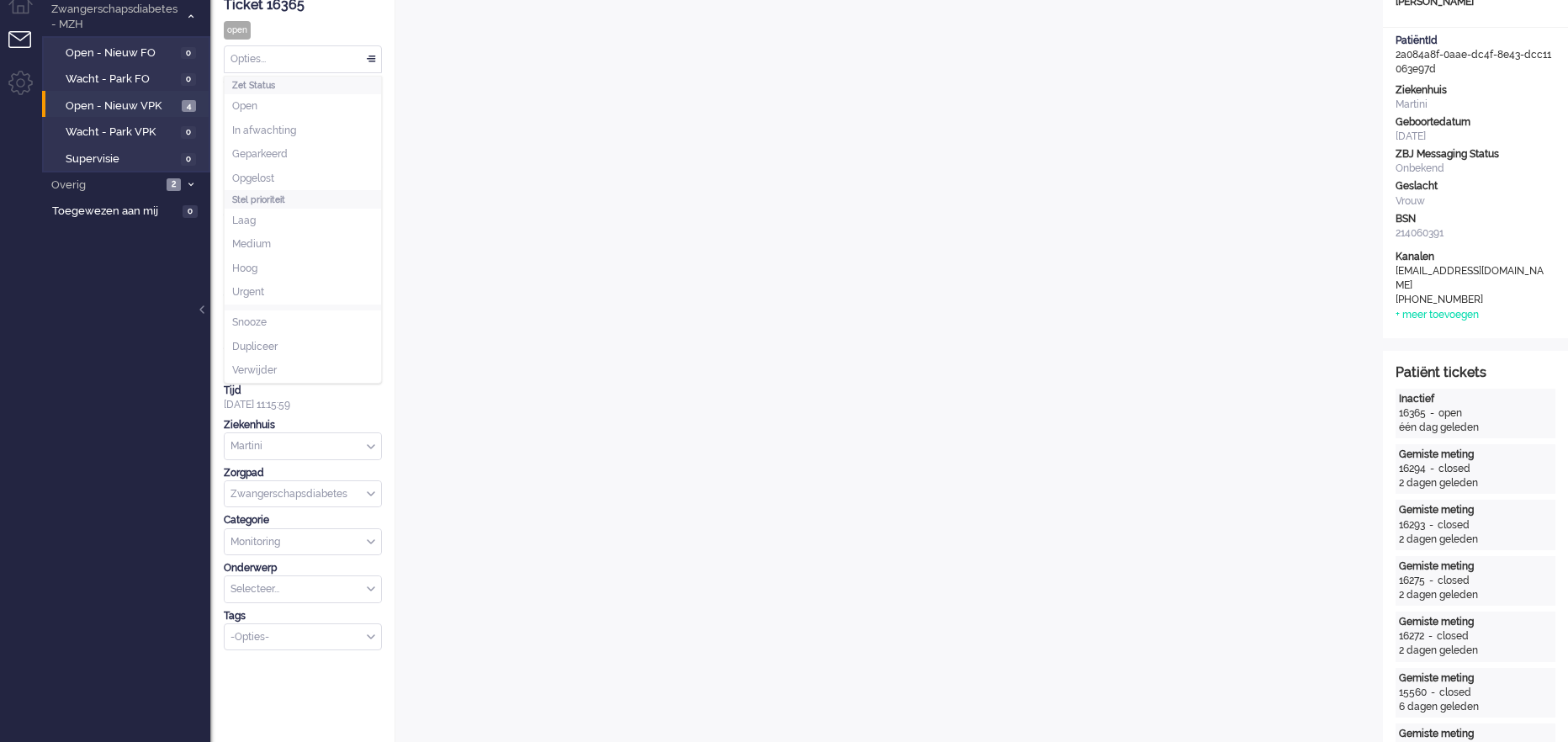
click at [378, 56] on div "Opties..." at bounding box center [303, 59] width 156 height 26
click at [258, 177] on span "Opgelost" at bounding box center [252, 179] width 42 height 14
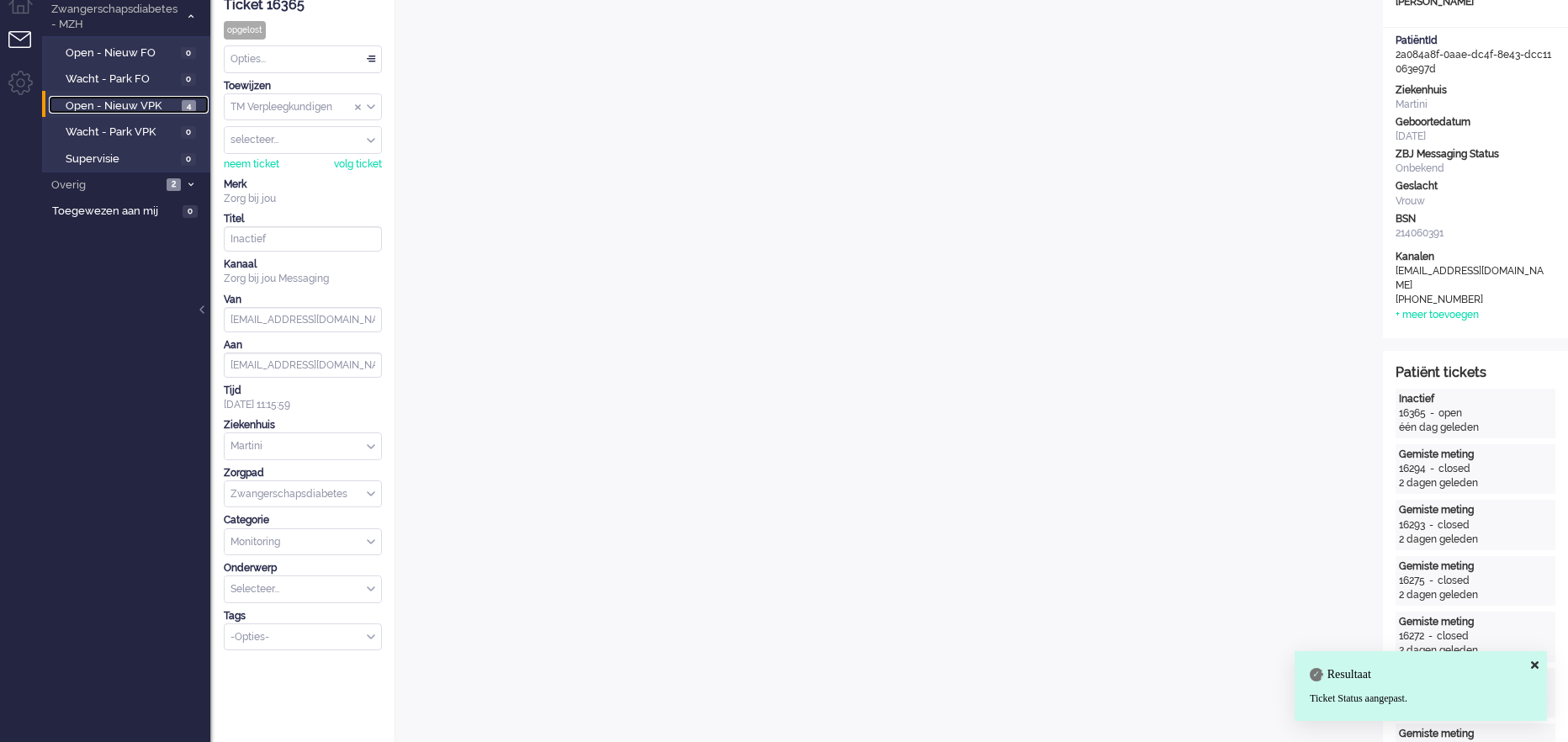
click at [137, 107] on span "Open - Nieuw VPK" at bounding box center [121, 107] width 112 height 16
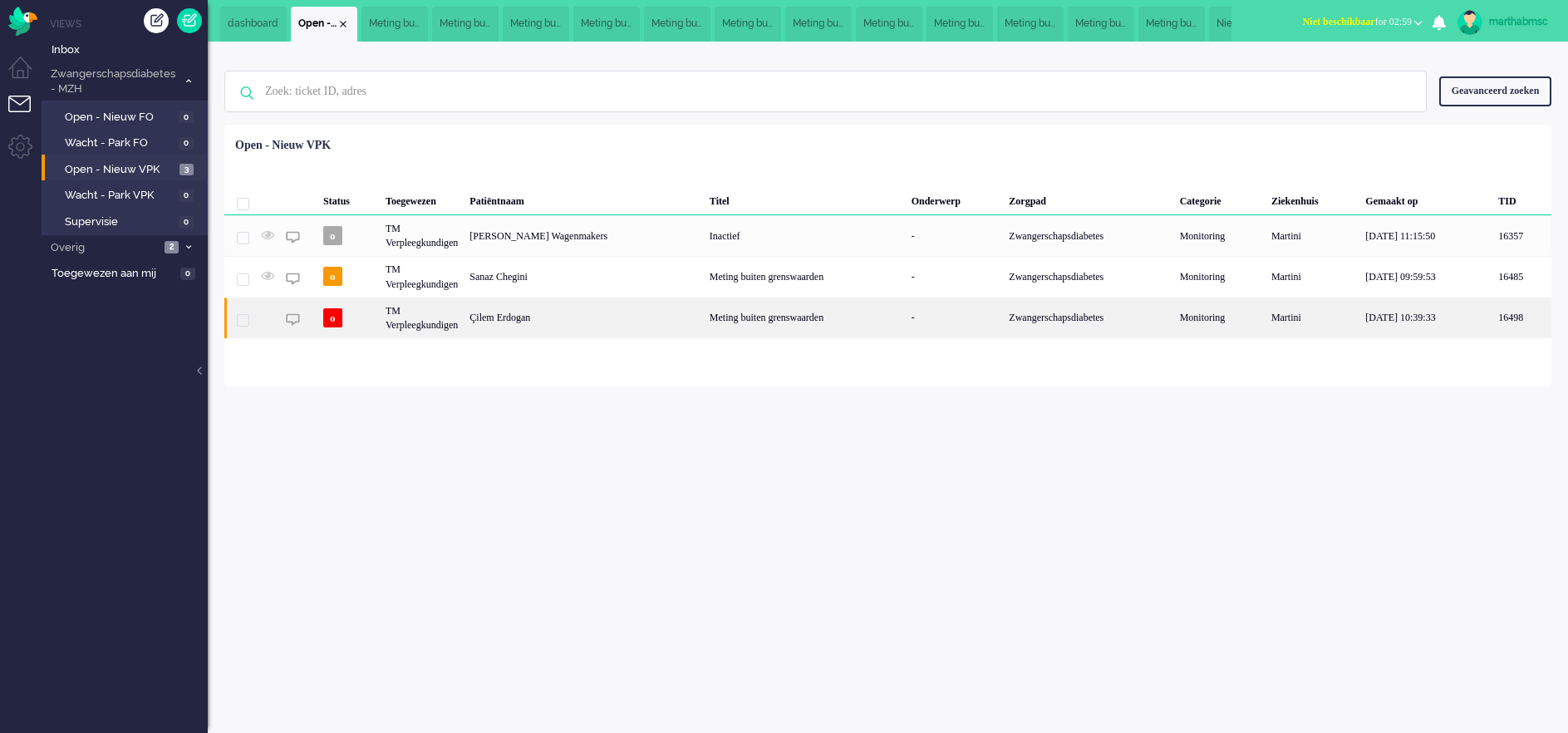
click at [533, 323] on div "Çilem Erdogan" at bounding box center [584, 318] width 240 height 41
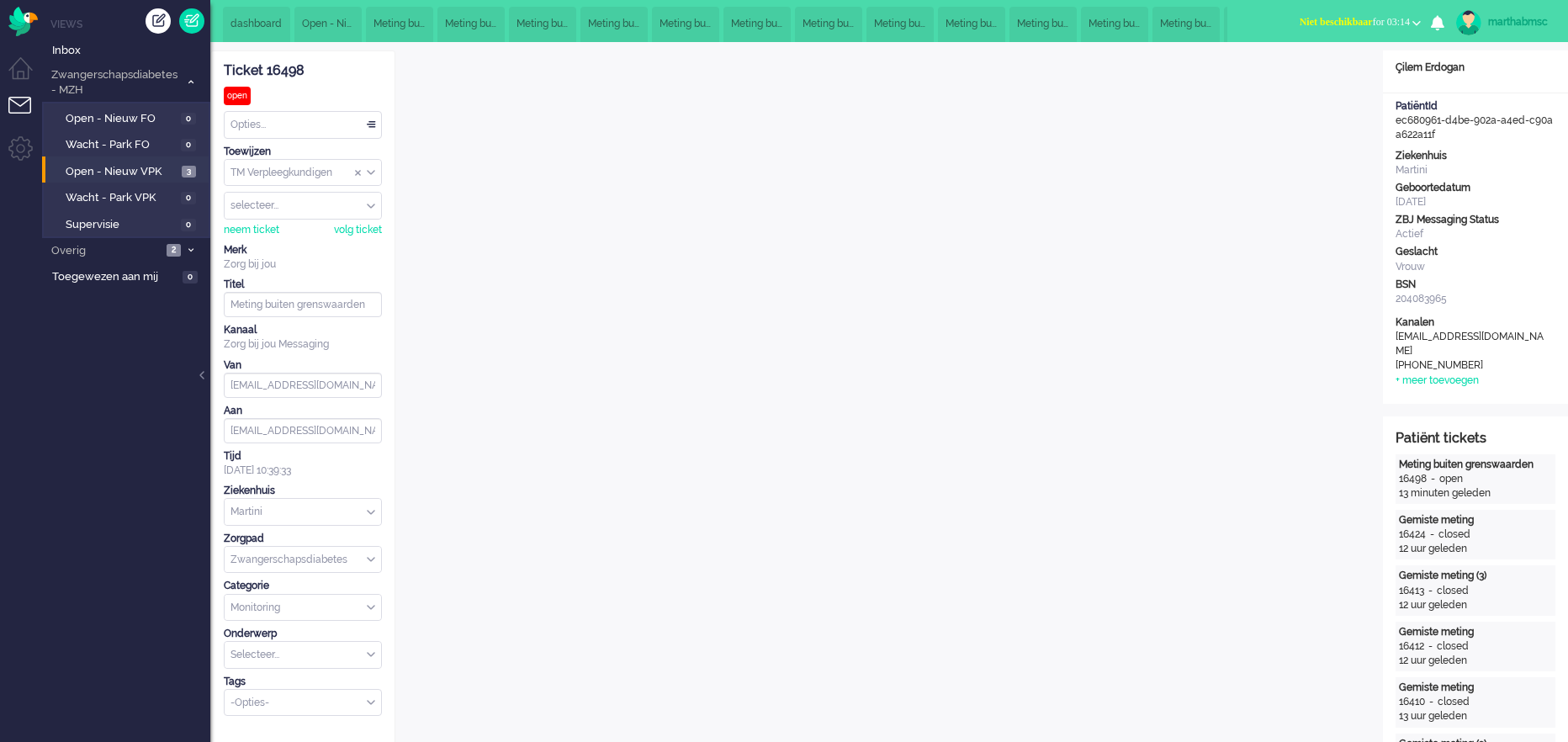
click at [365, 121] on div "Opties..." at bounding box center [303, 125] width 156 height 26
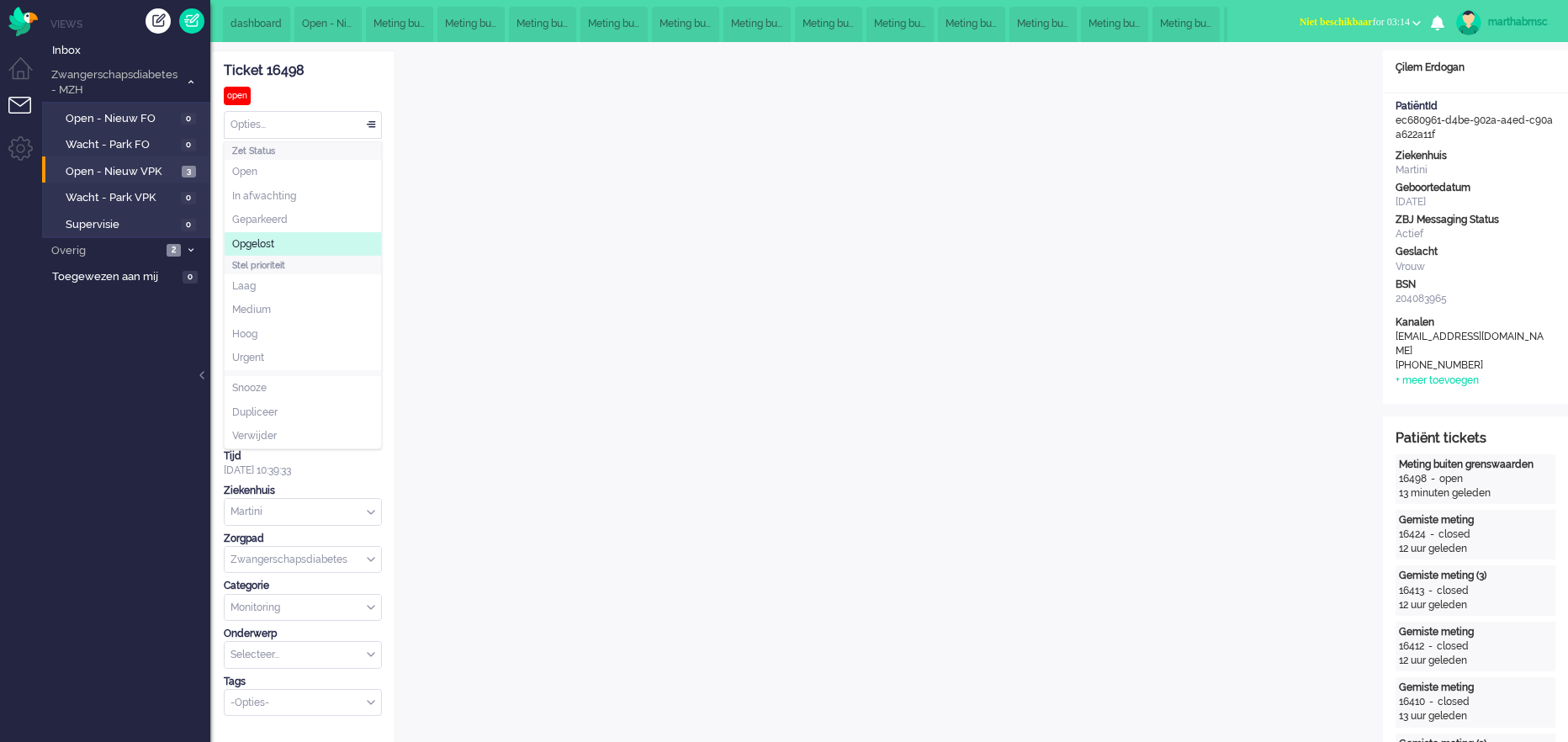
click at [268, 244] on span "Opgelost" at bounding box center [252, 244] width 42 height 14
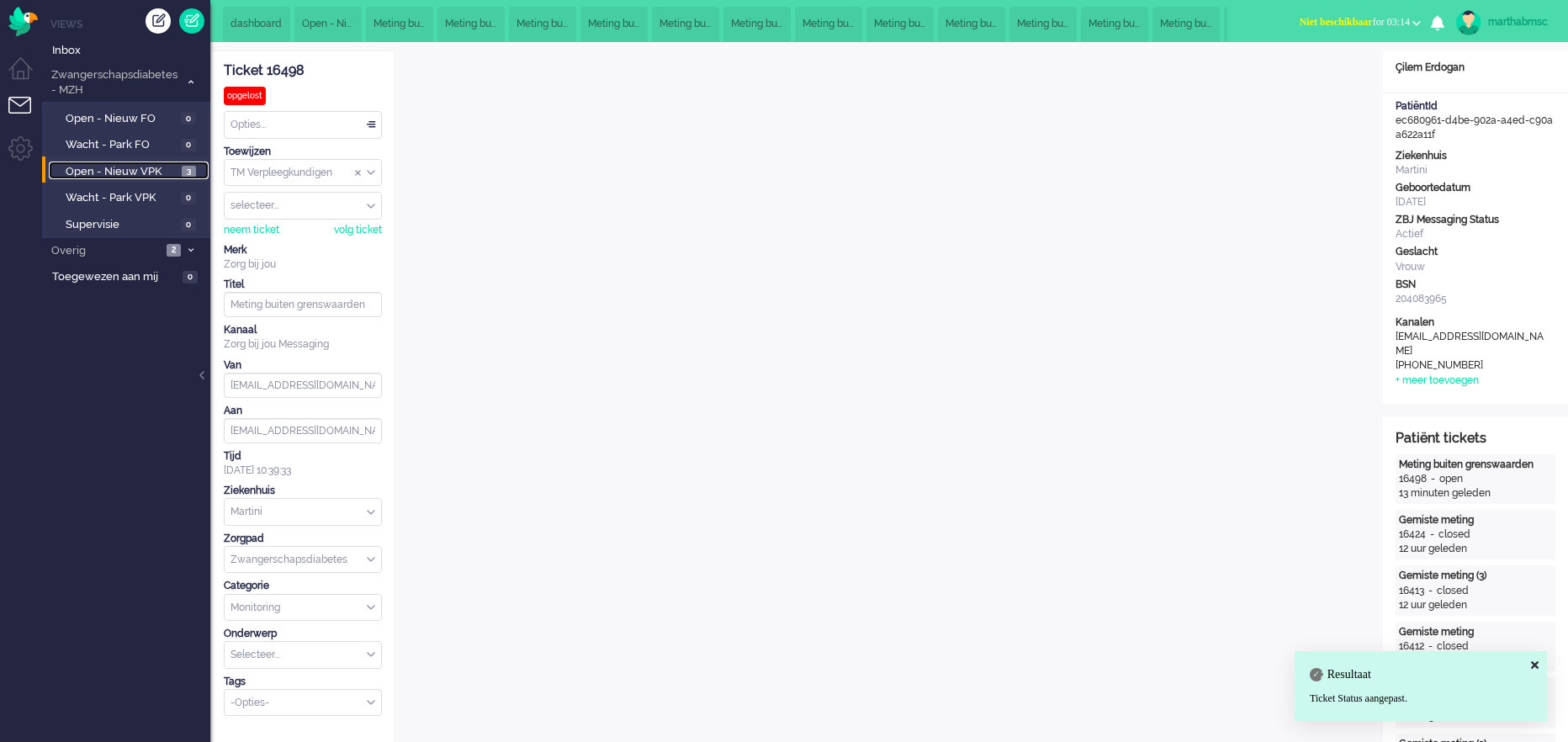
click at [123, 165] on span "Open - Nieuw VPK" at bounding box center [121, 172] width 112 height 16
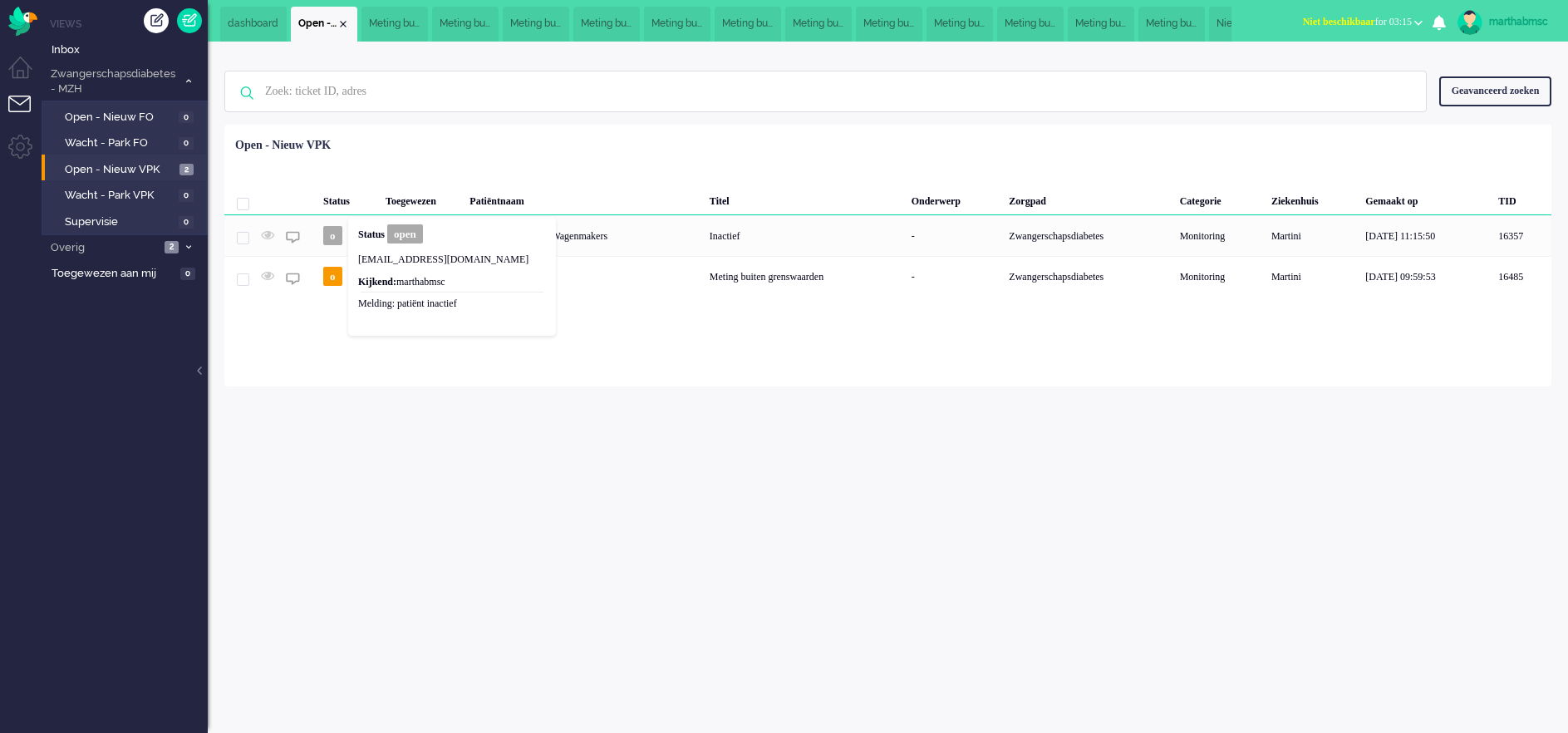
click at [457, 457] on div "marthabmsc Thuis Ticket Csat Mijn gemiddelde cijfer Deze week - Ticket Bijdrage…" at bounding box center [887, 387] width 1360 height 691
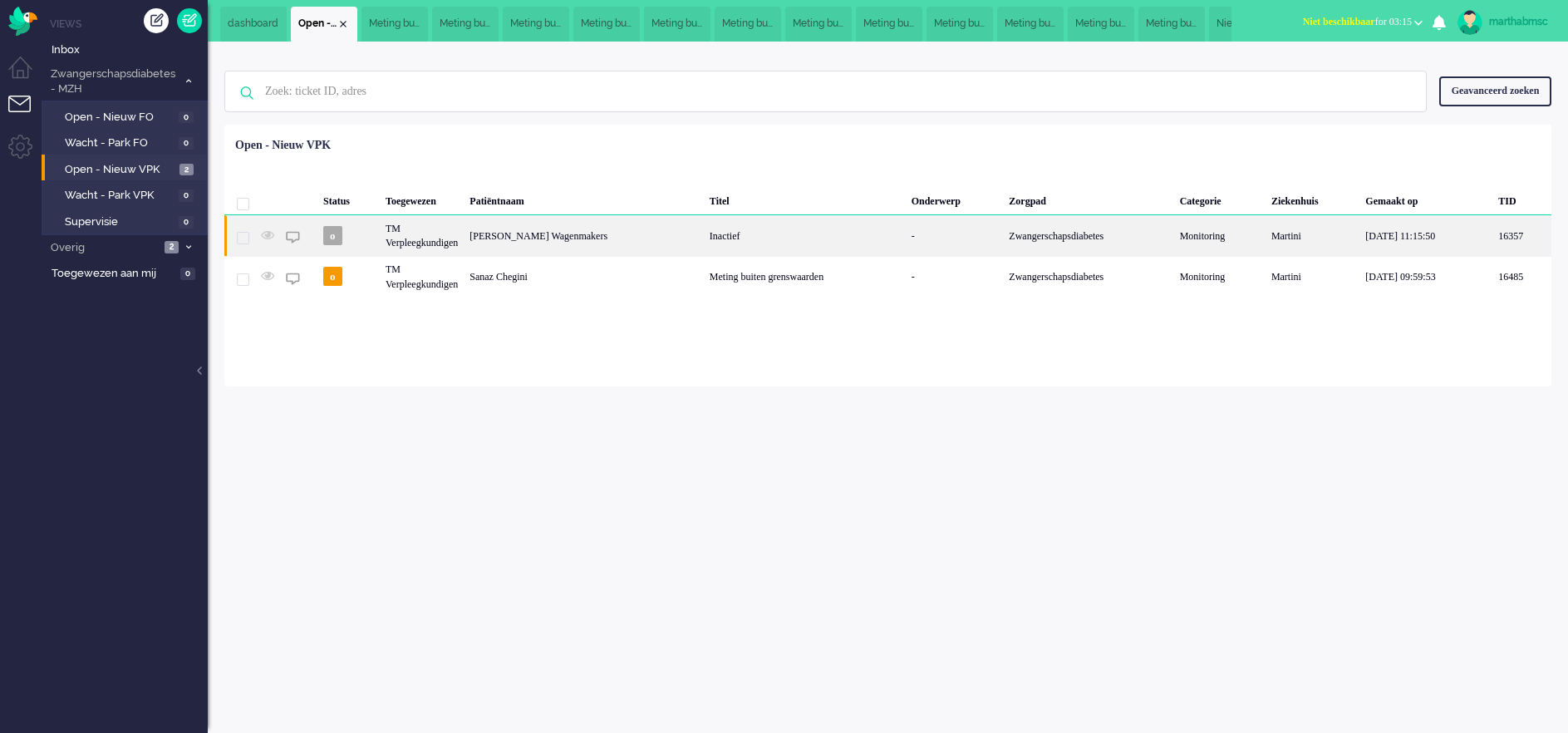
click at [601, 238] on div "[PERSON_NAME] Wagenmakers" at bounding box center [584, 236] width 240 height 41
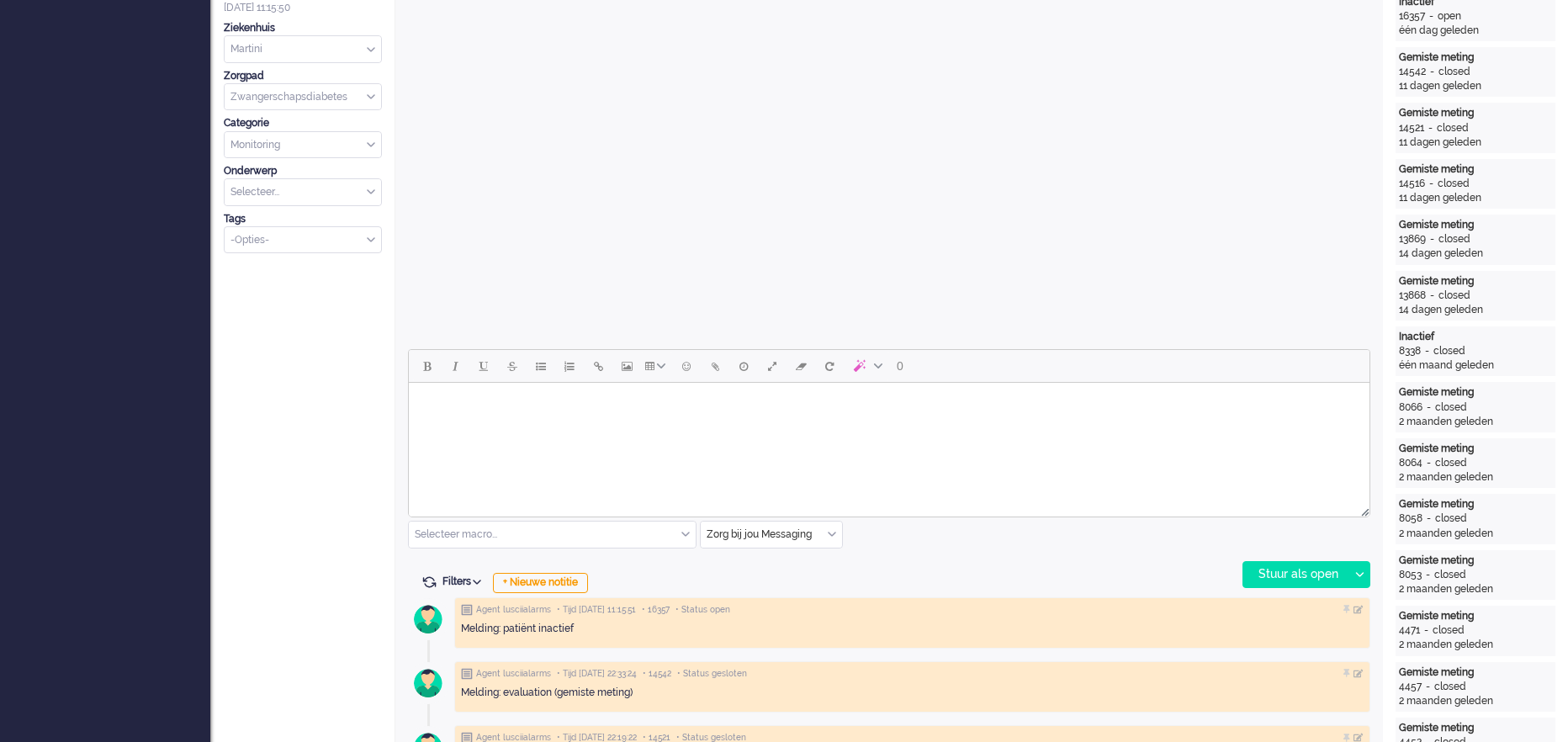
scroll to position [505, 0]
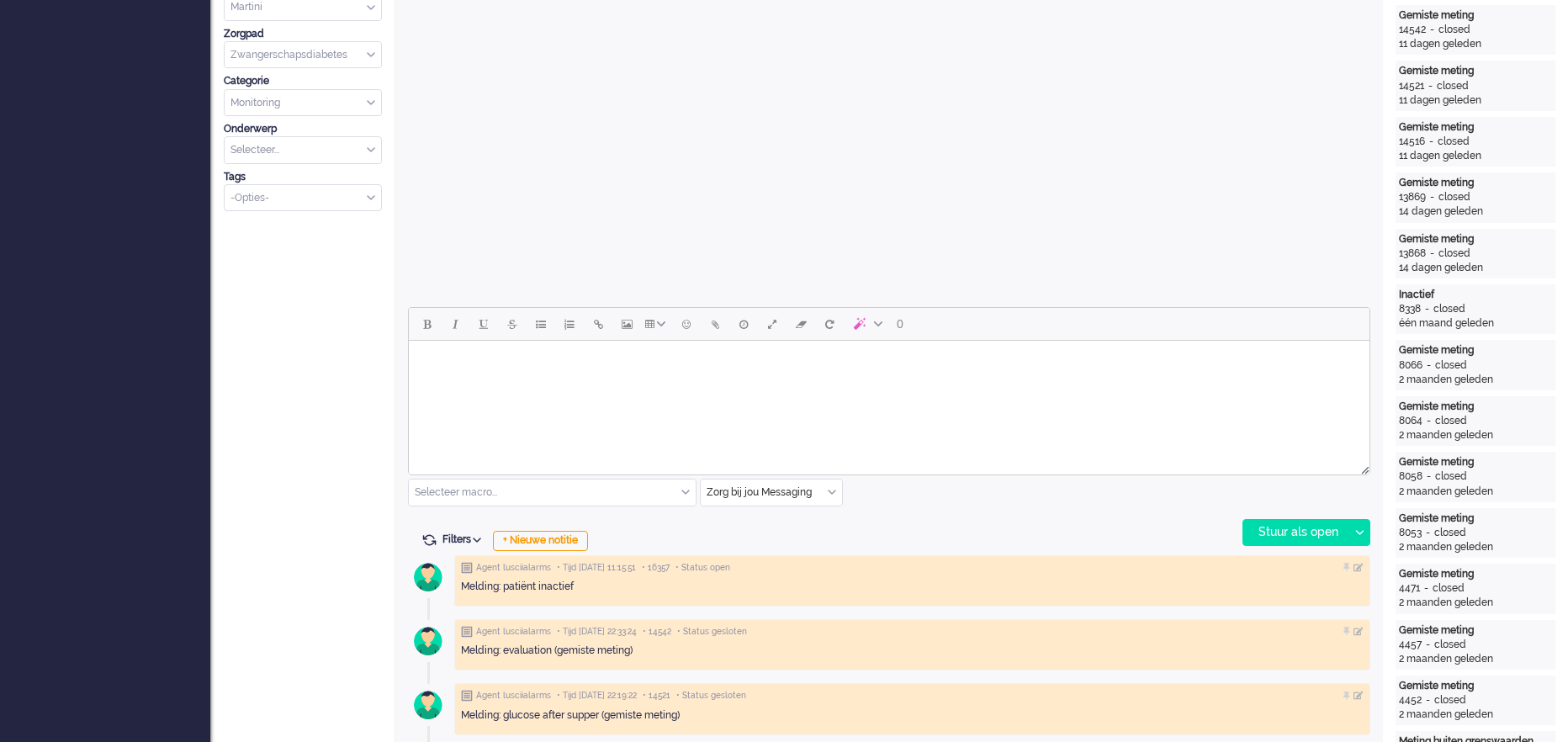
click at [630, 383] on html at bounding box center [889, 362] width 961 height 43
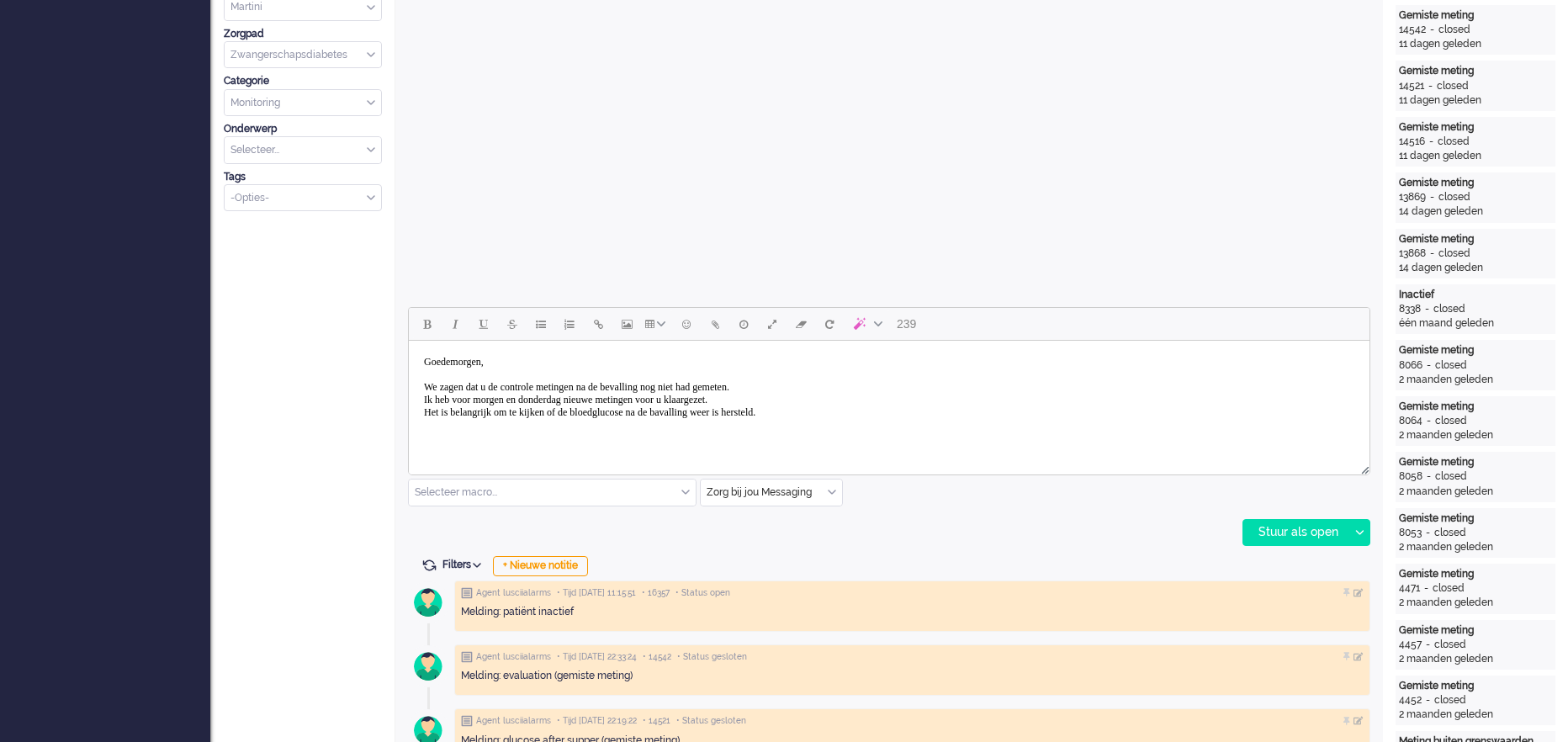
click at [716, 412] on body "Goedemorgen, We zagen dat u de controle metingen na de bevalling nog niet had g…" at bounding box center [889, 387] width 947 height 80
click at [874, 418] on body "Goedemorgen, We zagen dat u de controle metingen na de bevalling nog niet had g…" at bounding box center [889, 387] width 947 height 80
click at [816, 391] on body "Goedemorgen, We zagen dat u de controle metingen na de bevalling nog niet had g…" at bounding box center [889, 406] width 947 height 118
click at [789, 407] on body "Goedemorgen, We zagen dat u de controle metingen na de bevalling nog niet had g…" at bounding box center [889, 412] width 947 height 130
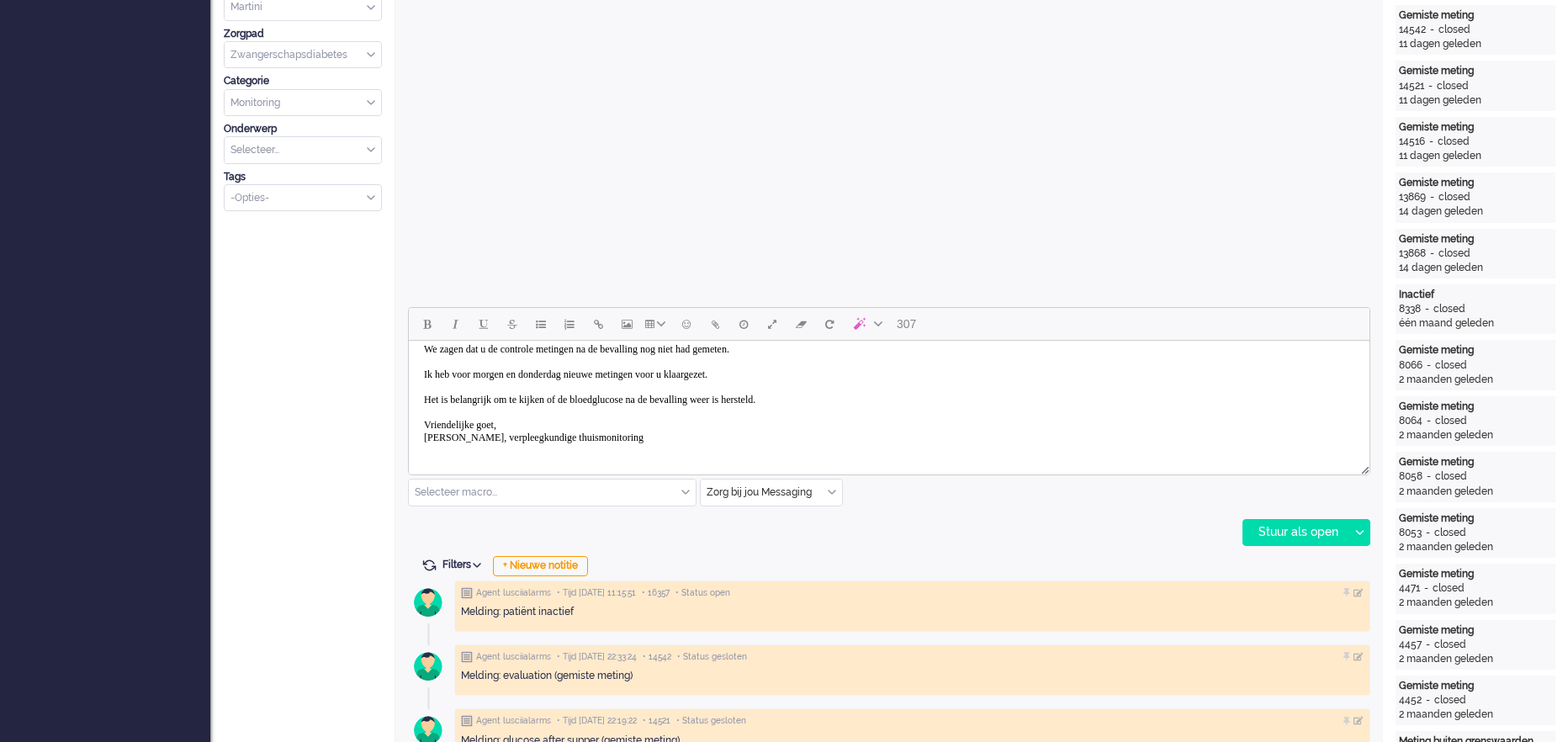
click at [494, 421] on body "Goedemorgen, We zagen dat u de controle metingen na de bevalling nog niet had g…" at bounding box center [889, 381] width 947 height 143
click at [1359, 532] on icon at bounding box center [1359, 533] width 8 height 5
click at [1344, 612] on div "Stuur als opgelost" at bounding box center [1313, 608] width 139 height 17
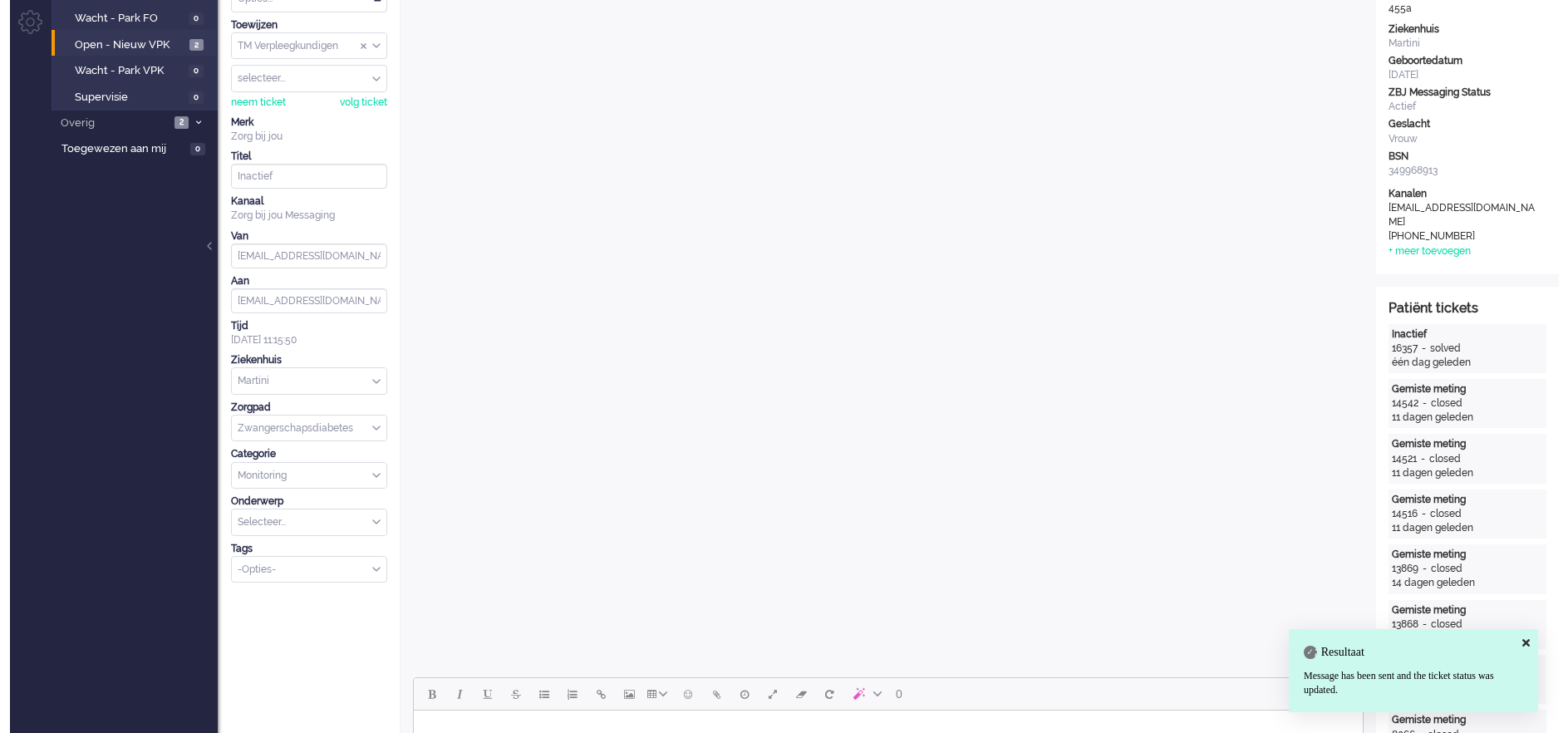
scroll to position [0, 0]
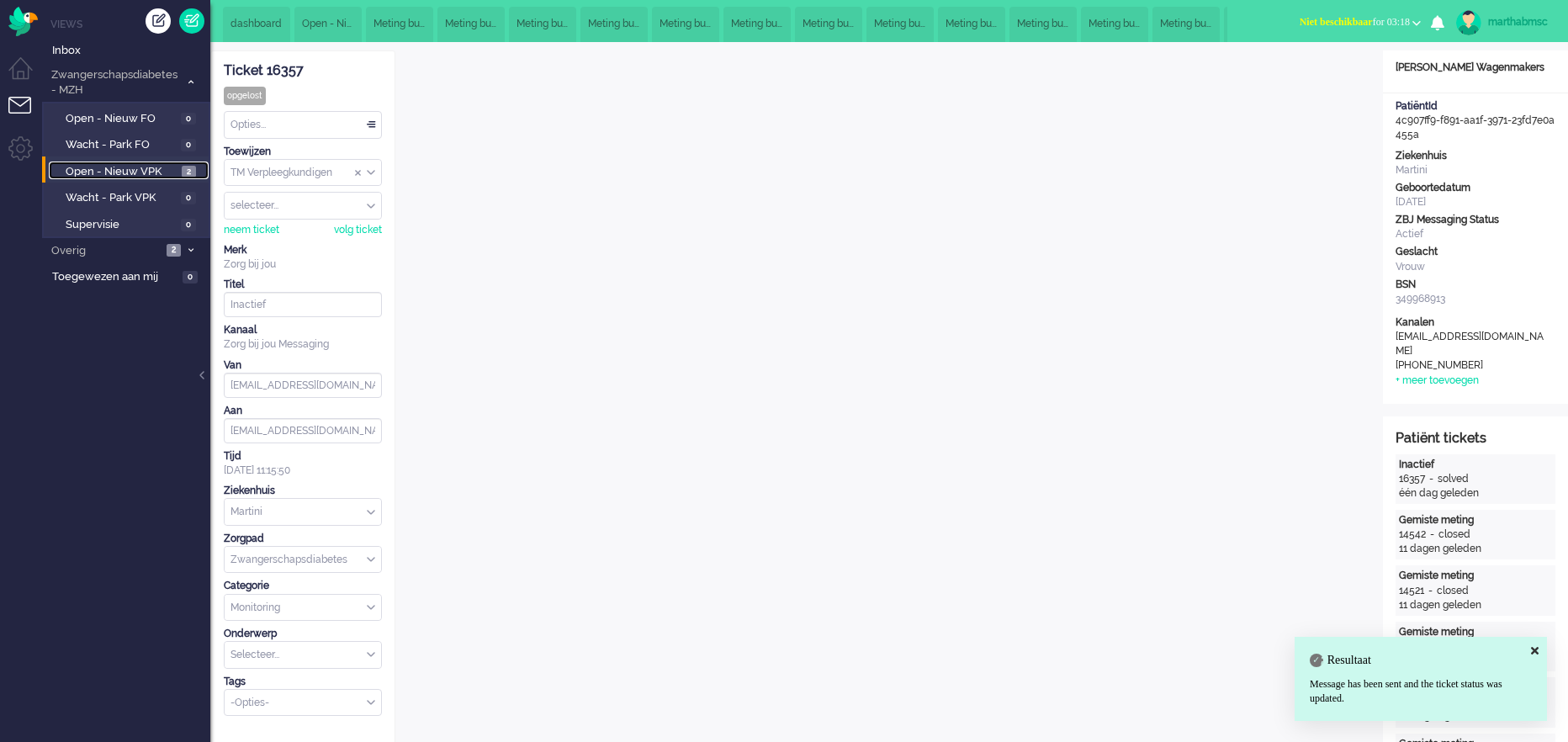
click at [168, 165] on span "Open - Nieuw VPK" at bounding box center [121, 172] width 112 height 16
